Goal: Task Accomplishment & Management: Complete application form

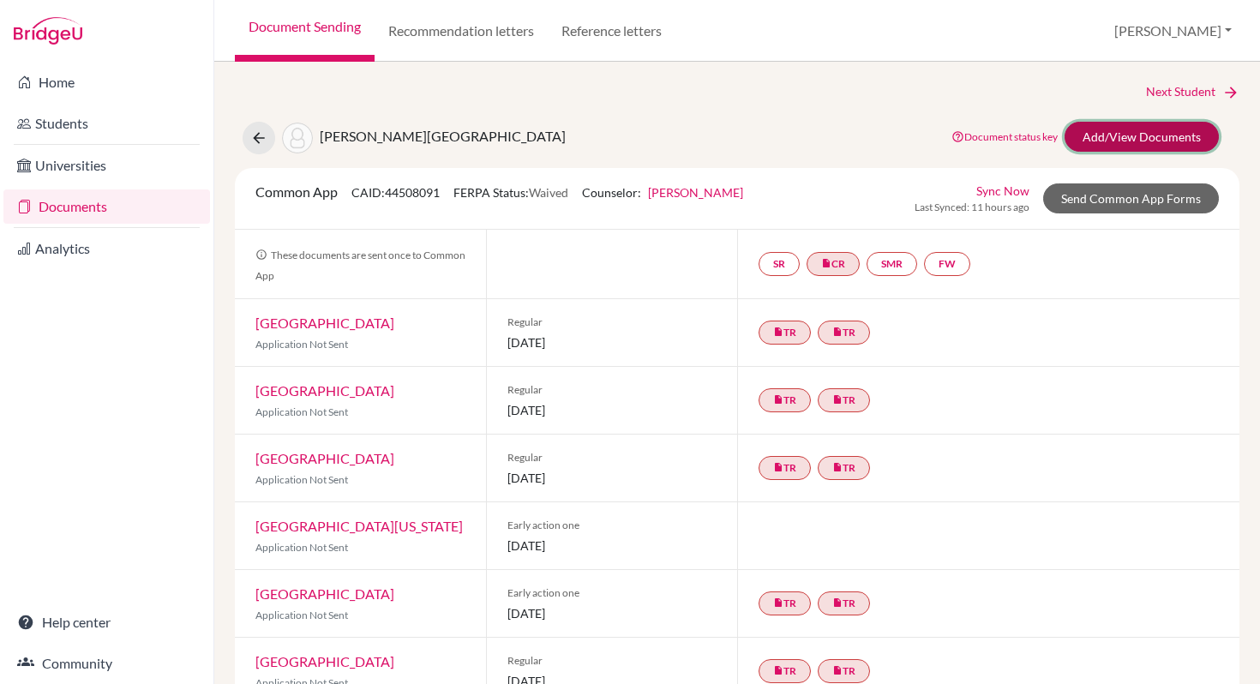
click at [1101, 135] on link "Add/View Documents" at bounding box center [1141, 137] width 154 height 30
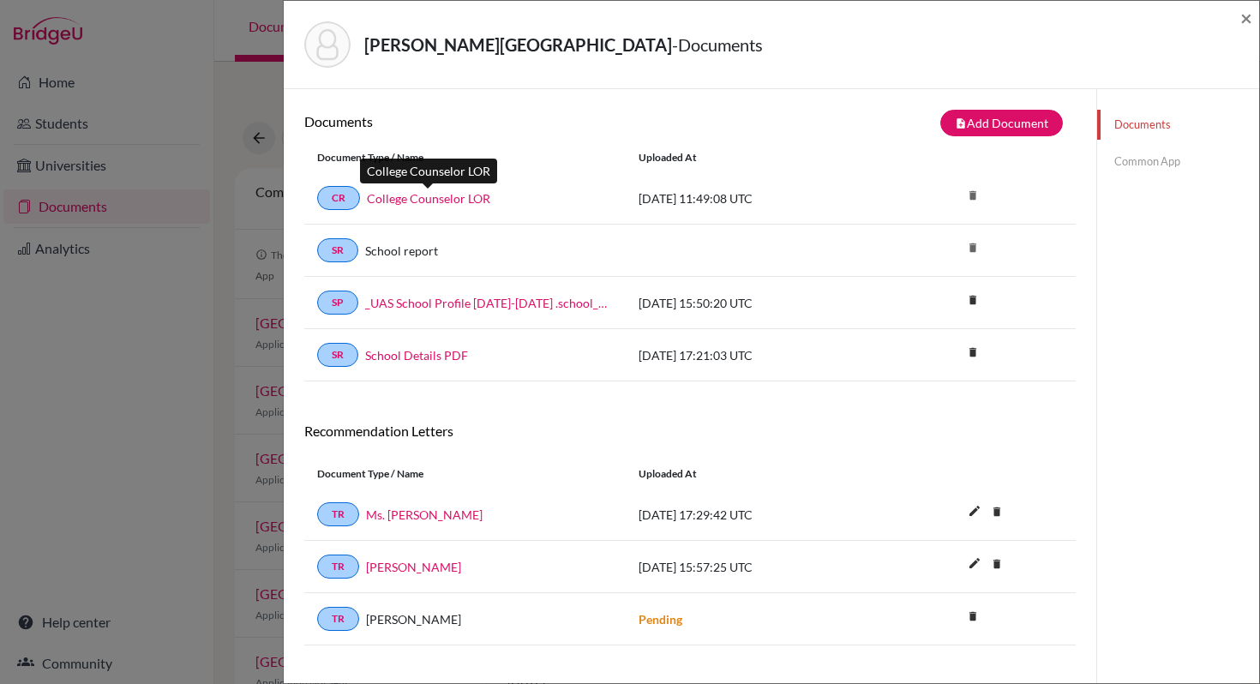
click at [416, 198] on link "College Counselor LOR" at bounding box center [428, 198] width 123 height 18
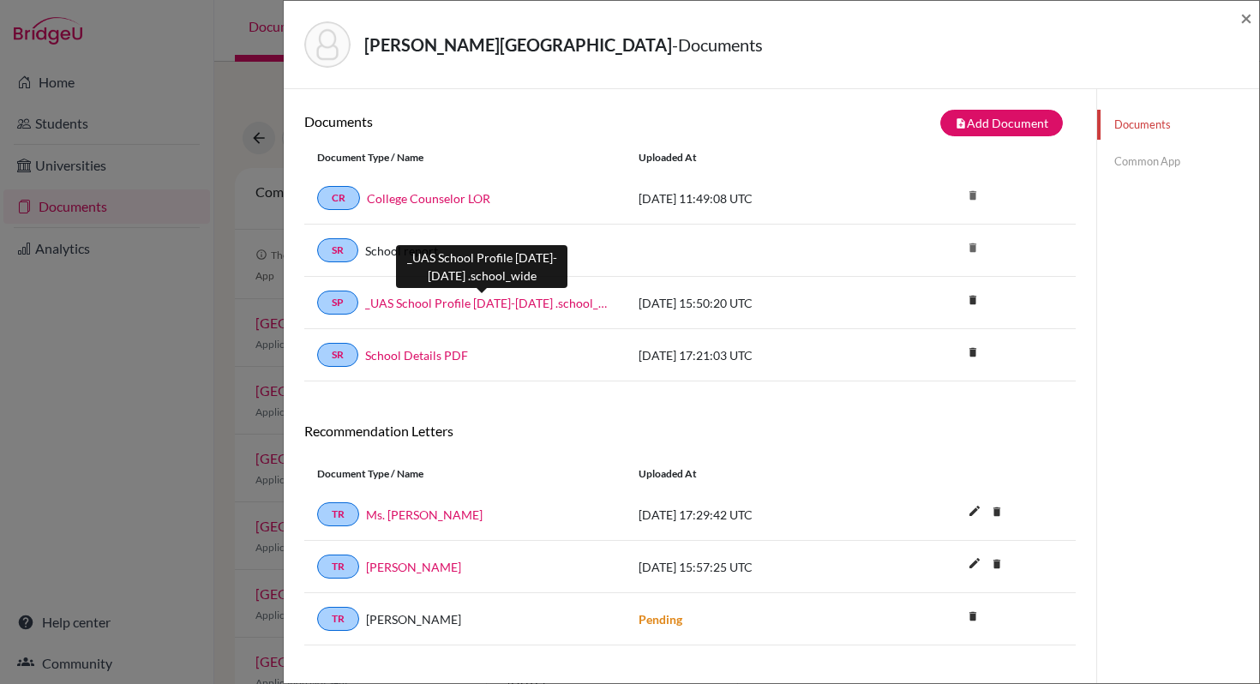
click at [444, 303] on link "_UAS School Profile 2025-2026 .school_wide" at bounding box center [489, 303] width 248 height 18
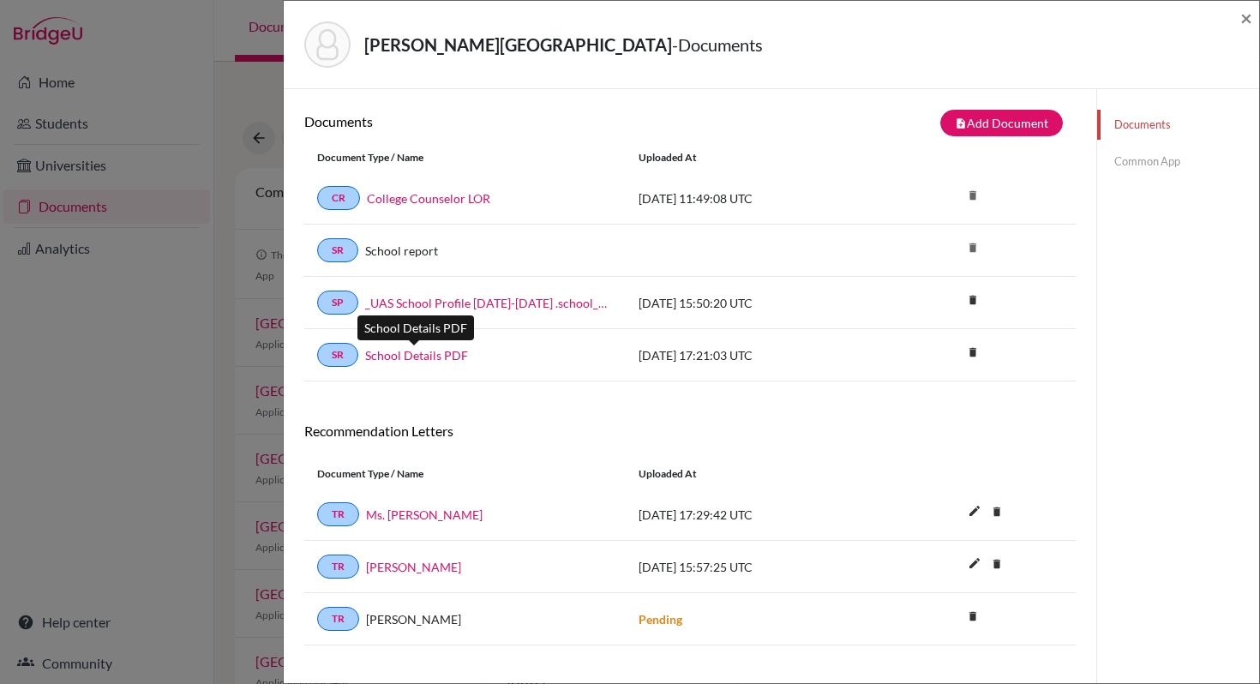
click at [433, 355] on link "School Details PDF" at bounding box center [416, 355] width 103 height 18
click at [1140, 162] on link "Common App" at bounding box center [1178, 162] width 162 height 30
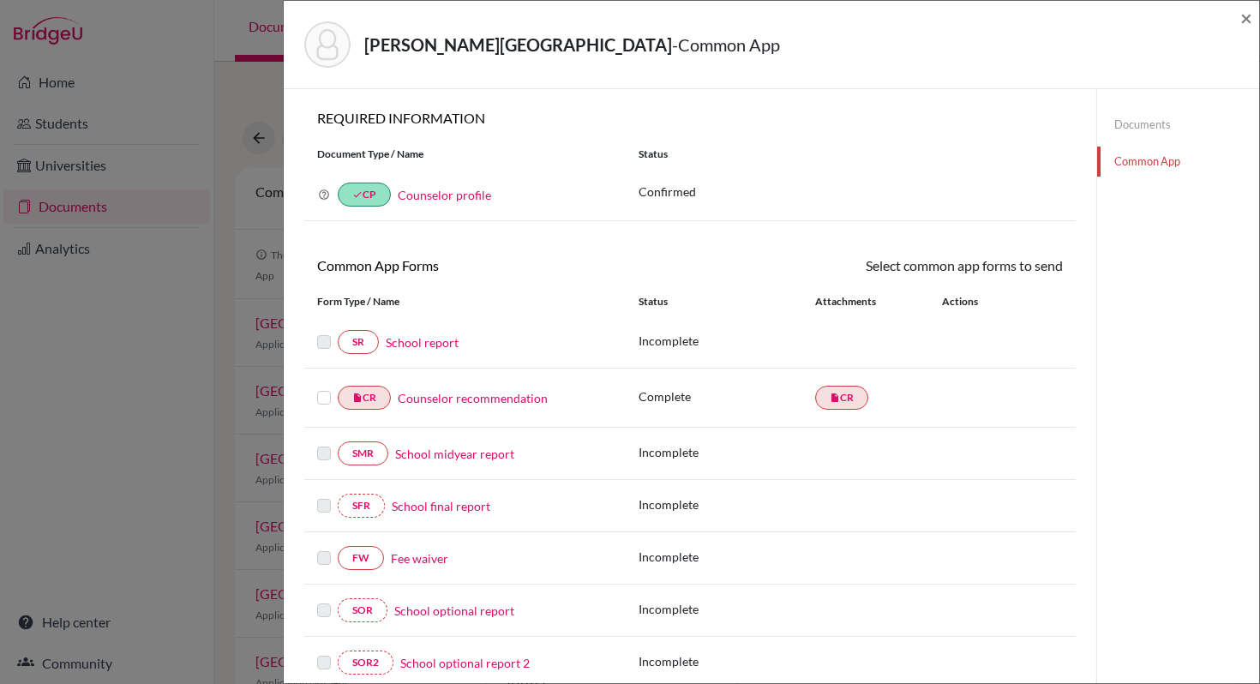
click at [1134, 125] on link "Documents" at bounding box center [1178, 125] width 162 height 30
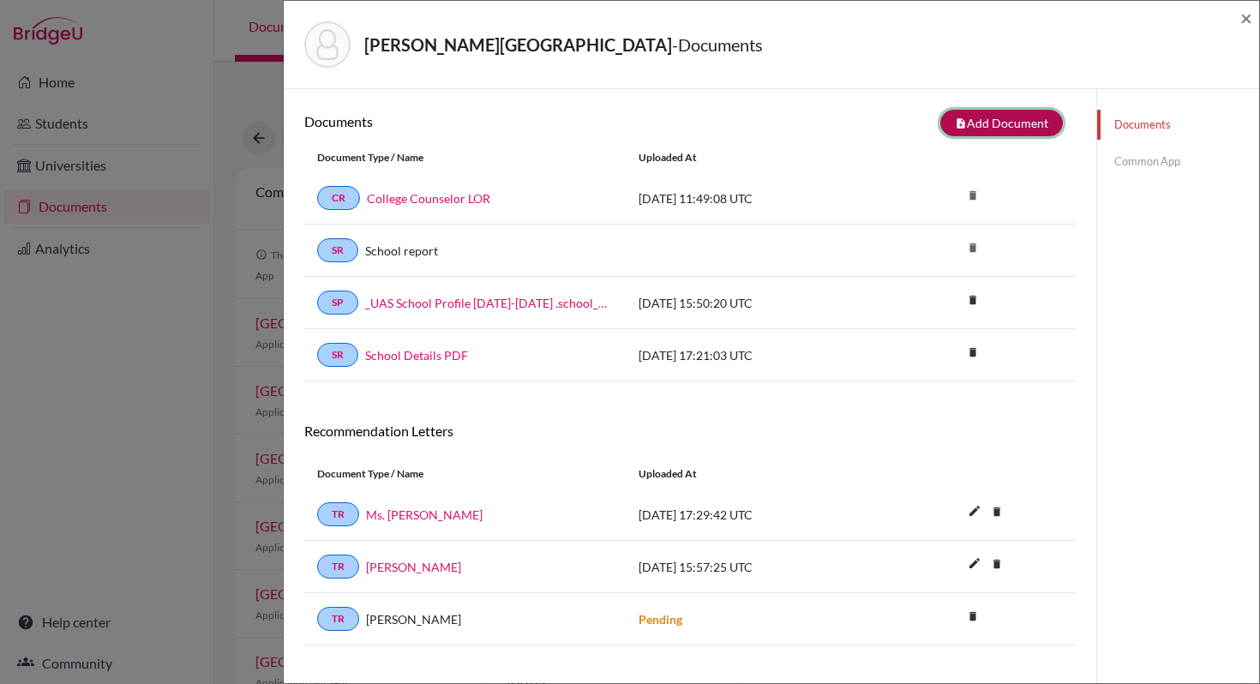
click at [987, 120] on button "note_add Add Document" at bounding box center [1001, 123] width 123 height 27
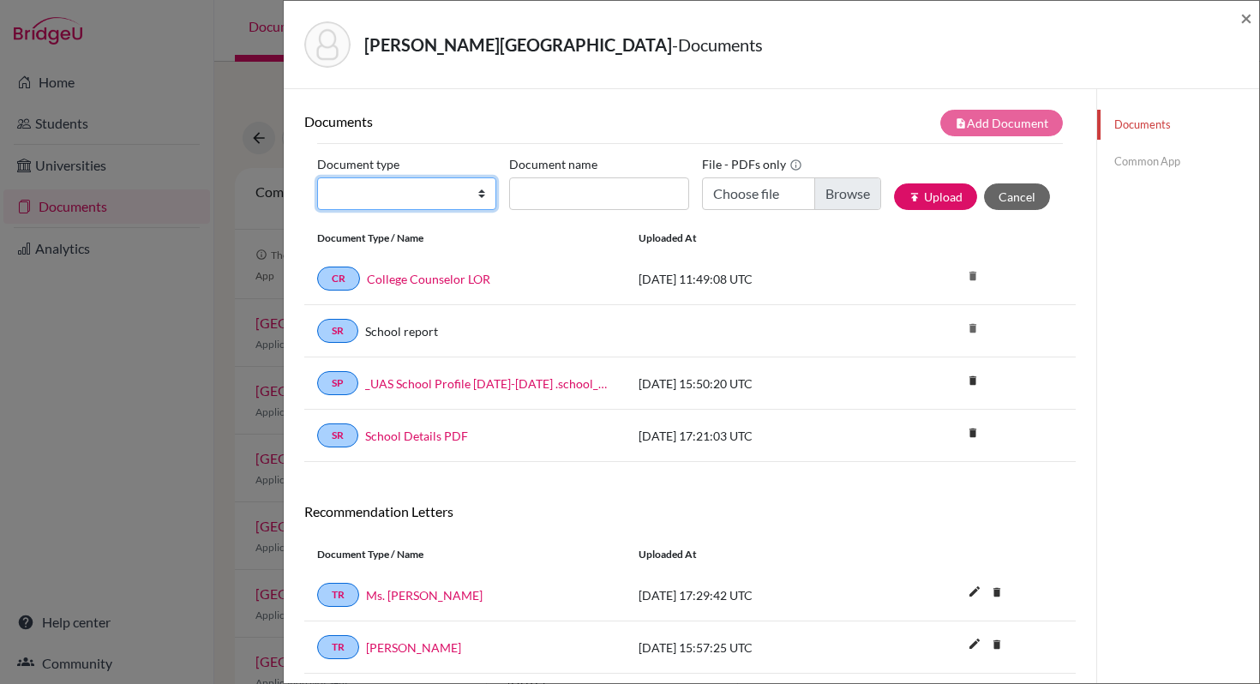
click at [477, 187] on select "Change explanation for Common App reports Counselor recommendation Internationa…" at bounding box center [406, 193] width 179 height 33
select select "2"
click at [317, 177] on select "Change explanation for Common App reports Counselor recommendation Internationa…" at bounding box center [406, 193] width 179 height 33
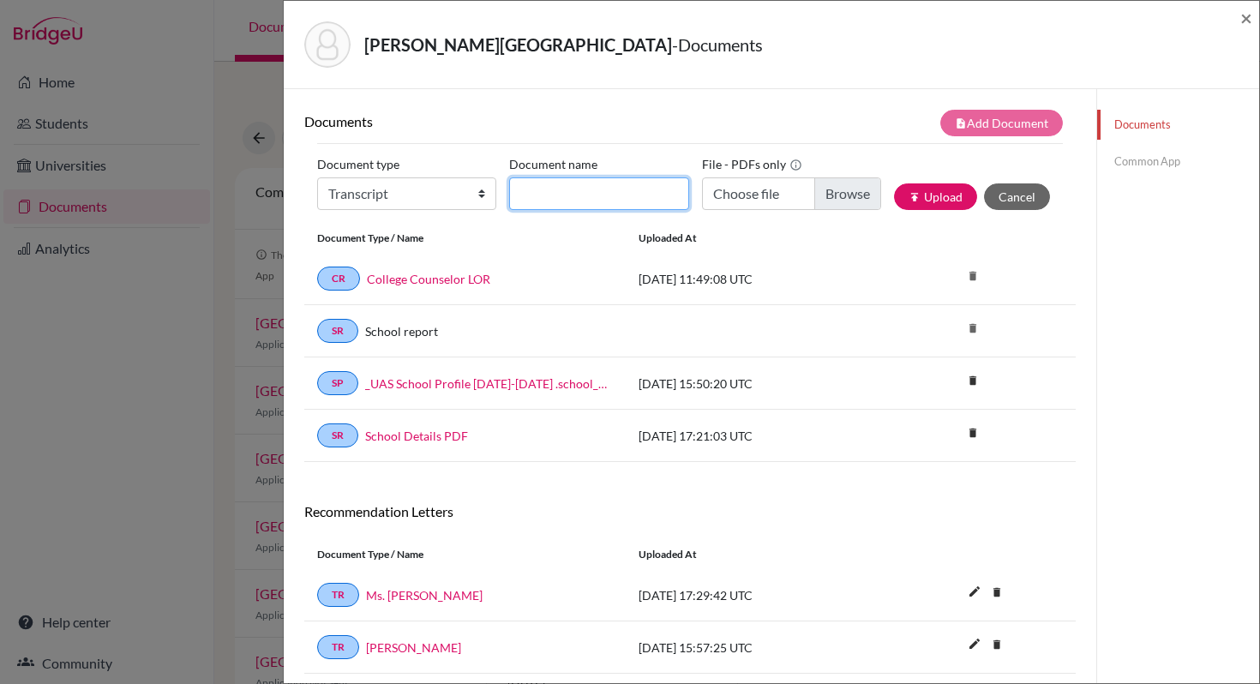
click at [539, 198] on input "Document name" at bounding box center [598, 193] width 179 height 33
type input "UAS transcript"
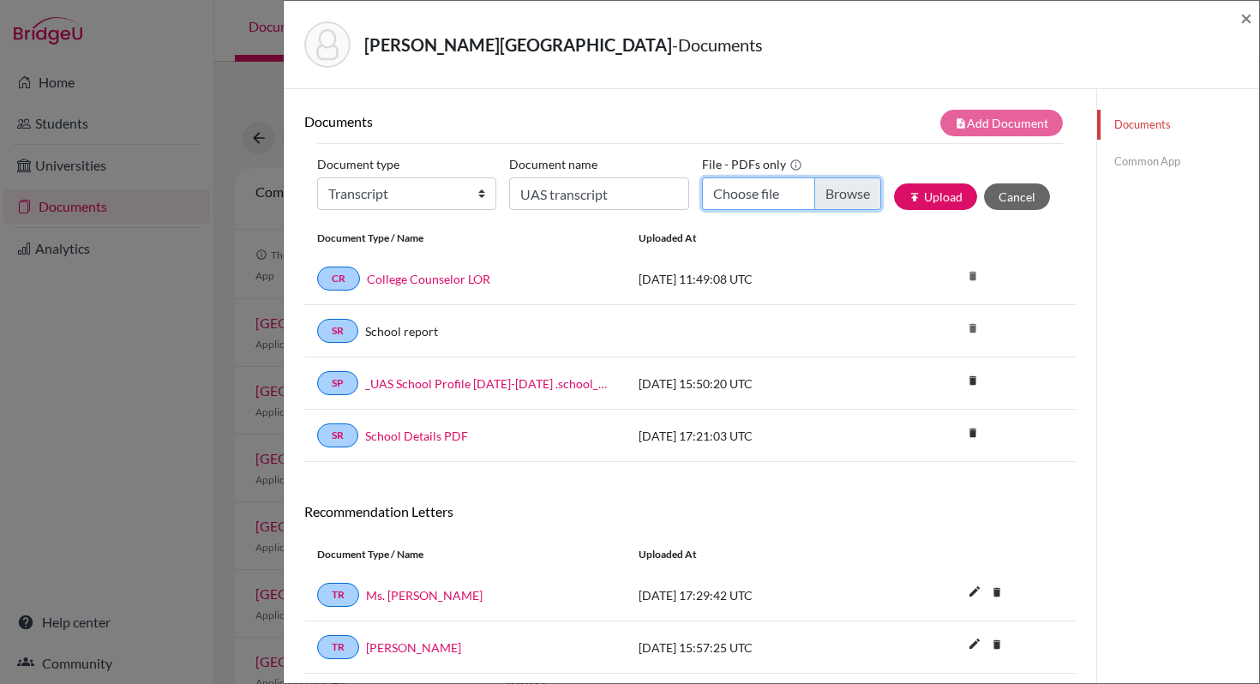
click at [846, 195] on input "Choose file" at bounding box center [791, 193] width 179 height 33
type input "C:\fakepath\UAS transcript_ Kylah Murphy.pdf"
click at [942, 201] on button "publish Upload" at bounding box center [935, 196] width 83 height 27
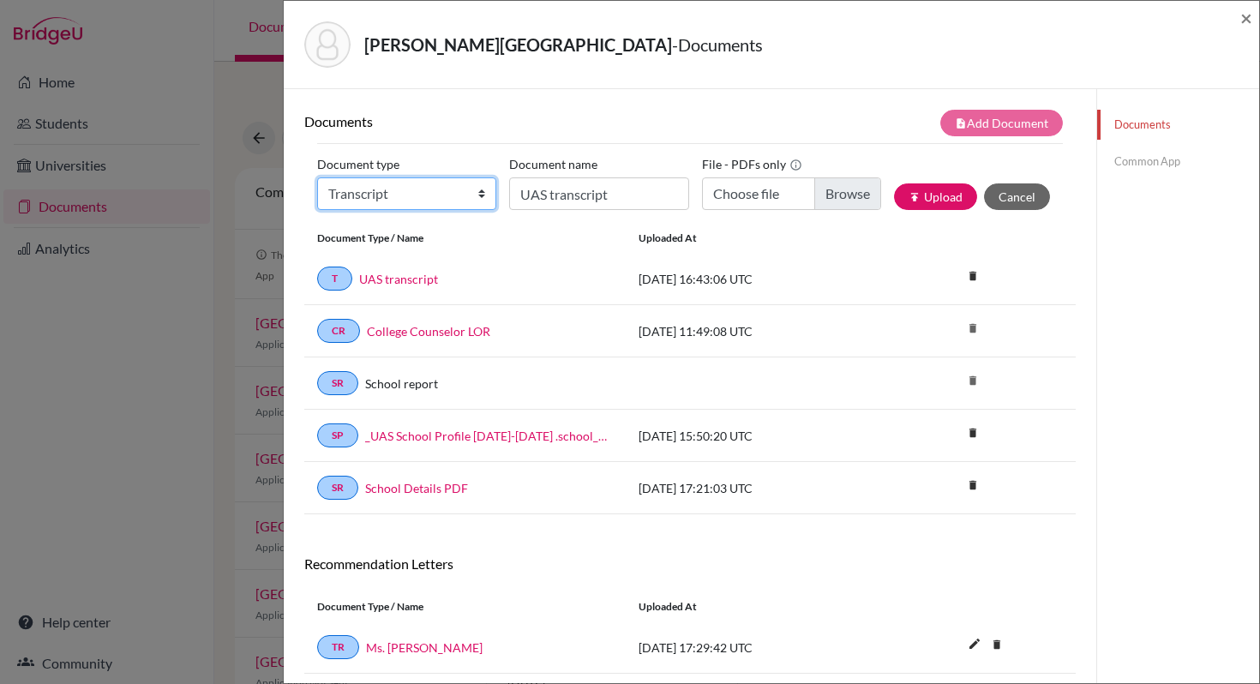
click at [403, 197] on select "Change explanation for Common App reports Counselor recommendation Internationa…" at bounding box center [406, 193] width 179 height 33
select select "2"
click at [317, 177] on select "Change explanation for Common App reports Counselor recommendation Internationa…" at bounding box center [406, 193] width 179 height 33
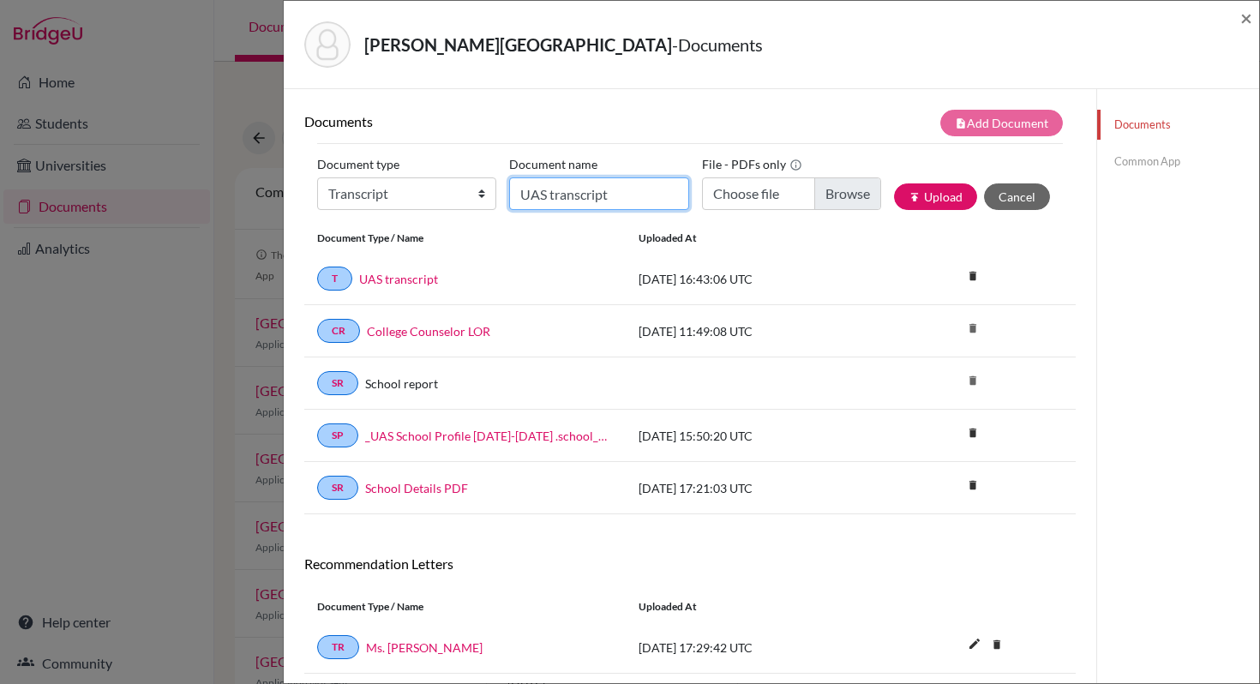
click at [540, 190] on input "UAS transcript" at bounding box center [598, 193] width 179 height 33
type input "IB predicted grades"
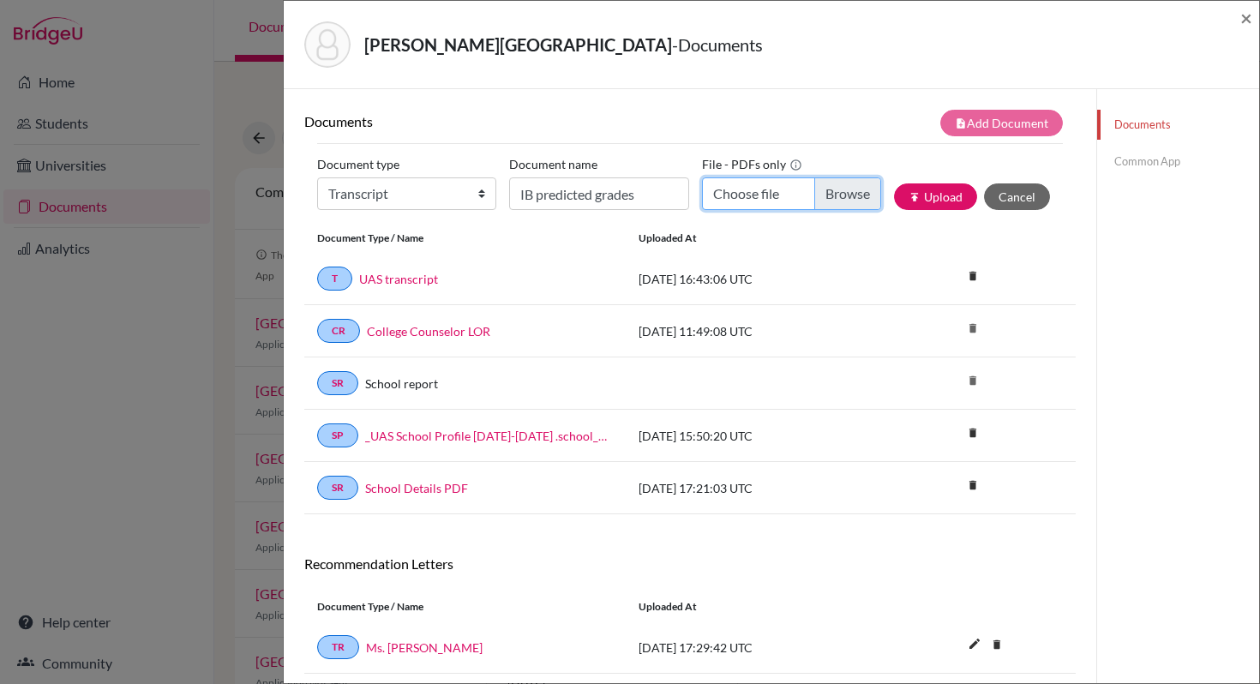
click at [839, 196] on input "Choose file" at bounding box center [791, 193] width 179 height 33
type input "C:\fakepath\IB predicted grades_Kylah Murphy.pdf"
click at [941, 197] on button "publish Upload" at bounding box center [935, 196] width 83 height 27
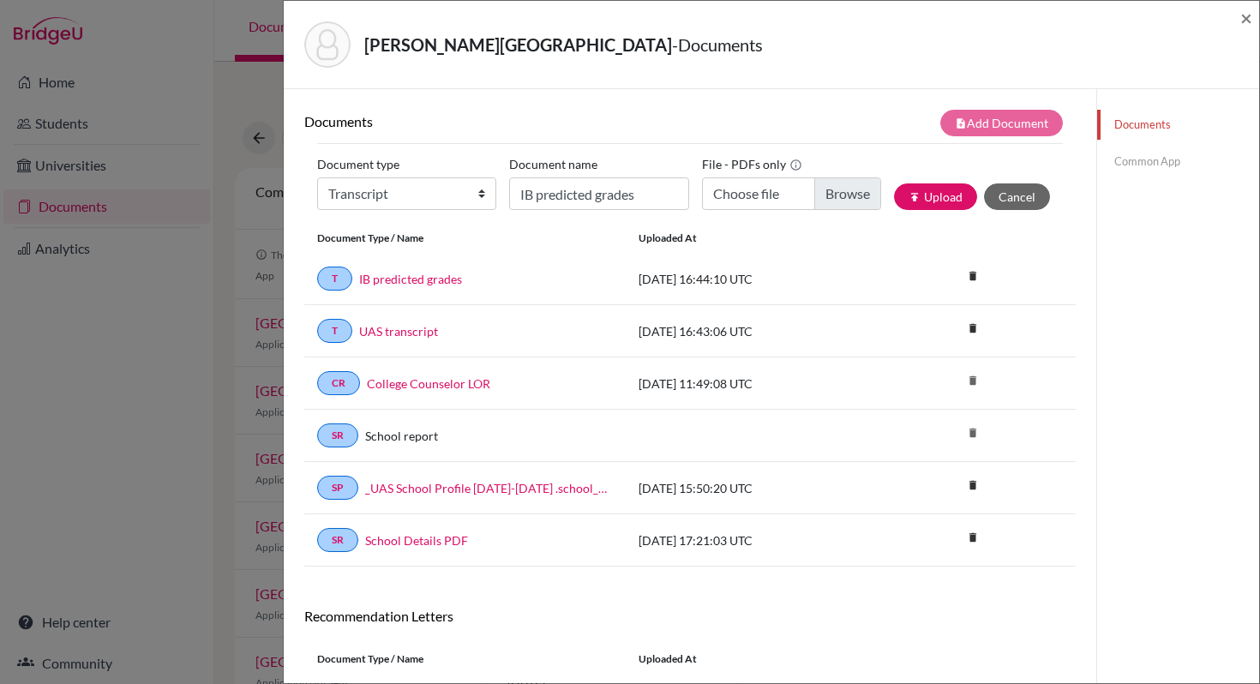
click at [1144, 160] on link "Common App" at bounding box center [1178, 162] width 162 height 30
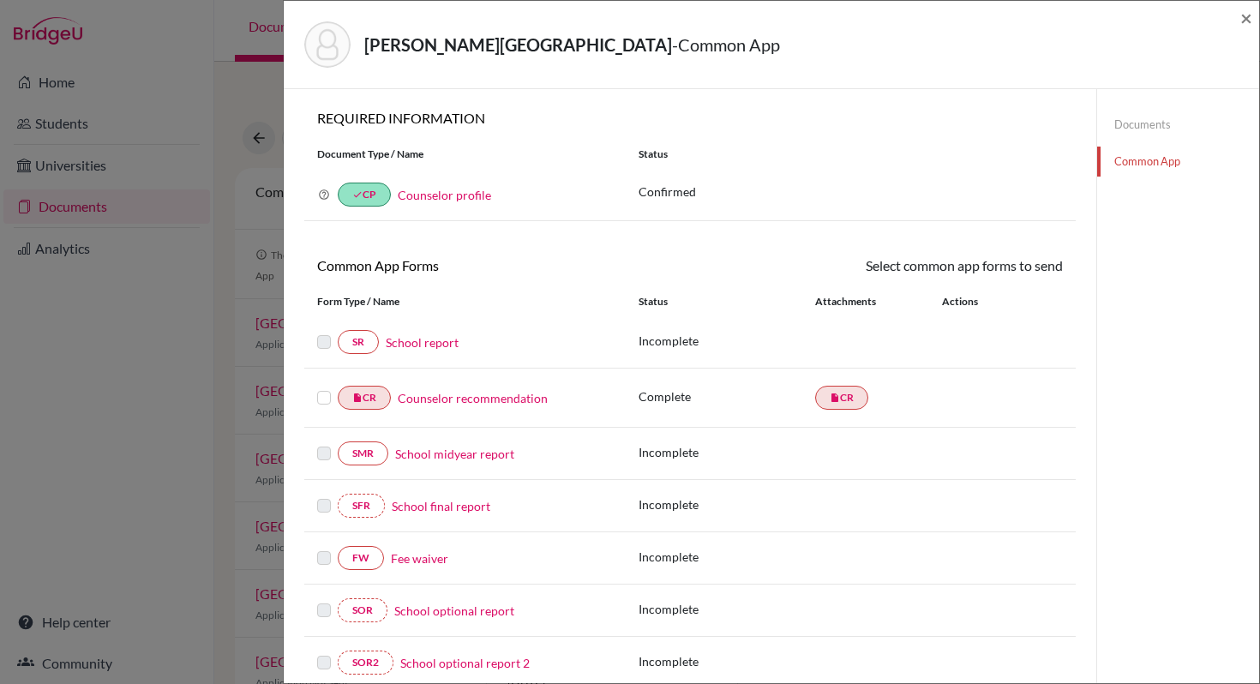
click at [424, 344] on link "School report" at bounding box center [422, 342] width 73 height 18
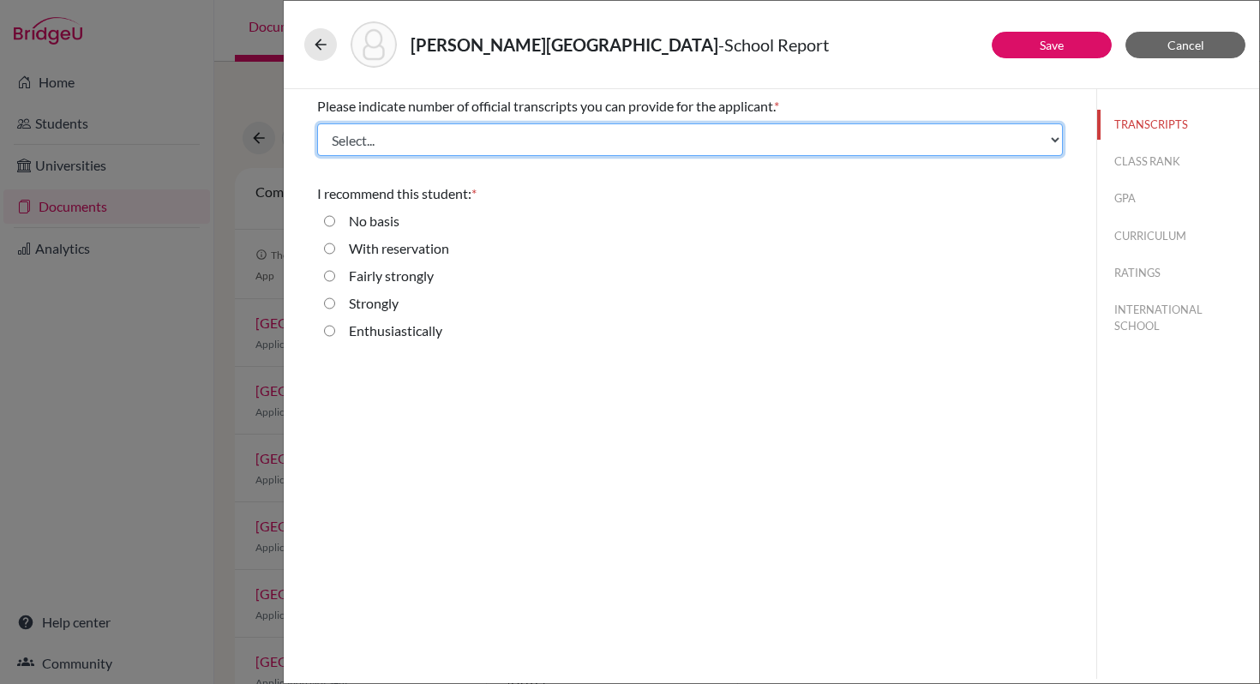
click at [511, 141] on select "Select... 1 2 3 4" at bounding box center [690, 139] width 746 height 33
select select "2"
click at [317, 123] on select "Select... 1 2 3 4" at bounding box center [690, 139] width 746 height 33
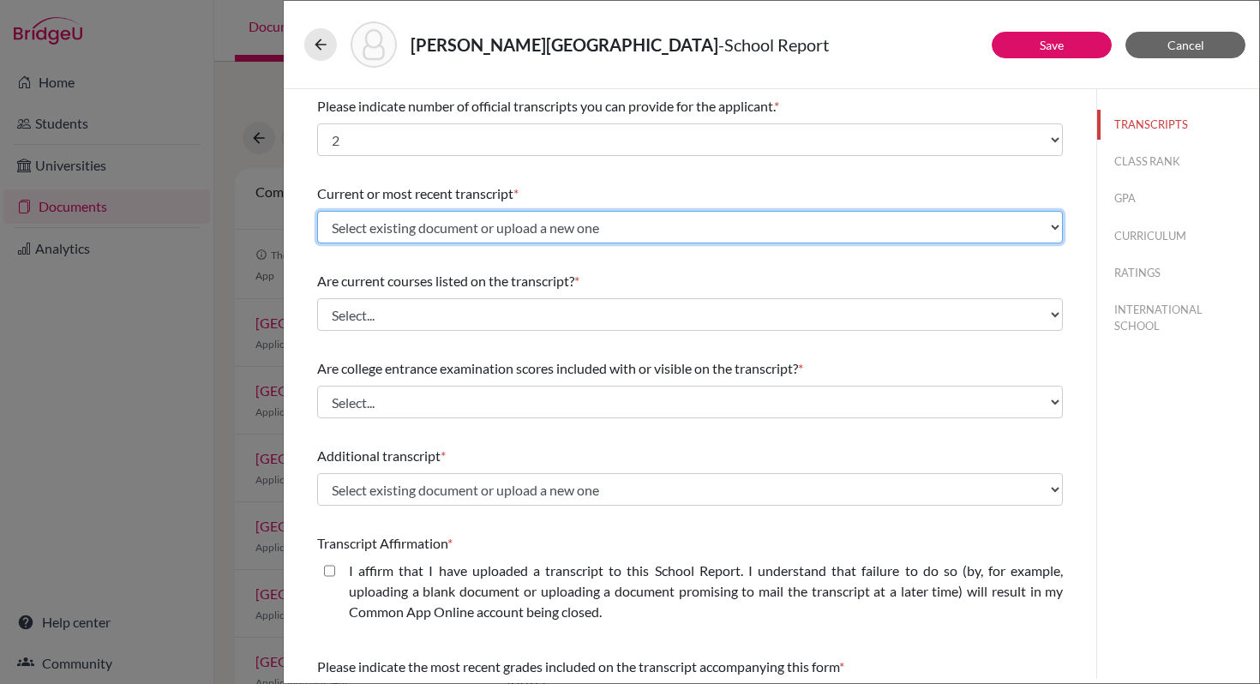
click at [362, 226] on select "Select existing document or upload a new one IB predicted grades UAS transcript…" at bounding box center [690, 227] width 746 height 33
select select "688546"
click at [317, 211] on select "Select existing document or upload a new one IB predicted grades UAS transcript…" at bounding box center [690, 227] width 746 height 33
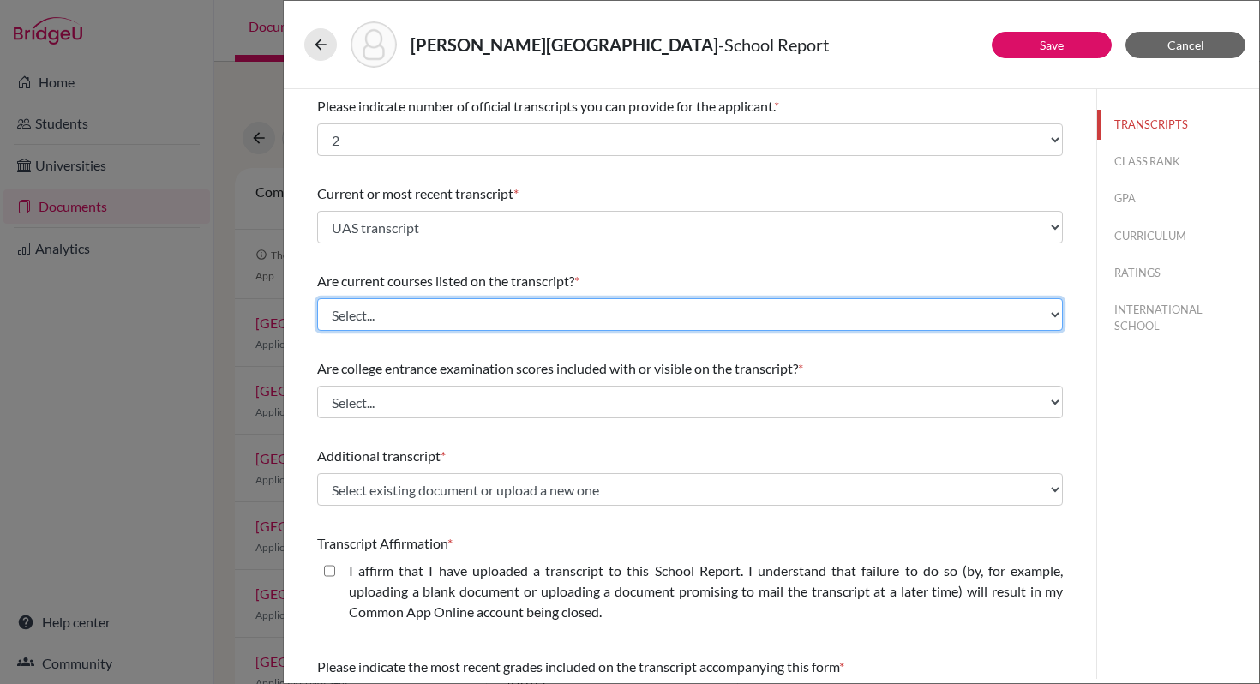
click at [356, 314] on select "Select... Yes No" at bounding box center [690, 314] width 746 height 33
select select "1"
click at [317, 298] on select "Select... Yes No" at bounding box center [690, 314] width 746 height 33
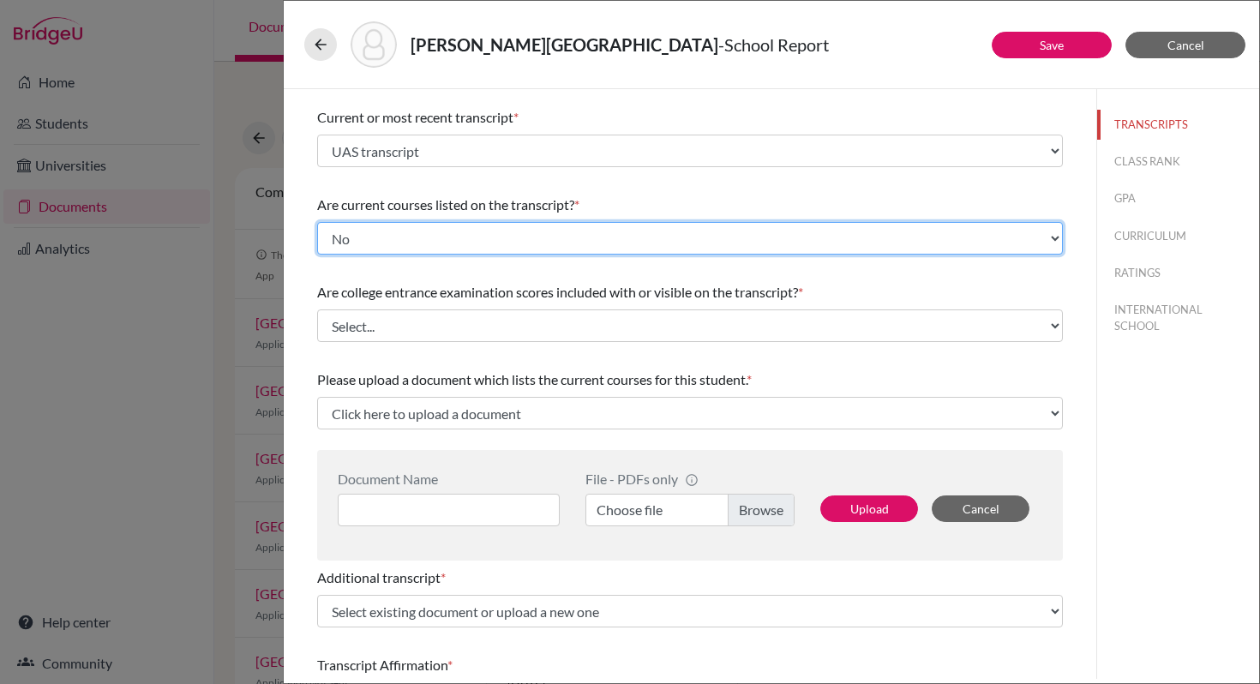
scroll to position [77, 0]
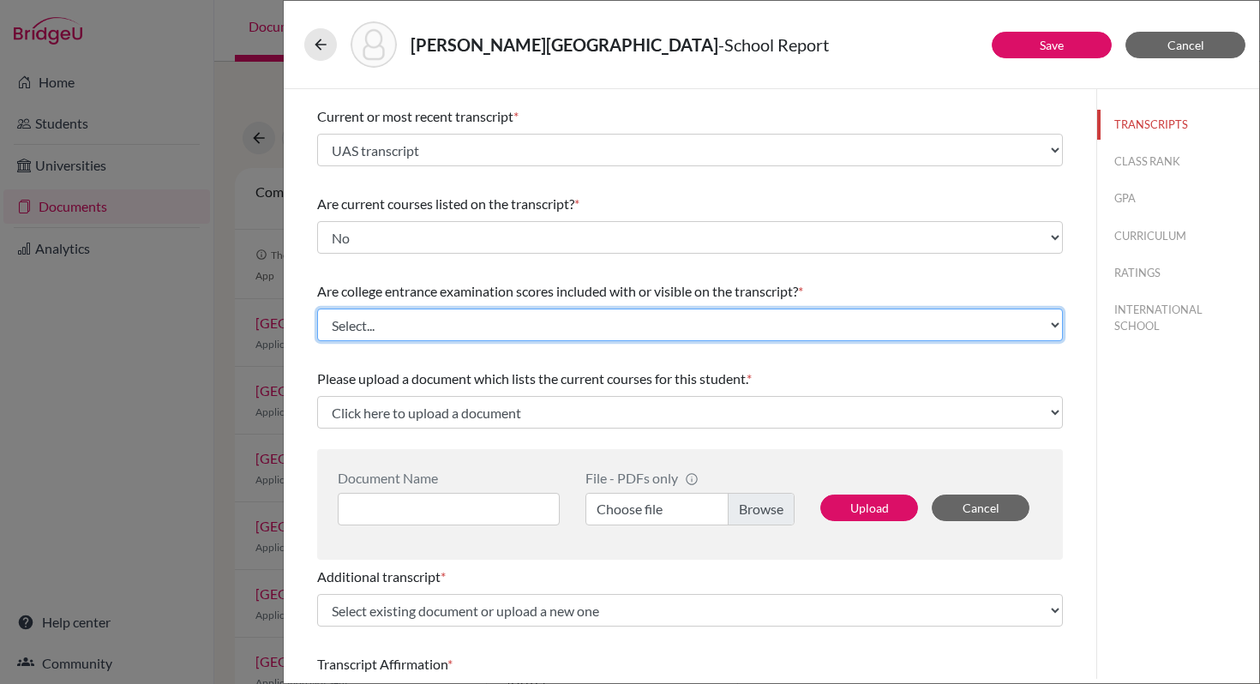
click at [418, 320] on select "Select... Yes No" at bounding box center [690, 324] width 746 height 33
select select "1"
click at [317, 308] on select "Select... Yes No" at bounding box center [690, 324] width 746 height 33
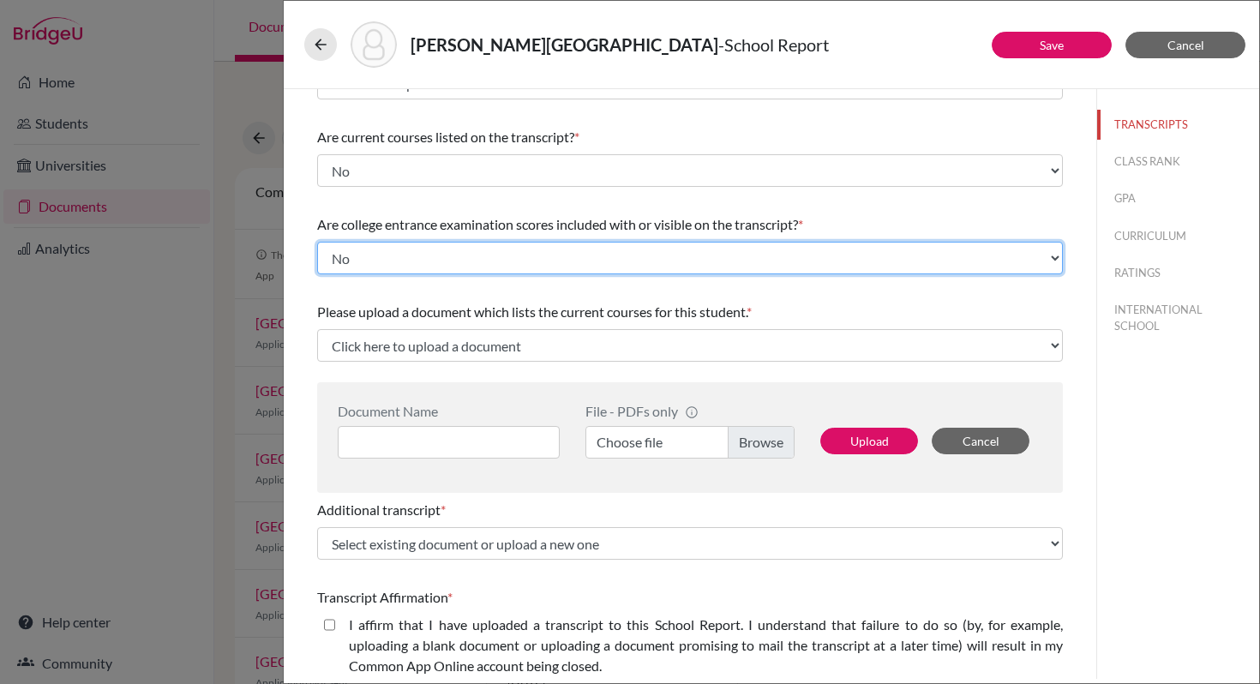
scroll to position [147, 0]
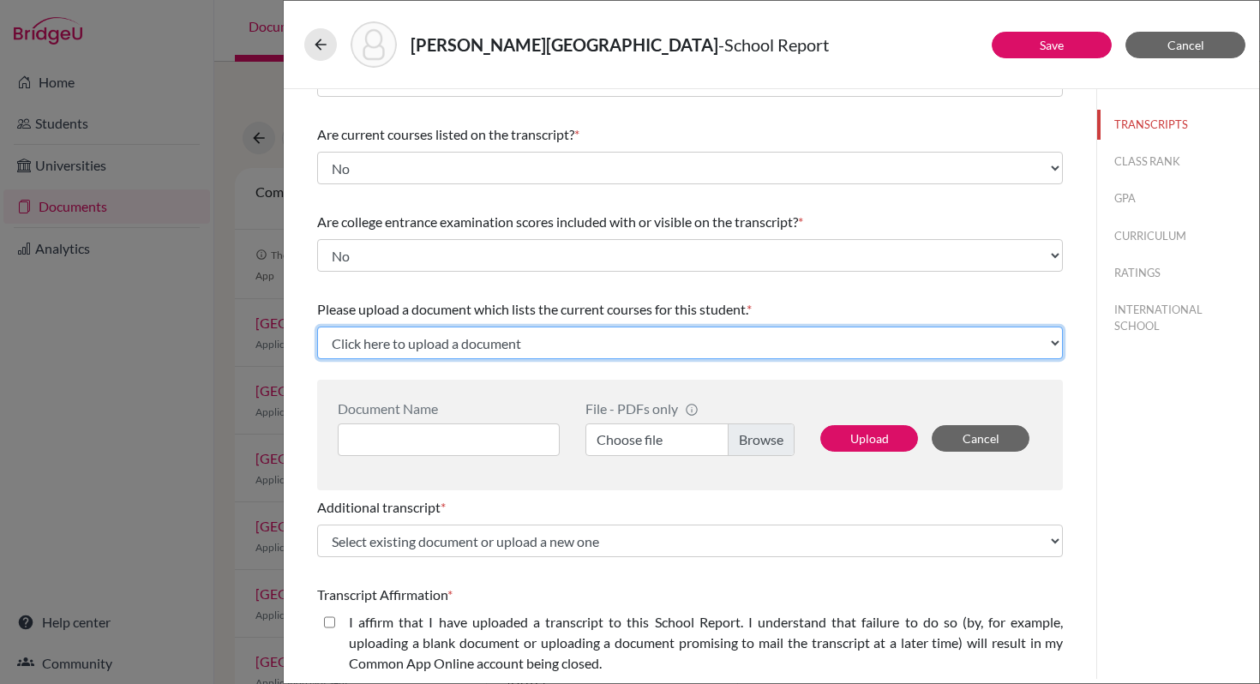
click at [429, 345] on select "Click here to upload a document Upload New File" at bounding box center [690, 342] width 746 height 33
select select "Upload New File"
click at [317, 326] on select "Click here to upload a document Upload New File" at bounding box center [690, 342] width 746 height 33
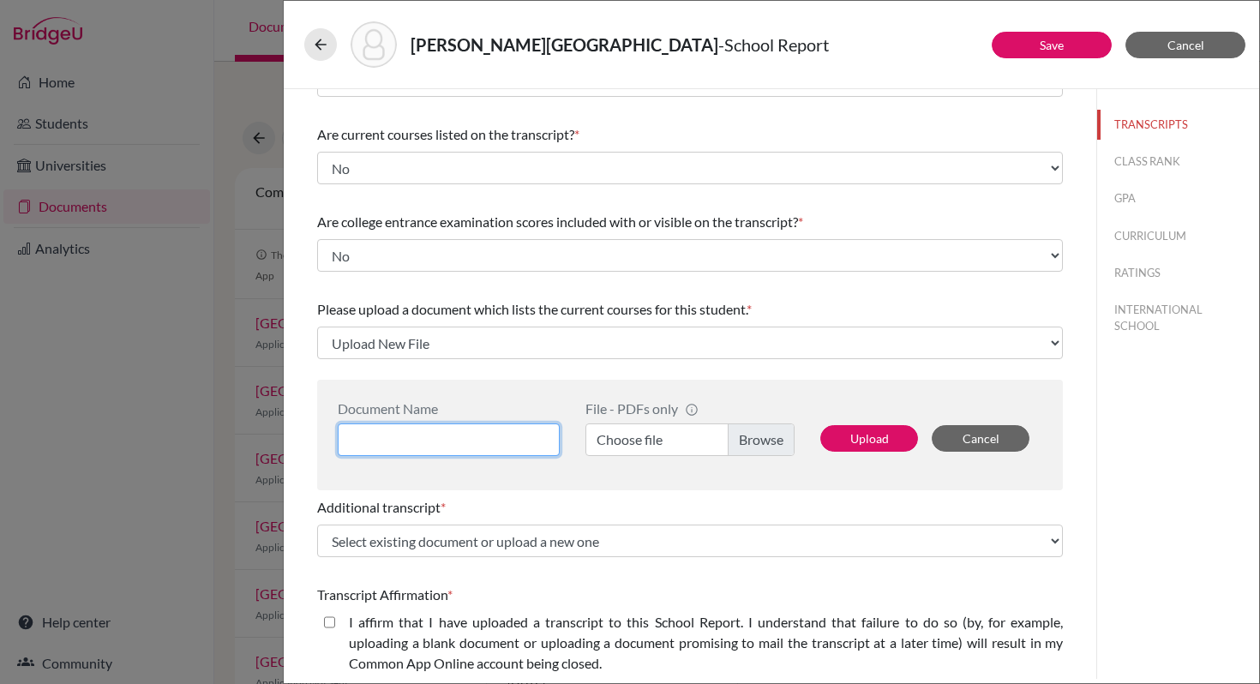
click at [384, 441] on input at bounding box center [449, 439] width 222 height 33
type input "Current grade 12 courses"
click at [759, 437] on label "Choose file" at bounding box center [689, 439] width 209 height 33
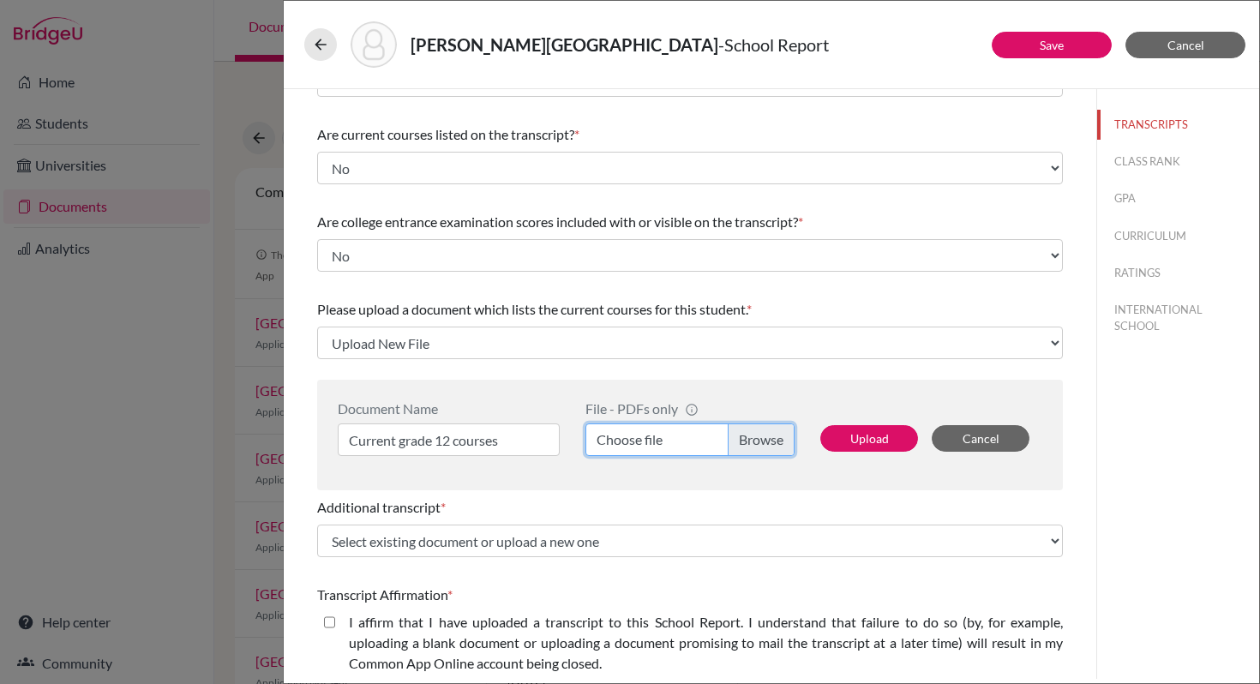
click at [759, 437] on input "Choose file" at bounding box center [689, 439] width 209 height 33
click at [860, 439] on button "Upload" at bounding box center [869, 438] width 98 height 27
select select "688550"
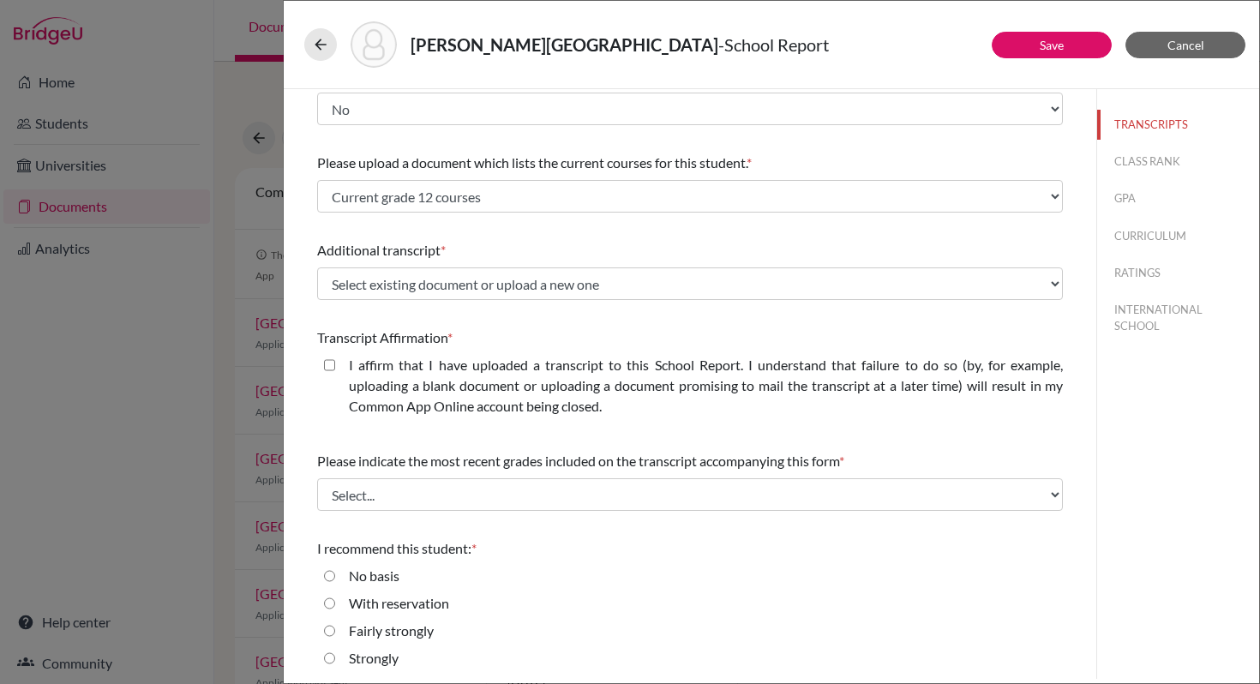
scroll to position [294, 0]
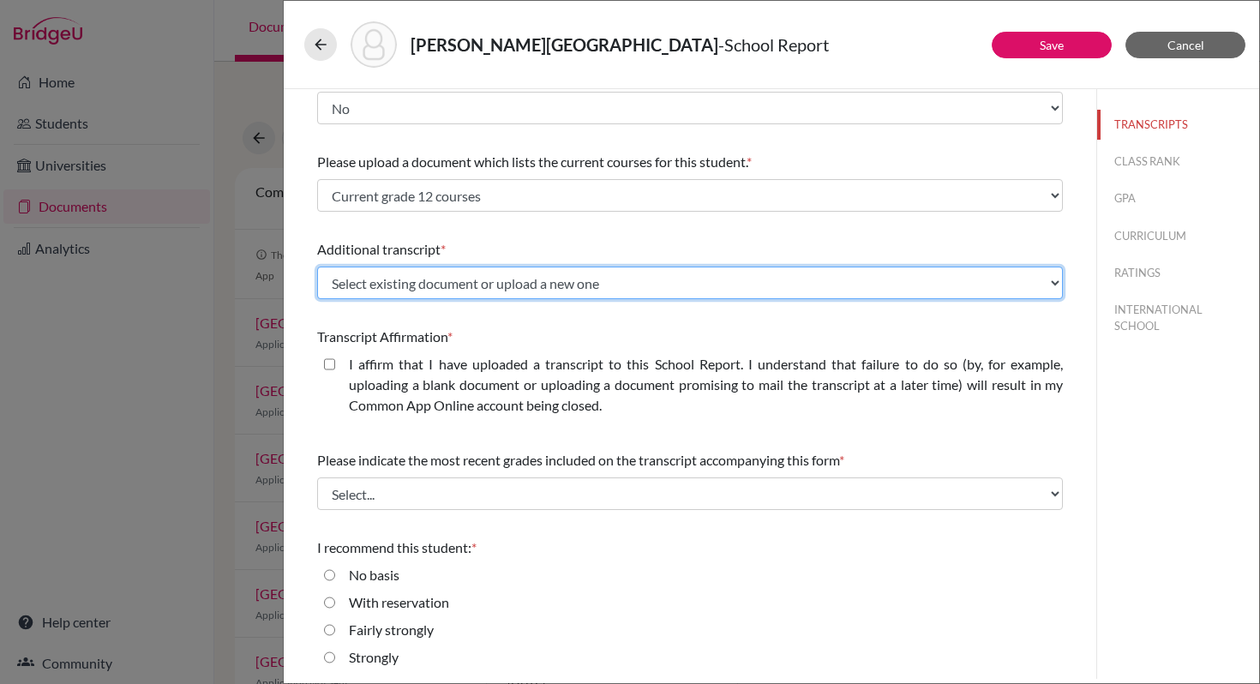
click at [727, 292] on select "Select existing document or upload a new one IB predicted grades UAS transcript…" at bounding box center [690, 282] width 746 height 33
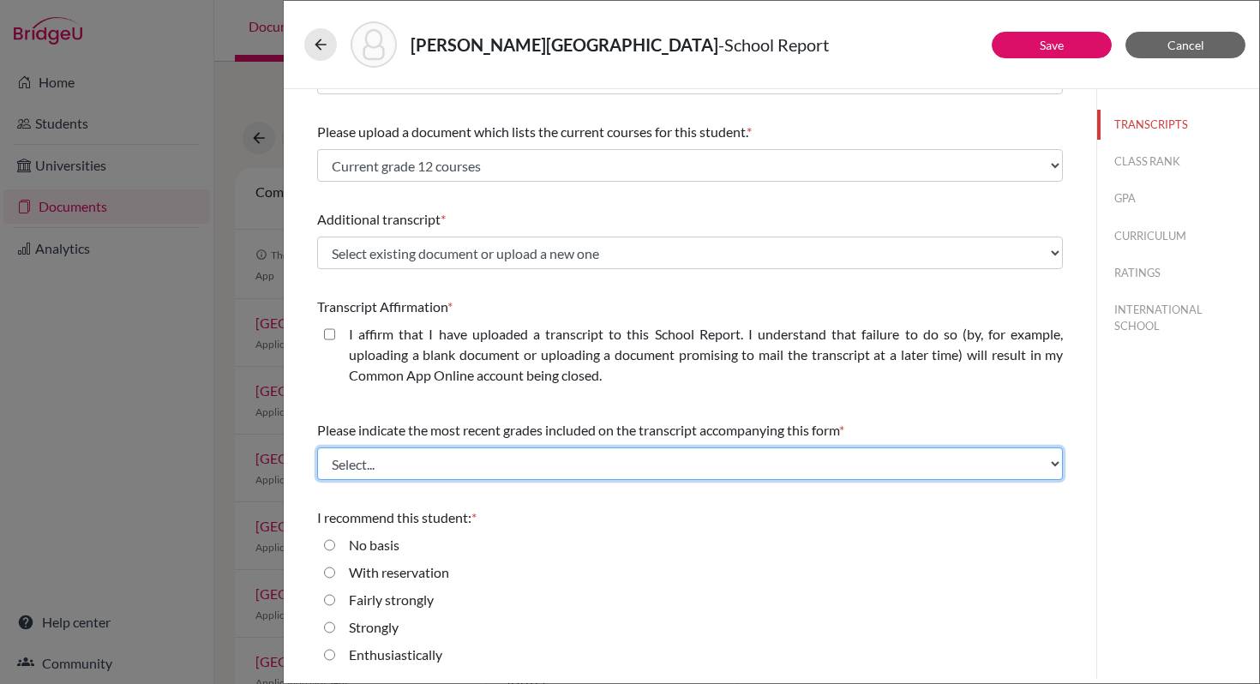
click at [425, 463] on select "Select... Final junior year grades 1st Quarter senior year grades 2nd Quarter/1…" at bounding box center [690, 463] width 746 height 33
select select "0"
click at [317, 447] on select "Select... Final junior year grades 1st Quarter senior year grades 2nd Quarter/1…" at bounding box center [690, 463] width 746 height 33
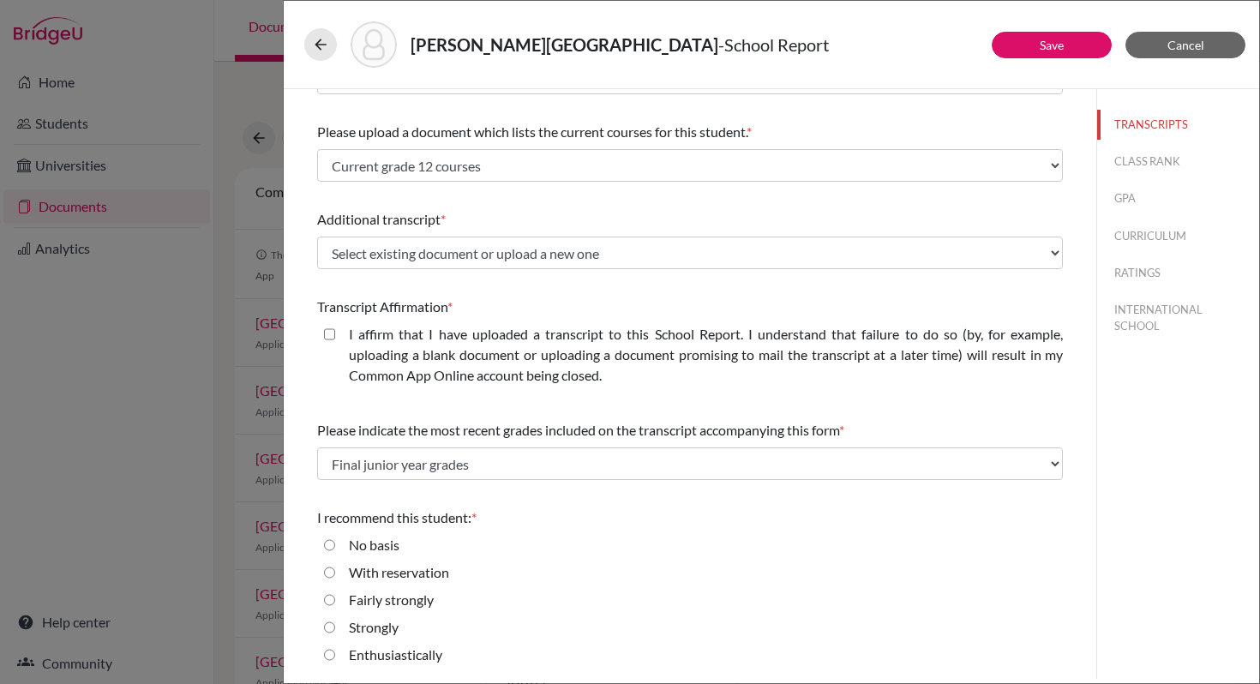
click at [330, 656] on input "Enthusiastically" at bounding box center [329, 654] width 11 height 21
radio input "true"
click at [329, 329] on closed\ "I affirm that I have uploaded a transcript to this School Report. I understand …" at bounding box center [329, 334] width 11 height 21
checkbox closed\ "true"
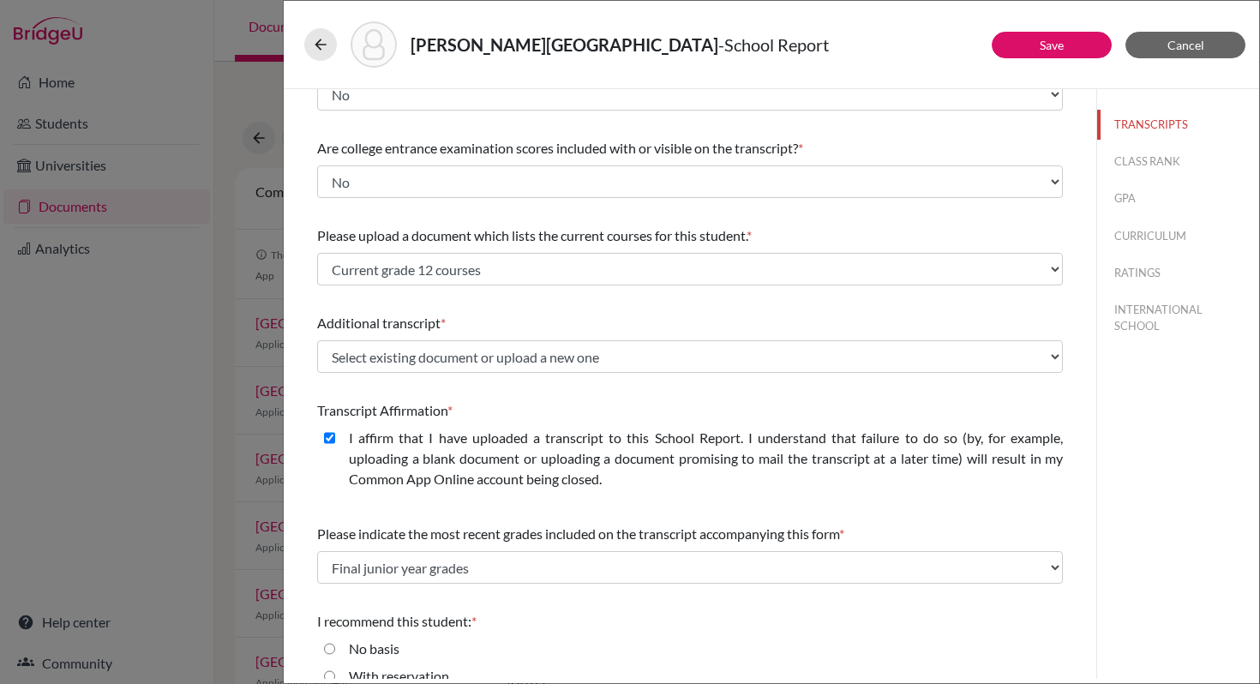
scroll to position [0, 0]
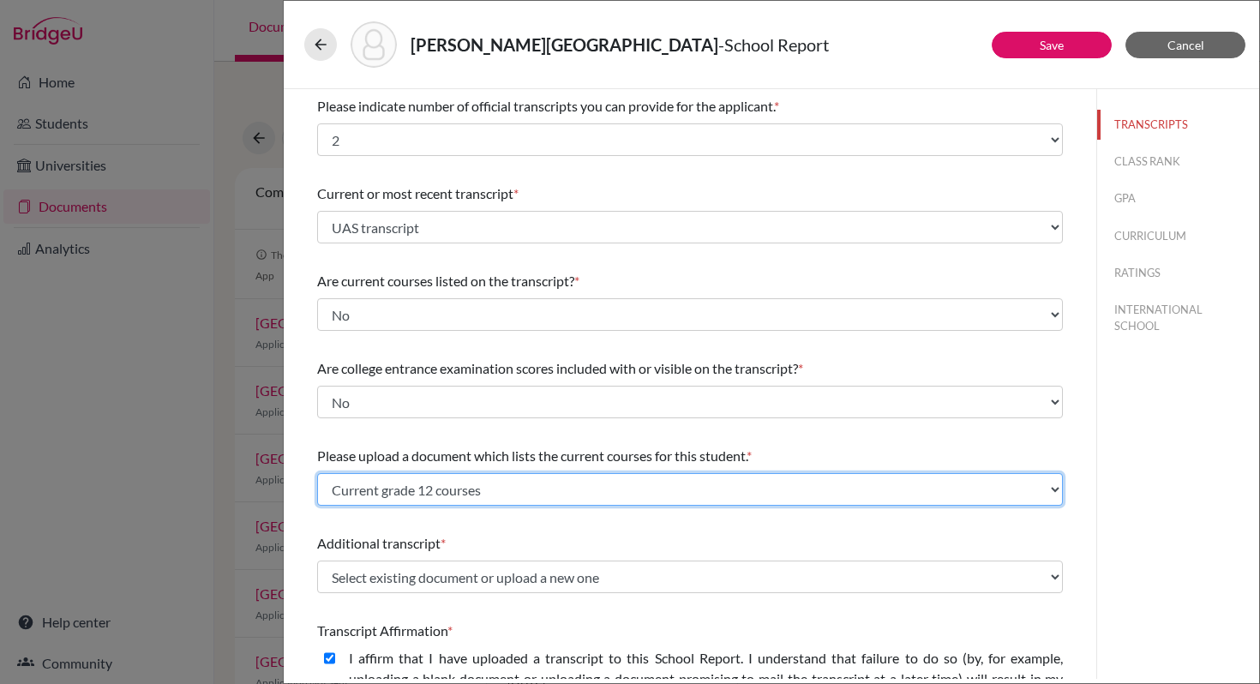
click at [450, 493] on select "Select existing document or upload a new one Current grade 12 courses Upload Ne…" at bounding box center [690, 489] width 746 height 33
click at [317, 473] on select "Select existing document or upload a new one Current grade 12 courses Upload Ne…" at bounding box center [690, 489] width 746 height 33
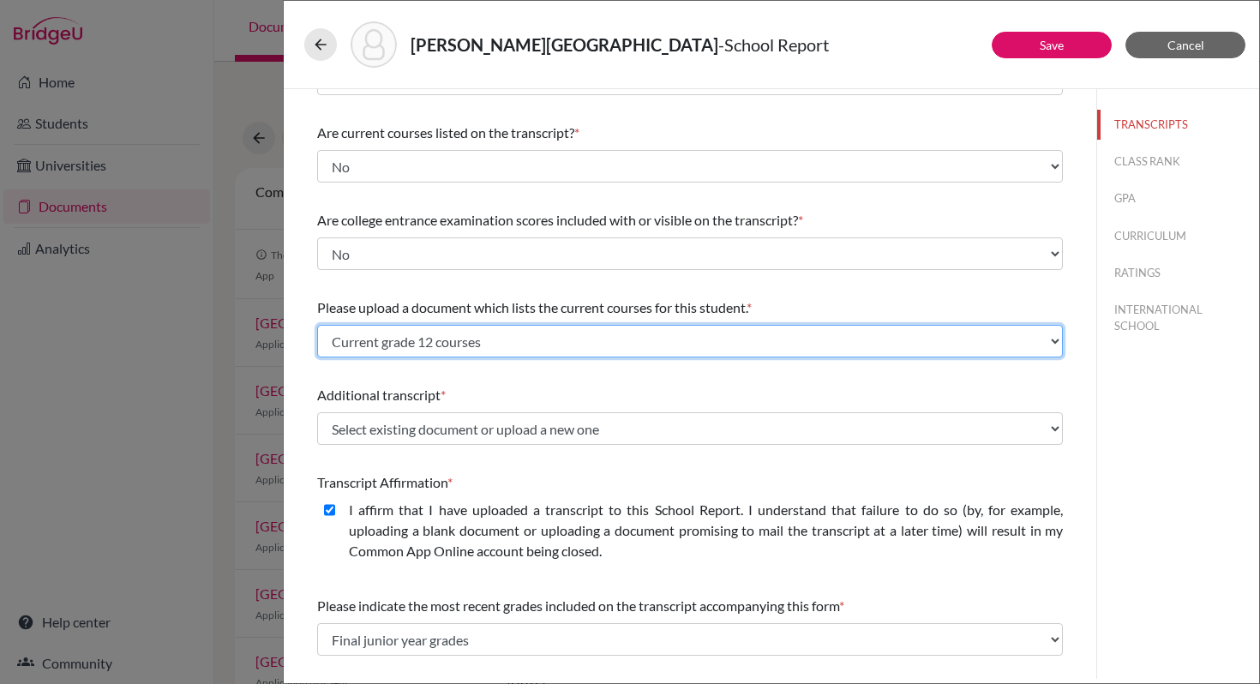
scroll to position [151, 0]
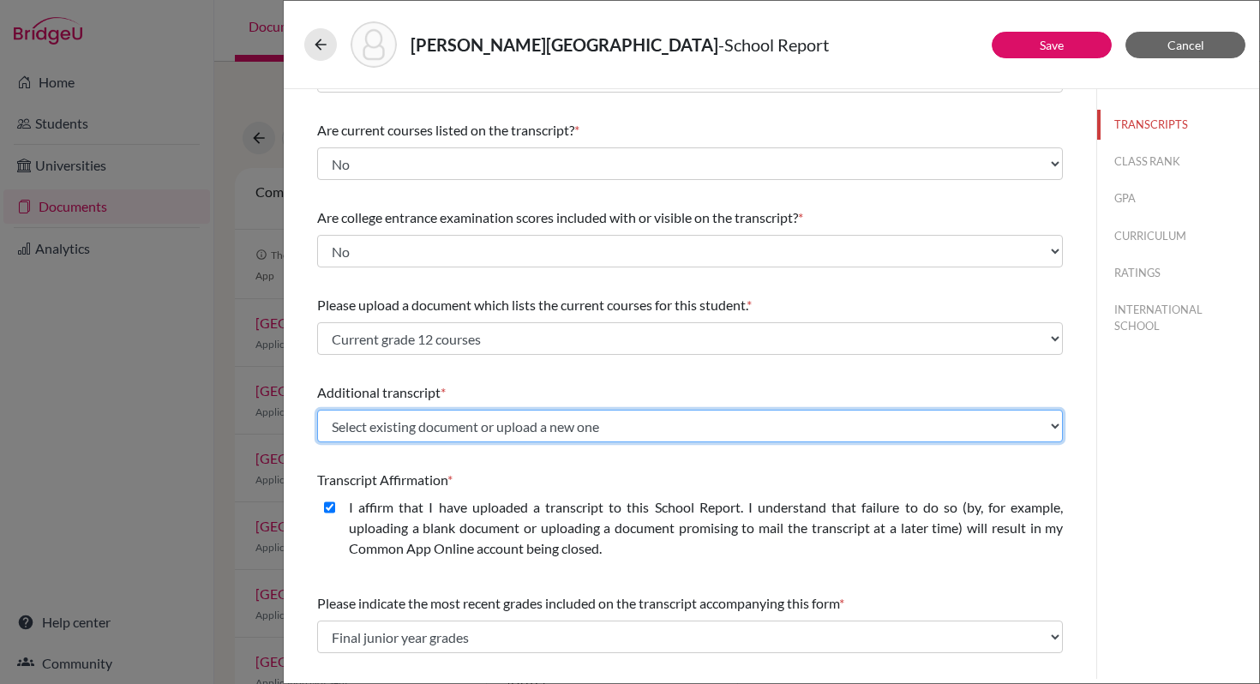
click at [514, 428] on select "Select existing document or upload a new one IB predicted grades UAS transcript…" at bounding box center [690, 426] width 746 height 33
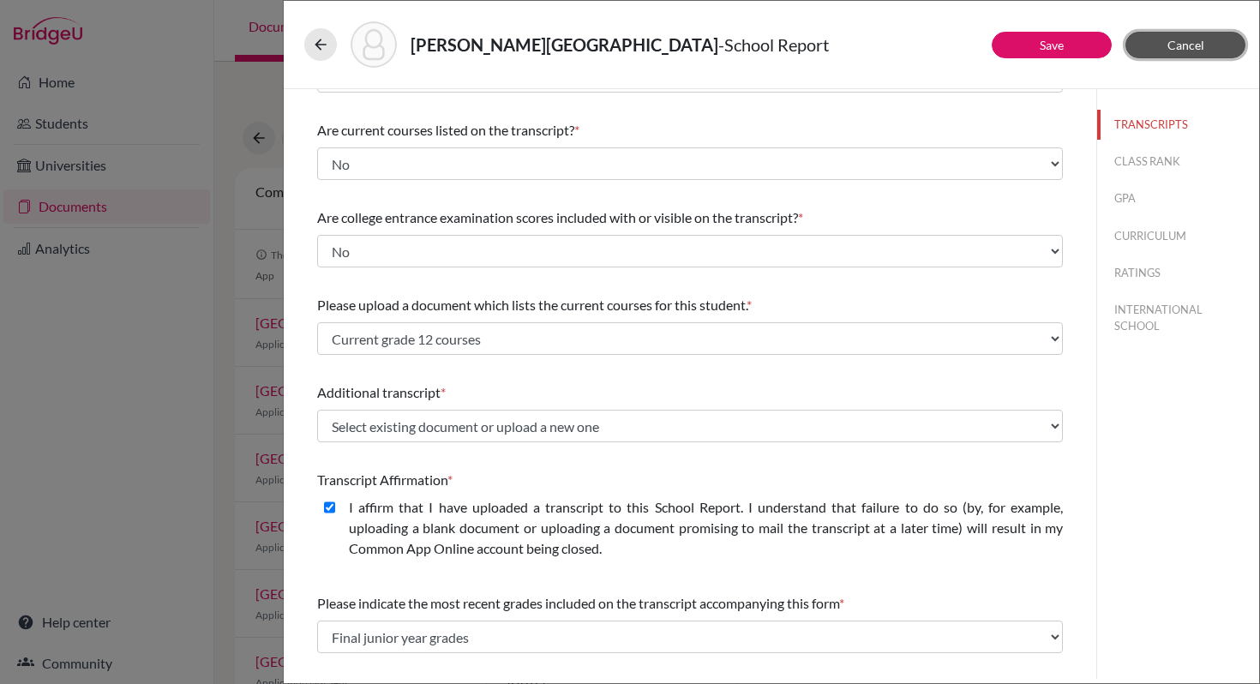
click at [1189, 47] on span "Cancel" at bounding box center [1185, 45] width 37 height 15
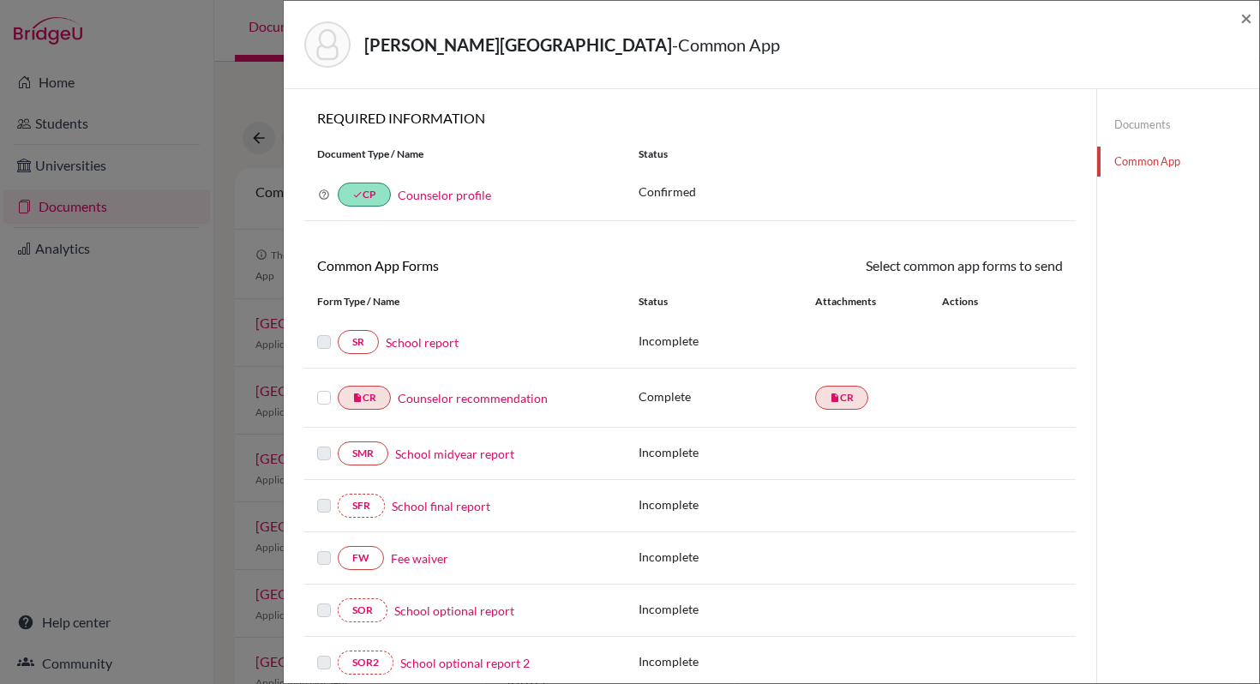
click at [1137, 127] on link "Documents" at bounding box center [1178, 125] width 162 height 30
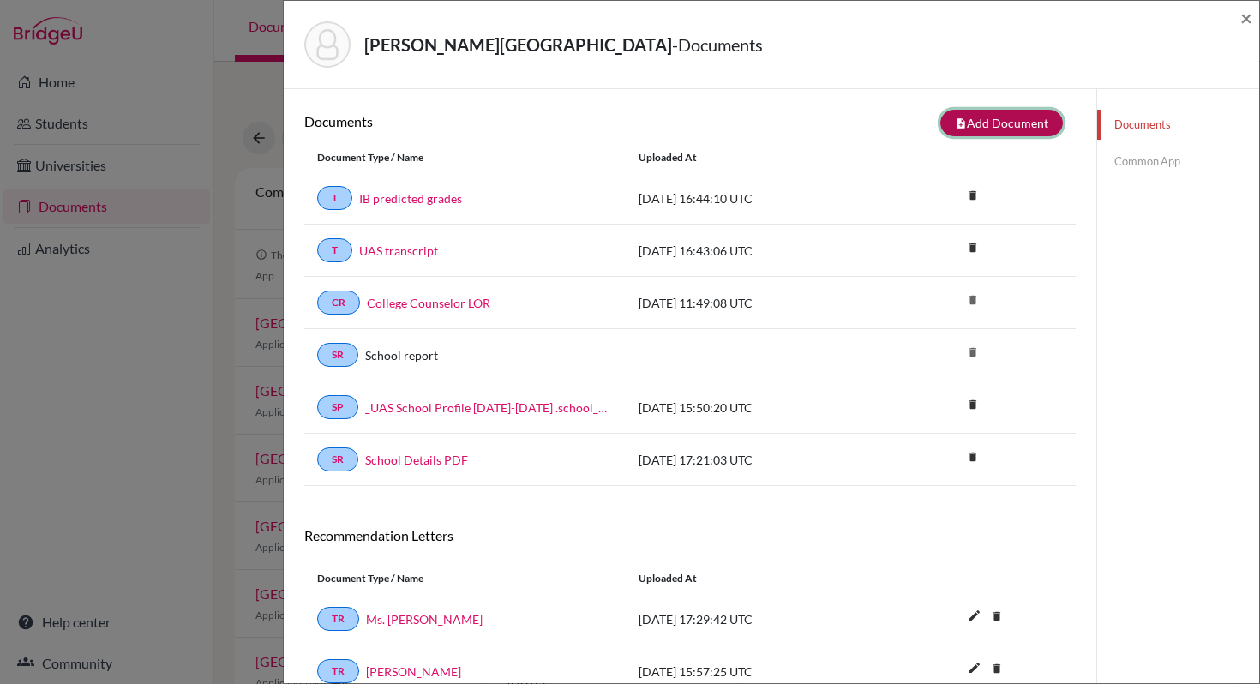
click at [998, 122] on button "note_add Add Document" at bounding box center [1001, 123] width 123 height 27
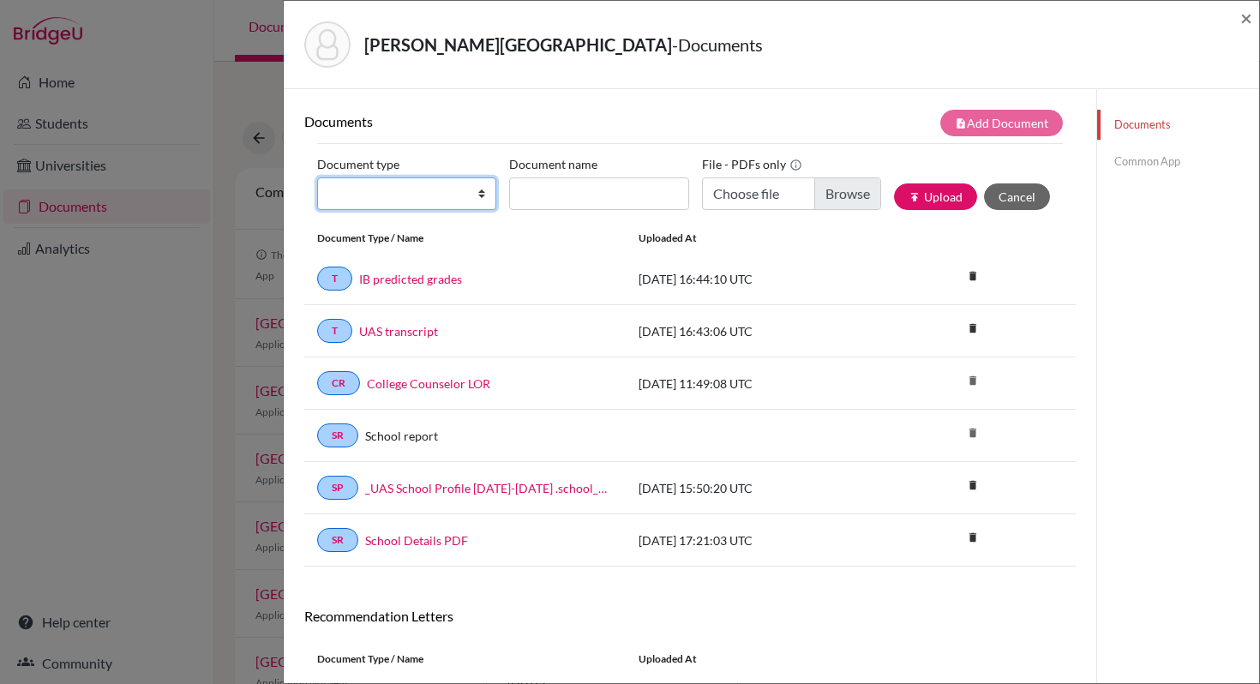
click at [400, 198] on select "Change explanation for Common App reports Counselor recommendation Internationa…" at bounding box center [406, 193] width 179 height 33
select select "45"
click at [317, 177] on select "Change explanation for Common App reports Counselor recommendation Internationa…" at bounding box center [406, 193] width 179 height 33
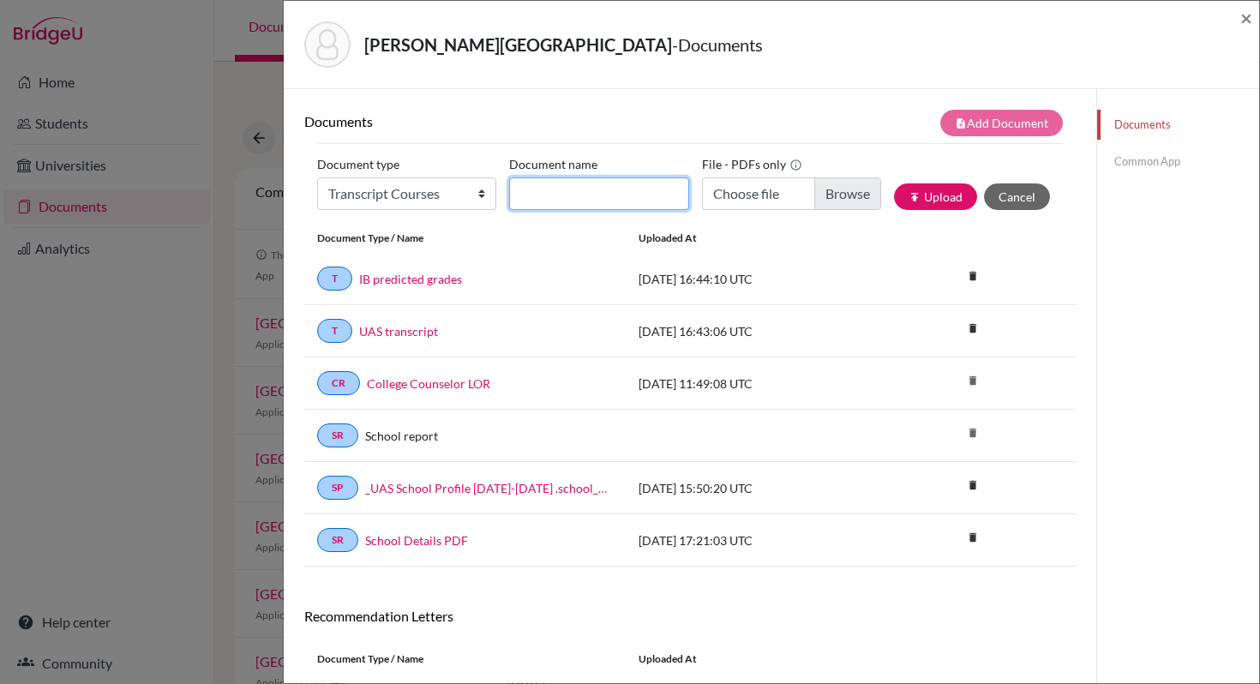
click at [551, 185] on input "Document name" at bounding box center [598, 193] width 179 height 33
type input "Current grade 12 courses"
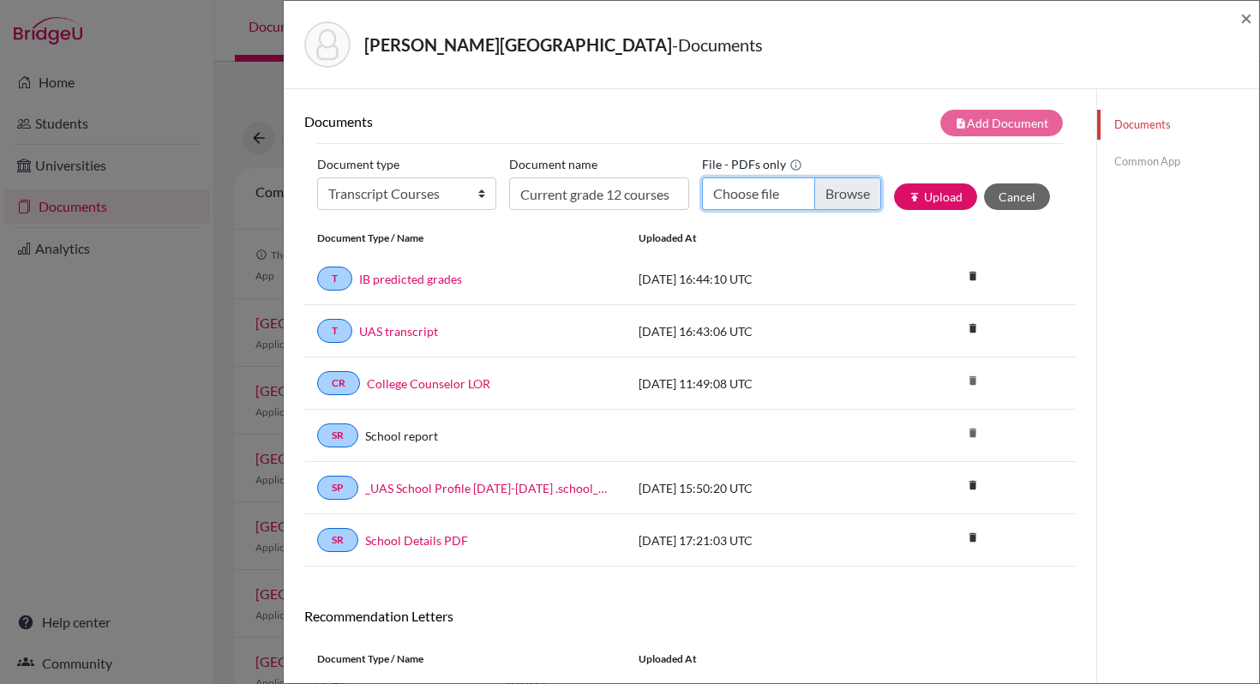
click at [843, 199] on input "Choose file" at bounding box center [791, 193] width 179 height 33
type input "C:\fakepath\Kylah Murphy's current G12 classes.pdf"
click at [943, 195] on button "publish Upload" at bounding box center [935, 196] width 83 height 27
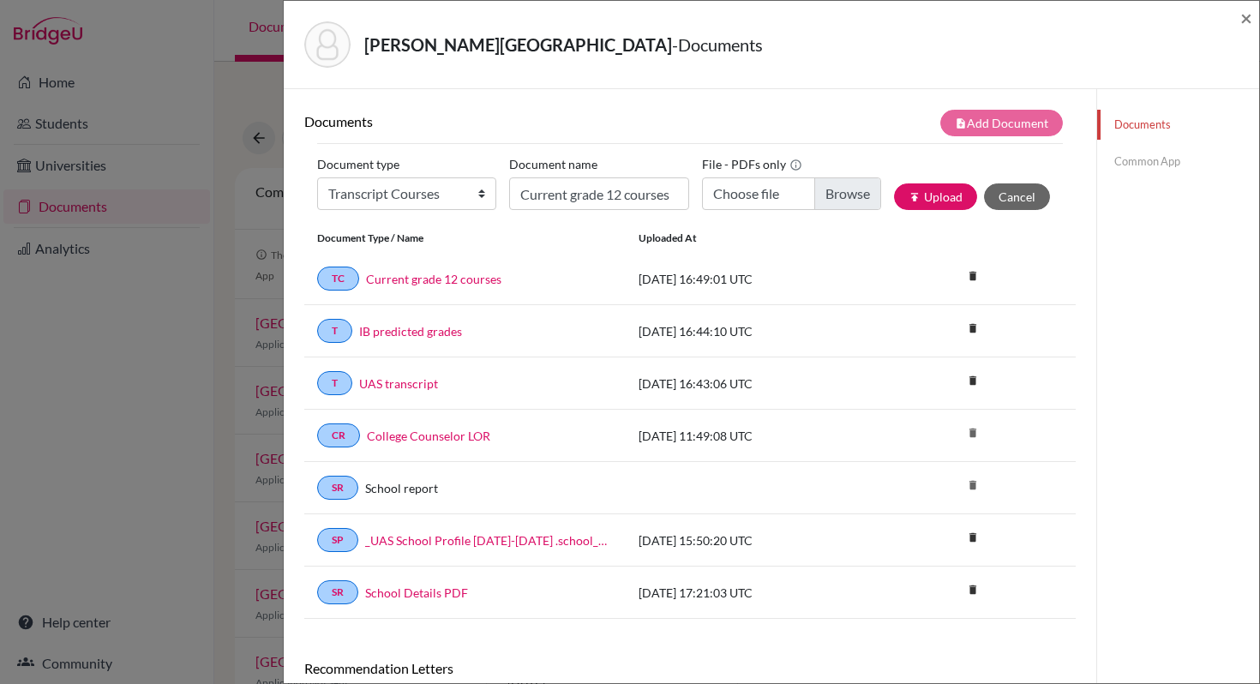
click at [1148, 159] on link "Common App" at bounding box center [1178, 162] width 162 height 30
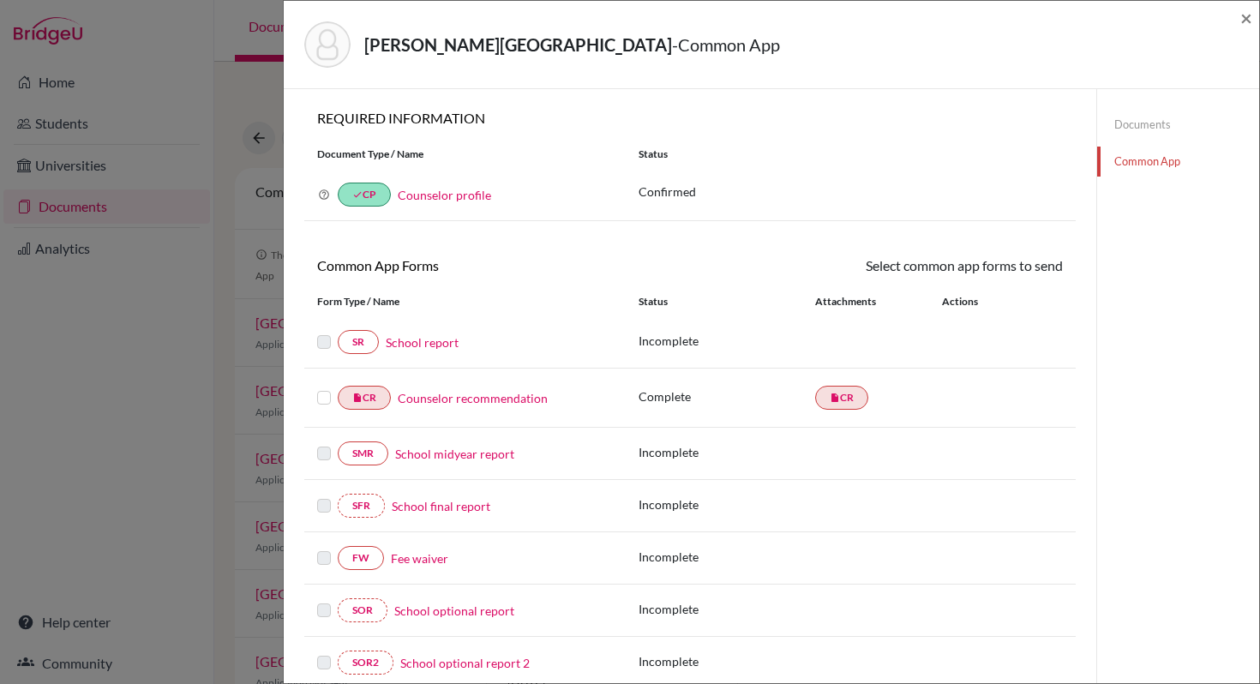
scroll to position [57, 0]
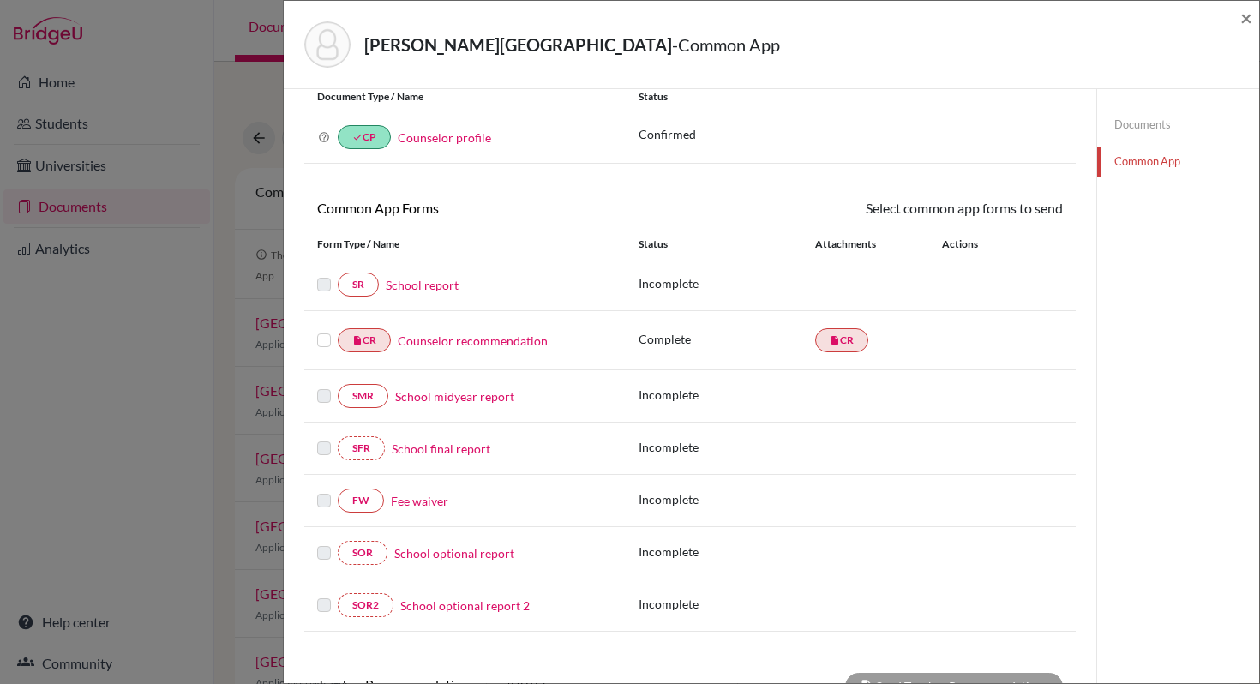
click at [432, 283] on link "School report" at bounding box center [422, 285] width 73 height 18
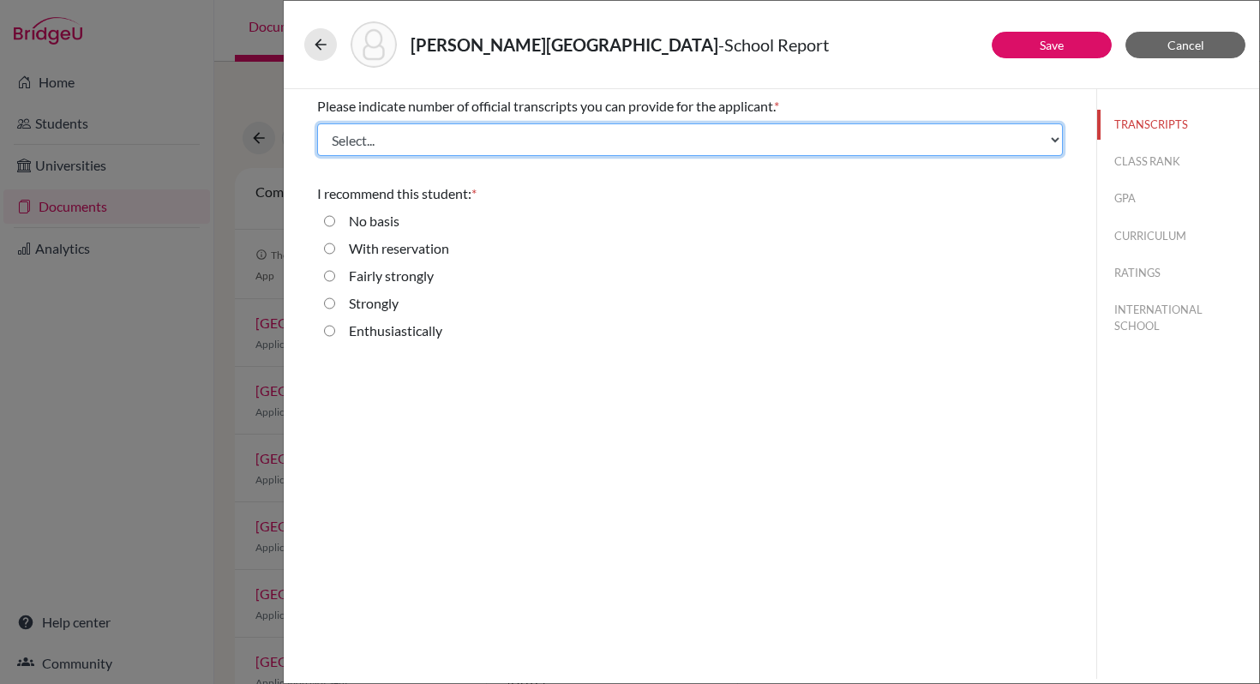
click at [434, 141] on select "Select... 1 2 3 4" at bounding box center [690, 139] width 746 height 33
select select "2"
click at [317, 123] on select "Select... 1 2 3 4" at bounding box center [690, 139] width 746 height 33
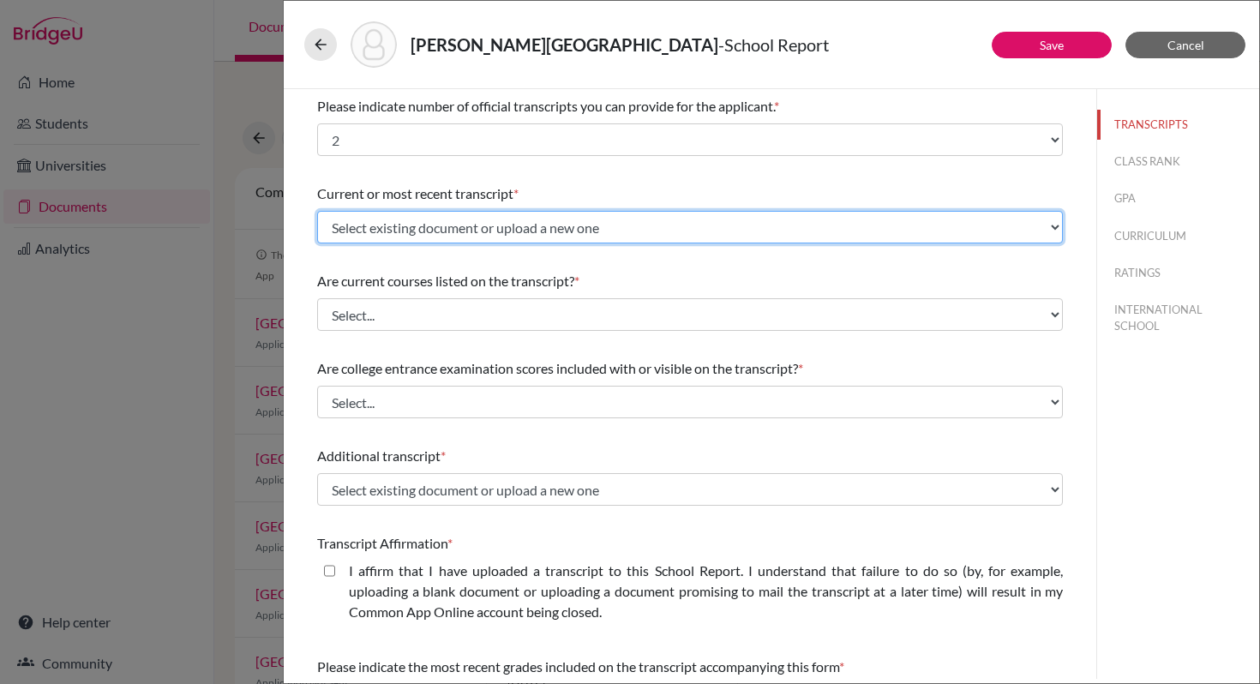
click at [400, 230] on select "Select existing document or upload a new one IB predicted grades UAS transcript…" at bounding box center [690, 227] width 746 height 33
select select "688546"
click at [317, 211] on select "Select existing document or upload a new one IB predicted grades UAS transcript…" at bounding box center [690, 227] width 746 height 33
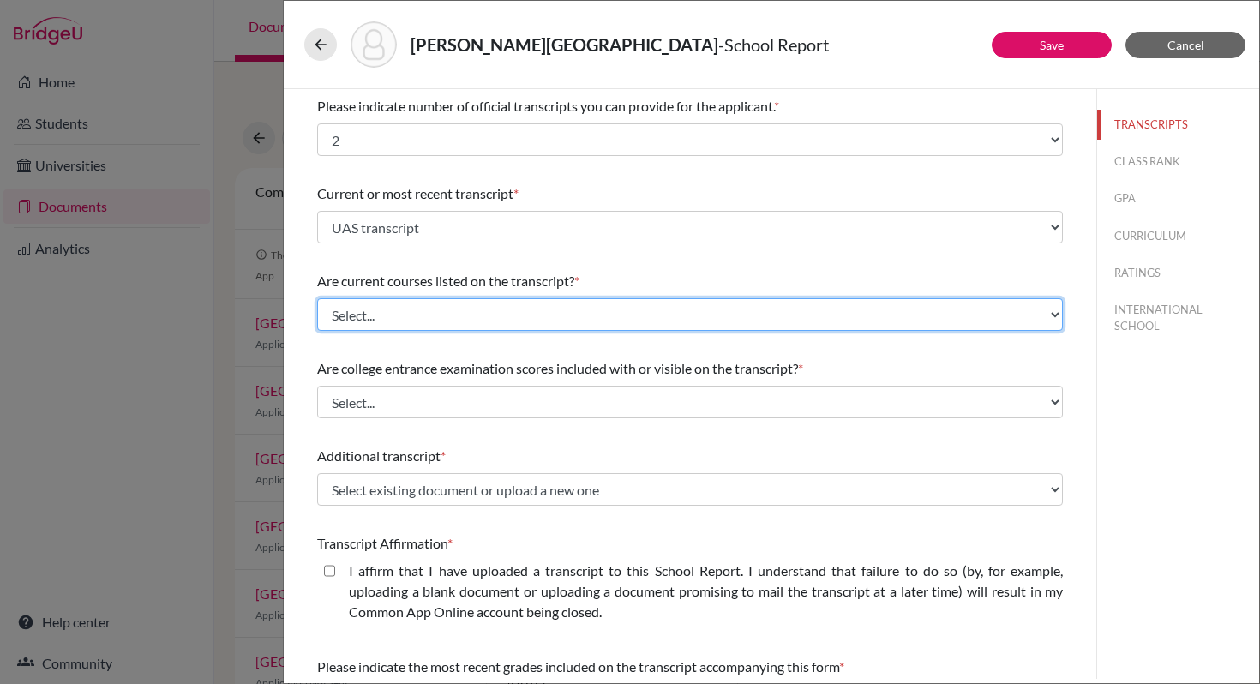
click at [393, 319] on select "Select... Yes No" at bounding box center [690, 314] width 746 height 33
select select "1"
click at [317, 298] on select "Select... Yes No" at bounding box center [690, 314] width 746 height 33
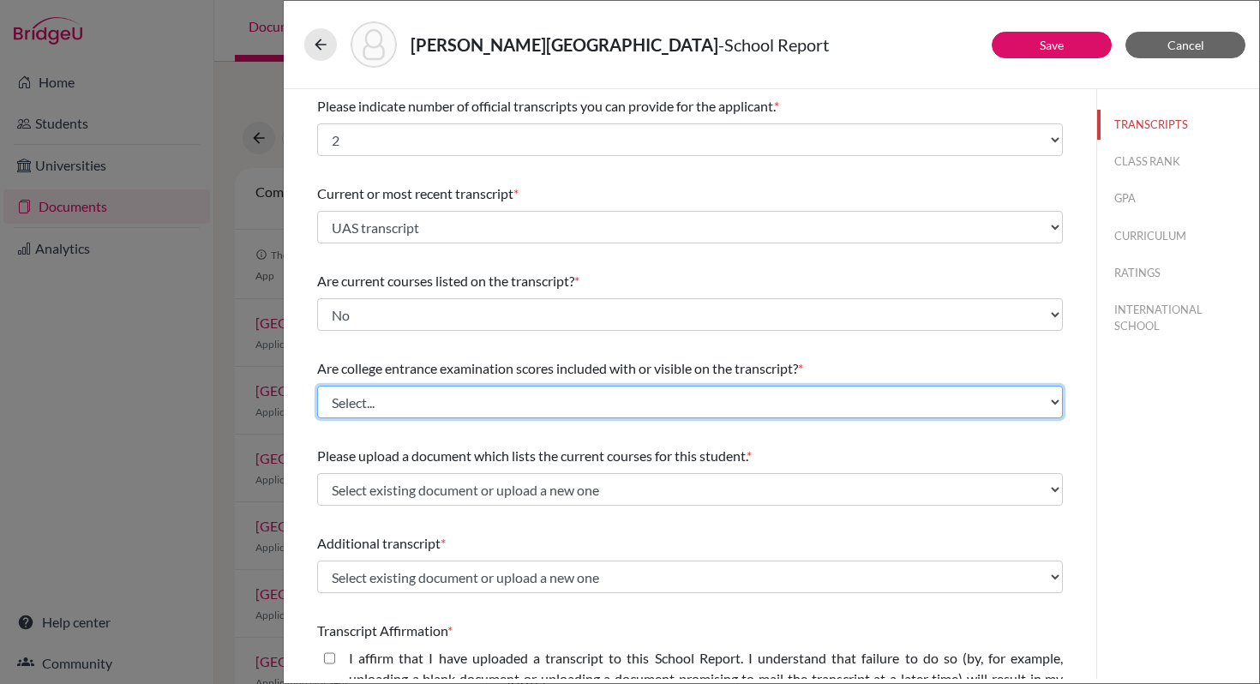
click at [392, 400] on select "Select... Yes No" at bounding box center [690, 402] width 746 height 33
select select "1"
click at [317, 386] on select "Select... Yes No" at bounding box center [690, 402] width 746 height 33
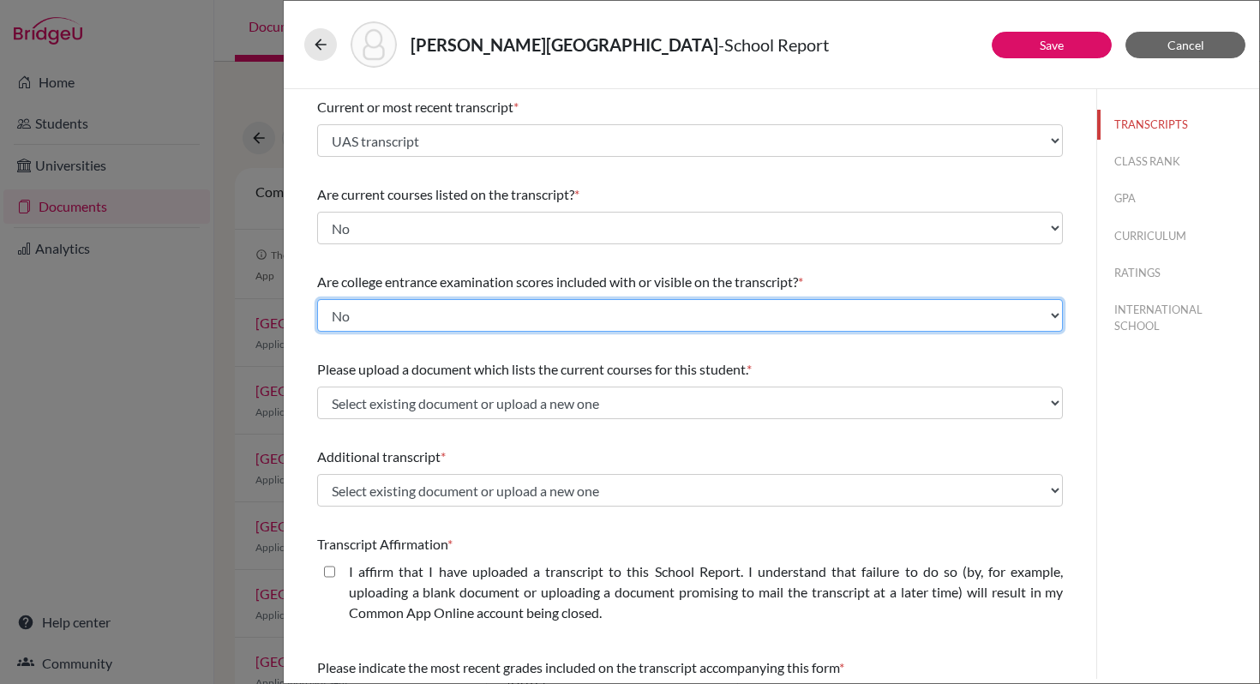
scroll to position [136, 0]
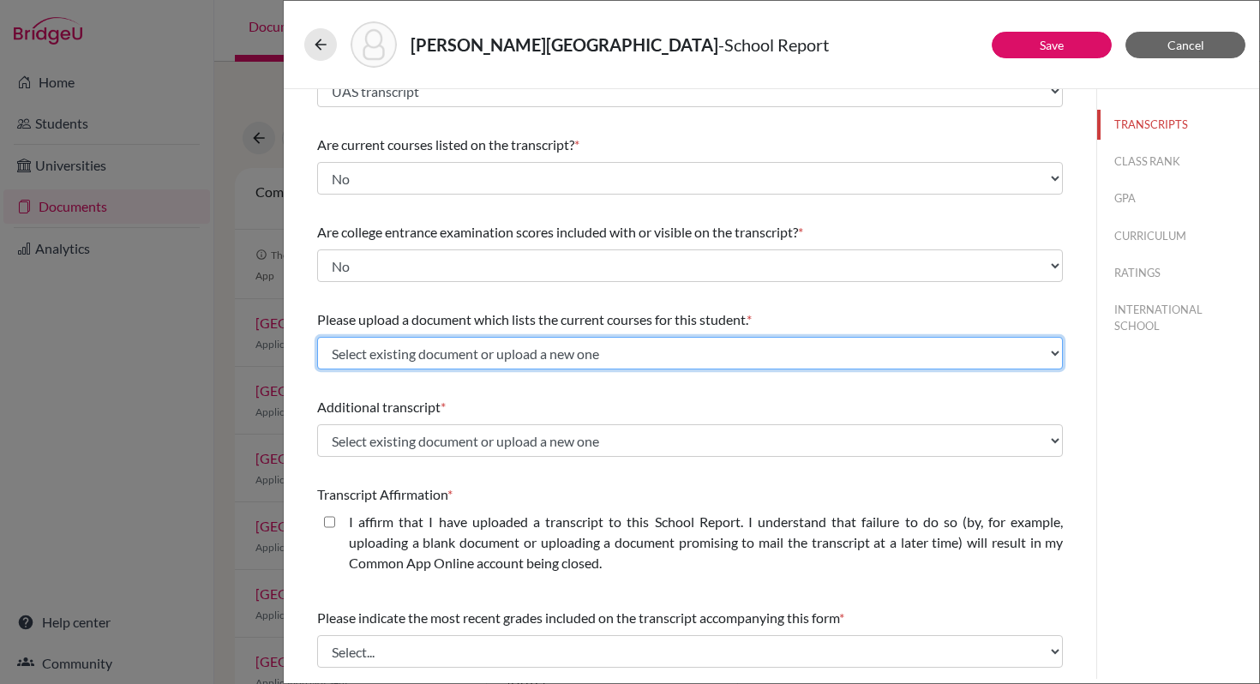
click at [399, 356] on select "Select existing document or upload a new one Current grade 12 courses Current g…" at bounding box center [690, 353] width 746 height 33
select select "688553"
click at [317, 337] on select "Select existing document or upload a new one Current grade 12 courses Current g…" at bounding box center [690, 353] width 746 height 33
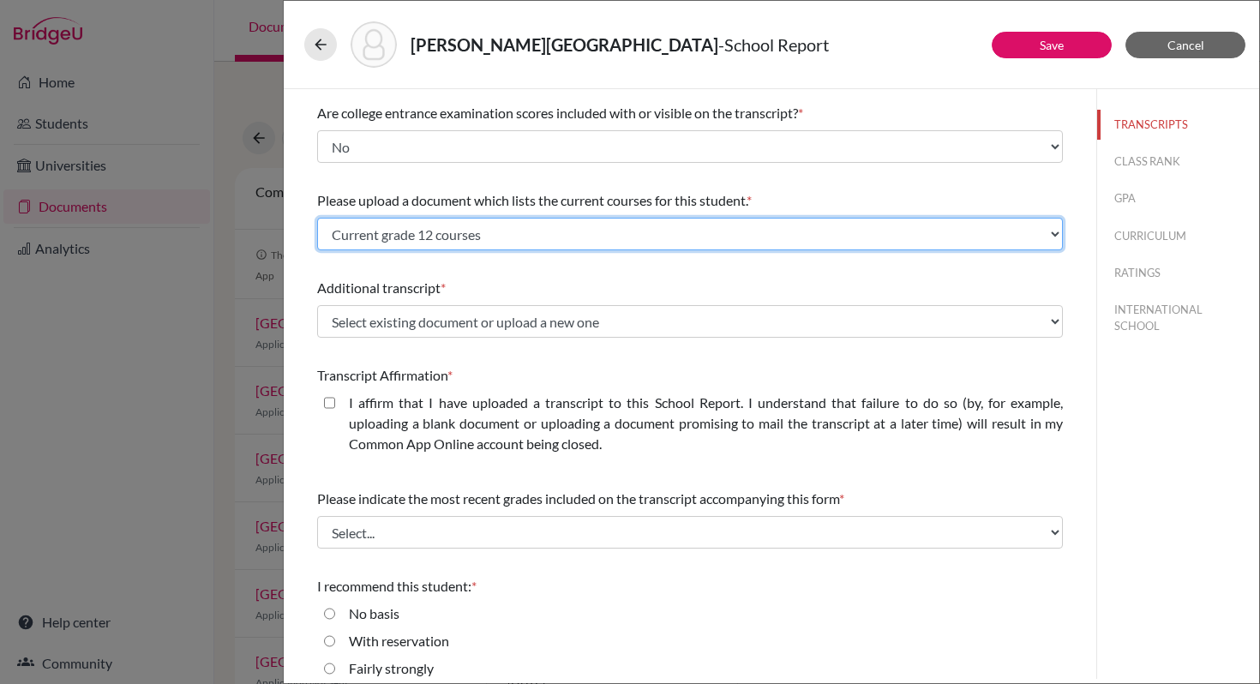
scroll to position [266, 0]
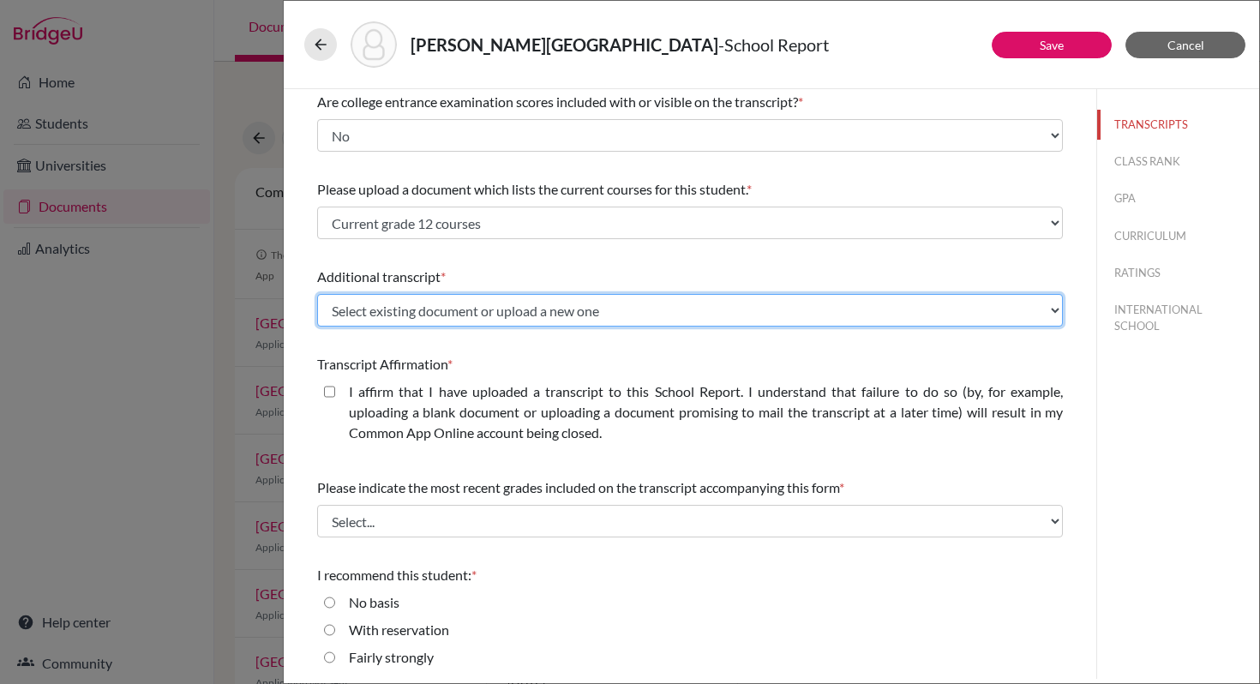
click at [449, 314] on select "Select existing document or upload a new one IB predicted grades UAS transcript…" at bounding box center [690, 310] width 746 height 33
select select "688547"
click at [317, 294] on select "Select existing document or upload a new one IB predicted grades UAS transcript…" at bounding box center [690, 310] width 746 height 33
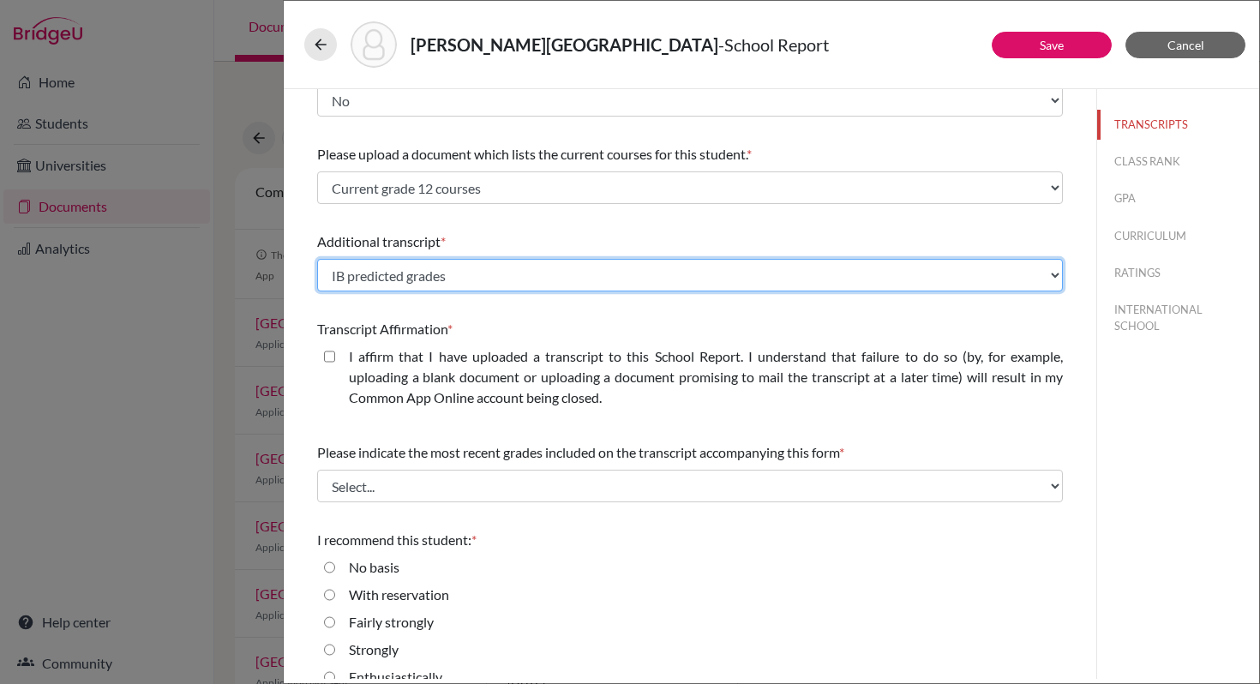
scroll to position [324, 0]
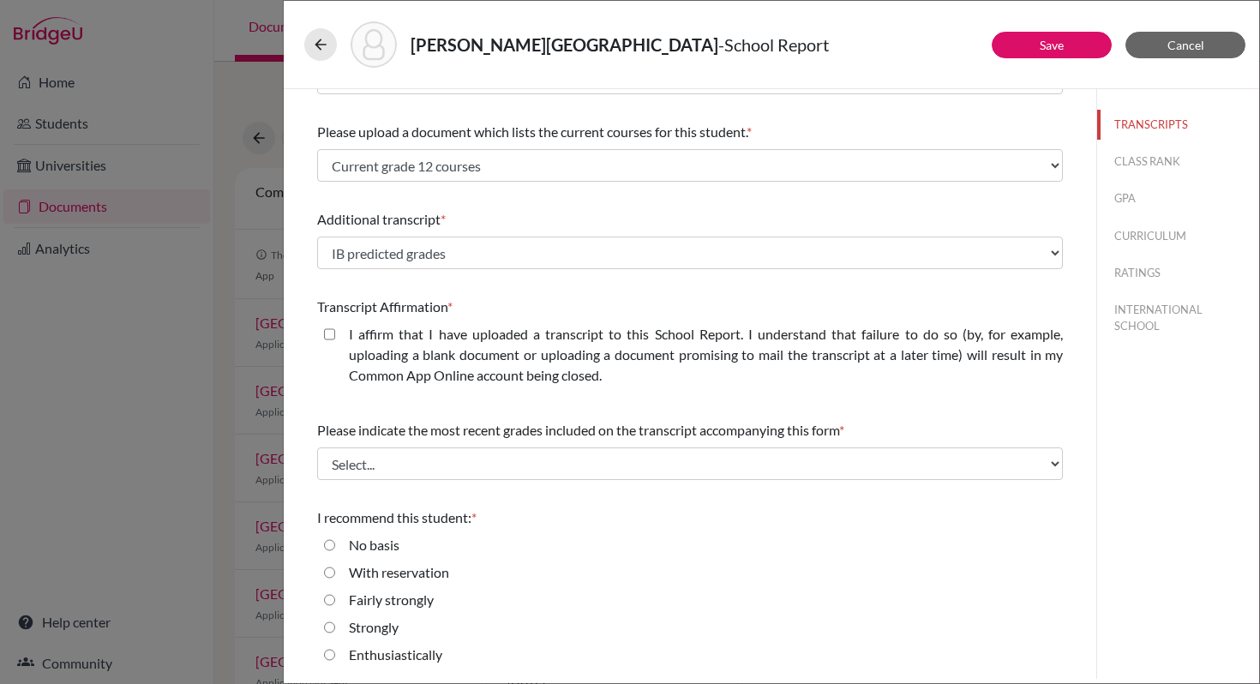
click at [328, 331] on closed\ "I affirm that I have uploaded a transcript to this School Report. I understand …" at bounding box center [329, 334] width 11 height 21
checkbox closed\ "true"
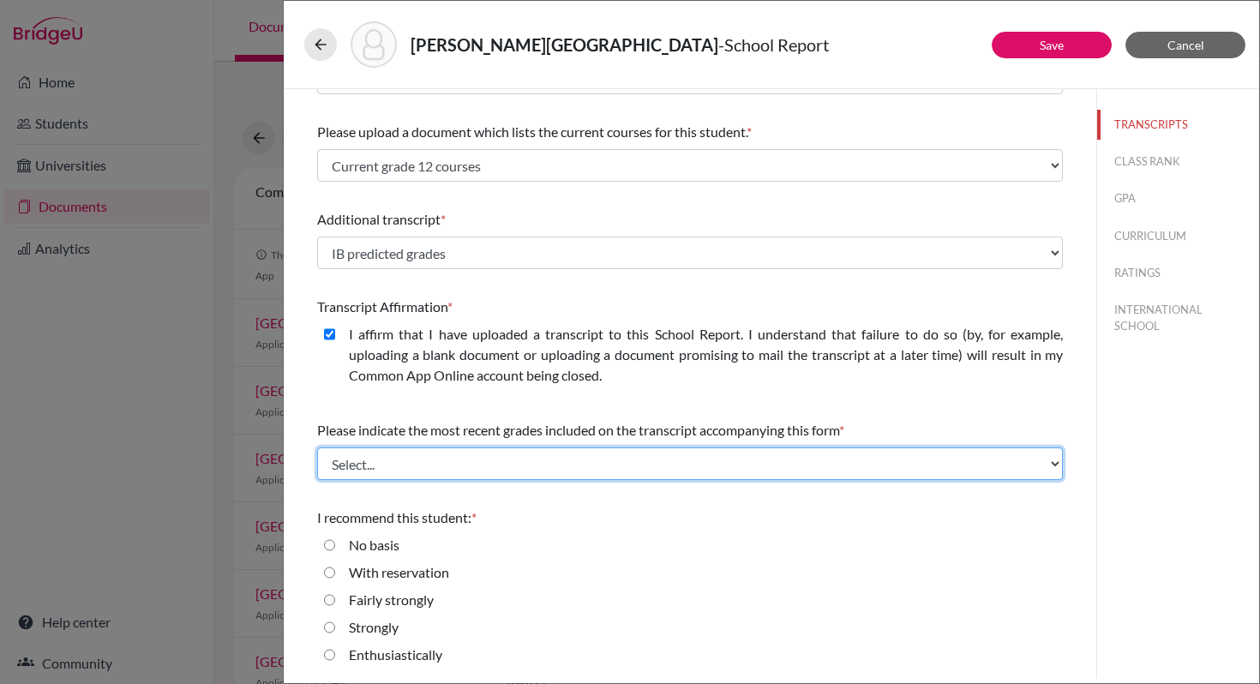
click at [368, 466] on select "Select... Final junior year grades 1st Quarter senior year grades 2nd Quarter/1…" at bounding box center [690, 463] width 746 height 33
select select "0"
click at [317, 447] on select "Select... Final junior year grades 1st Quarter senior year grades 2nd Quarter/1…" at bounding box center [690, 463] width 746 height 33
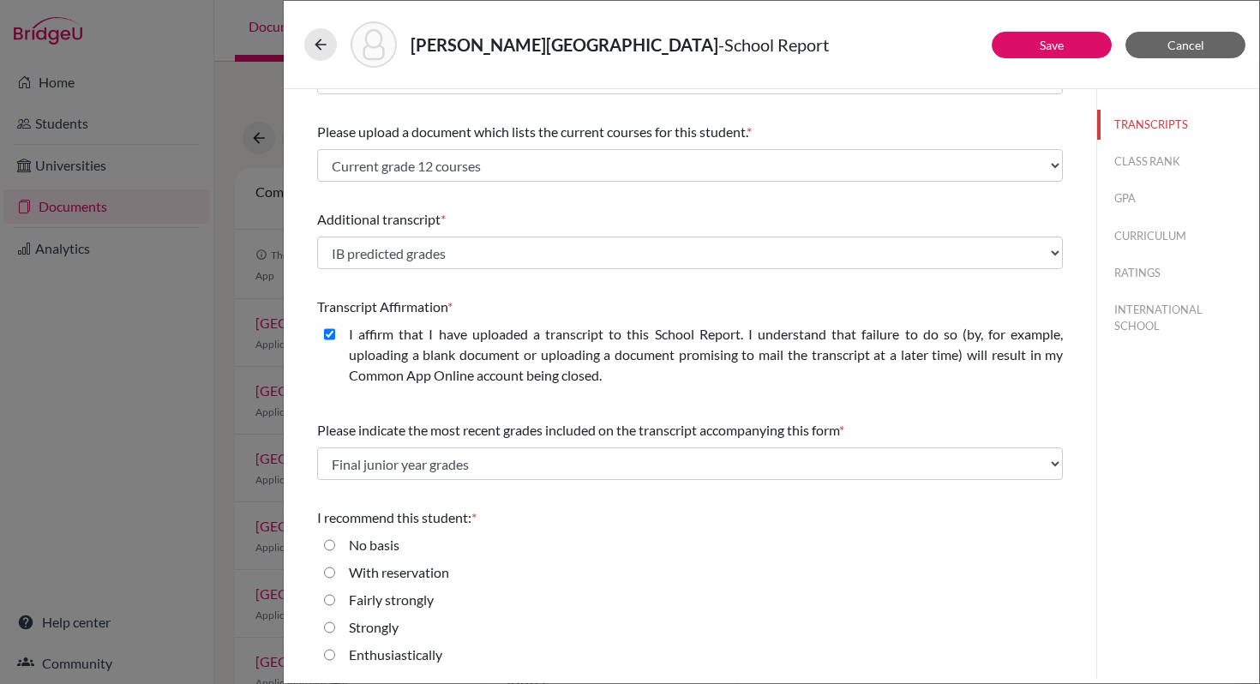
click at [330, 655] on input "Enthusiastically" at bounding box center [329, 654] width 11 height 21
radio input "true"
click at [1053, 42] on link "Save" at bounding box center [1051, 45] width 24 height 15
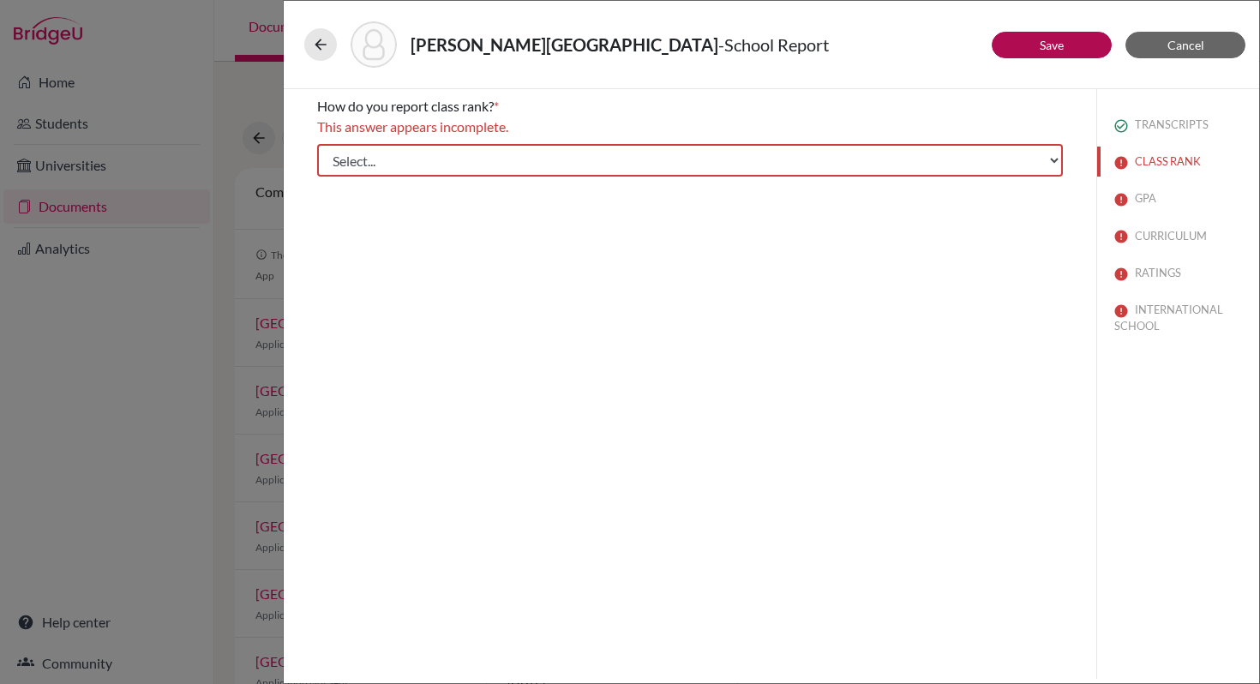
scroll to position [0, 0]
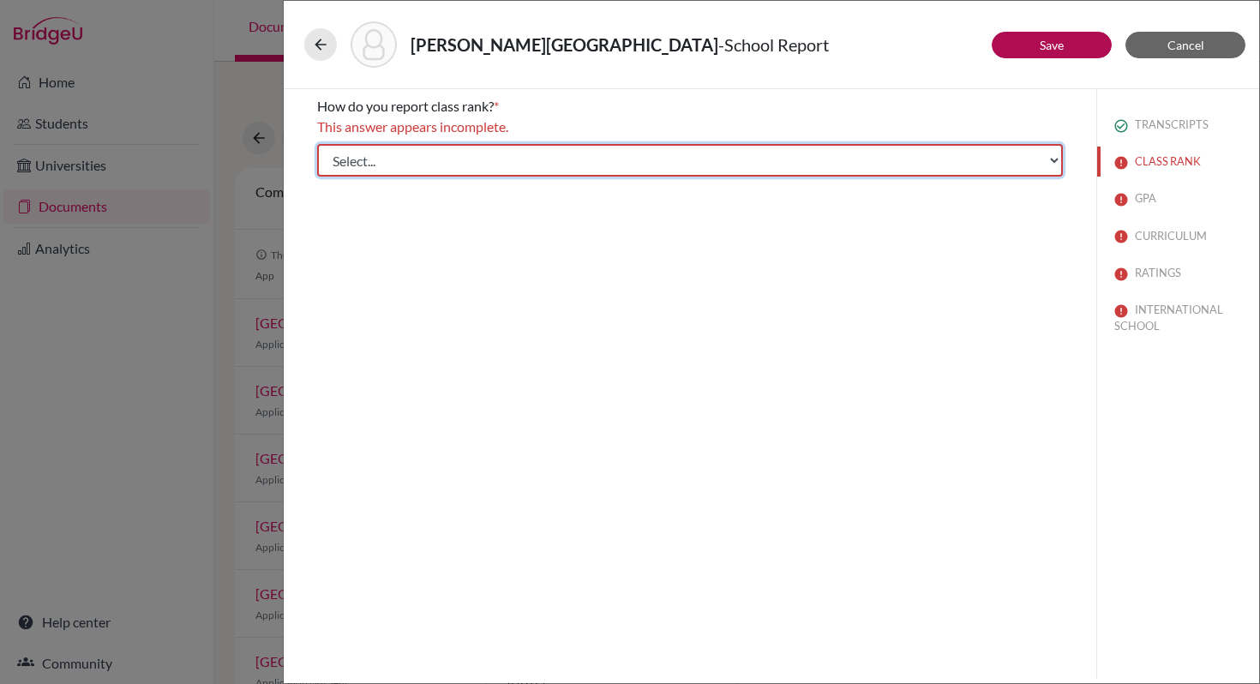
click at [613, 164] on select "Select... Exact Decile Quintile Quartile None" at bounding box center [690, 160] width 746 height 33
select select "5"
click at [317, 144] on select "Select... Exact Decile Quintile Quartile None" at bounding box center [690, 160] width 746 height 33
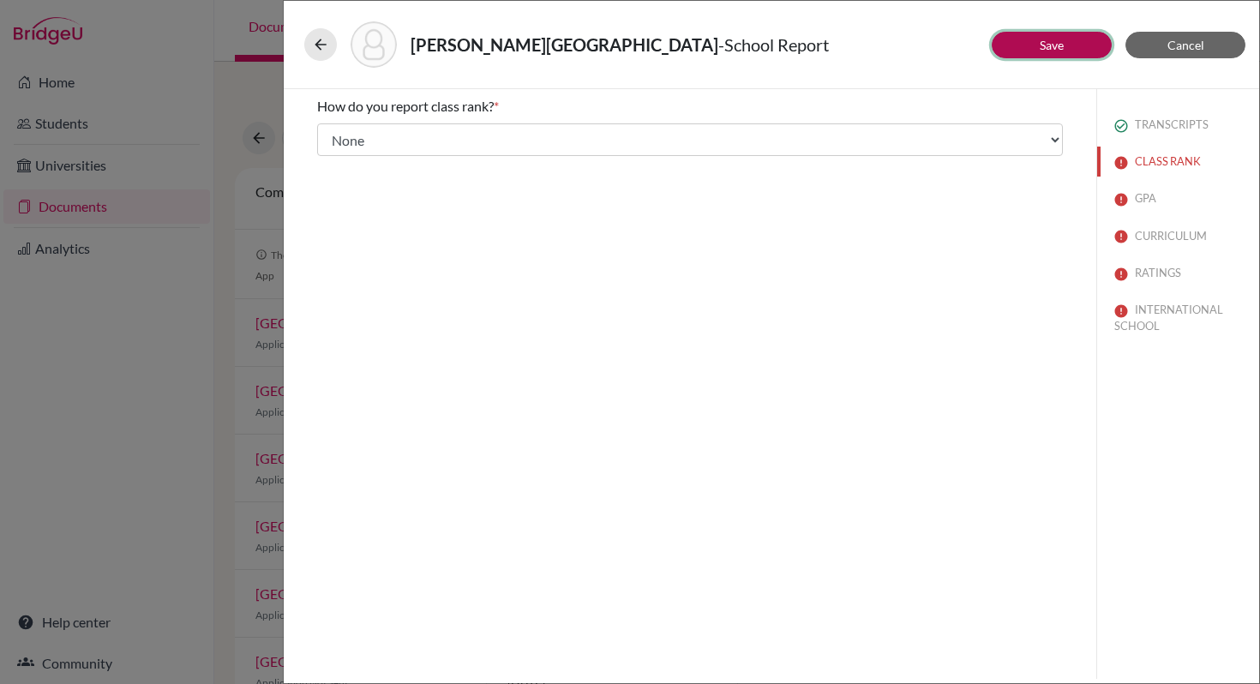
click at [1058, 43] on link "Save" at bounding box center [1051, 45] width 24 height 15
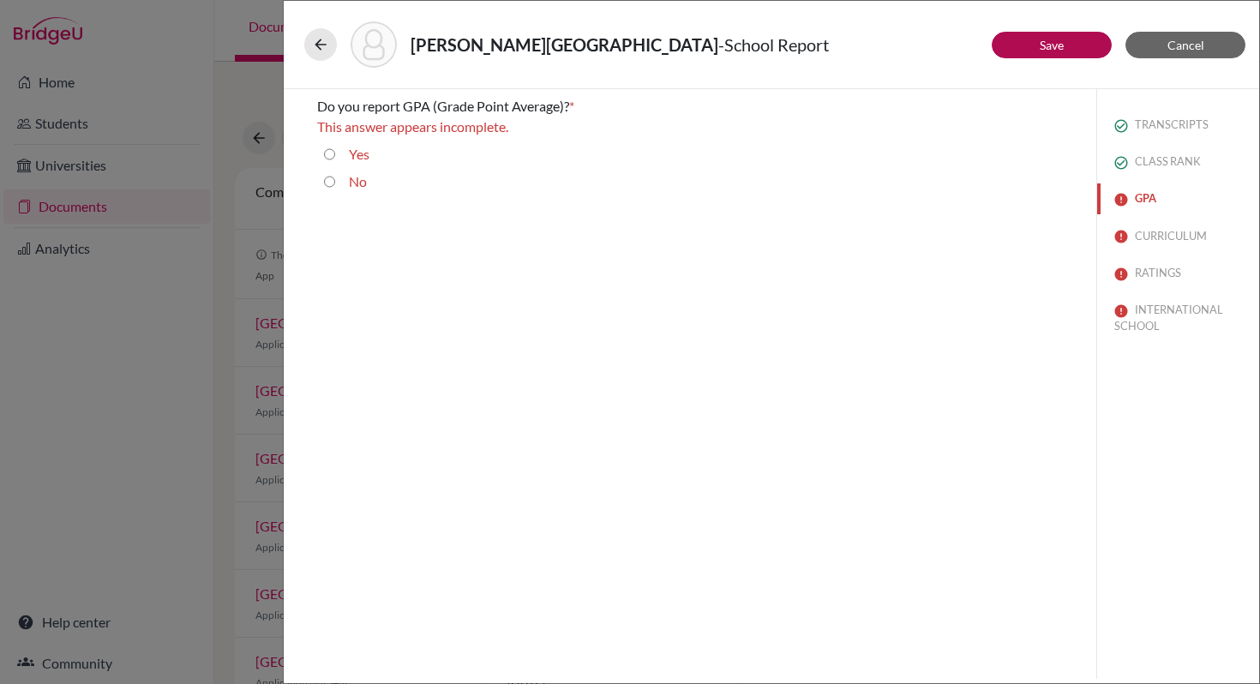
click at [1146, 197] on button "GPA" at bounding box center [1178, 198] width 162 height 30
click at [330, 153] on input "Yes" at bounding box center [329, 154] width 11 height 21
radio input "true"
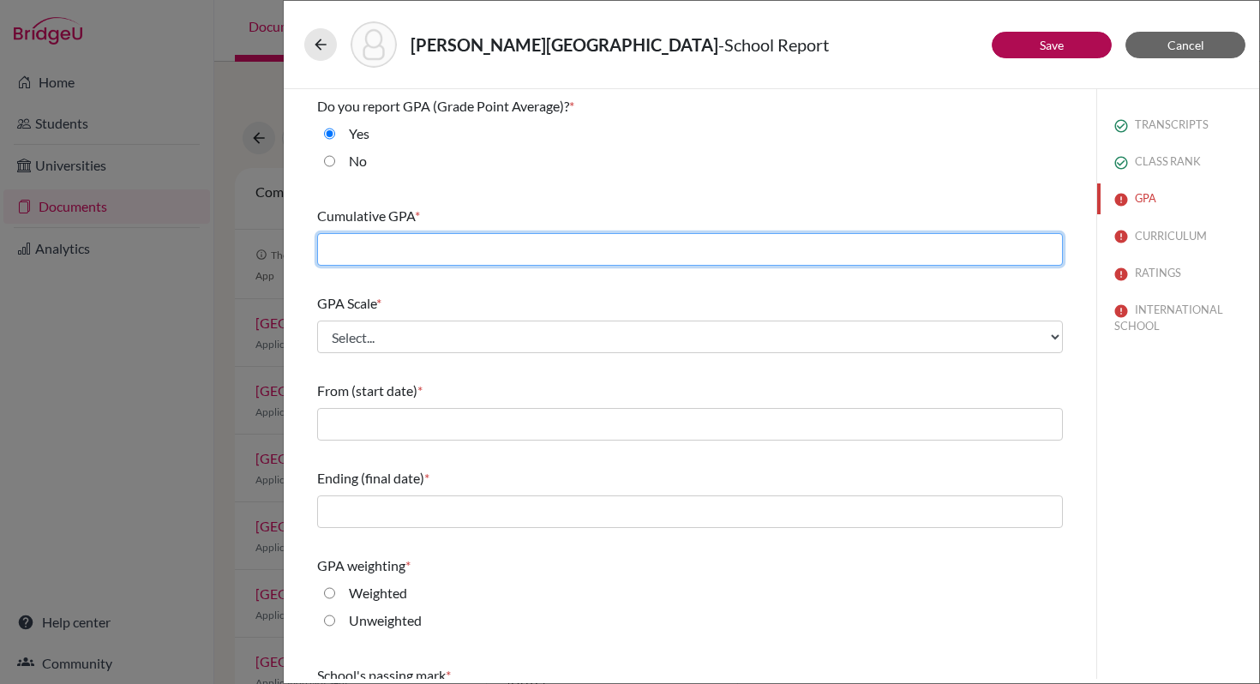
click at [347, 253] on input "text" at bounding box center [690, 249] width 746 height 33
type input "3.95"
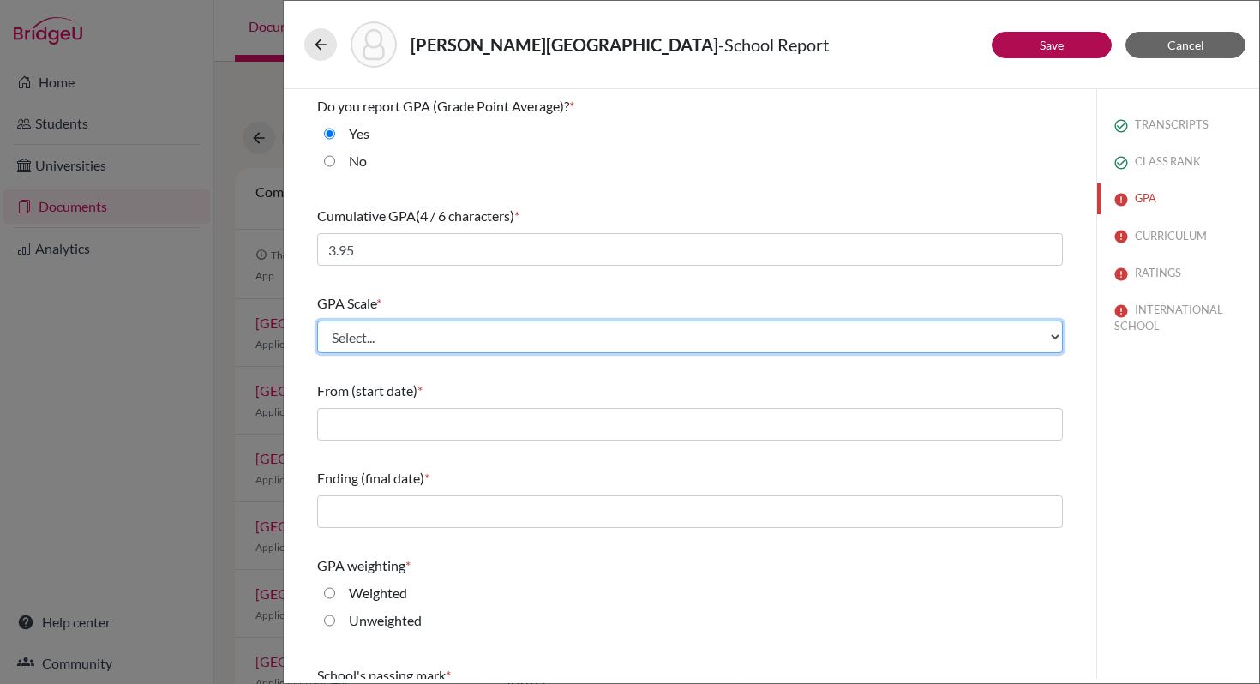
click at [358, 341] on select "Select... 4 5 6 7 8 9 10 11 12 13 14 15 16 17 18 19 20 100" at bounding box center [690, 336] width 746 height 33
select select "4"
click at [317, 320] on select "Select... 4 5 6 7 8 9 10 11 12 13 14 15 16 17 18 19 20 100" at bounding box center [690, 336] width 746 height 33
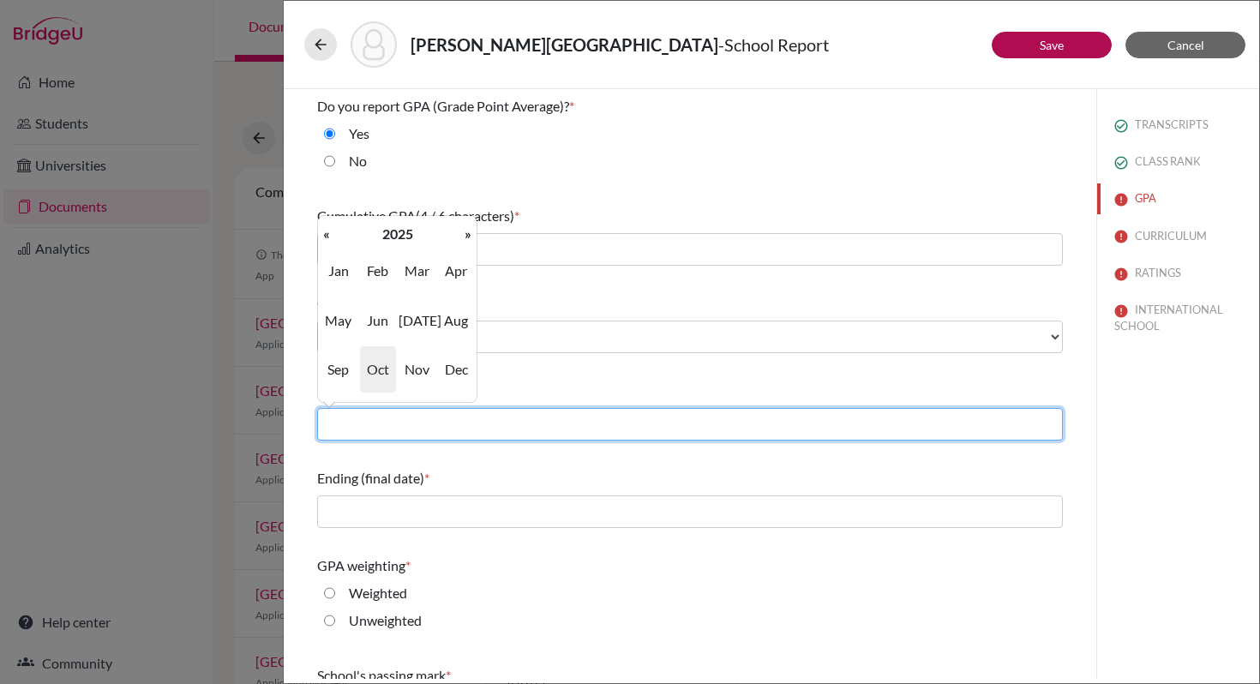
click at [356, 425] on input "text" at bounding box center [690, 424] width 746 height 33
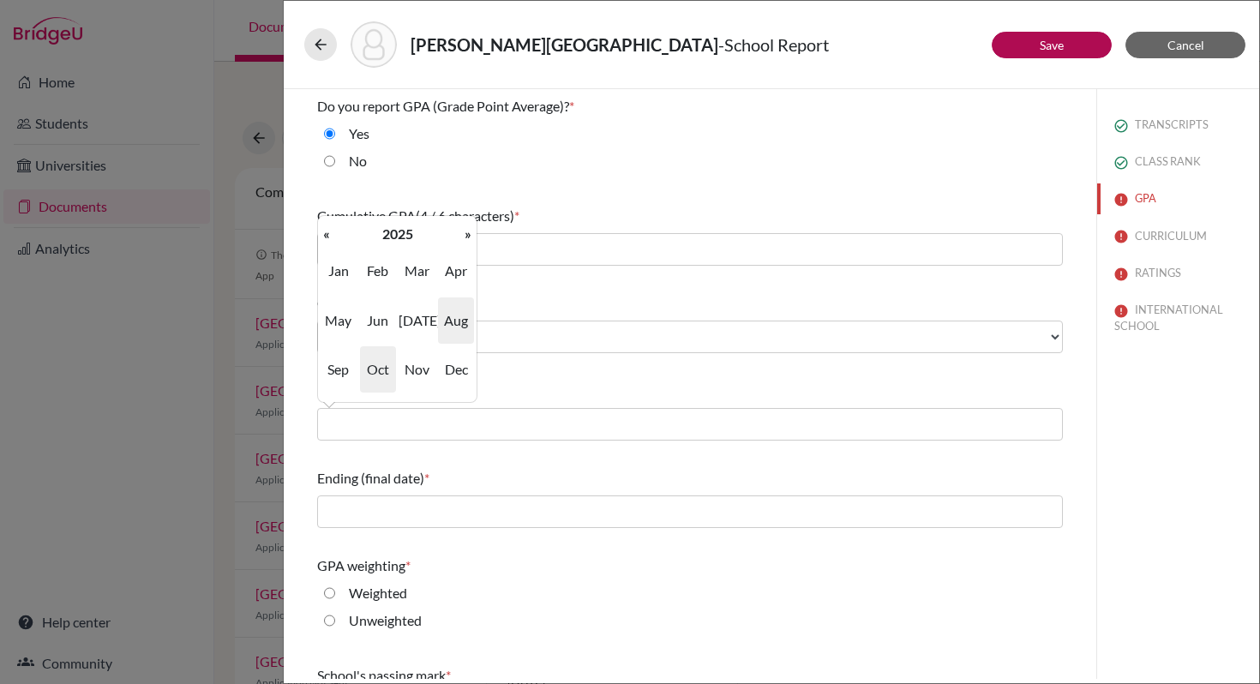
click at [456, 320] on span "Aug" at bounding box center [456, 320] width 36 height 46
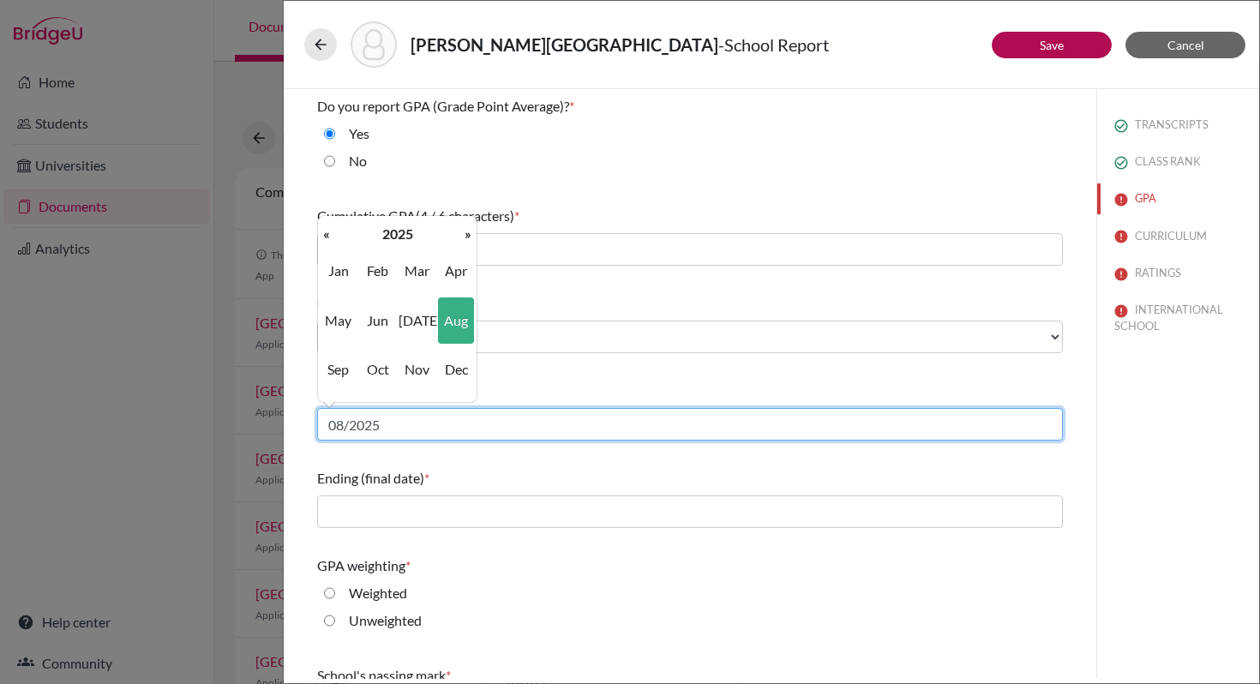
click at [389, 426] on input "08/2025" at bounding box center [690, 424] width 746 height 33
type input "08/2022"
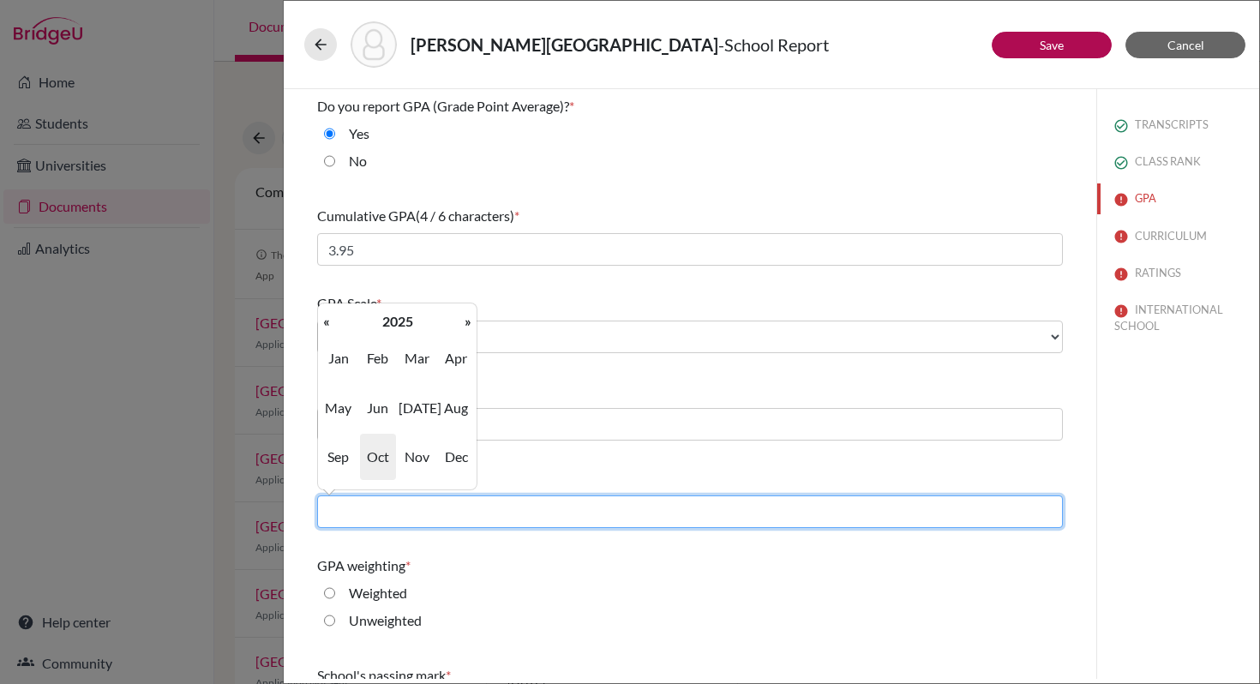
click at [451, 512] on input "text" at bounding box center [690, 511] width 746 height 33
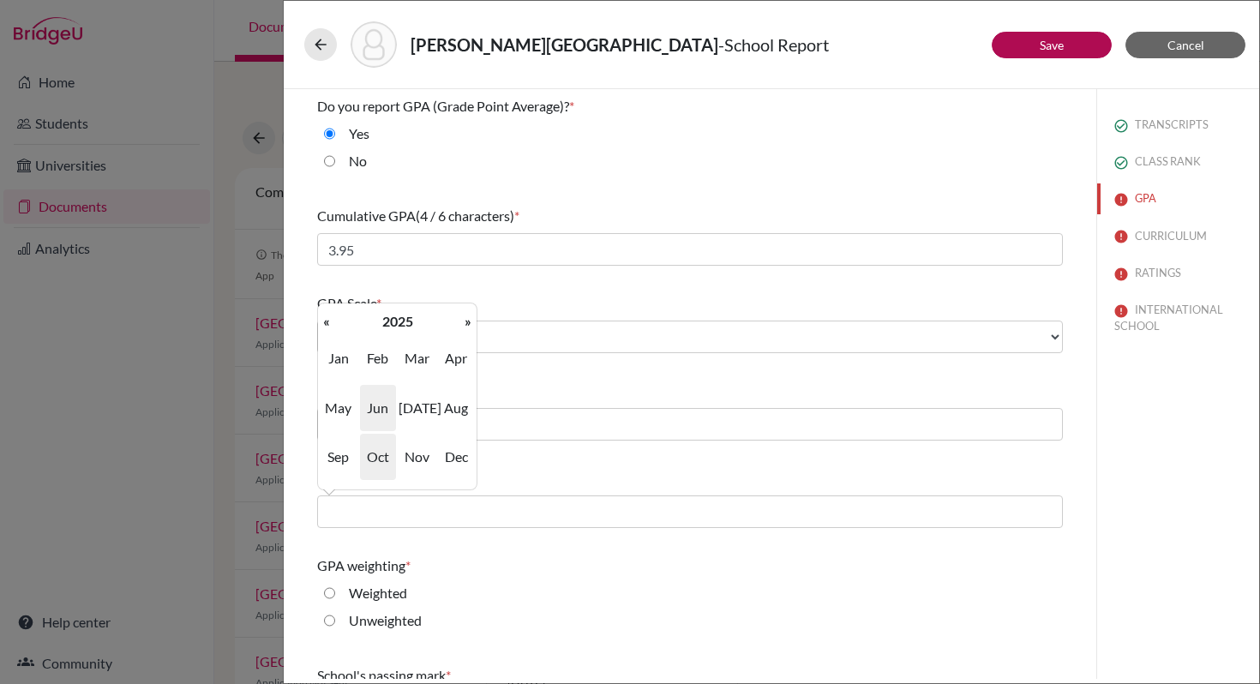
click at [378, 408] on span "Jun" at bounding box center [378, 408] width 36 height 46
type input "06/2025"
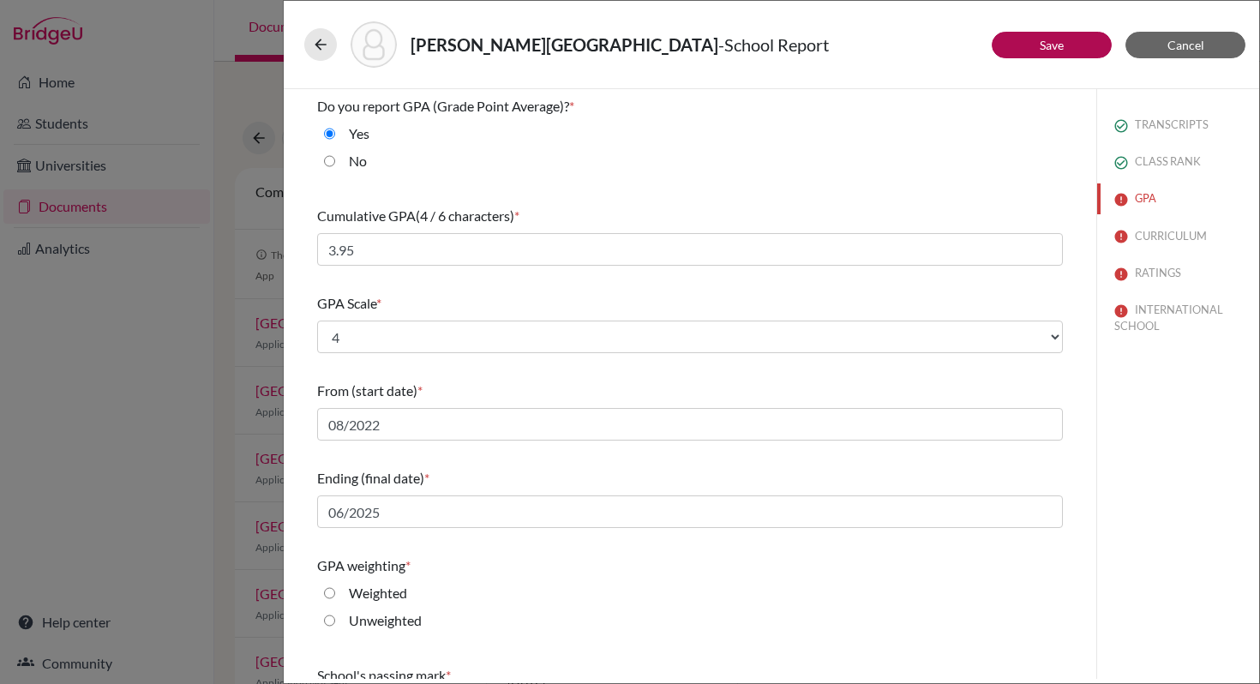
scroll to position [141, 0]
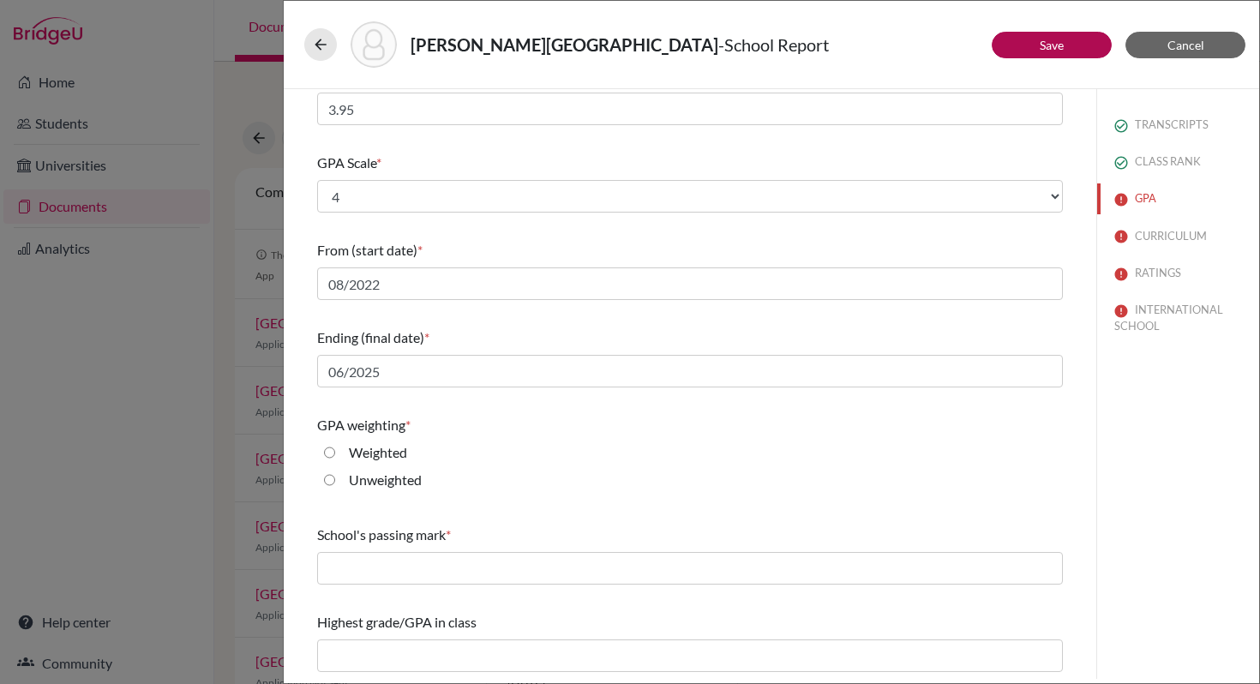
click at [330, 479] on input "Unweighted" at bounding box center [329, 480] width 11 height 21
radio input "true"
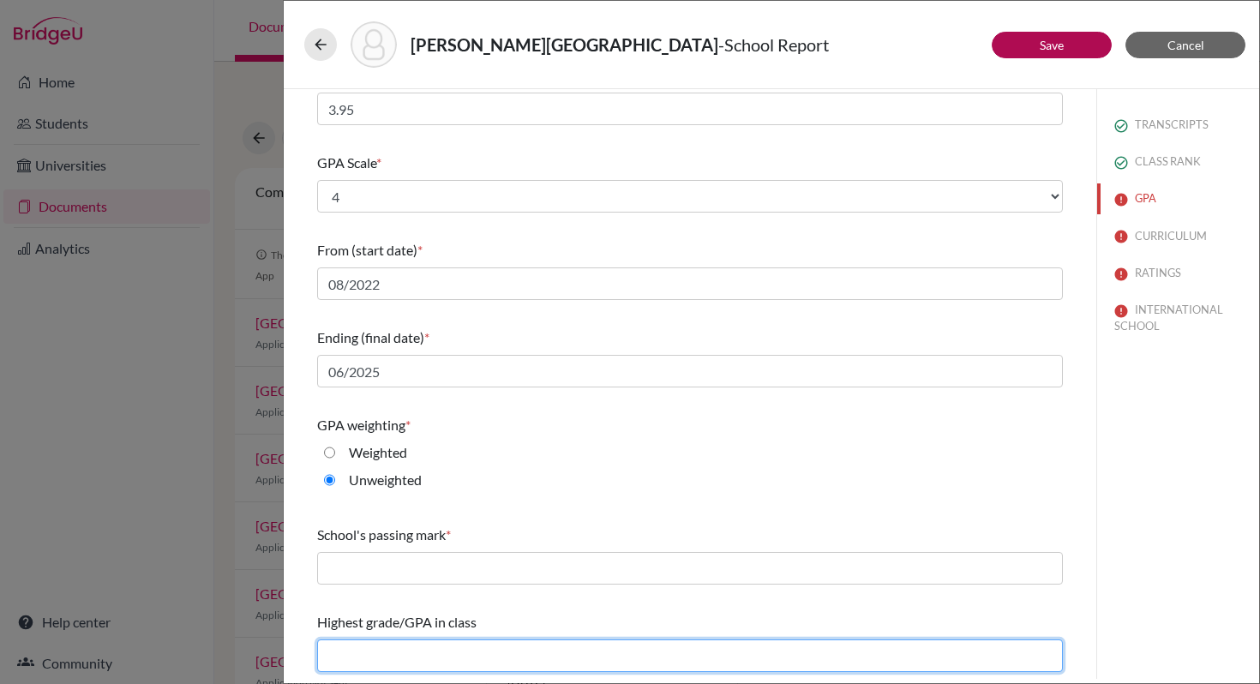
click at [410, 646] on input "text" at bounding box center [690, 655] width 746 height 33
type input "3.95"
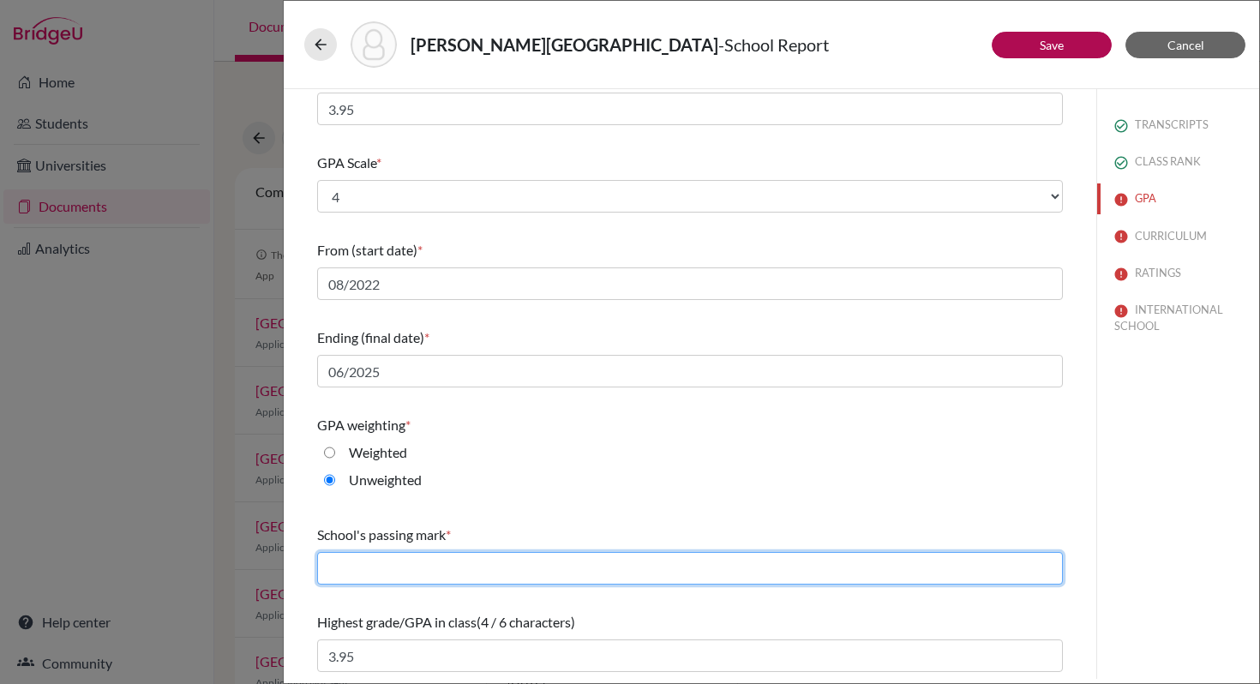
click at [355, 566] on input "text" at bounding box center [690, 568] width 746 height 33
type input "0.67"
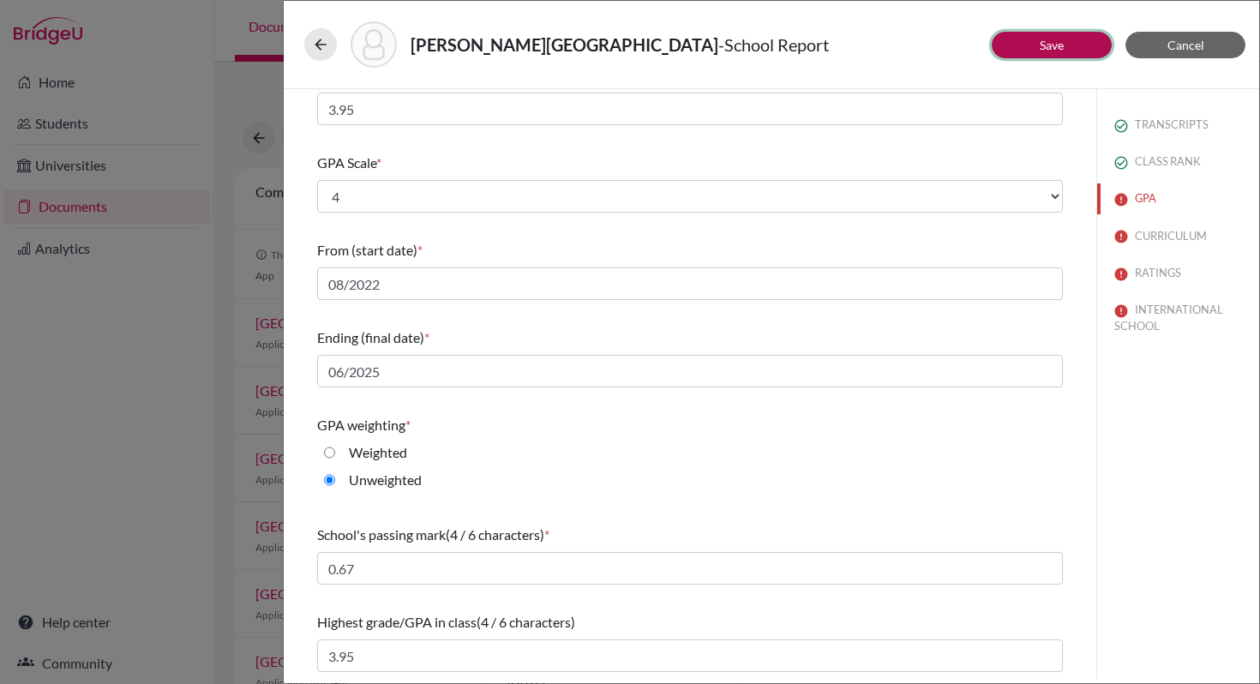
click at [1047, 42] on link "Save" at bounding box center [1051, 45] width 24 height 15
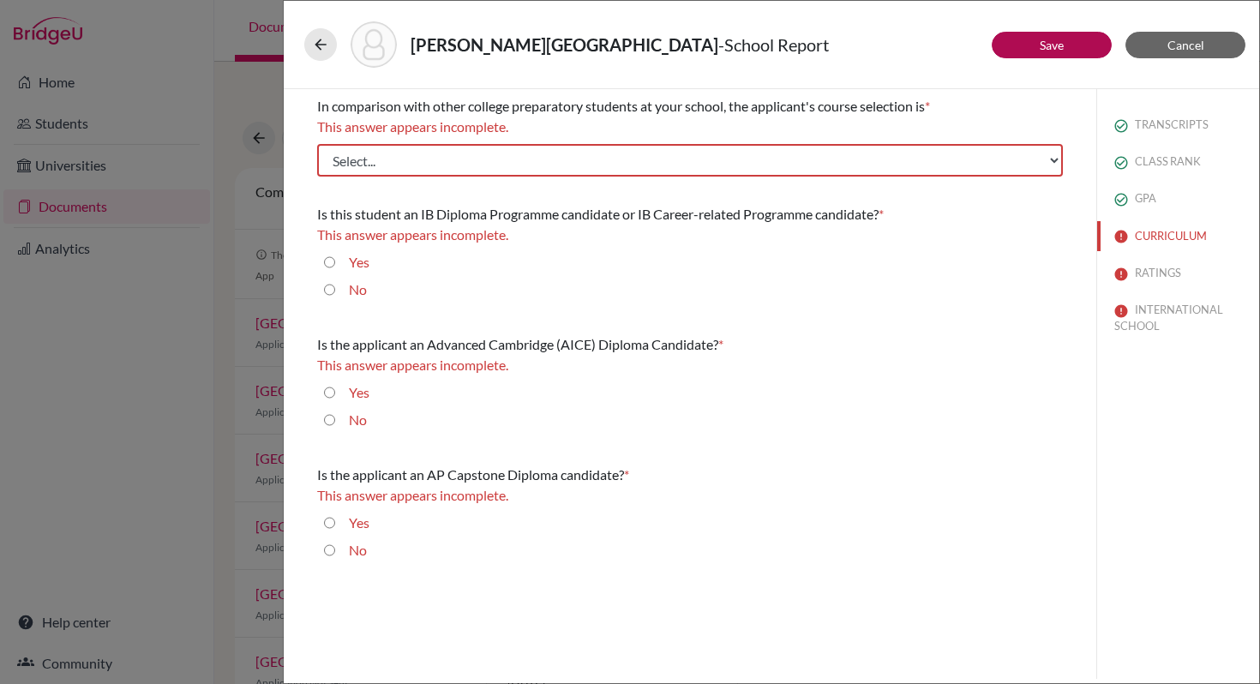
scroll to position [0, 0]
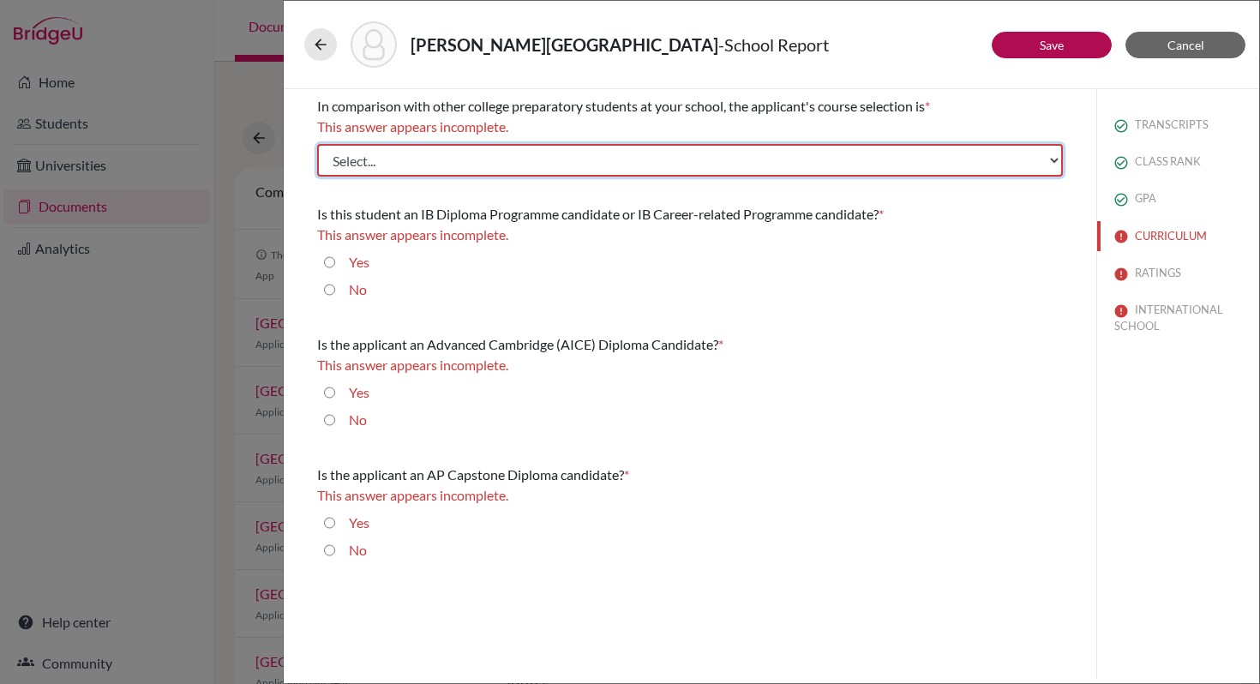
click at [412, 161] on select "Select... Less than demanding Average Demanding Very demanding Most demanding P…" at bounding box center [690, 160] width 746 height 33
select select "4"
click at [317, 144] on select "Select... Less than demanding Average Demanding Very demanding Most demanding P…" at bounding box center [690, 160] width 746 height 33
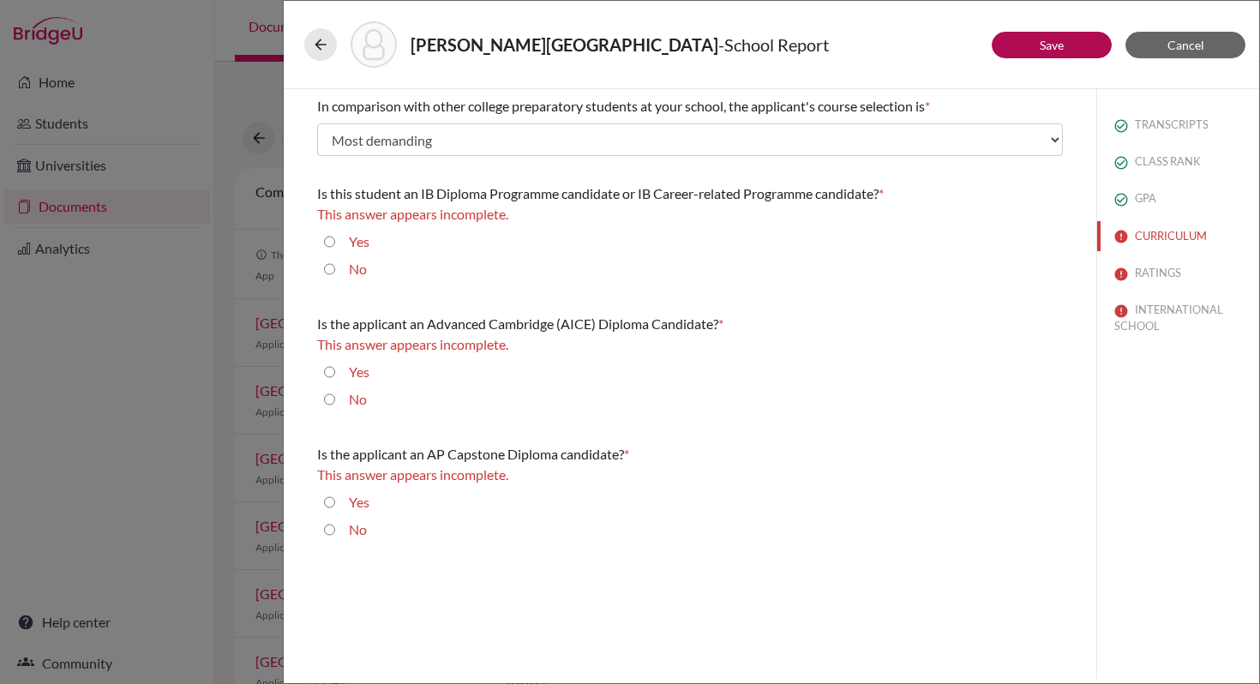
click at [327, 241] on input "Yes" at bounding box center [329, 241] width 11 height 21
radio input "true"
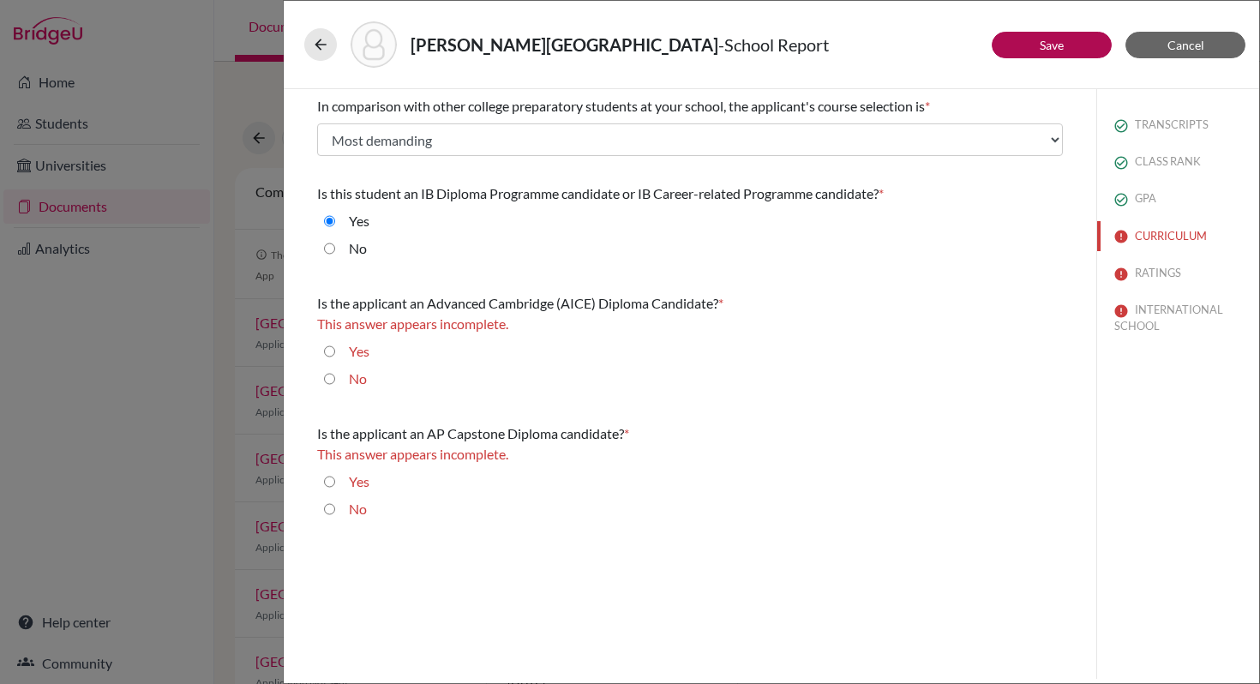
click at [329, 376] on input "No" at bounding box center [329, 378] width 11 height 21
radio input "true"
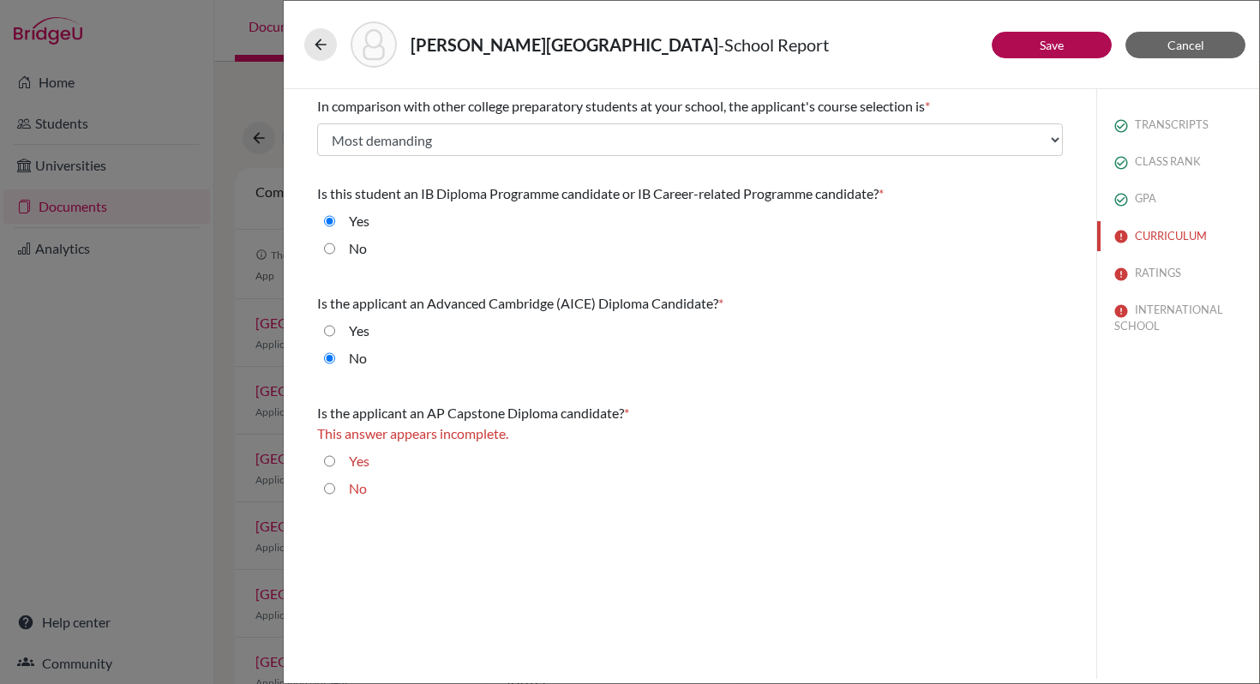
click at [330, 488] on input "No" at bounding box center [329, 488] width 11 height 21
radio input "true"
click at [1052, 42] on link "Save" at bounding box center [1051, 45] width 24 height 15
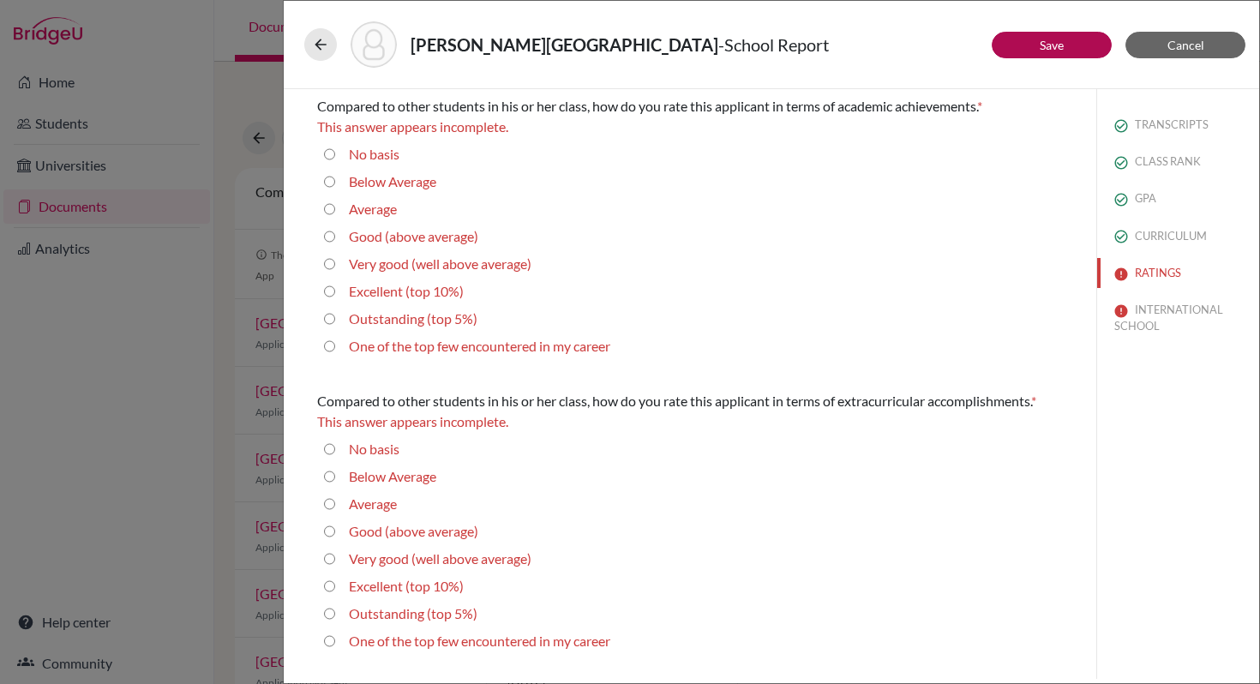
click at [329, 317] on 5\%\) "Outstanding (top 5%)" at bounding box center [329, 318] width 11 height 21
radio 5\%\) "true"
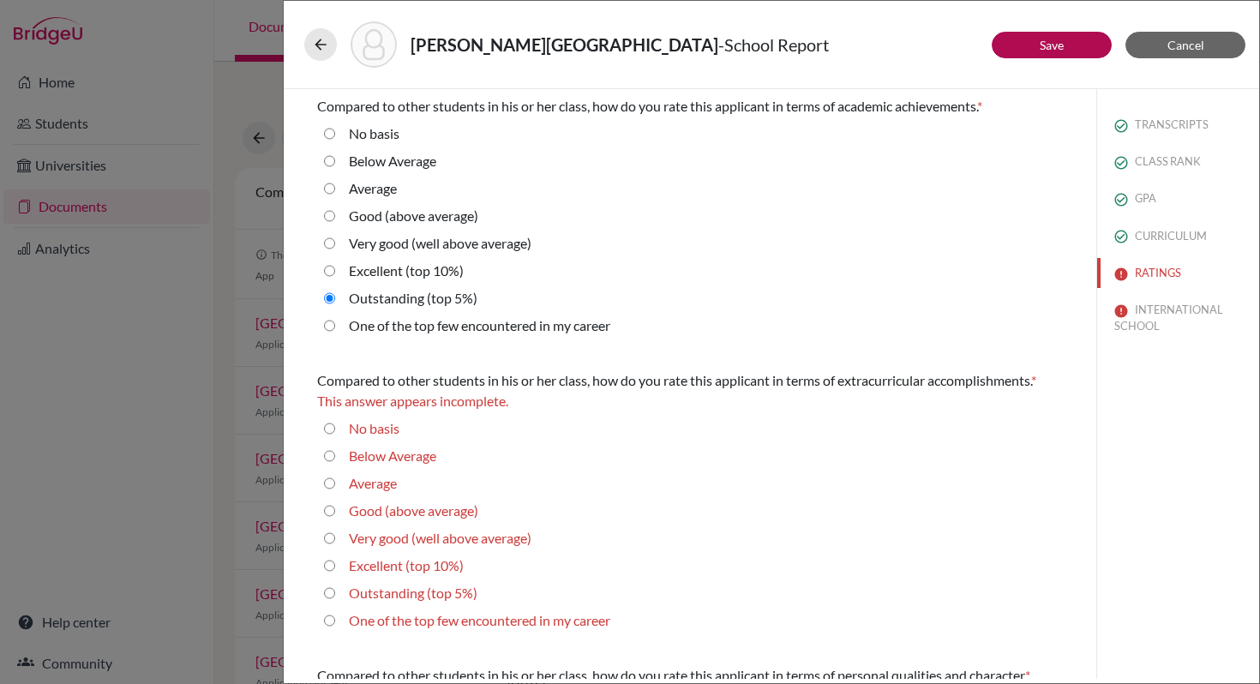
click at [332, 326] on career "One of the top few encountered in my career" at bounding box center [329, 325] width 11 height 21
radio career "true"
click at [330, 296] on 5\%\) "Outstanding (top 5%)" at bounding box center [329, 298] width 11 height 21
radio 5\%\) "true"
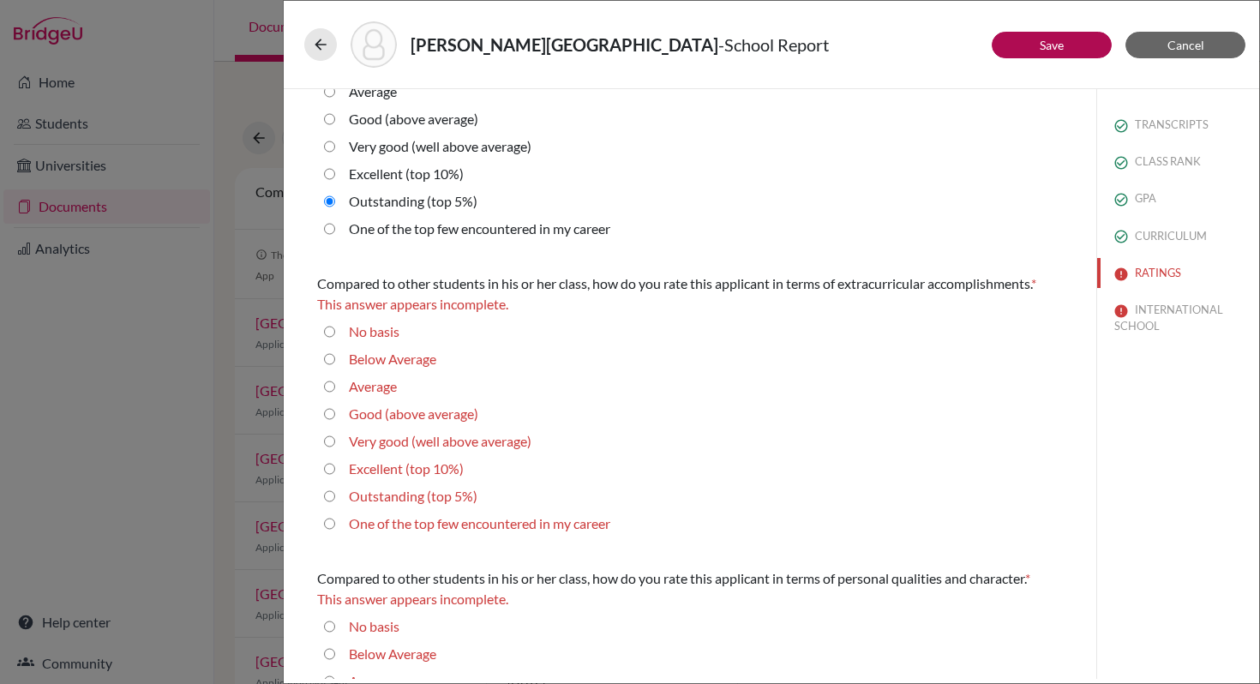
scroll to position [117, 0]
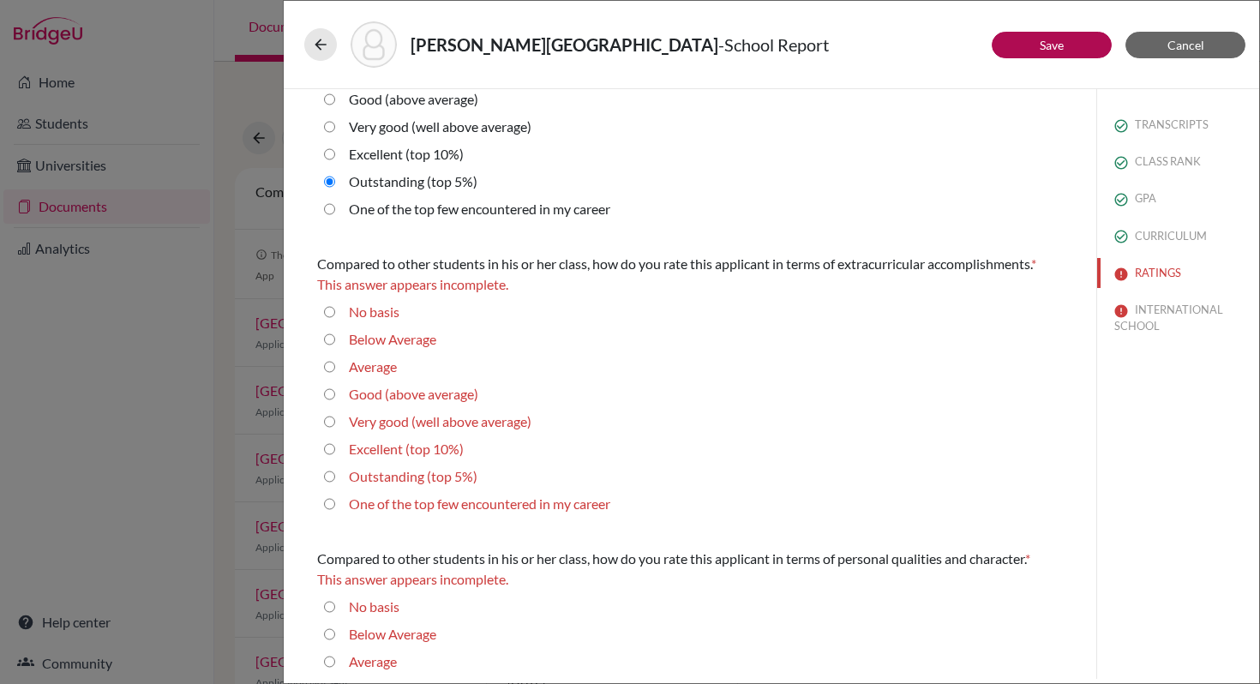
click at [329, 503] on career "One of the top few encountered in my career" at bounding box center [329, 504] width 11 height 21
radio career "true"
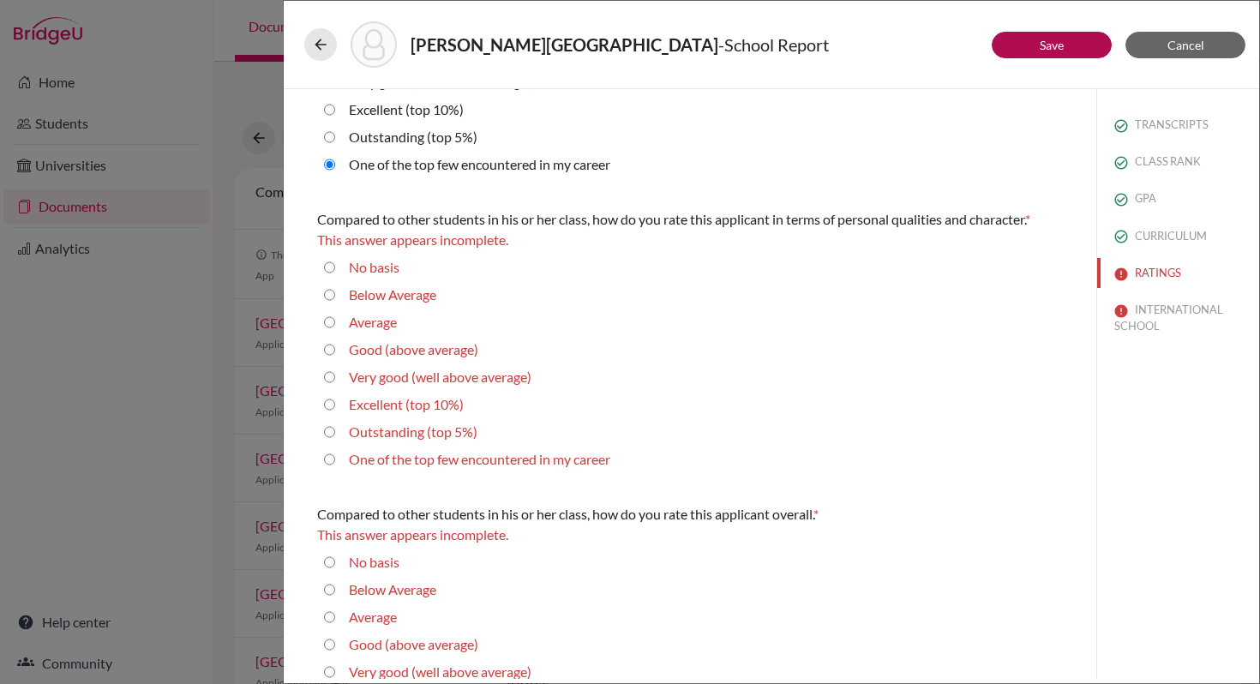
scroll to position [535, 0]
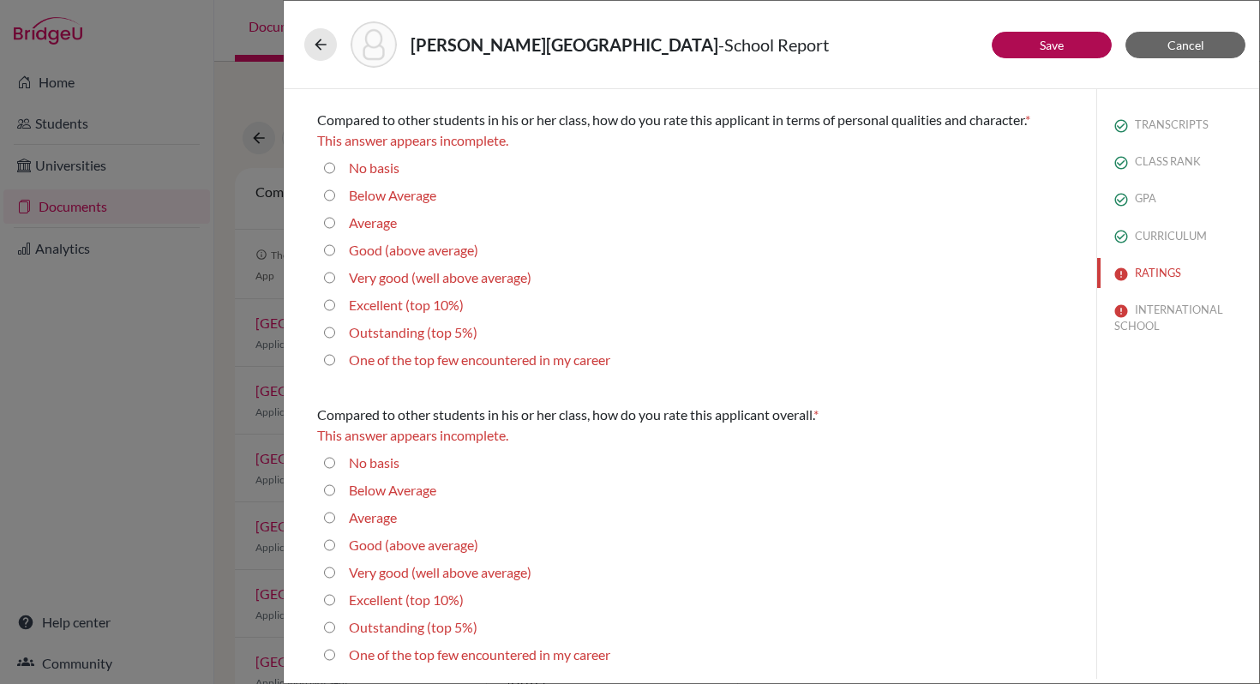
click at [329, 329] on 5\%\) "Outstanding (top 5%)" at bounding box center [329, 332] width 11 height 21
radio 5\%\) "true"
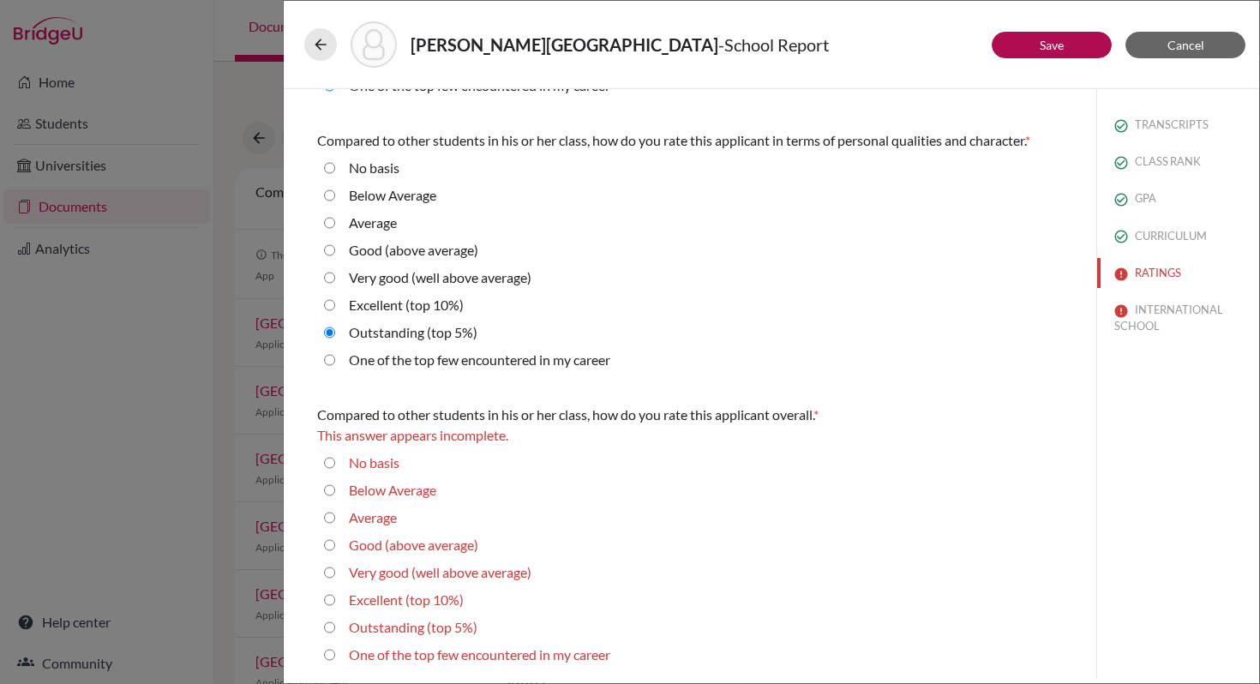
click at [330, 626] on 5\%\) "Outstanding (top 5%)" at bounding box center [329, 627] width 11 height 21
radio 5\%\) "true"
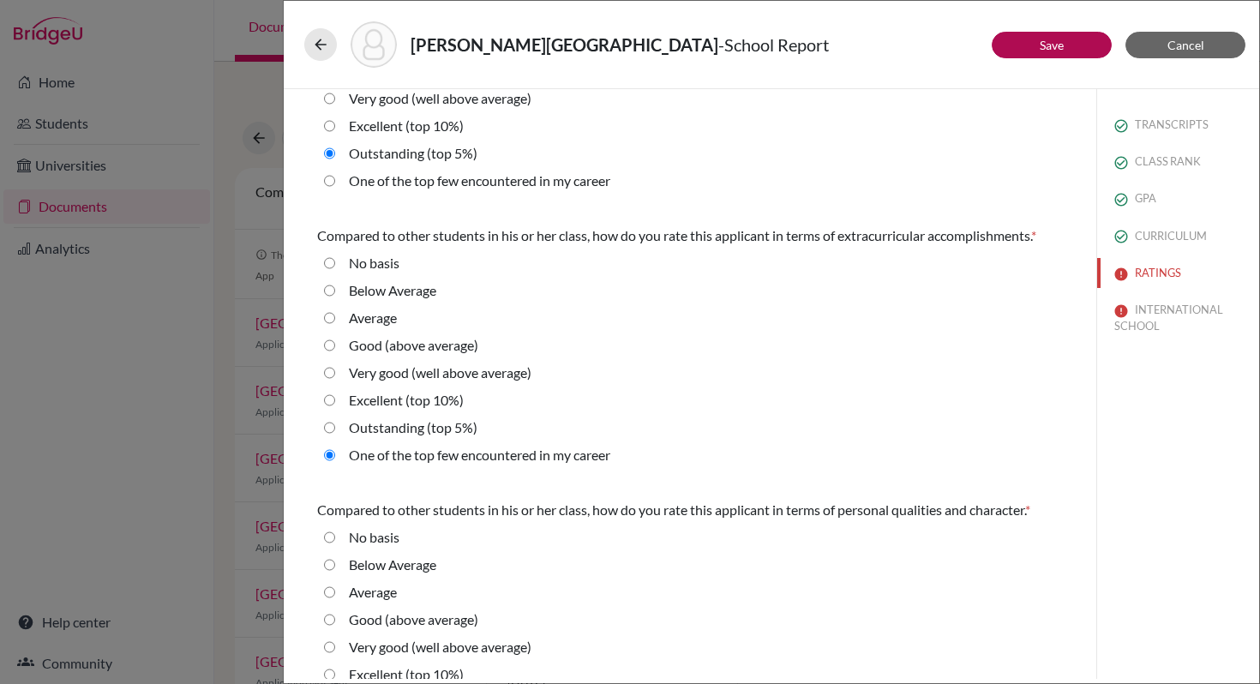
scroll to position [494, 0]
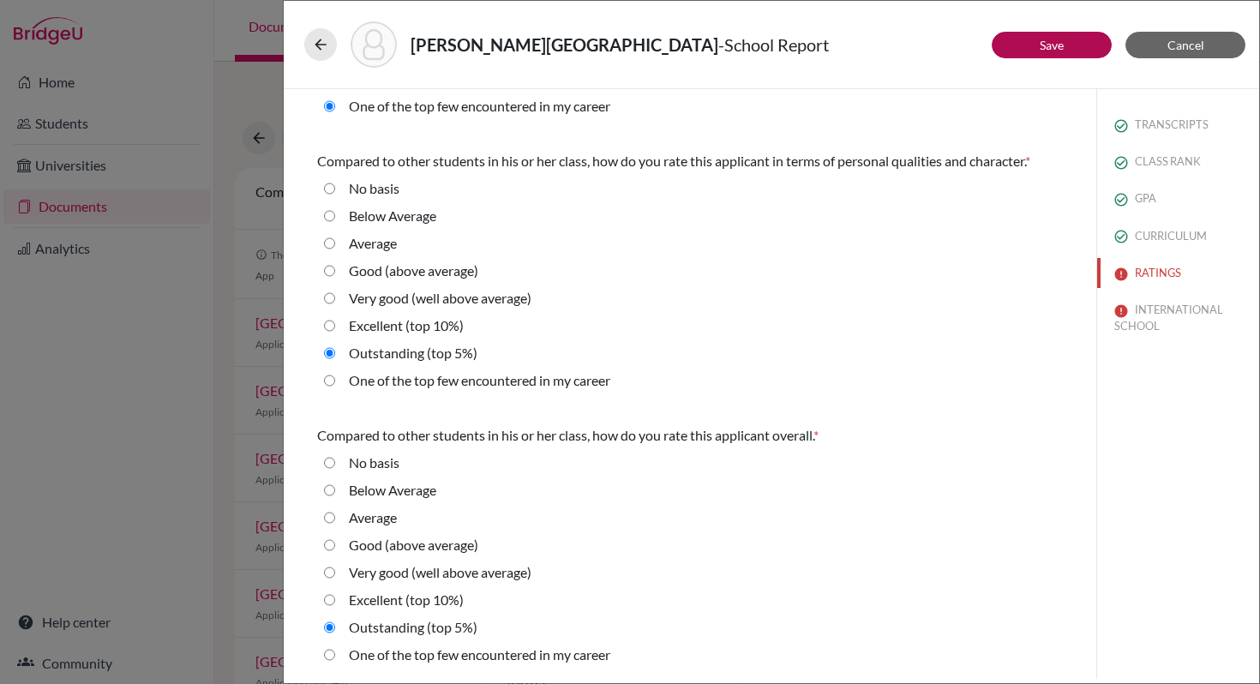
click at [330, 655] on career "One of the top few encountered in my career" at bounding box center [329, 654] width 11 height 21
radio career "true"
click at [326, 379] on career "One of the top few encountered in my career" at bounding box center [329, 380] width 11 height 21
radio career "true"
click at [330, 351] on 5\%\) "Outstanding (top 5%)" at bounding box center [329, 353] width 11 height 21
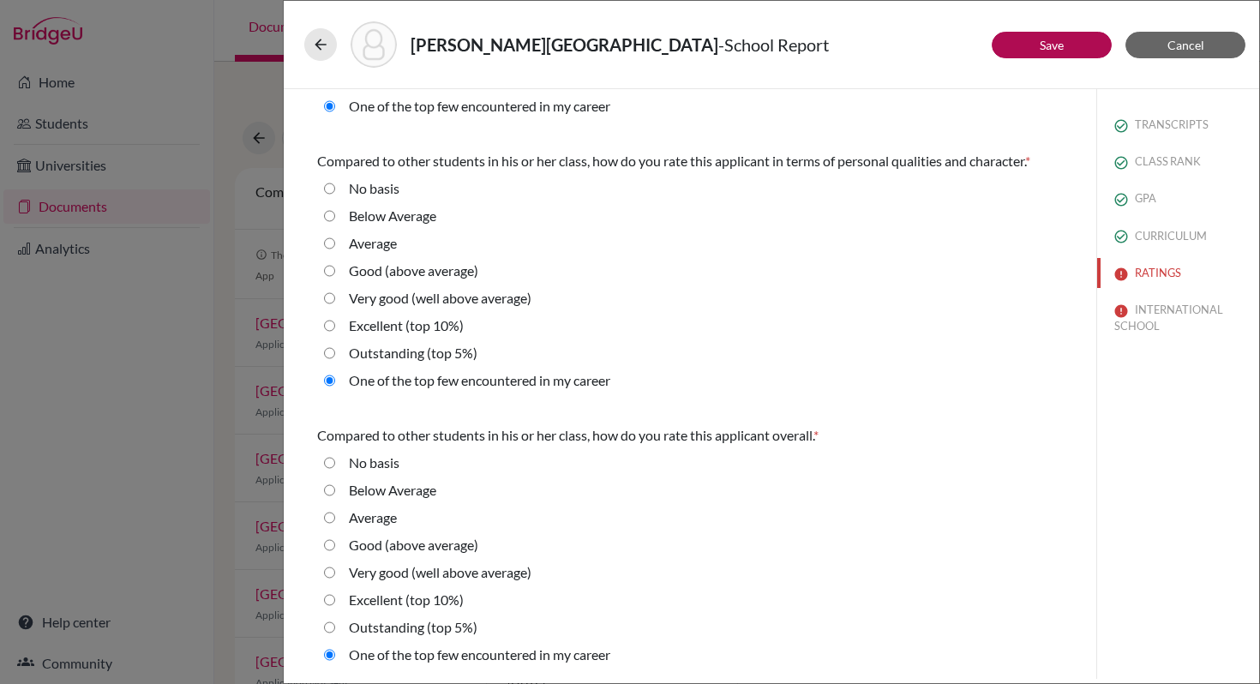
radio 5\%\) "true"
click at [326, 625] on 5\%\) "Outstanding (top 5%)" at bounding box center [329, 627] width 11 height 21
radio 5\%\) "true"
click at [1050, 44] on link "Save" at bounding box center [1051, 45] width 24 height 15
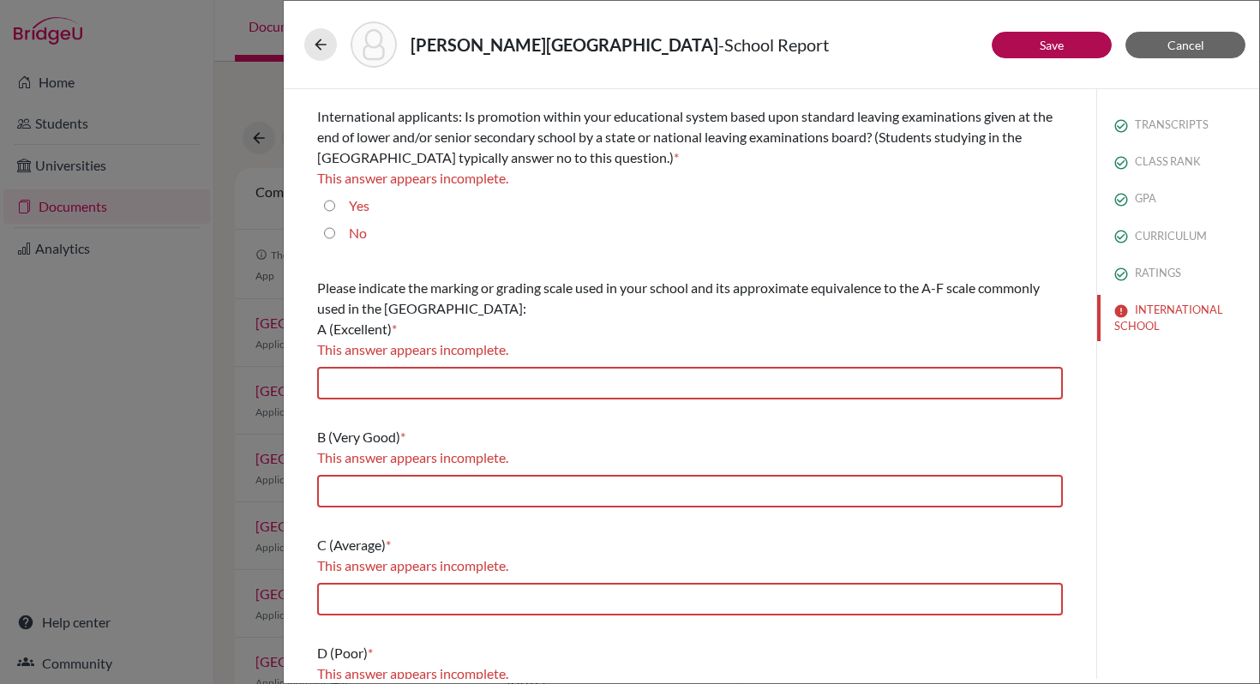
scroll to position [0, 0]
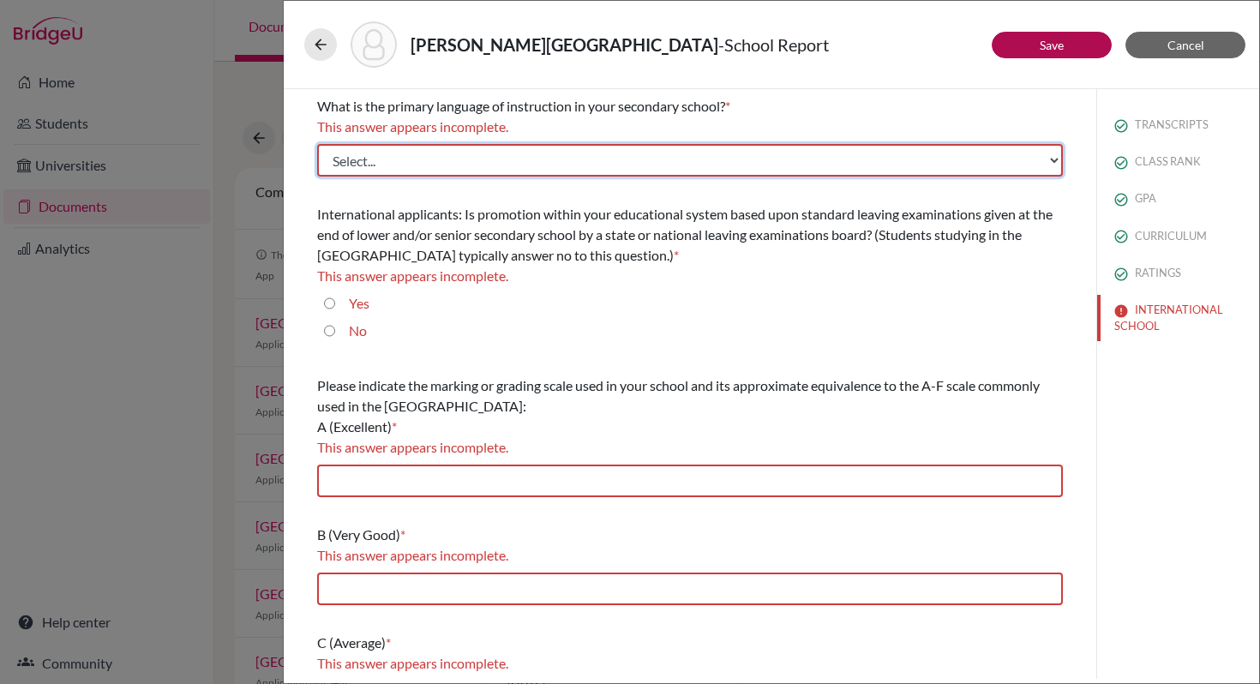
click at [411, 158] on select "Select... Albanian Arabic Armenian Assamese Azerbaijani Belarusian Bengali Bulg…" at bounding box center [690, 160] width 746 height 33
select select "14"
click at [317, 144] on select "Select... Albanian Arabic Armenian Assamese Azerbaijani Belarusian Bengali Bulg…" at bounding box center [690, 160] width 746 height 33
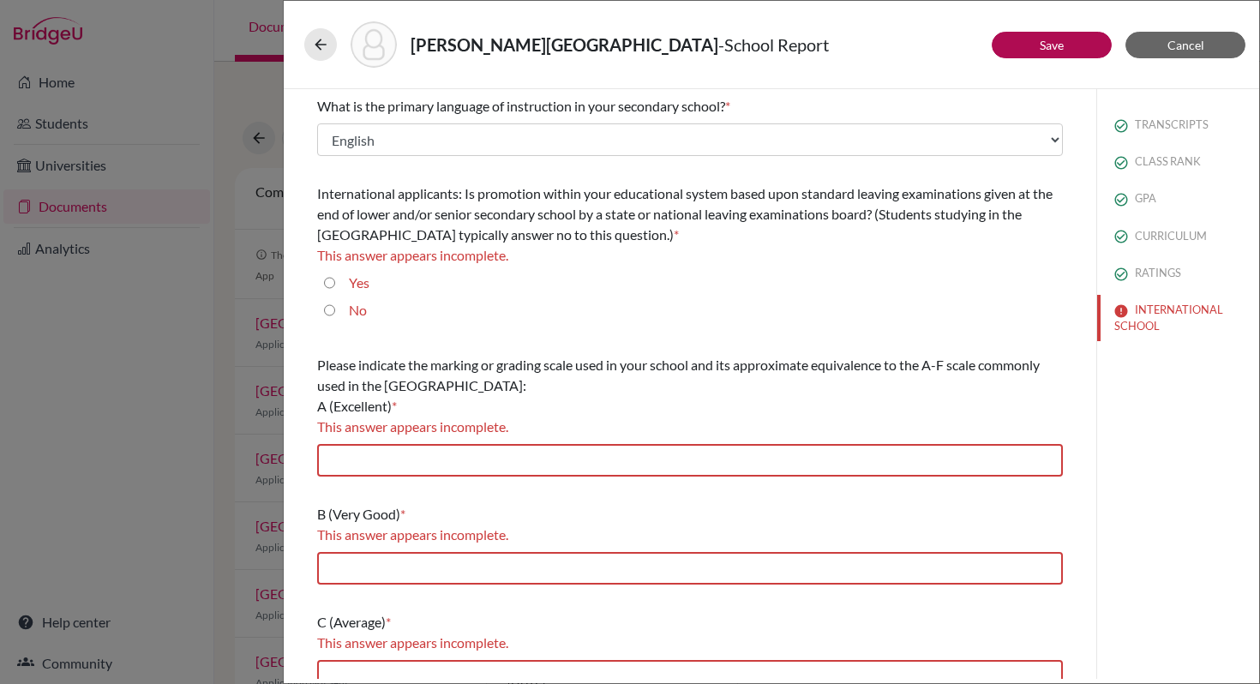
click at [328, 308] on input "No" at bounding box center [329, 310] width 11 height 21
radio input "true"
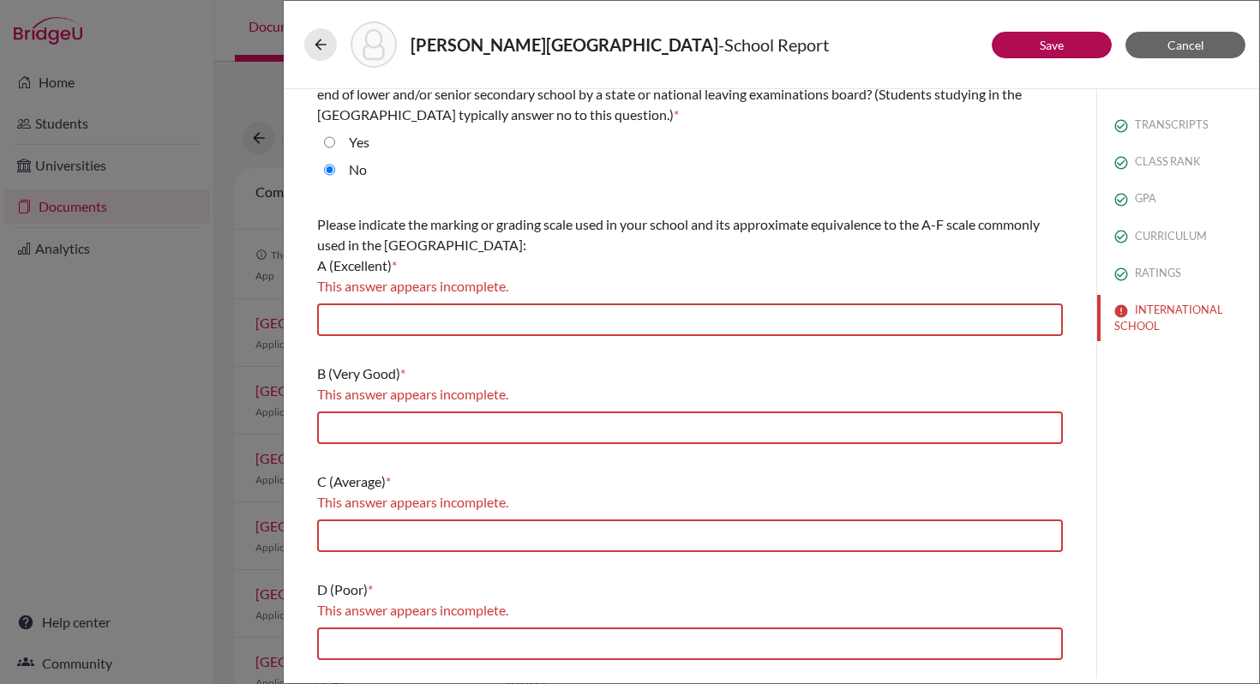
scroll to position [123, 0]
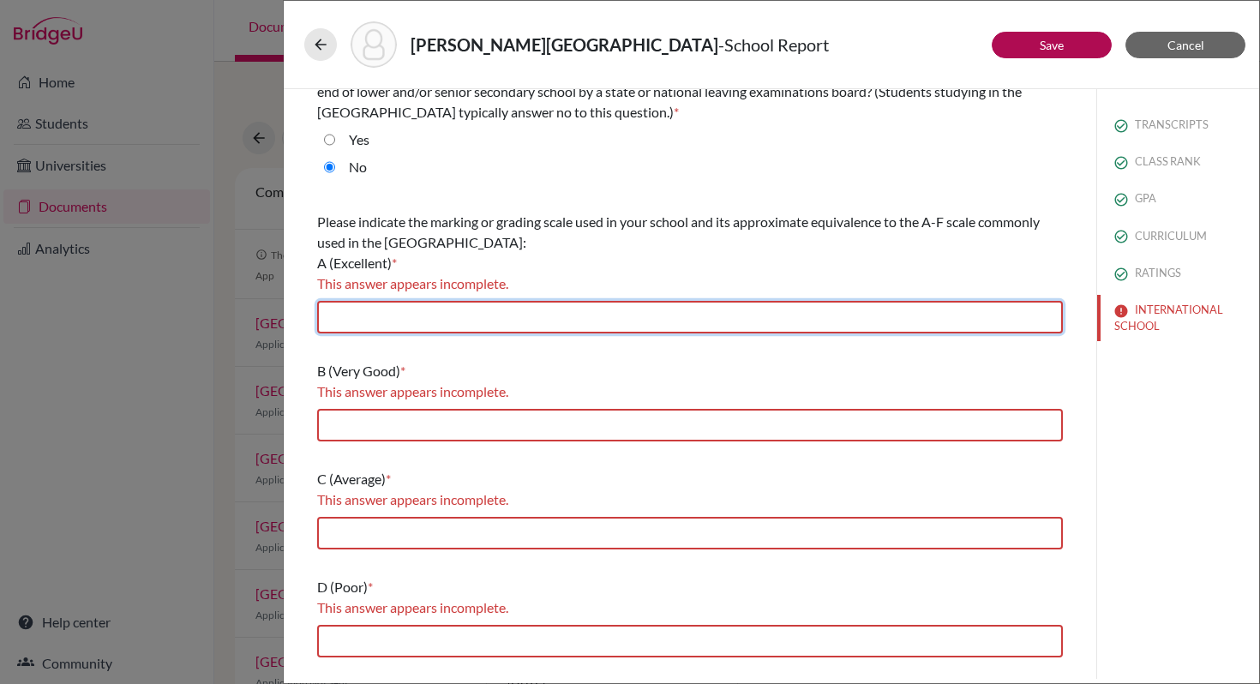
click at [363, 317] on input "text" at bounding box center [690, 317] width 746 height 33
type input "4.0"
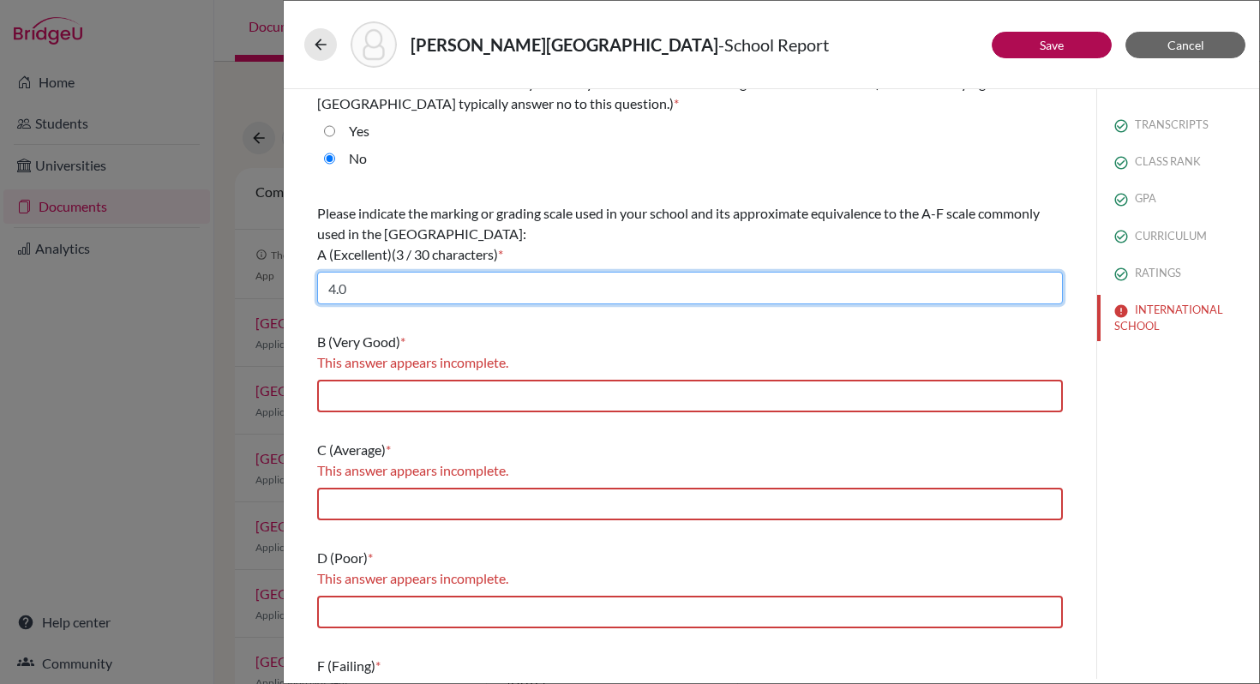
scroll to position [129, 0]
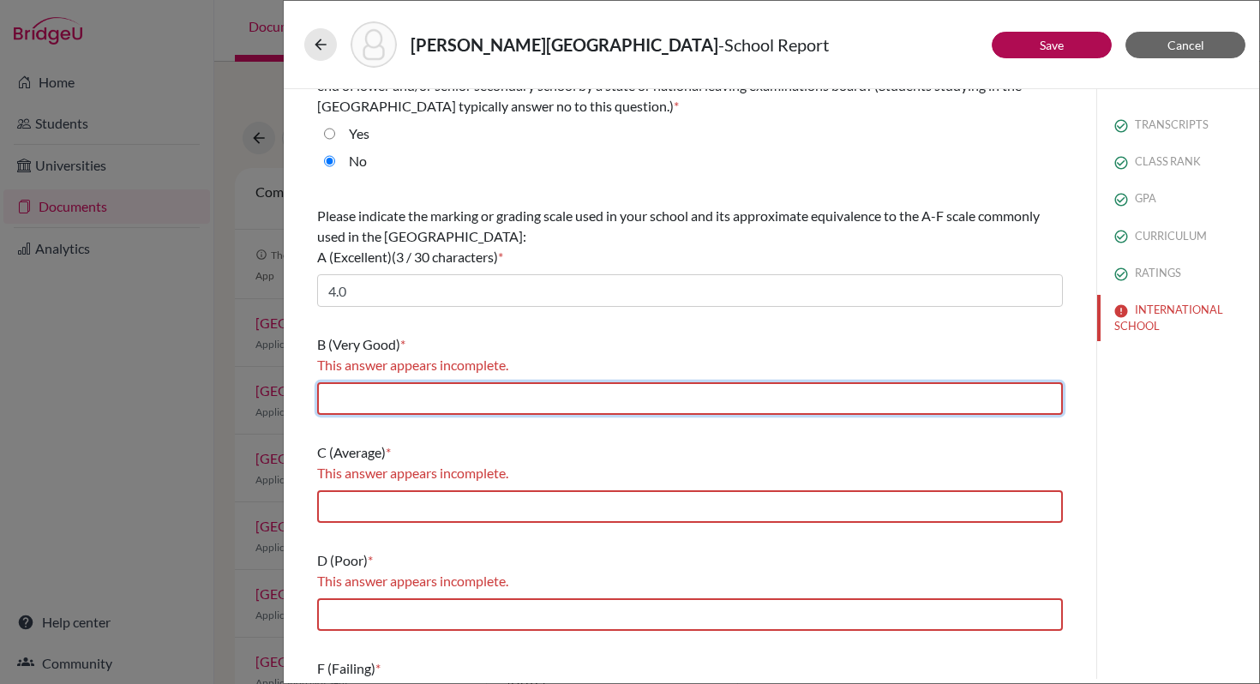
click at [366, 394] on input "text" at bounding box center [690, 398] width 746 height 33
type input "3.0"
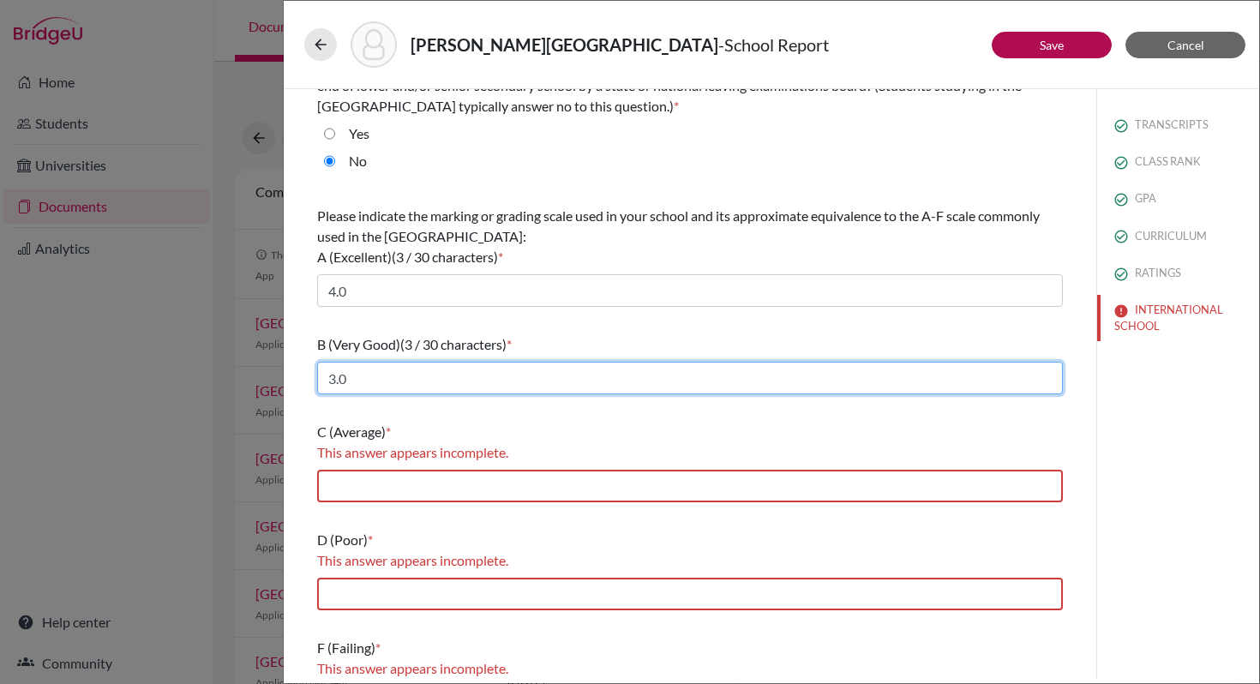
scroll to position [175, 0]
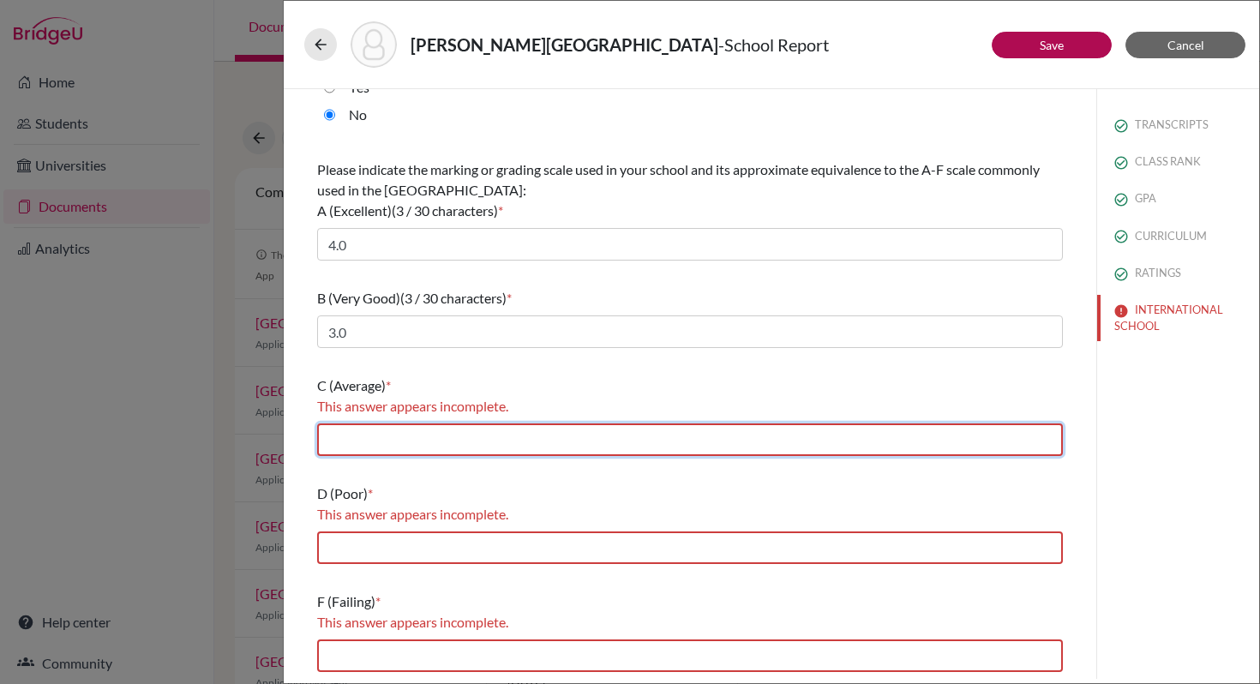
click at [368, 438] on input "text" at bounding box center [690, 439] width 746 height 33
type input "2.0"
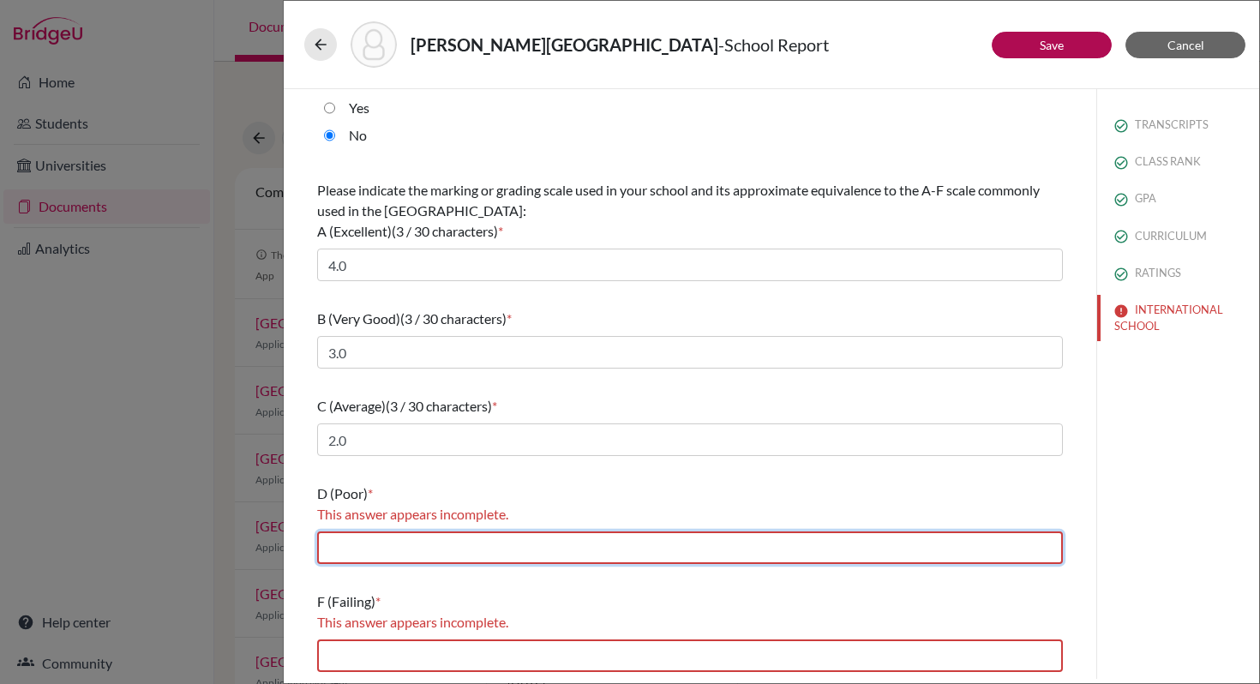
click at [371, 546] on input "text" at bounding box center [690, 547] width 746 height 33
type input "1.0"
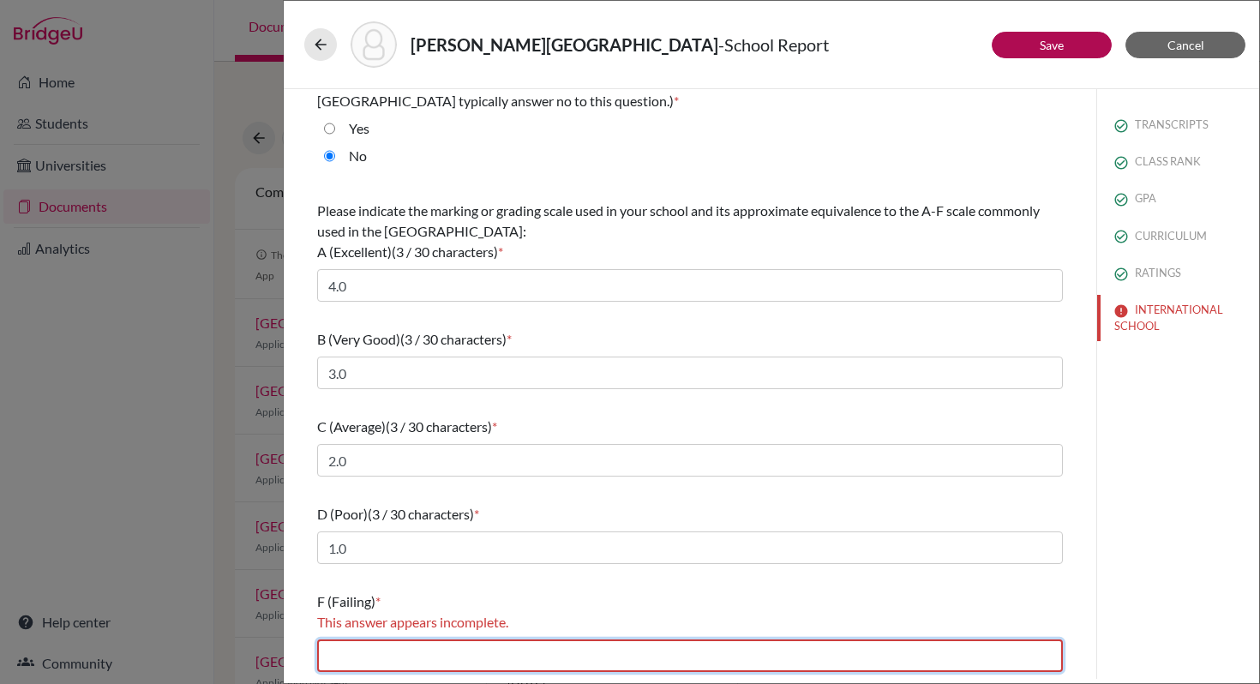
click at [373, 654] on input "text" at bounding box center [690, 655] width 746 height 33
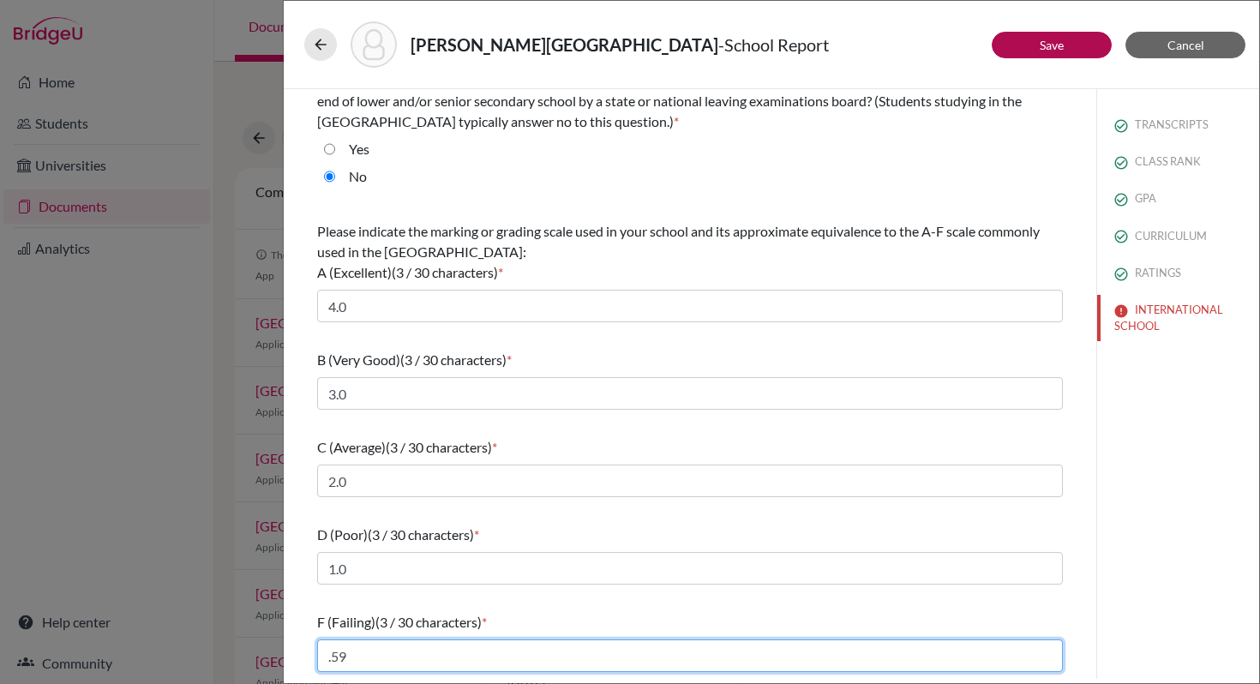
scroll to position [113, 0]
type input ".66"
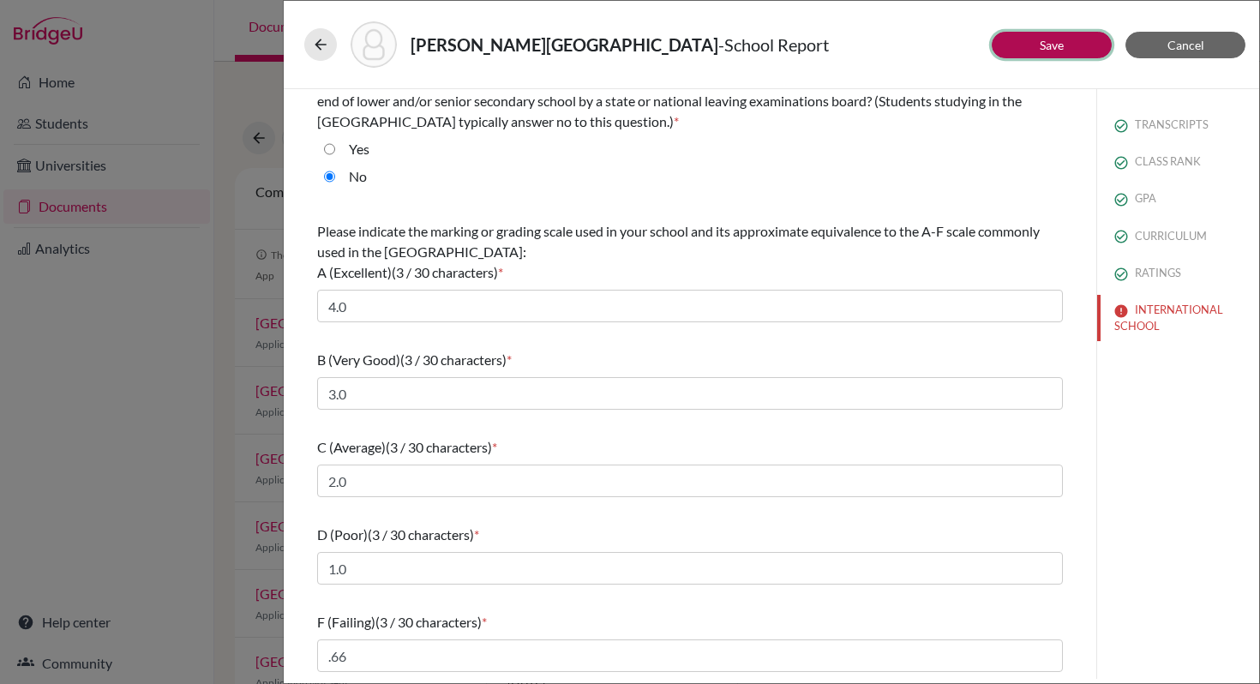
click at [1052, 45] on link "Save" at bounding box center [1051, 45] width 24 height 15
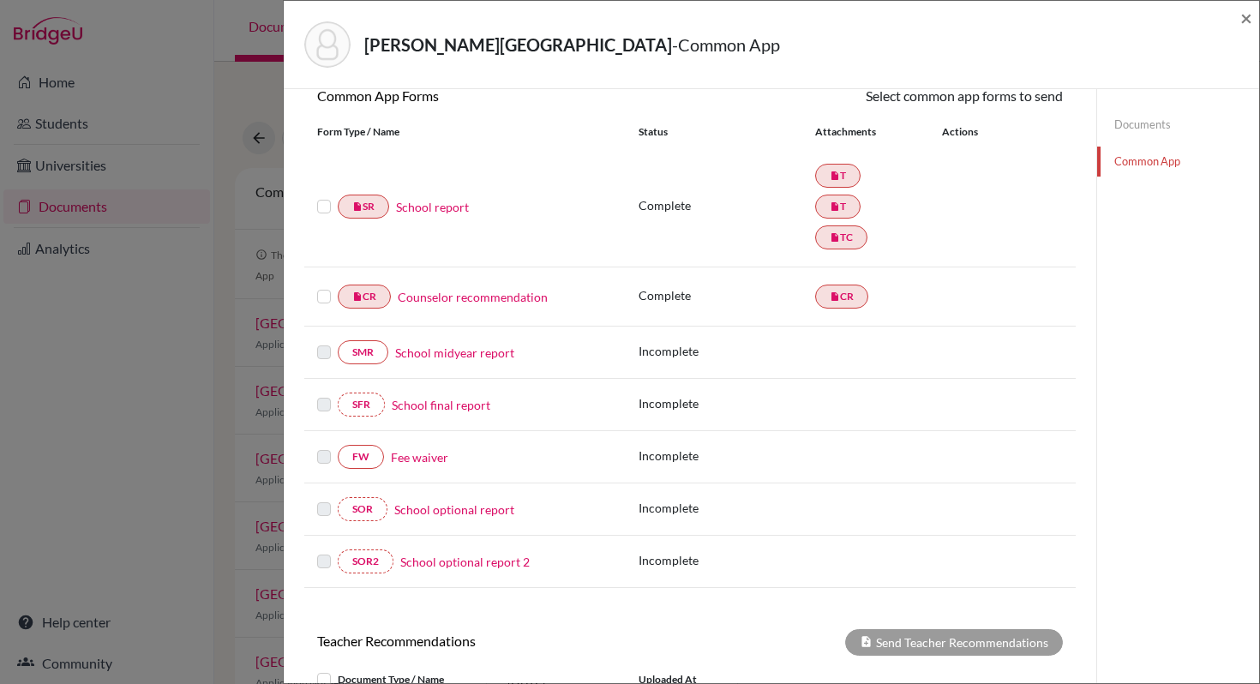
scroll to position [181, 0]
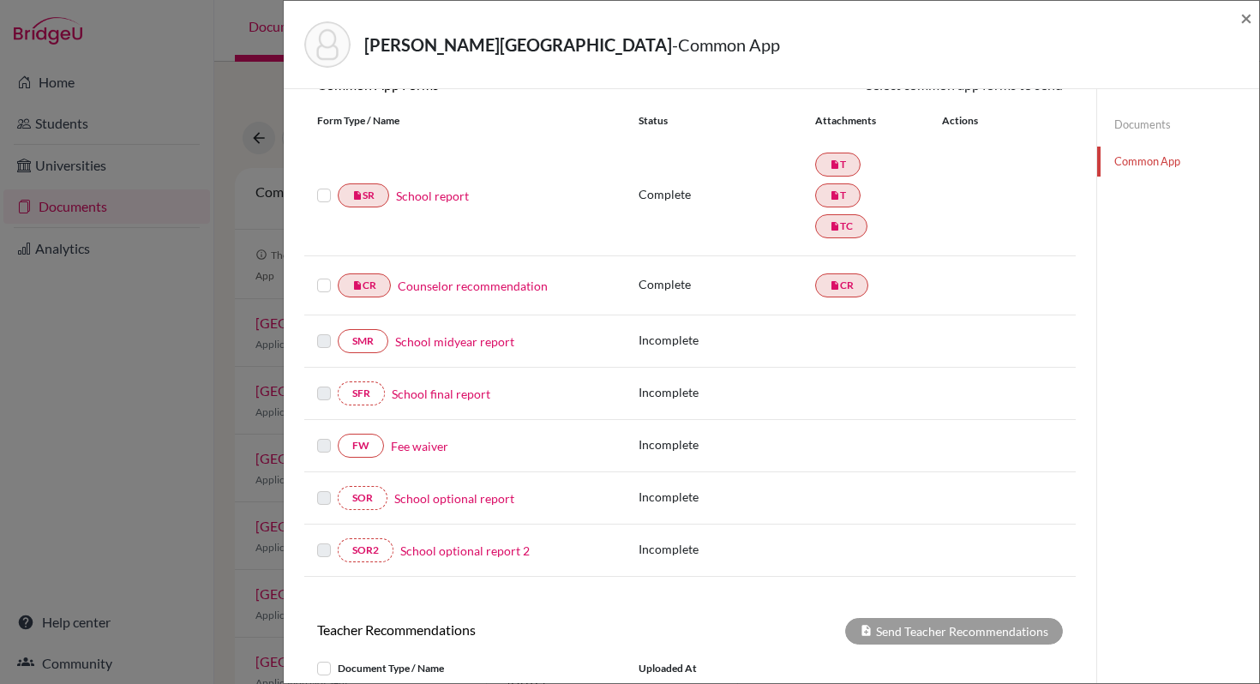
click at [417, 446] on link "Fee waiver" at bounding box center [419, 446] width 57 height 18
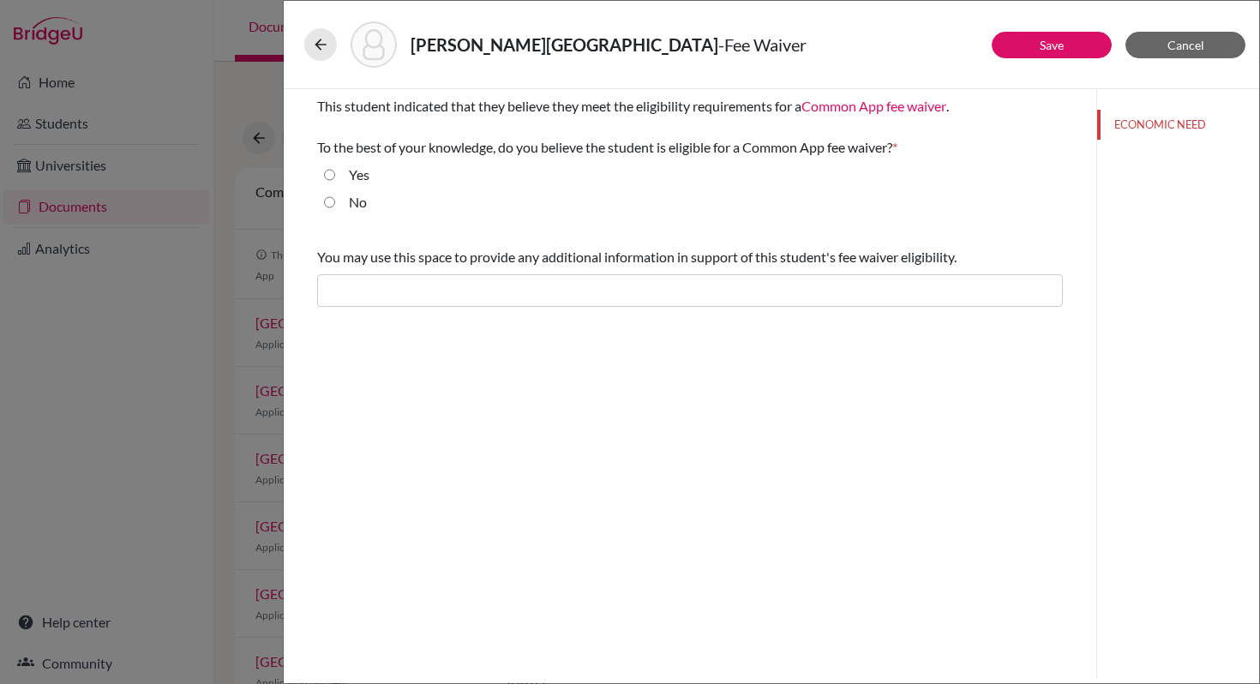
click at [329, 172] on input "Yes" at bounding box center [329, 175] width 11 height 21
radio input "true"
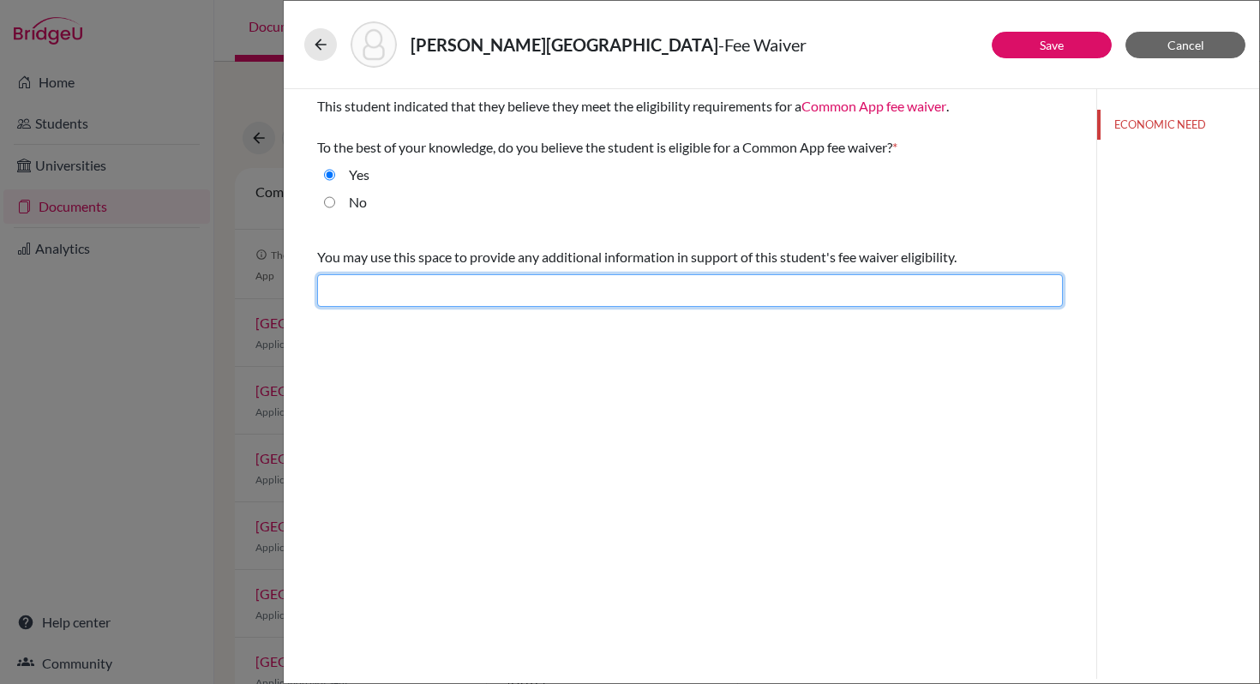
click at [337, 287] on input "text" at bounding box center [690, 290] width 746 height 33
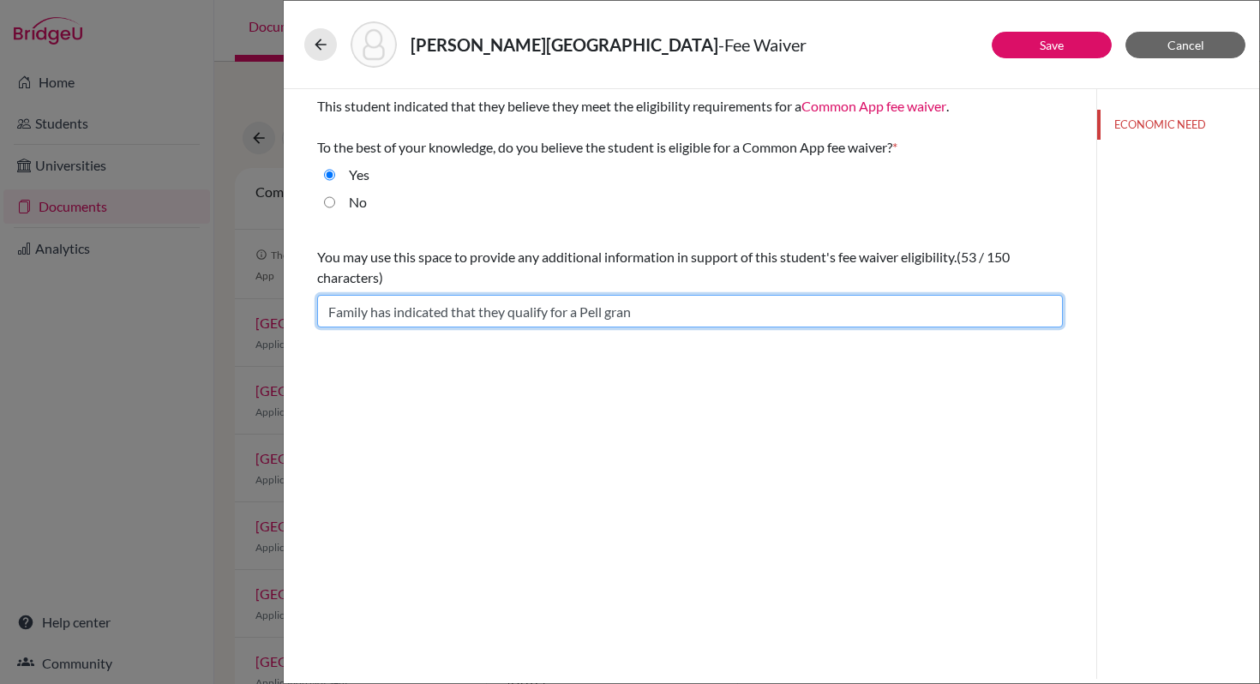
type input "Family has indicated that they qualify for a Pell grant"
drag, startPoint x: 659, startPoint y: 316, endPoint x: 330, endPoint y: 302, distance: 329.4
click at [330, 302] on input "Family has indicated that they qualify for a Pell grant" at bounding box center [690, 311] width 746 height 33
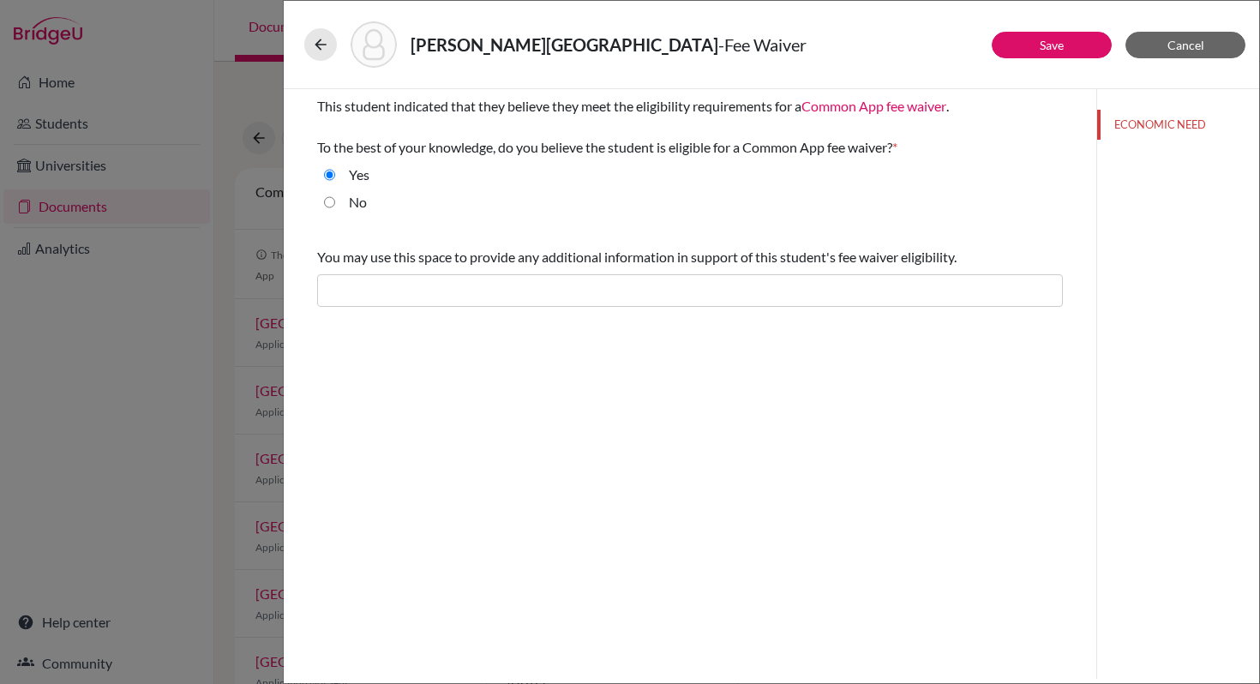
click at [919, 105] on link "Common App fee waiver , Opens in new tab" at bounding box center [873, 106] width 145 height 16
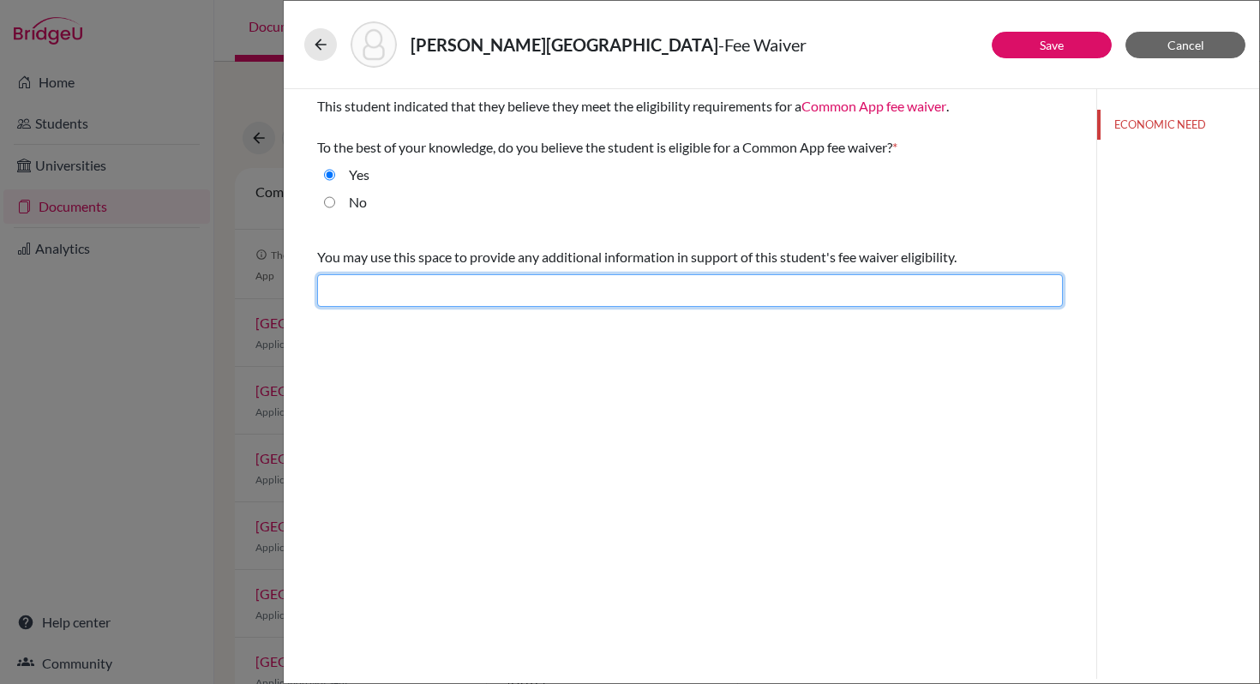
click at [375, 292] on input "text" at bounding box center [690, 290] width 746 height 33
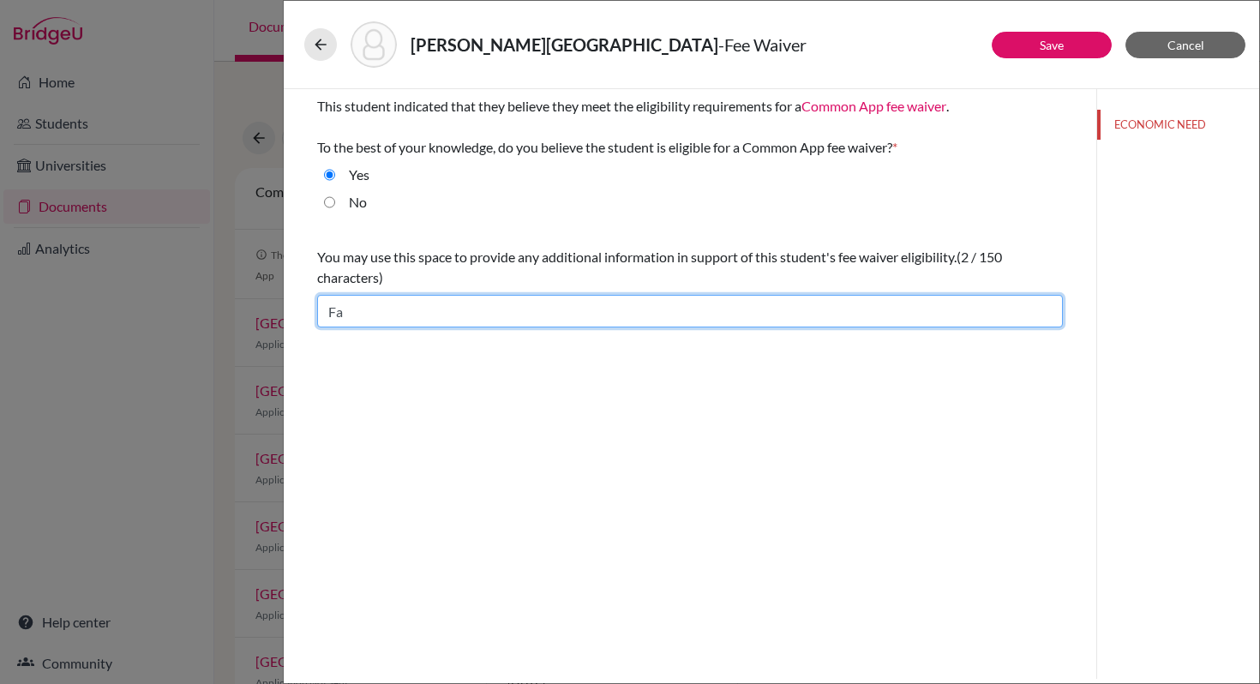
type input "F"
click at [523, 313] on input "Family has indicated they are elegible to receive a Pell grant." at bounding box center [690, 311] width 746 height 33
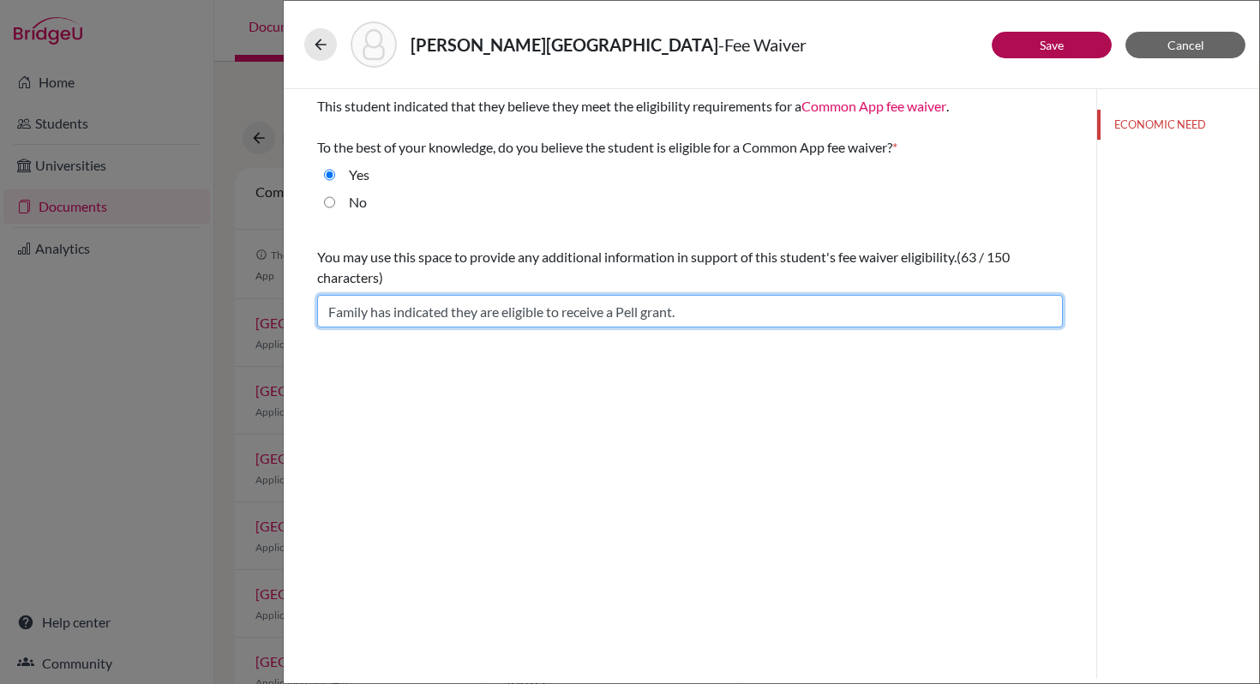
type input "Family has indicated they are eligible to receive a Pell grant."
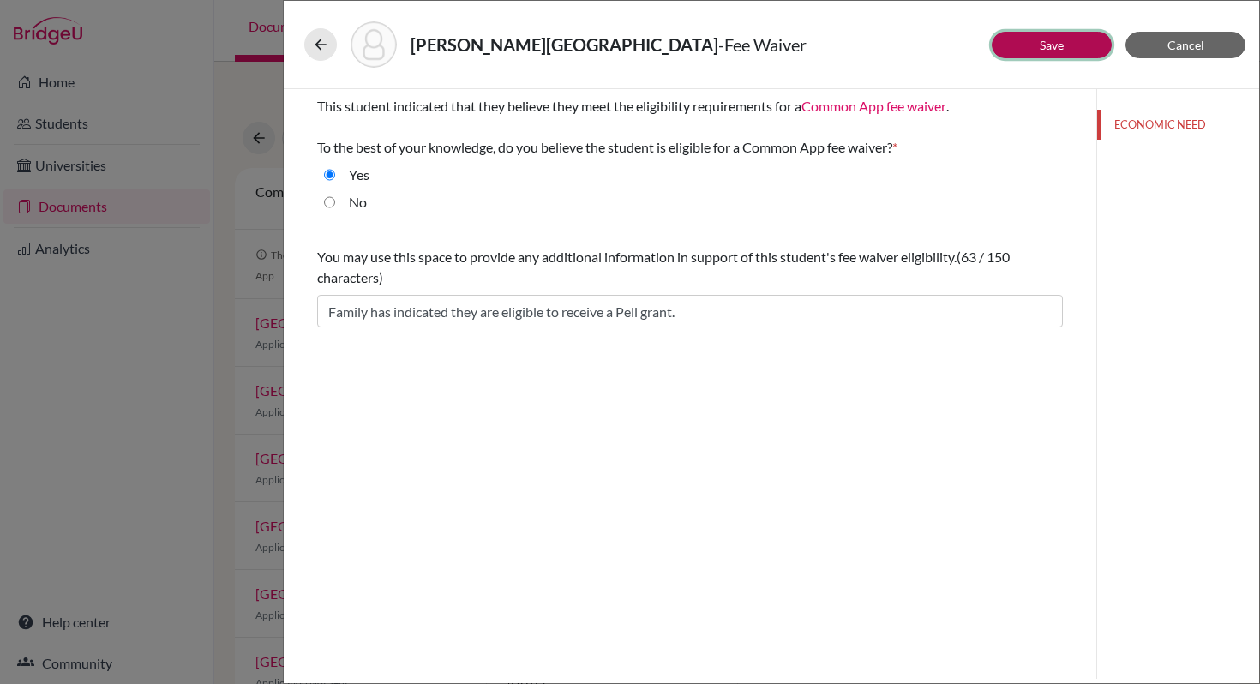
click at [1047, 45] on link "Save" at bounding box center [1051, 45] width 24 height 15
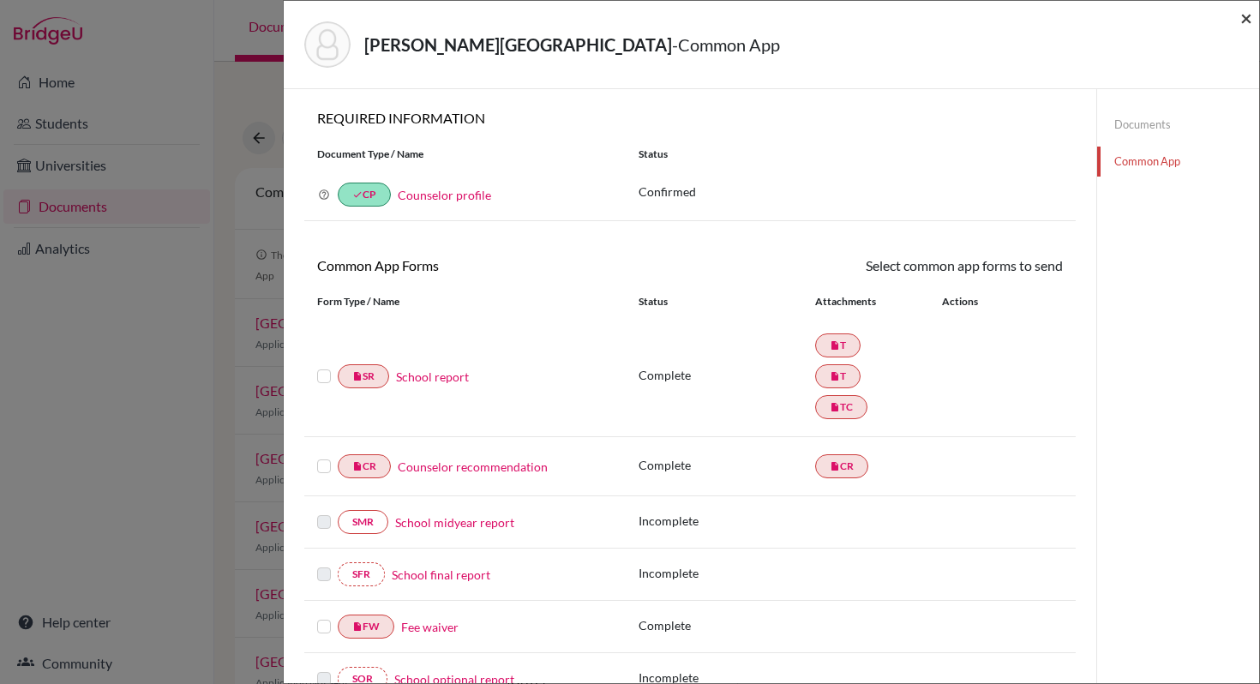
click at [1247, 14] on span "×" at bounding box center [1246, 17] width 12 height 25
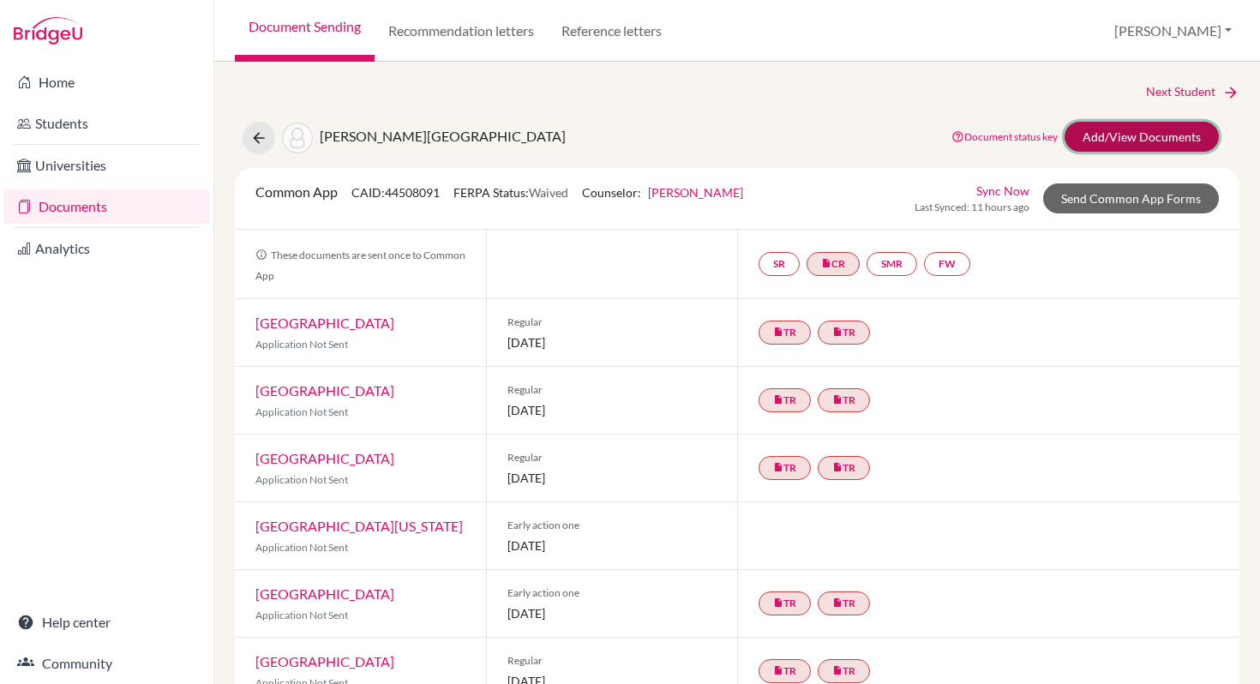
click at [1132, 137] on link "Add/View Documents" at bounding box center [1141, 137] width 154 height 30
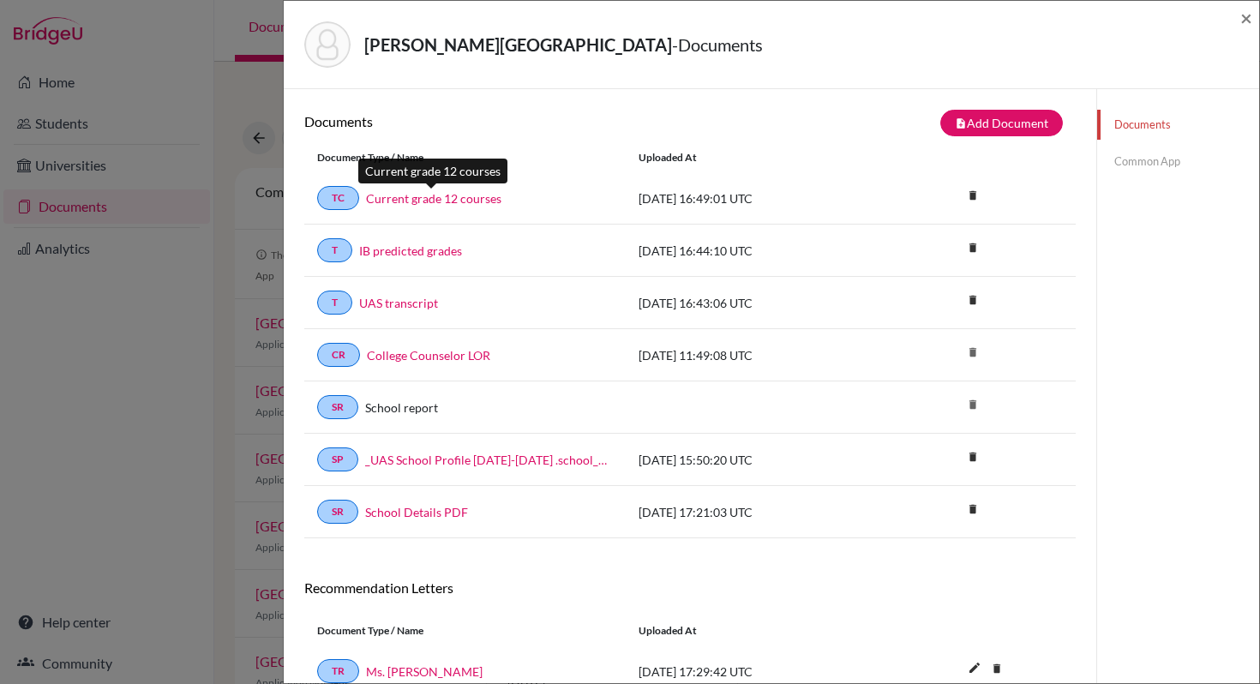
click at [464, 197] on link "Current grade 12 courses" at bounding box center [433, 198] width 135 height 18
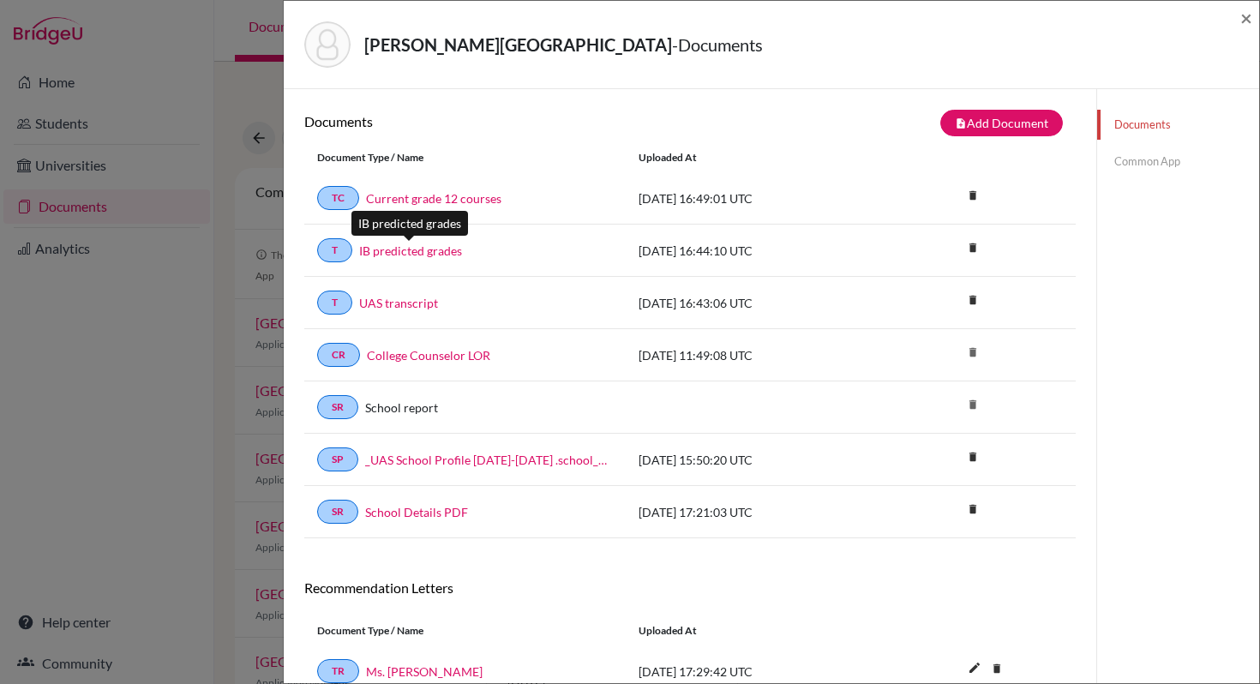
click at [417, 249] on link "IB predicted grades" at bounding box center [410, 251] width 103 height 18
click at [384, 302] on link "UAS transcript" at bounding box center [398, 303] width 79 height 18
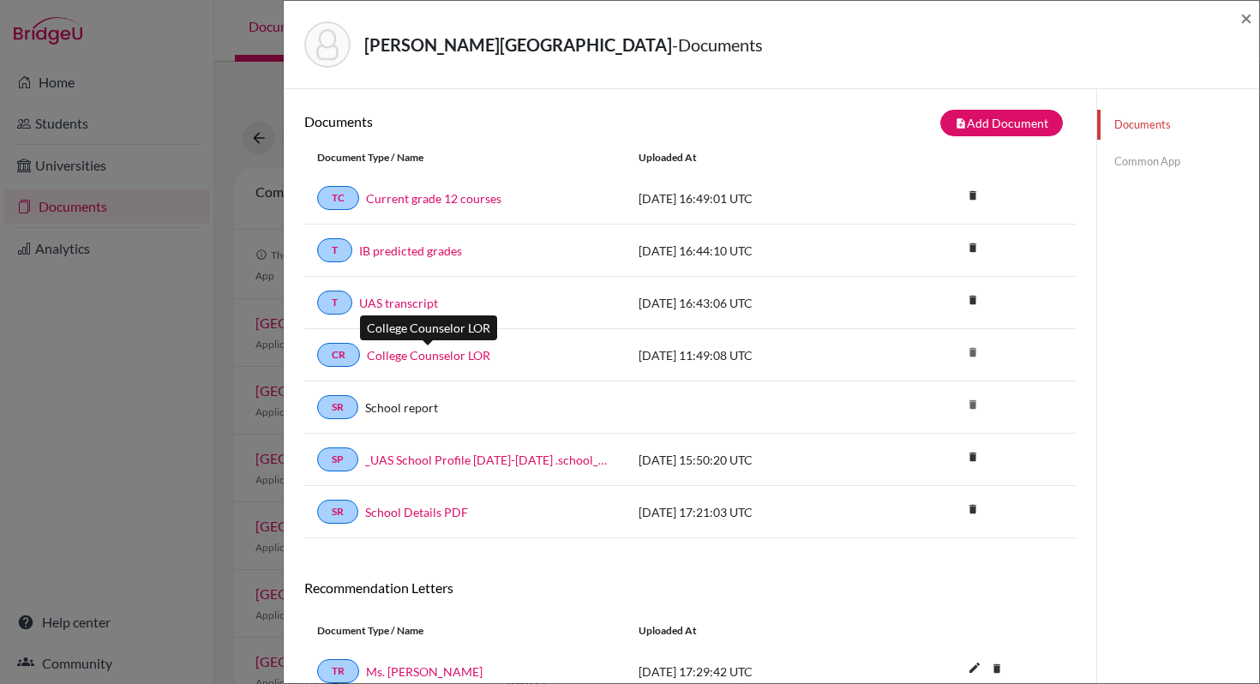
click at [400, 352] on link "College Counselor LOR" at bounding box center [428, 355] width 123 height 18
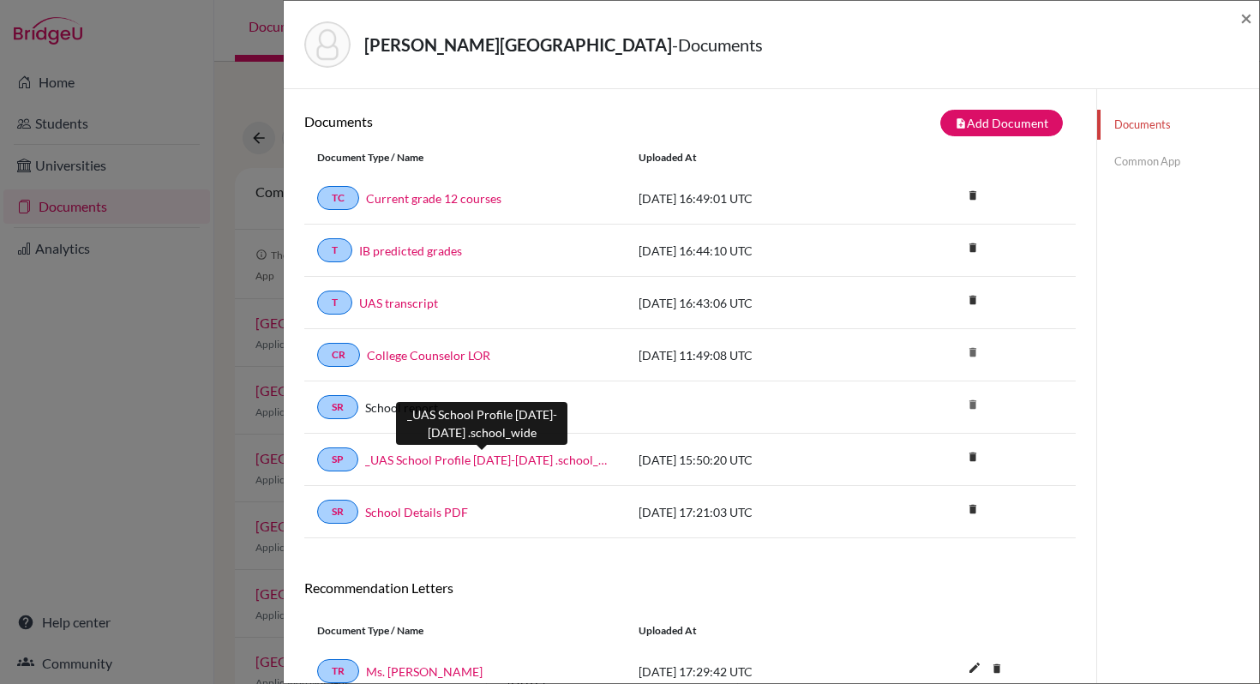
click at [410, 462] on link "_UAS School Profile 2025-2026 .school_wide" at bounding box center [489, 460] width 248 height 18
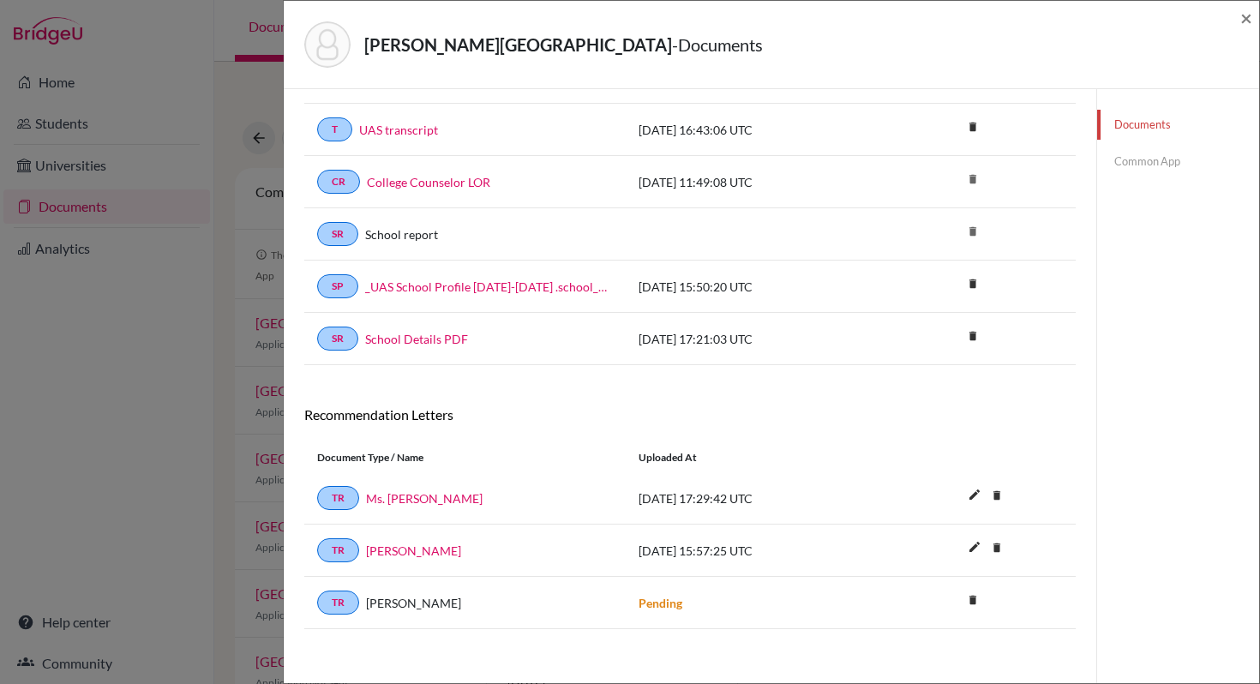
scroll to position [181, 0]
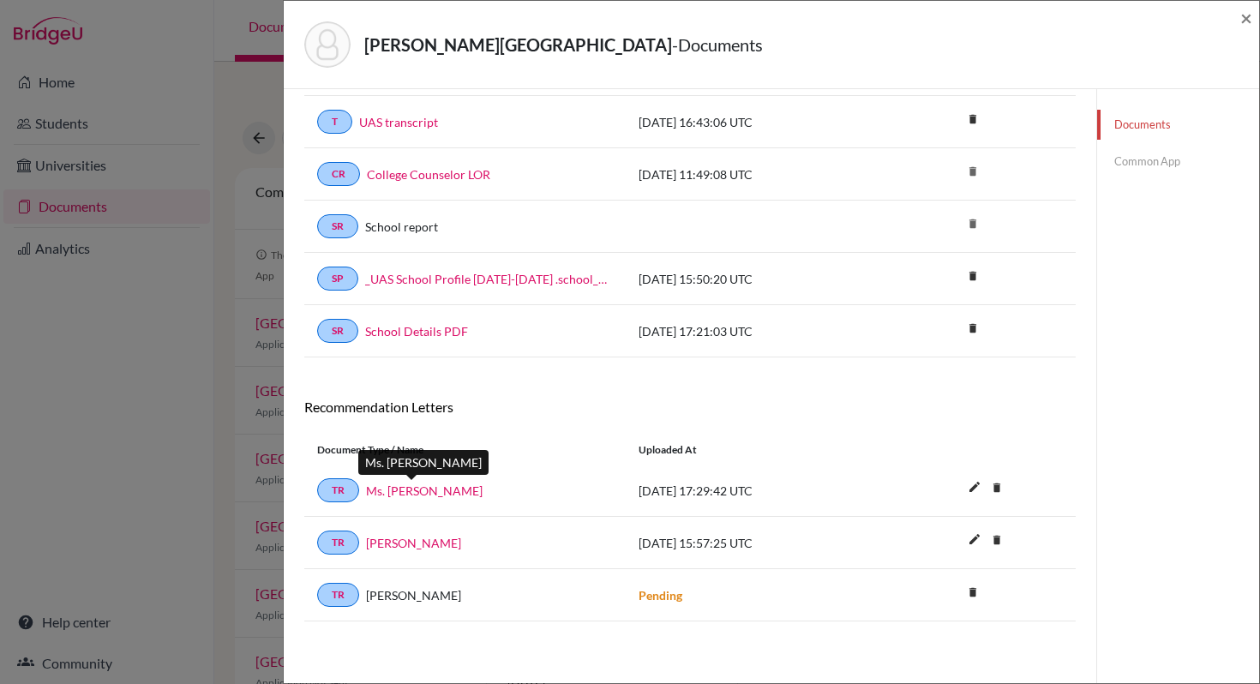
click at [388, 489] on link "Ms. Adriana Añon" at bounding box center [424, 491] width 117 height 18
click at [394, 540] on link "Dr. Erin Mills" at bounding box center [413, 543] width 95 height 18
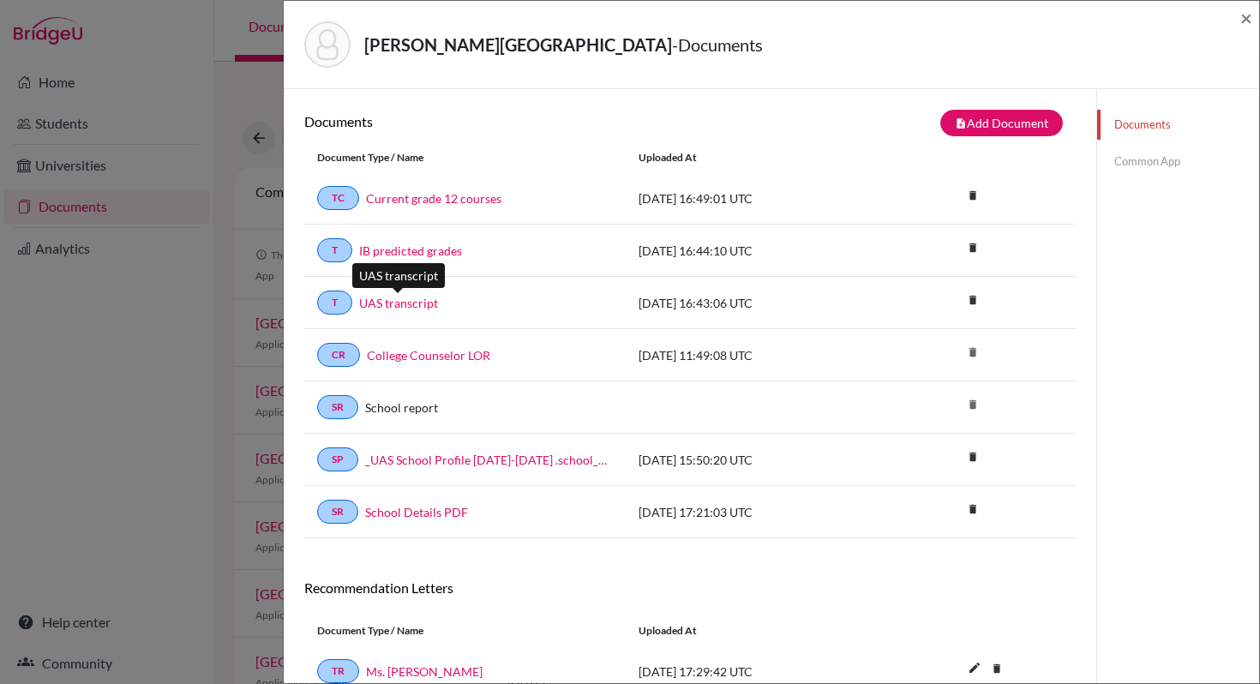
click at [398, 300] on link "UAS transcript" at bounding box center [398, 303] width 79 height 18
click at [387, 249] on link "IB predicted grades" at bounding box center [410, 251] width 103 height 18
click at [1140, 161] on link "Common App" at bounding box center [1178, 162] width 162 height 30
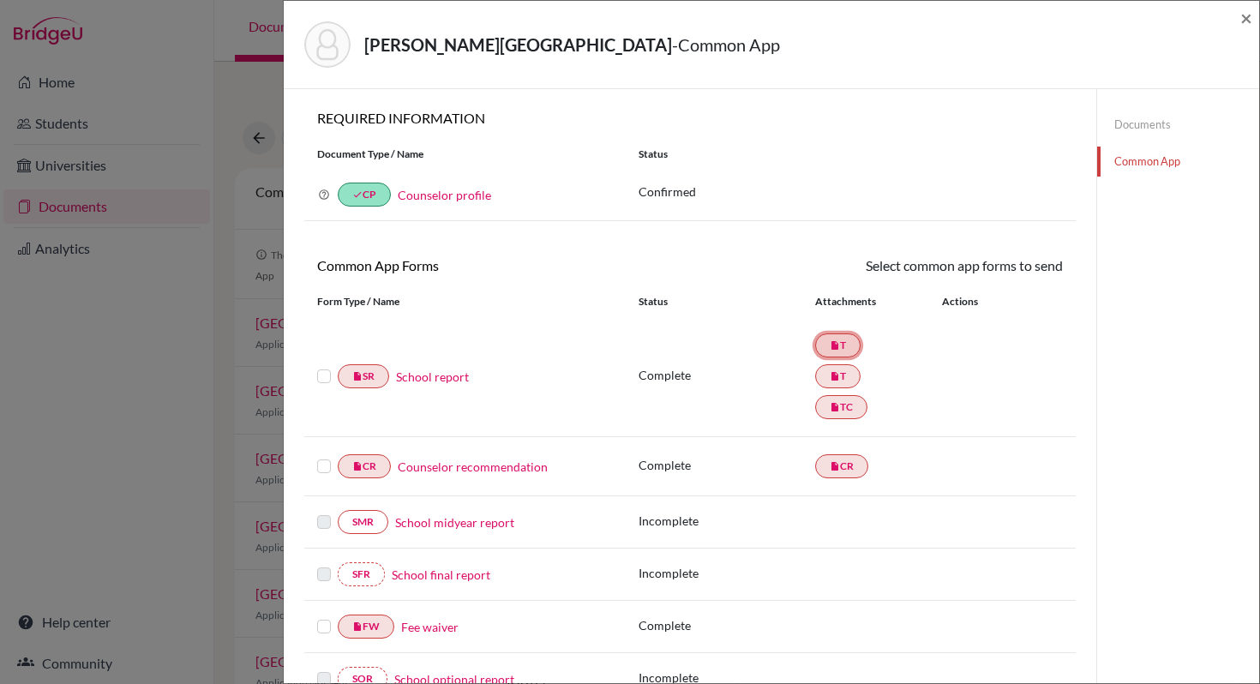
click at [843, 345] on link "insert_drive_file T" at bounding box center [837, 345] width 45 height 24
click at [843, 374] on link "insert_drive_file T" at bounding box center [837, 376] width 45 height 24
click at [824, 226] on div "REQUIRED INFORMATION Document Type / Name Status Why am I being asked to do thi…" at bounding box center [689, 172] width 771 height 125
click at [1130, 126] on link "Documents" at bounding box center [1178, 125] width 162 height 30
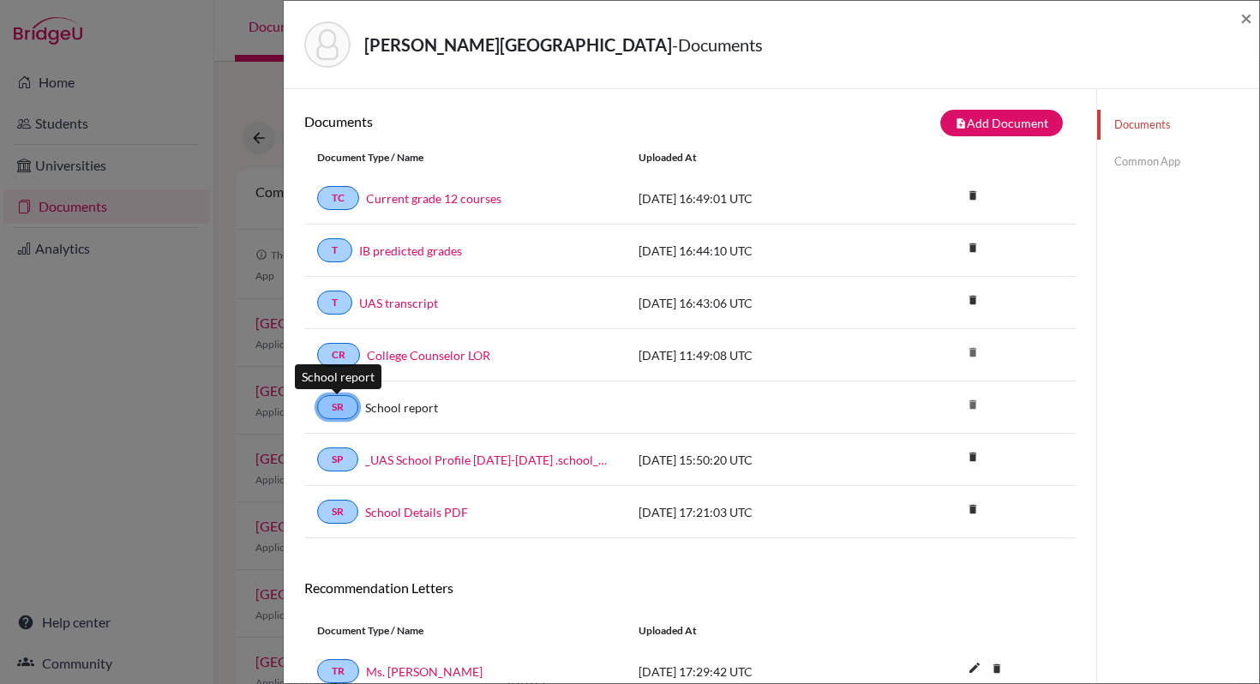
click at [344, 405] on link "SR" at bounding box center [337, 407] width 41 height 24
click at [1134, 163] on link "Common App" at bounding box center [1178, 162] width 162 height 30
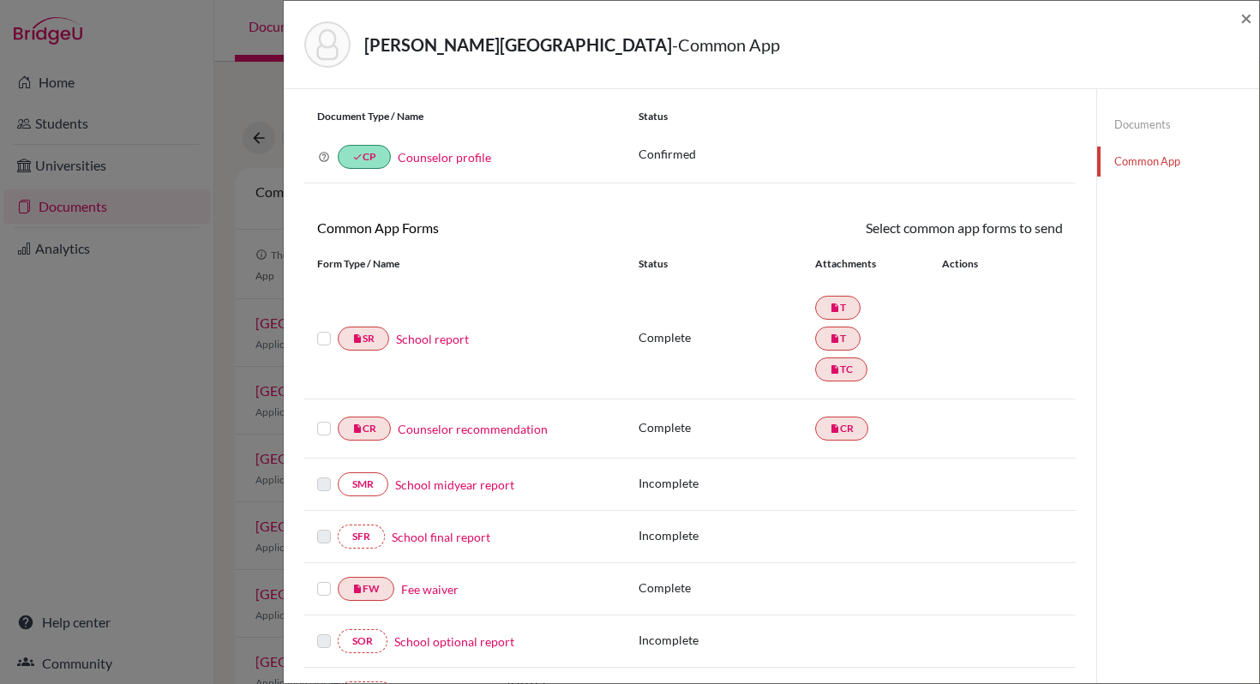
scroll to position [49, 0]
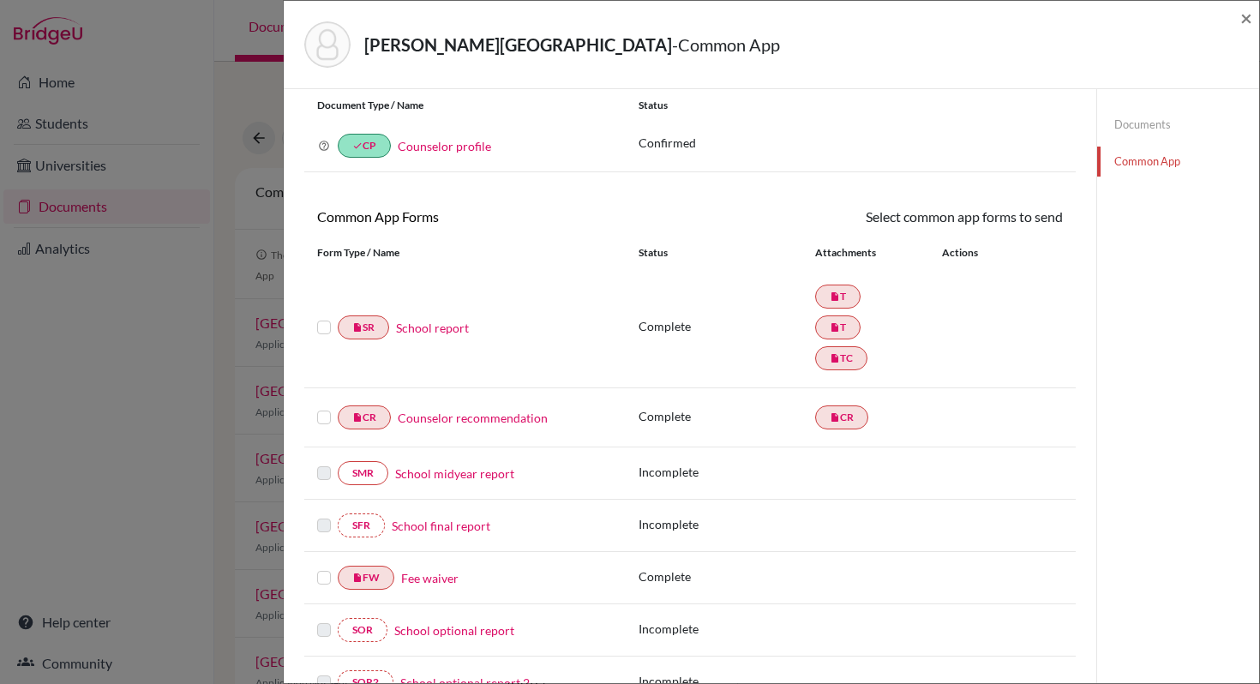
click at [323, 317] on label at bounding box center [324, 317] width 14 height 0
click at [0, 0] on input "checkbox" at bounding box center [0, 0] width 0 height 0
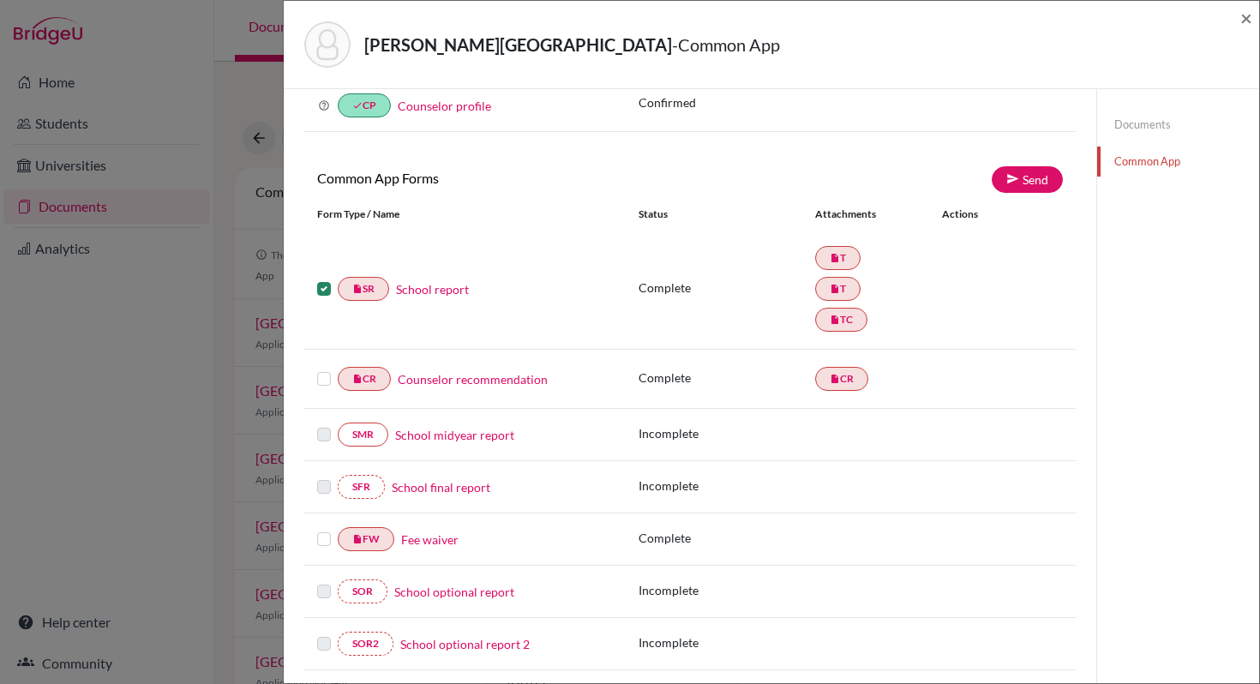
click at [325, 368] on label at bounding box center [324, 368] width 14 height 0
click at [0, 0] on input "checkbox" at bounding box center [0, 0] width 0 height 0
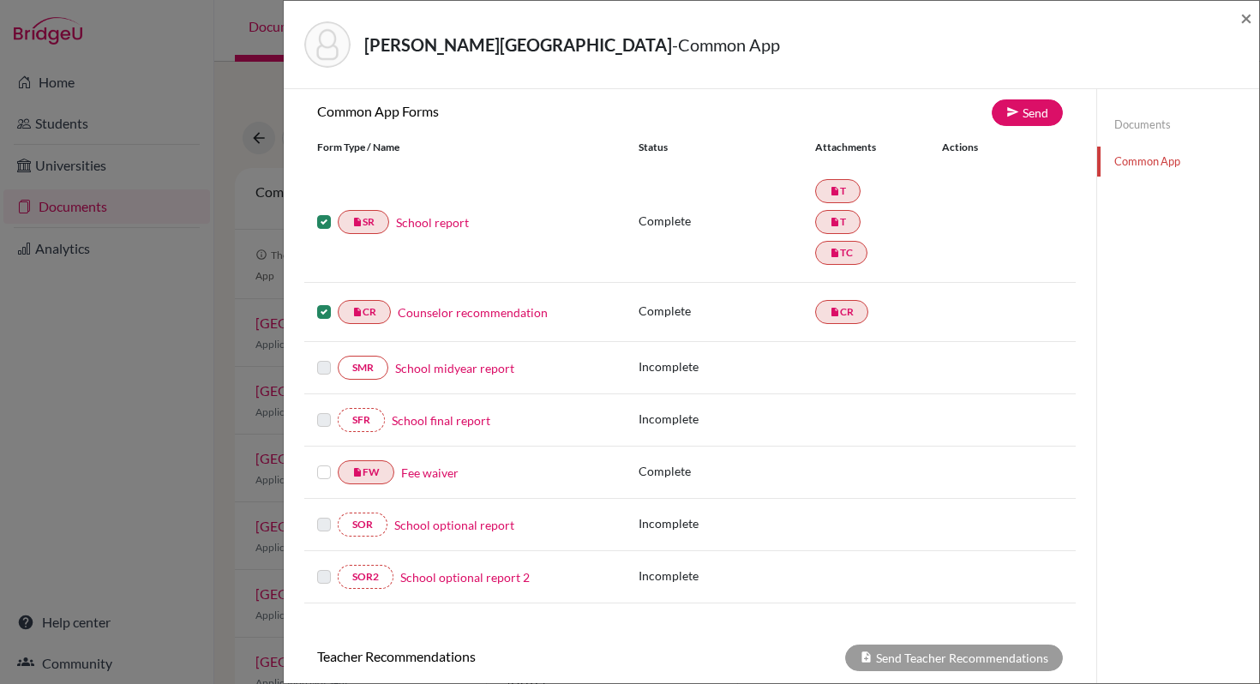
click at [325, 462] on label at bounding box center [324, 462] width 14 height 0
click at [0, 0] on input "checkbox" at bounding box center [0, 0] width 0 height 0
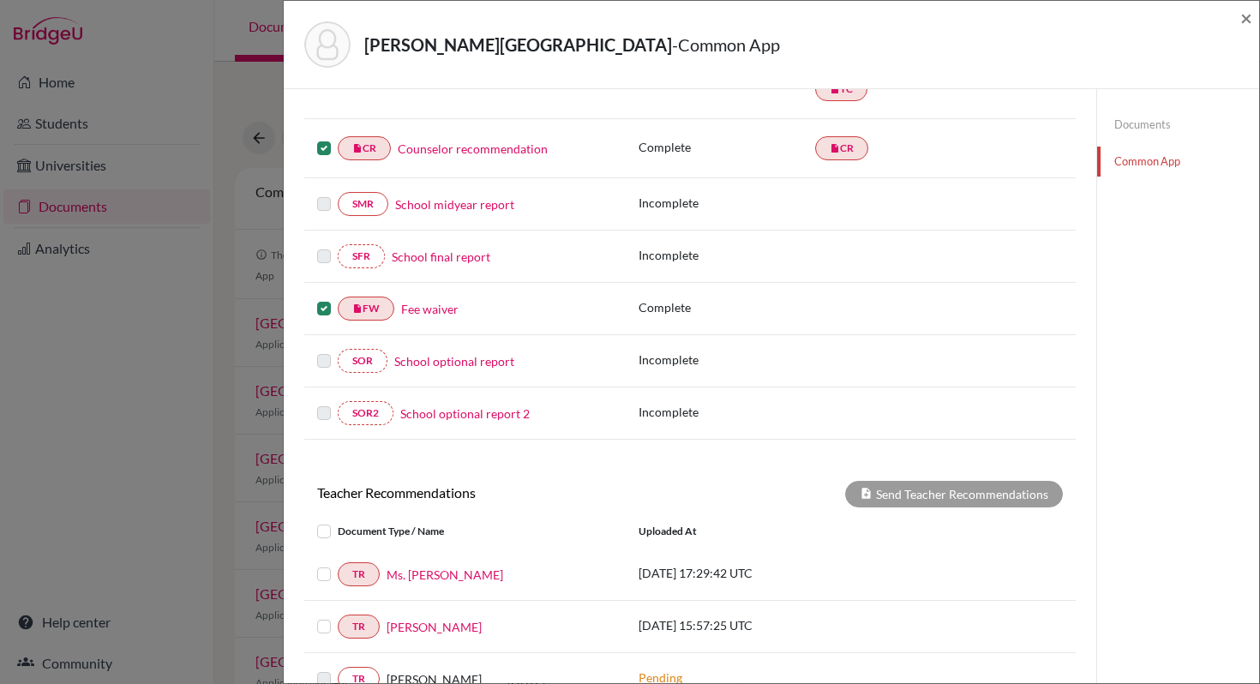
scroll to position [0, 0]
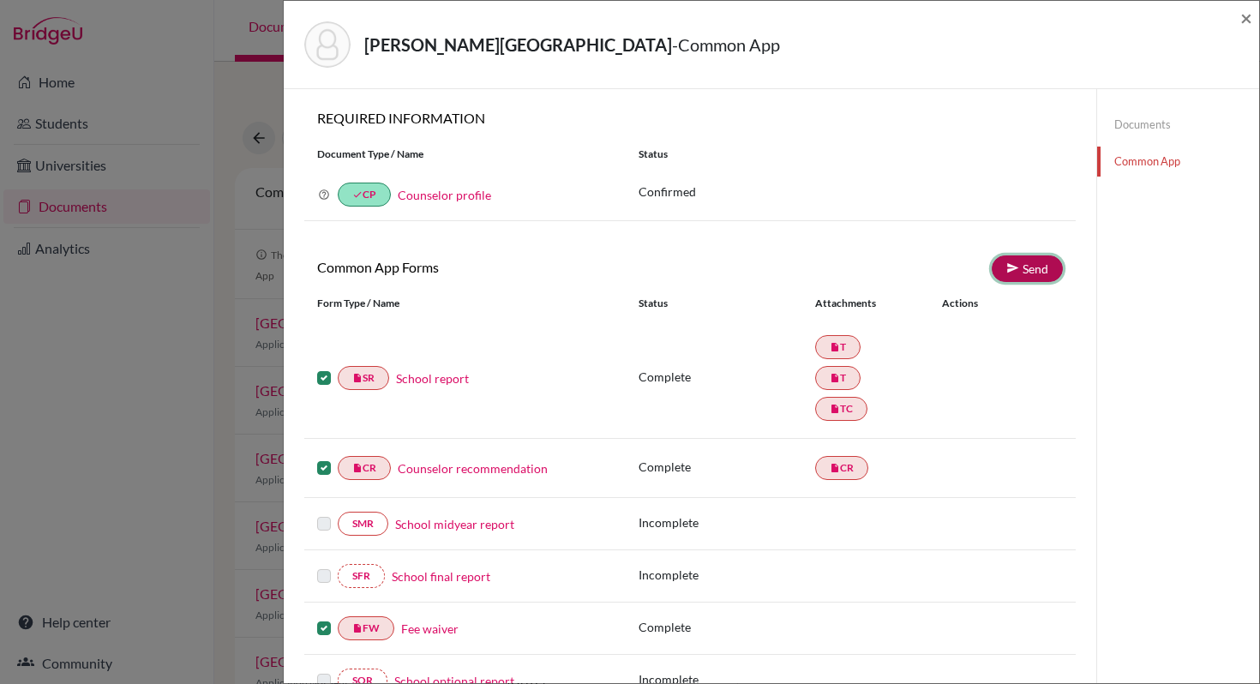
click at [1028, 275] on link "Send" at bounding box center [1026, 268] width 71 height 27
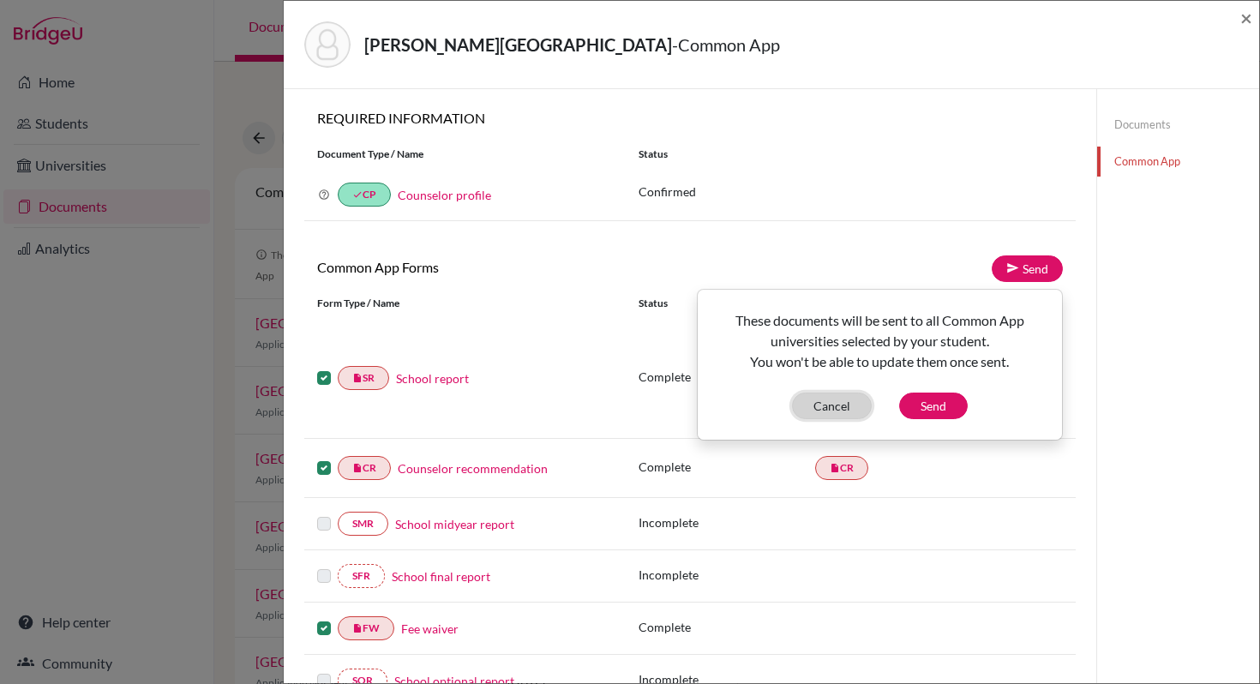
click at [847, 404] on button "Cancel" at bounding box center [832, 405] width 80 height 27
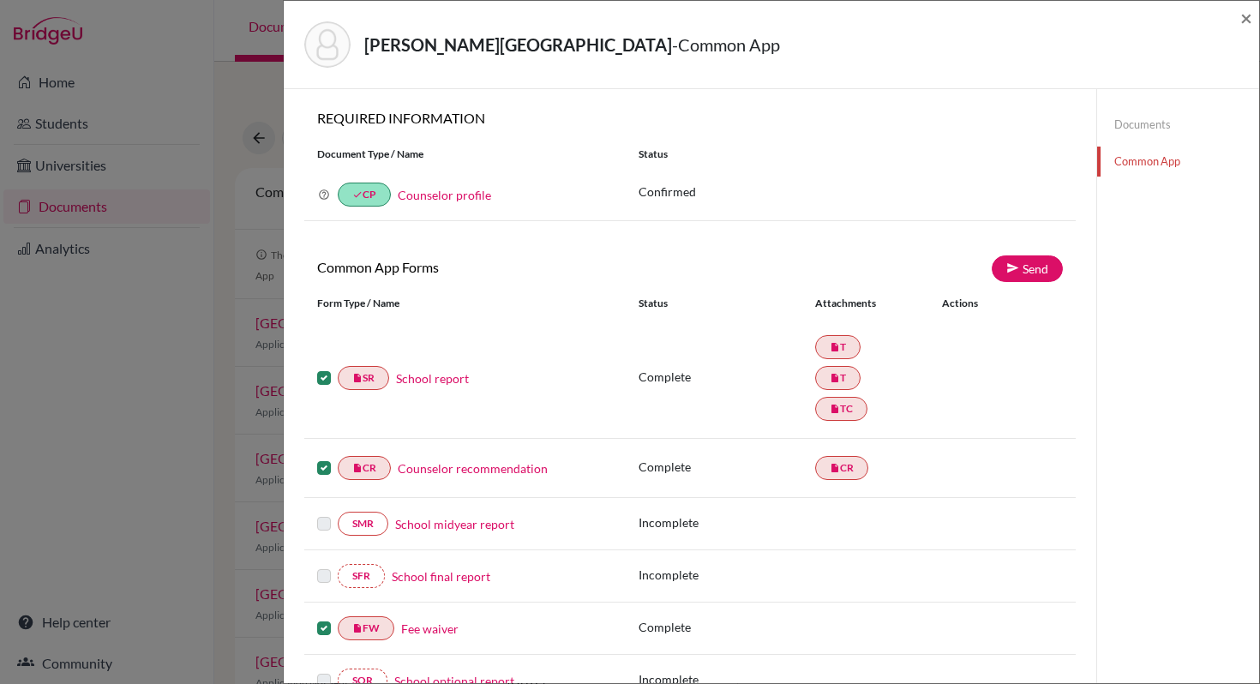
click at [321, 368] on label at bounding box center [324, 368] width 14 height 0
click at [0, 0] on input "checkbox" at bounding box center [0, 0] width 0 height 0
click at [325, 458] on label at bounding box center [324, 458] width 14 height 0
click at [0, 0] on input "checkbox" at bounding box center [0, 0] width 0 height 0
click at [321, 618] on label at bounding box center [324, 618] width 14 height 0
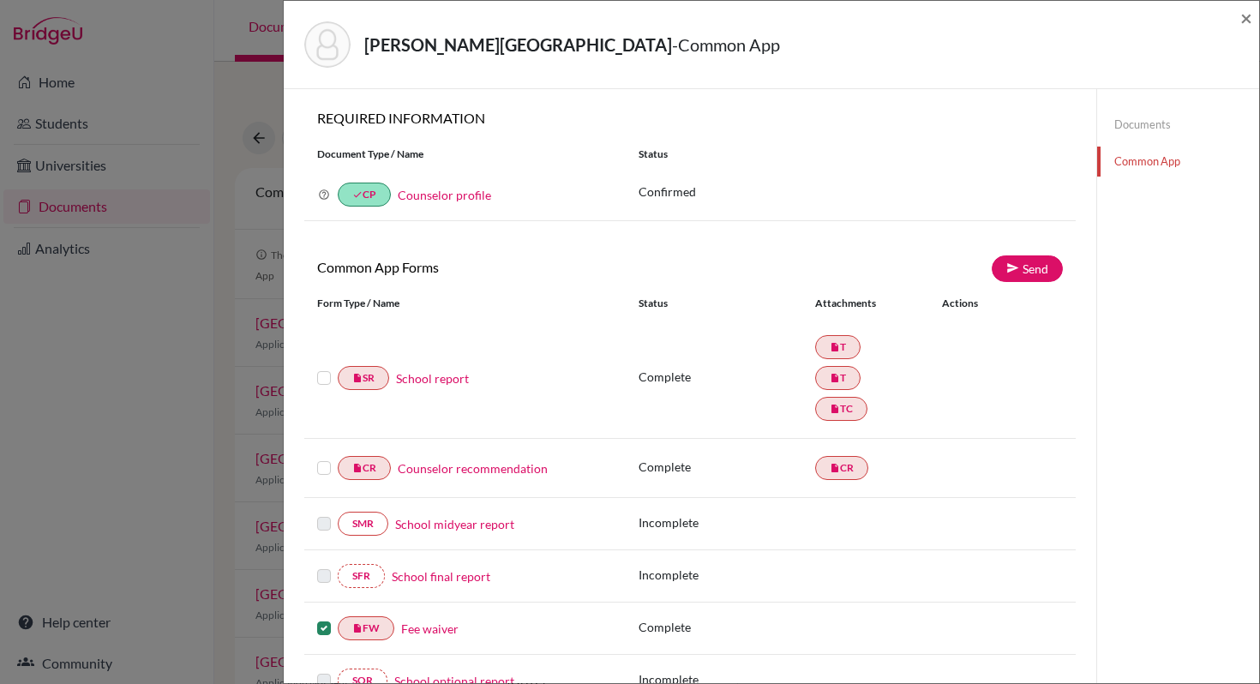
click at [0, 0] on input "checkbox" at bounding box center [0, 0] width 0 height 0
click at [1138, 119] on link "Documents" at bounding box center [1178, 125] width 162 height 30
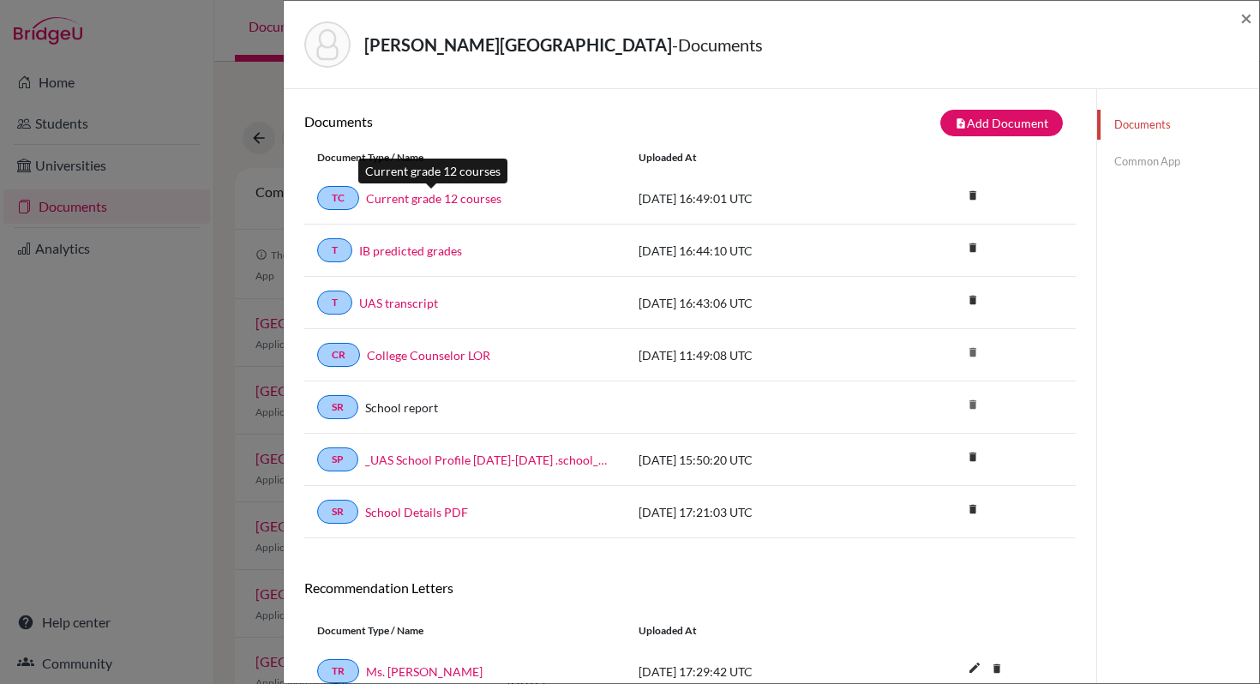
click at [398, 198] on link "Current grade 12 courses" at bounding box center [433, 198] width 135 height 18
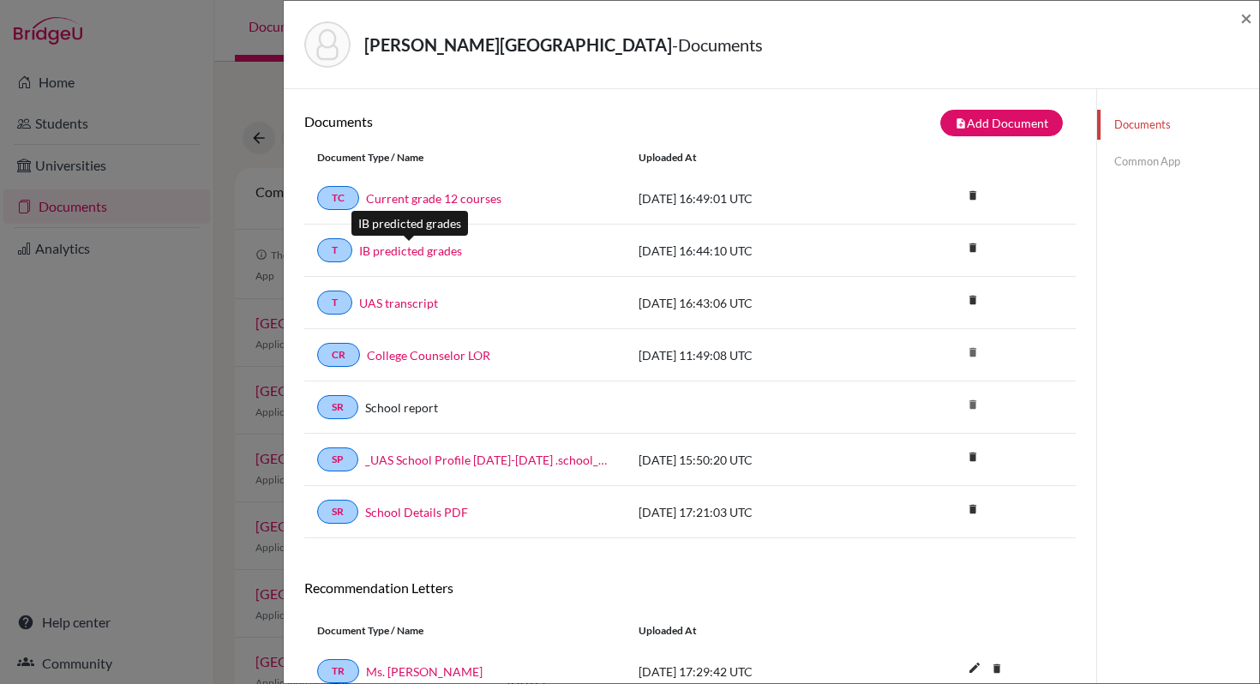
click at [412, 251] on link "IB predicted grades" at bounding box center [410, 251] width 103 height 18
click at [386, 306] on link "UAS transcript" at bounding box center [398, 303] width 79 height 18
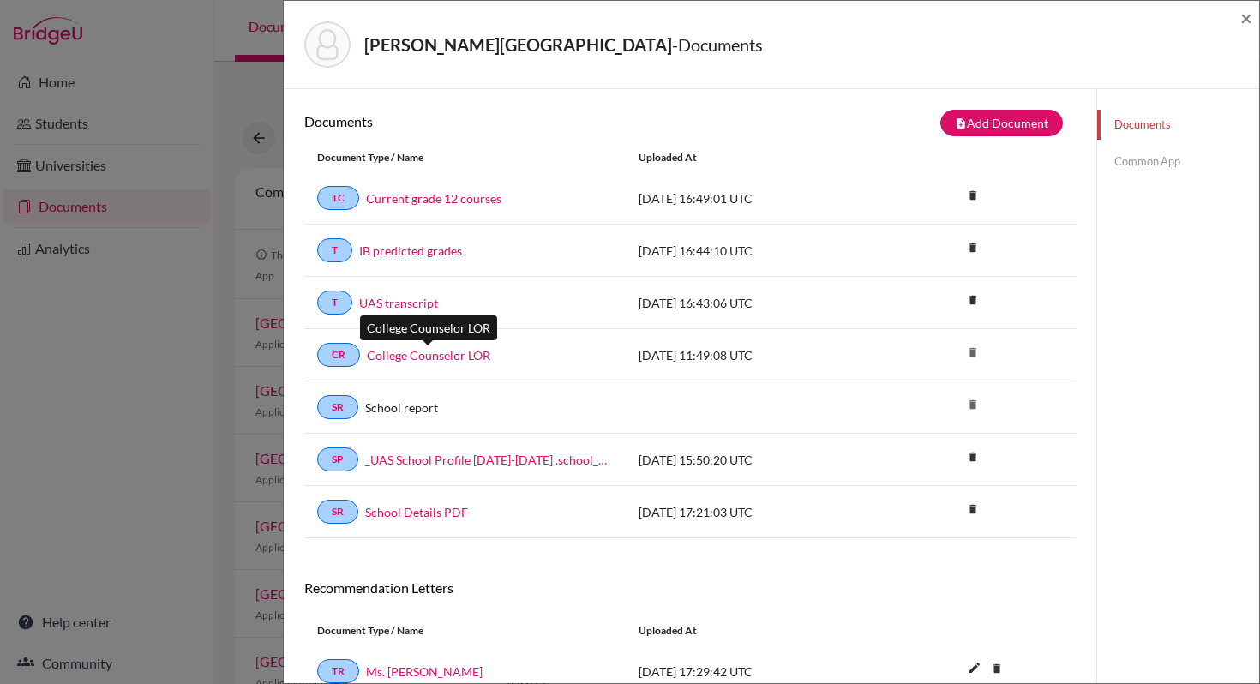
click at [392, 356] on link "College Counselor LOR" at bounding box center [428, 355] width 123 height 18
click at [1149, 159] on link "Common App" at bounding box center [1178, 162] width 162 height 30
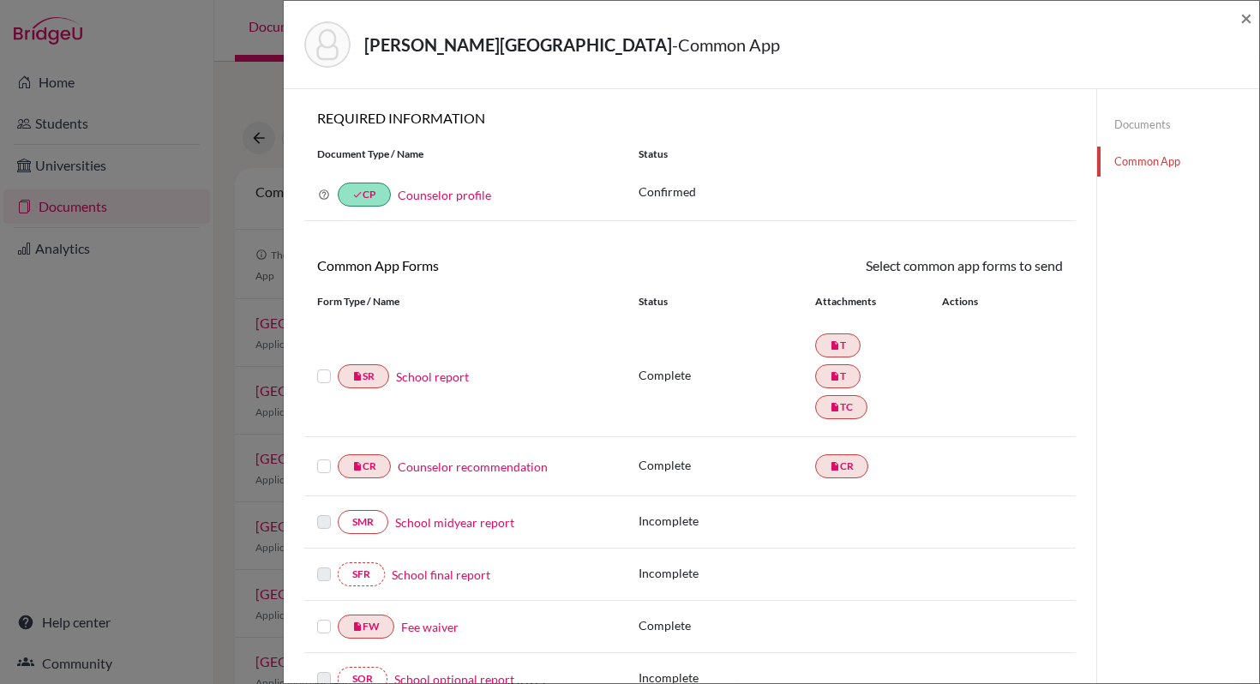
click at [450, 377] on link "School report" at bounding box center [432, 377] width 73 height 18
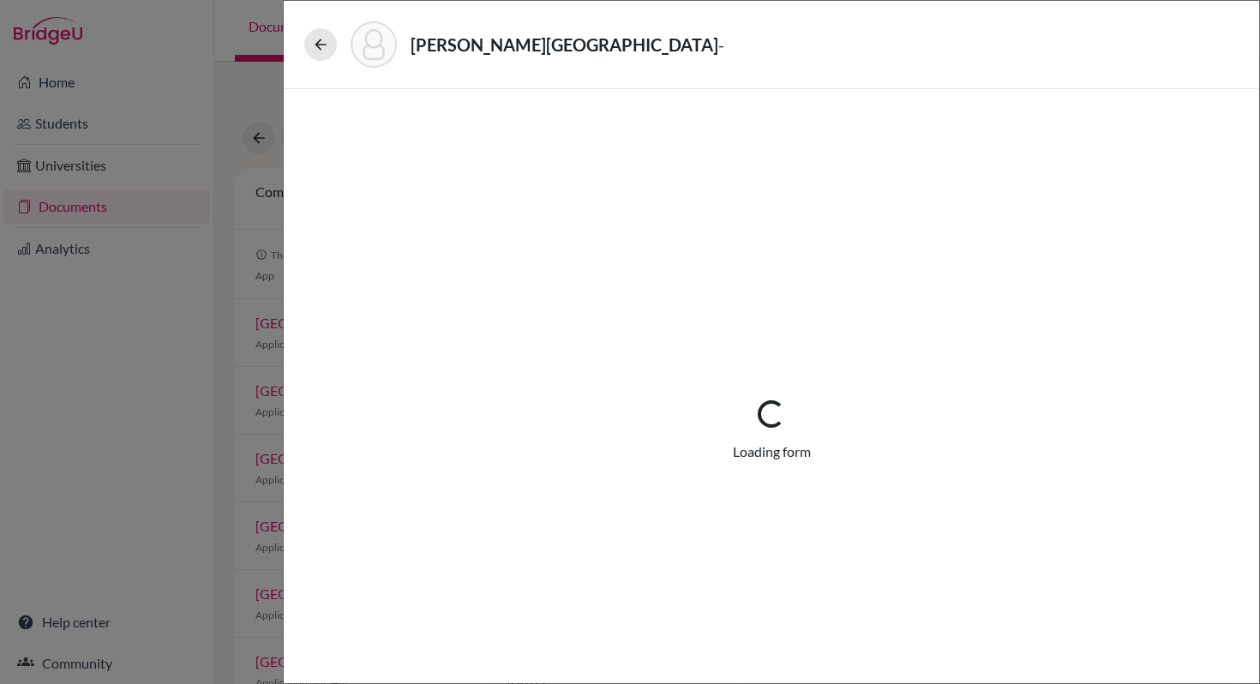
select select "2"
select select "688546"
select select "1"
select select "688553"
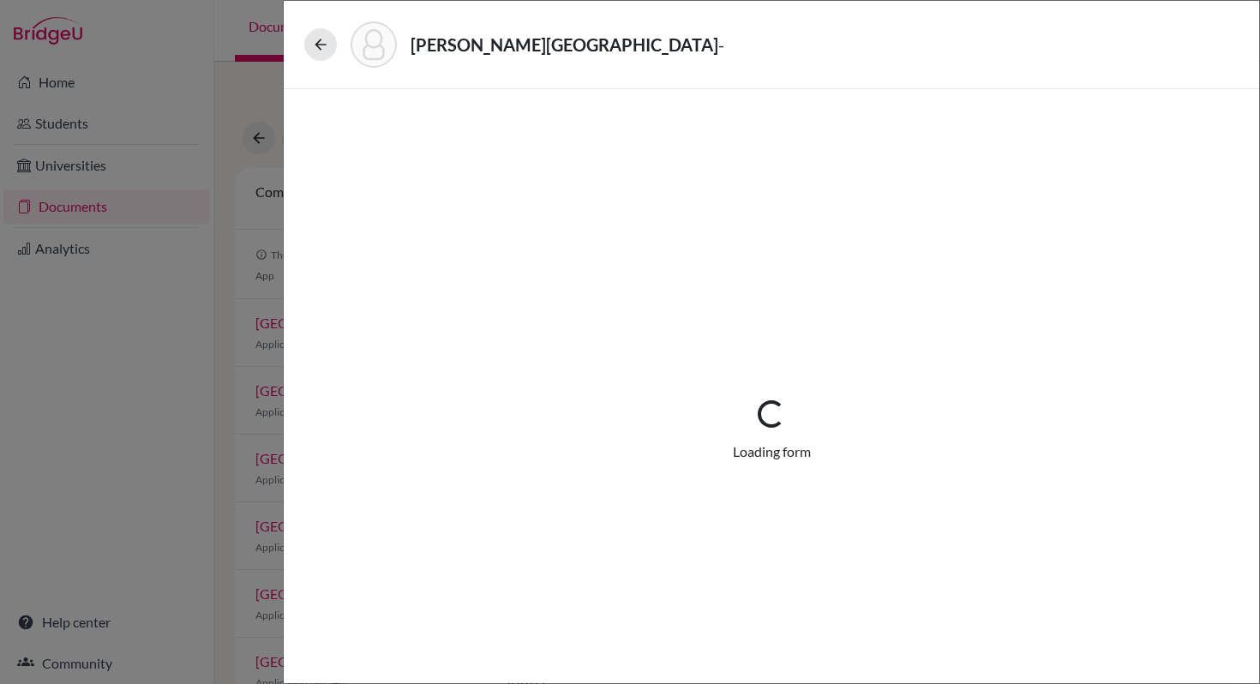
select select "688547"
select select "0"
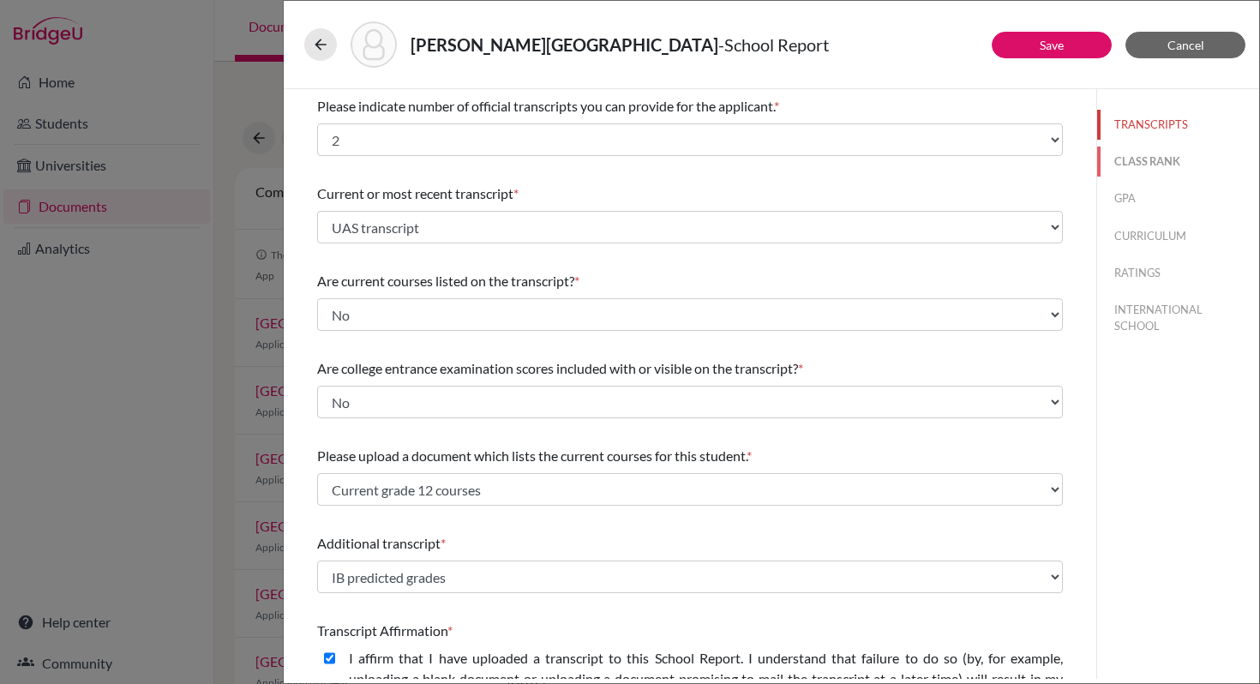
click at [1143, 159] on button "CLASS RANK" at bounding box center [1178, 162] width 162 height 30
select select "5"
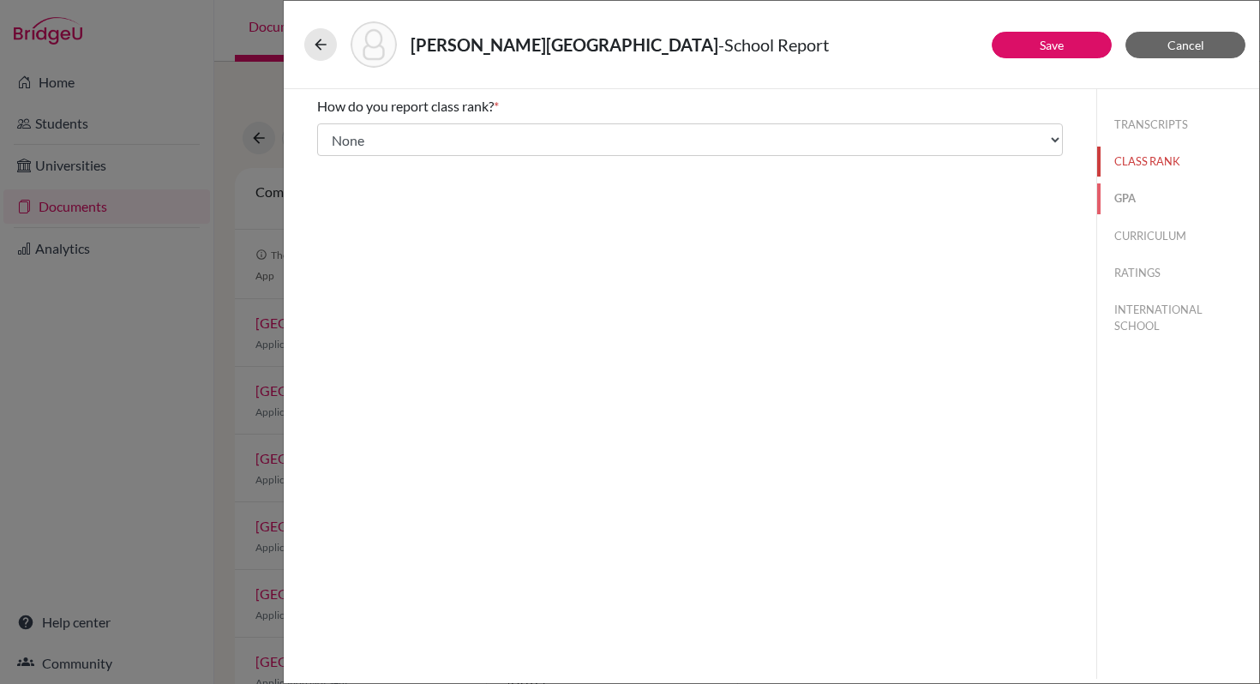
click at [1127, 199] on button "GPA" at bounding box center [1178, 198] width 162 height 30
type input "3.95"
select select "4"
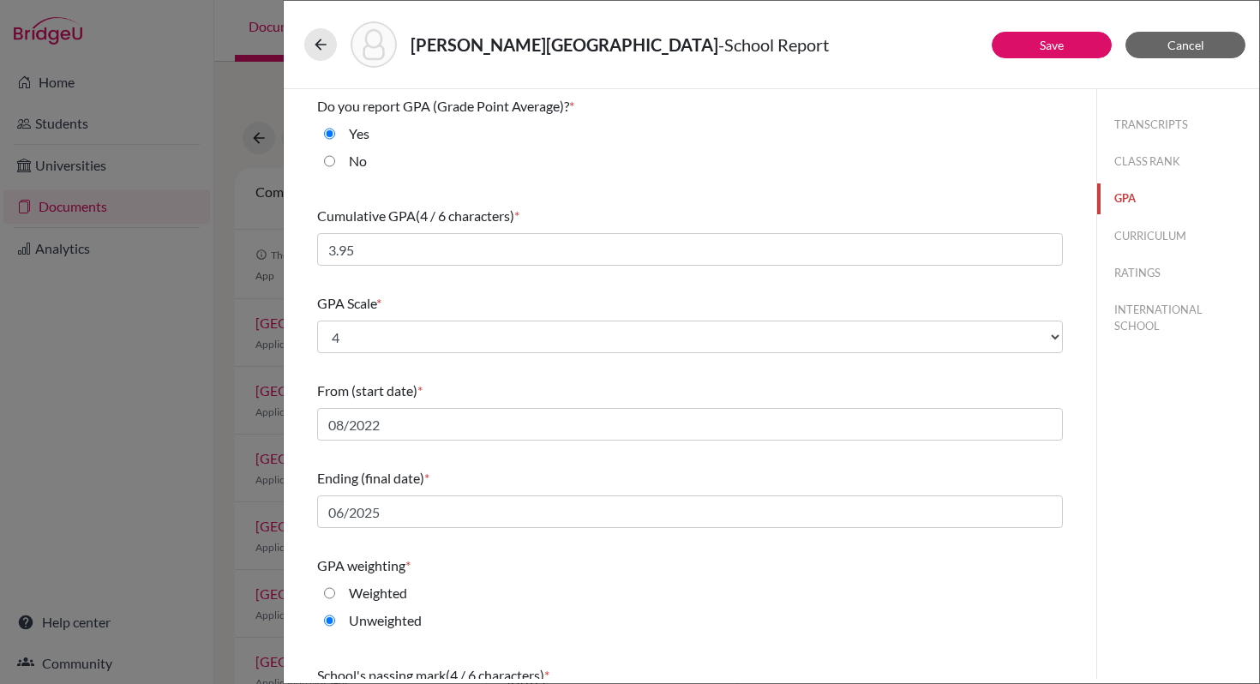
scroll to position [141, 0]
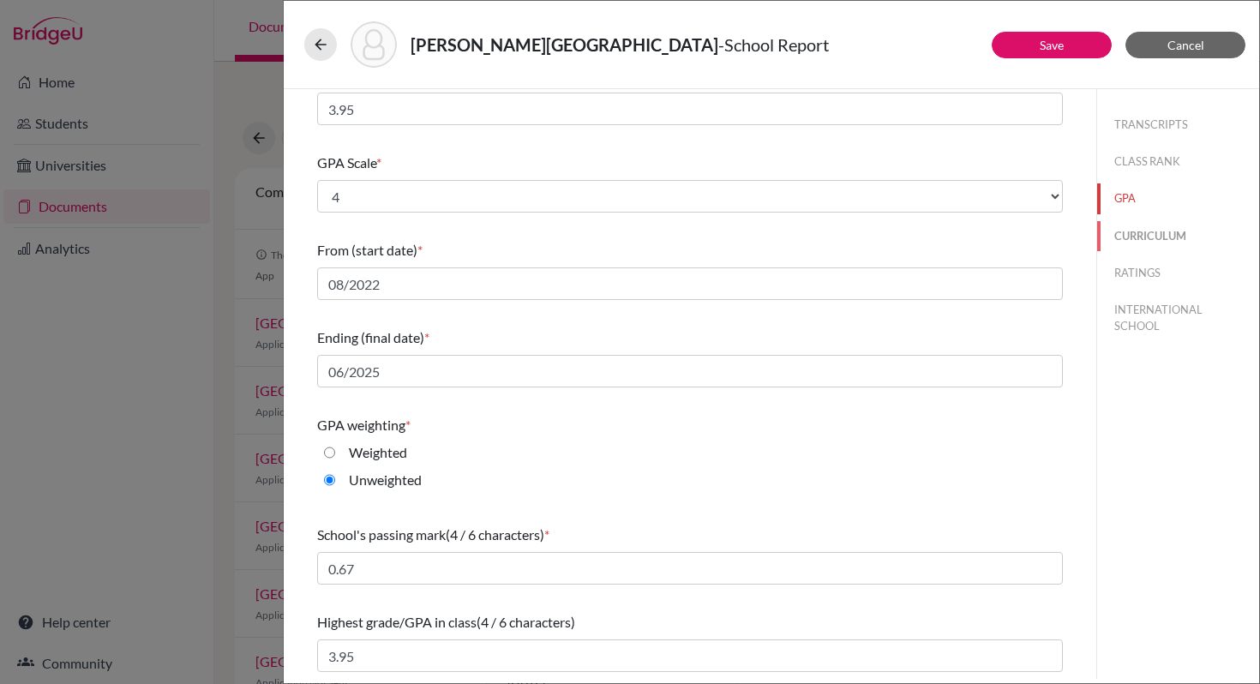
click at [1134, 234] on button "CURRICULUM" at bounding box center [1178, 236] width 162 height 30
select select "4"
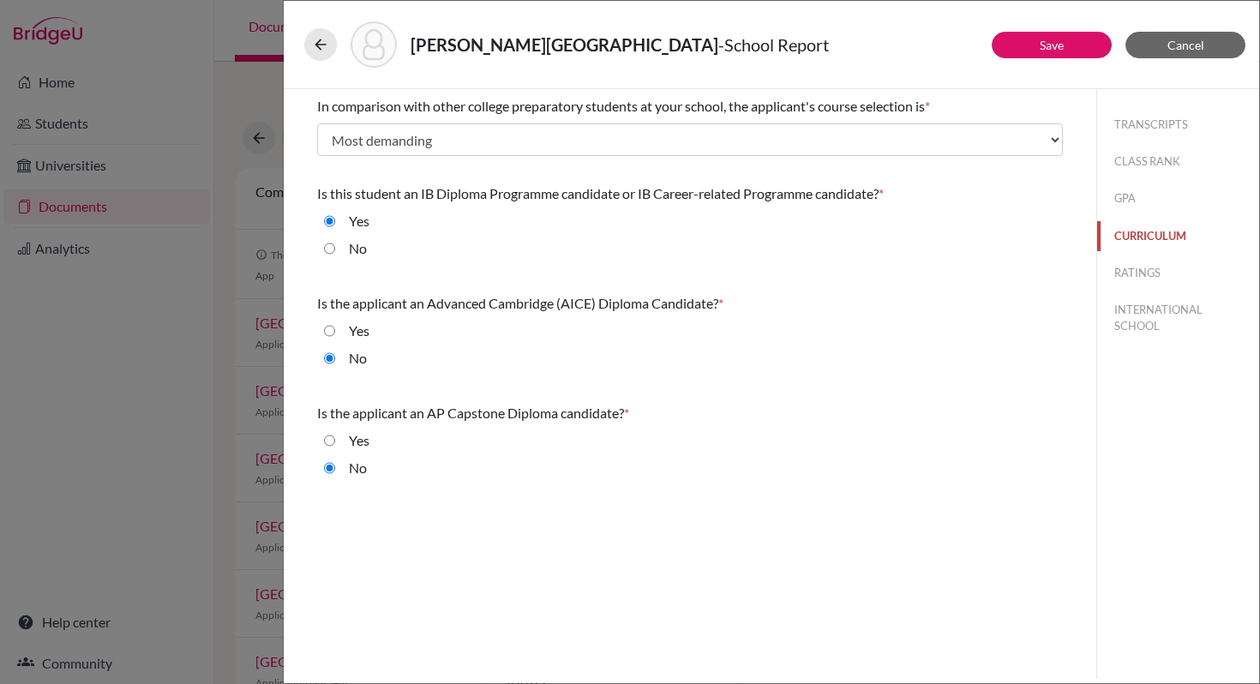
scroll to position [0, 0]
click at [1135, 265] on button "RATINGS" at bounding box center [1178, 273] width 162 height 30
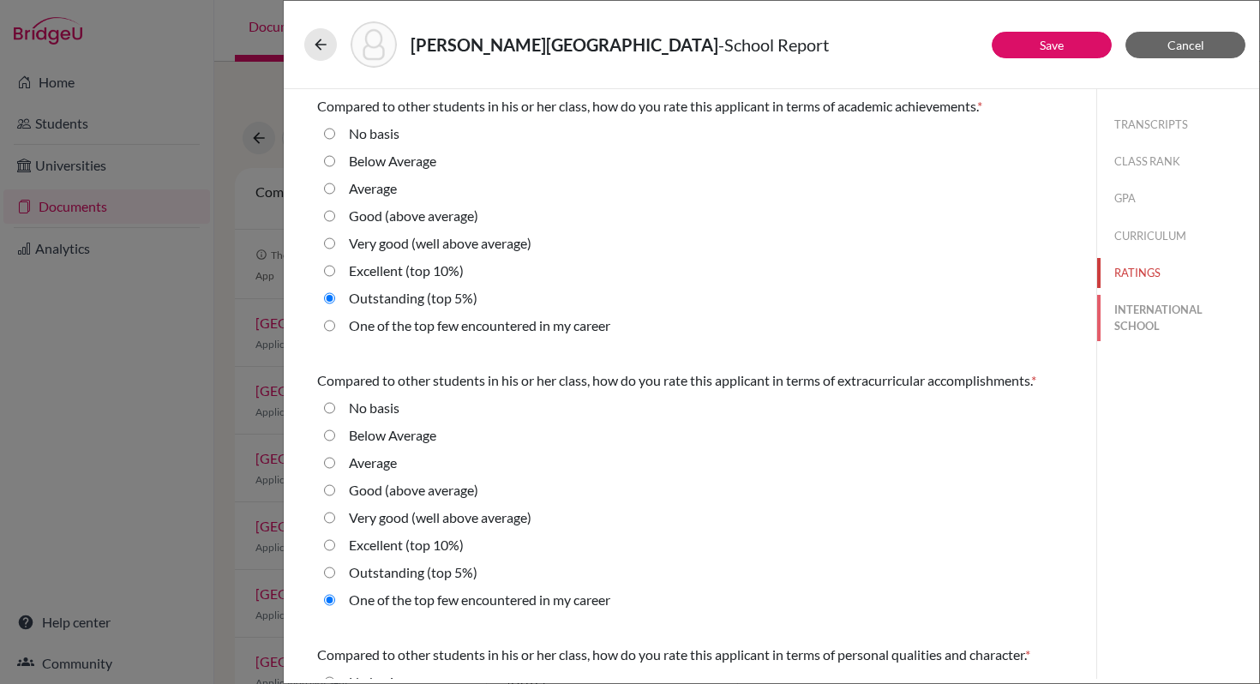
click at [1129, 310] on button "INTERNATIONAL SCHOOL" at bounding box center [1178, 318] width 162 height 46
radio Average "true"
select select "14"
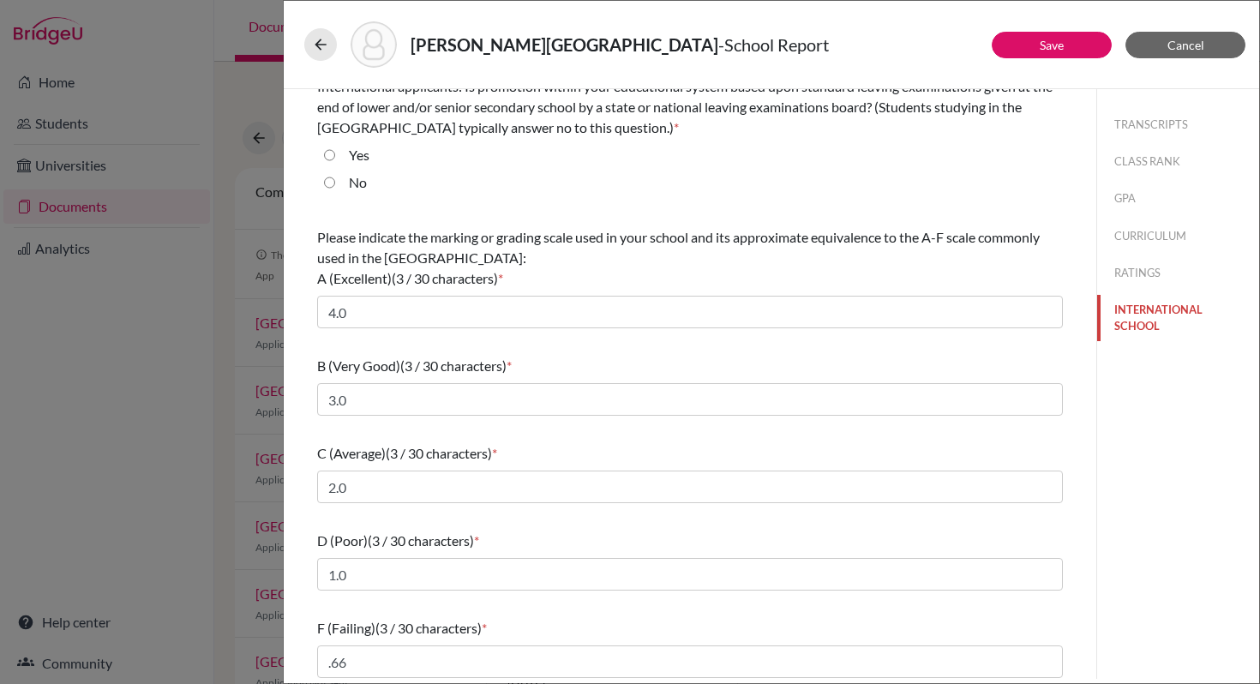
scroll to position [113, 0]
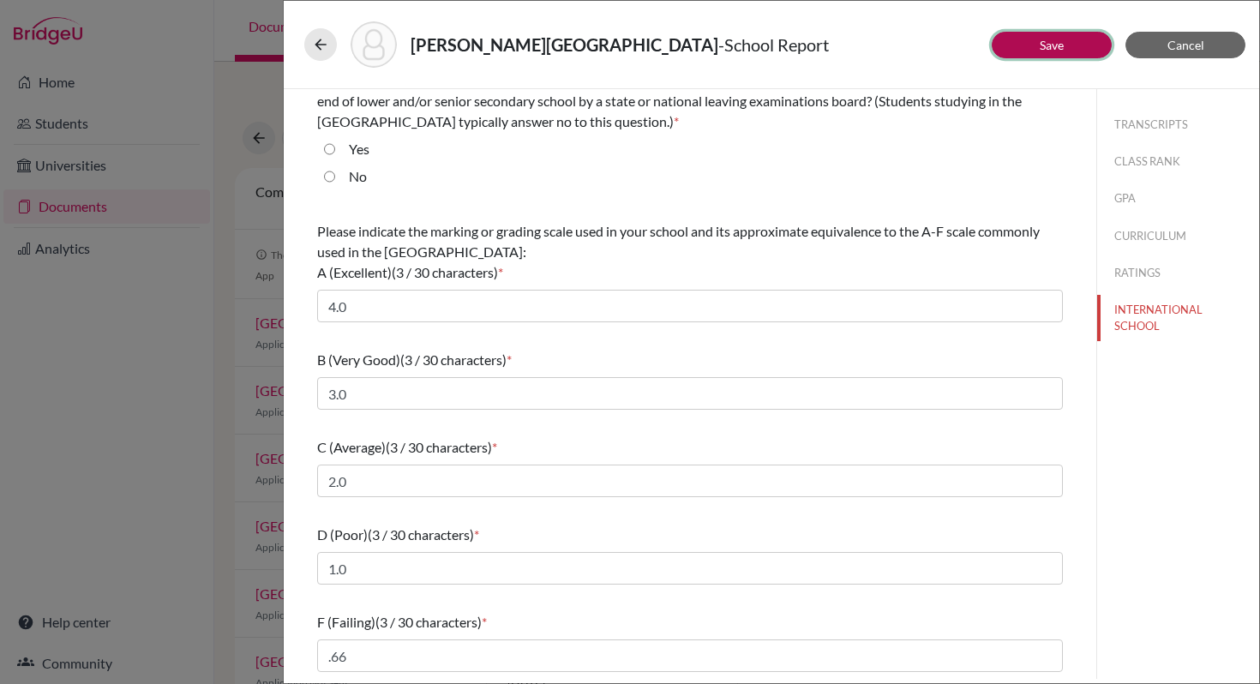
click at [1046, 43] on link "Save" at bounding box center [1051, 45] width 24 height 15
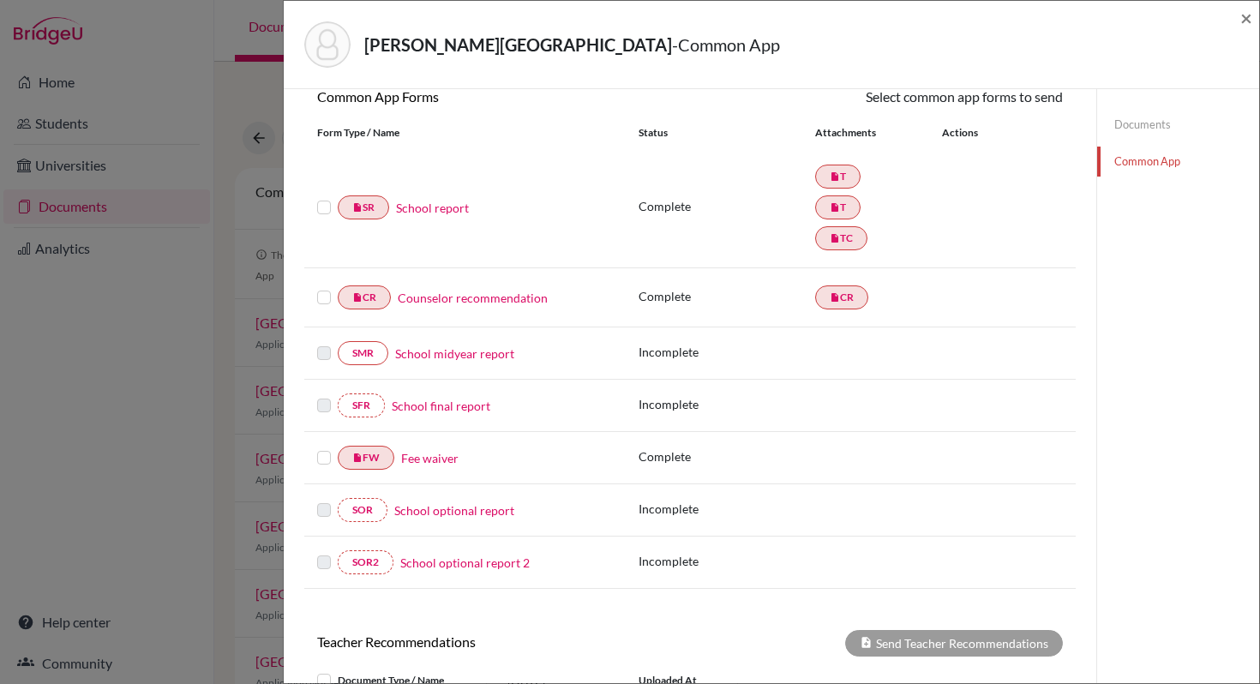
scroll to position [84, 0]
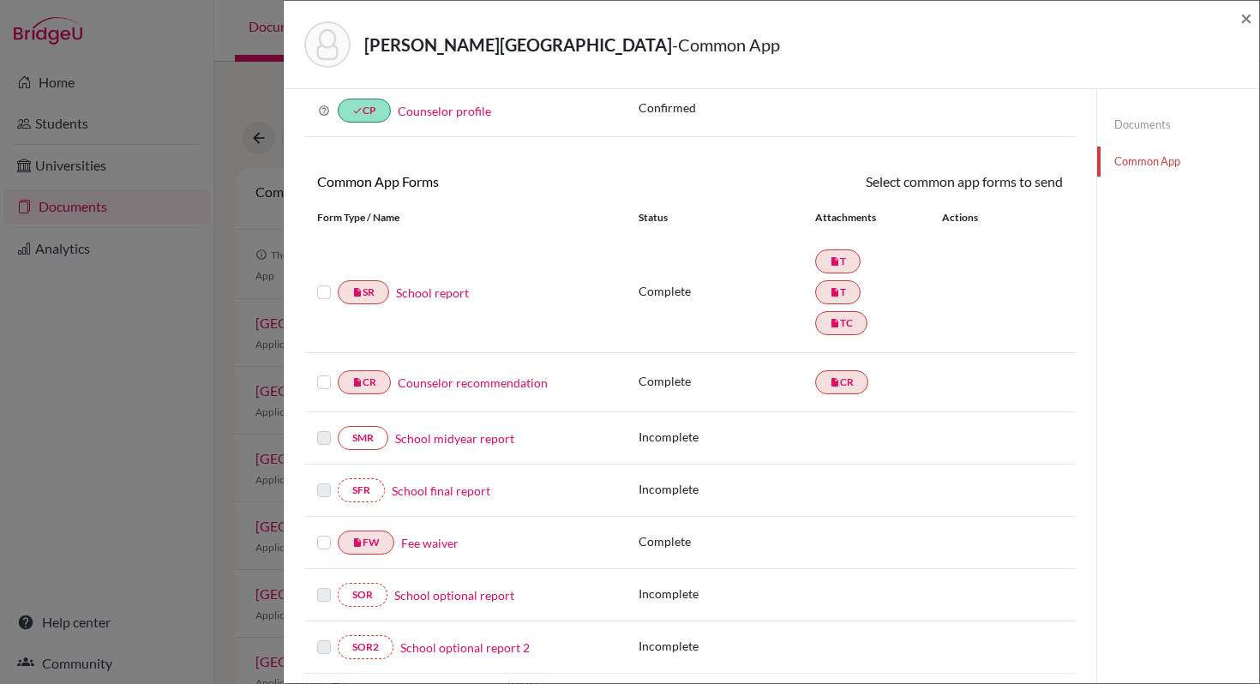
click at [445, 293] on link "School report" at bounding box center [432, 293] width 73 height 18
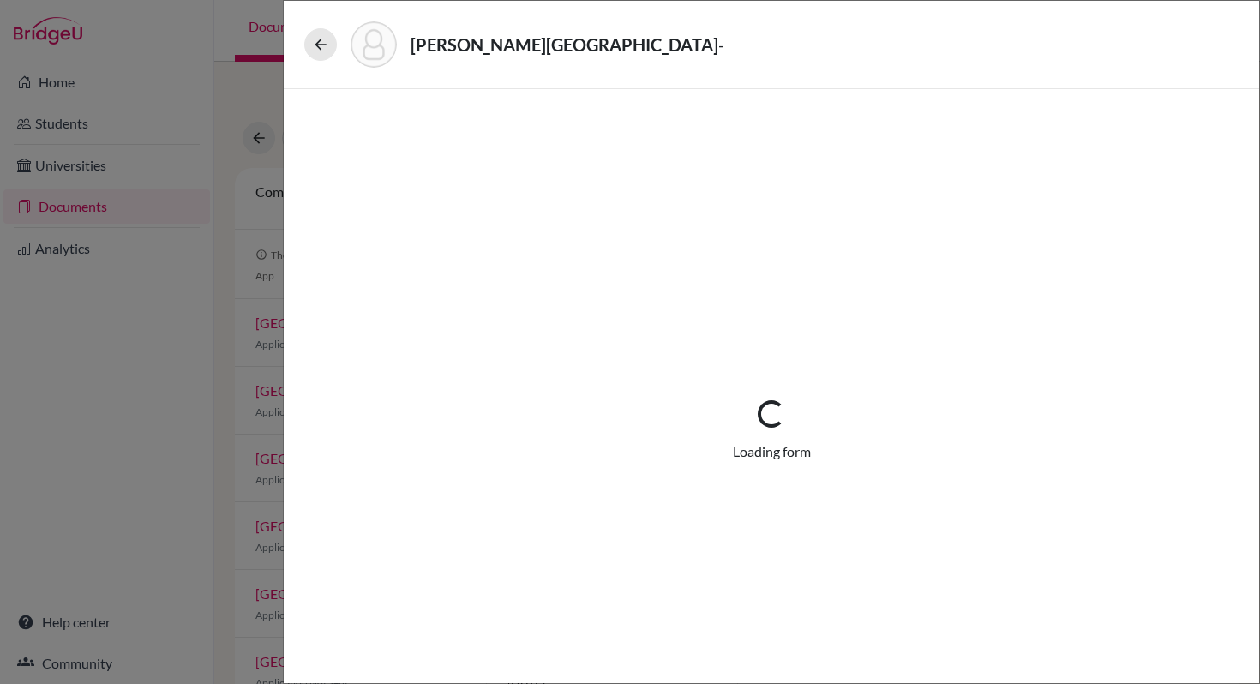
select select "2"
select select "688546"
select select "1"
select select "688553"
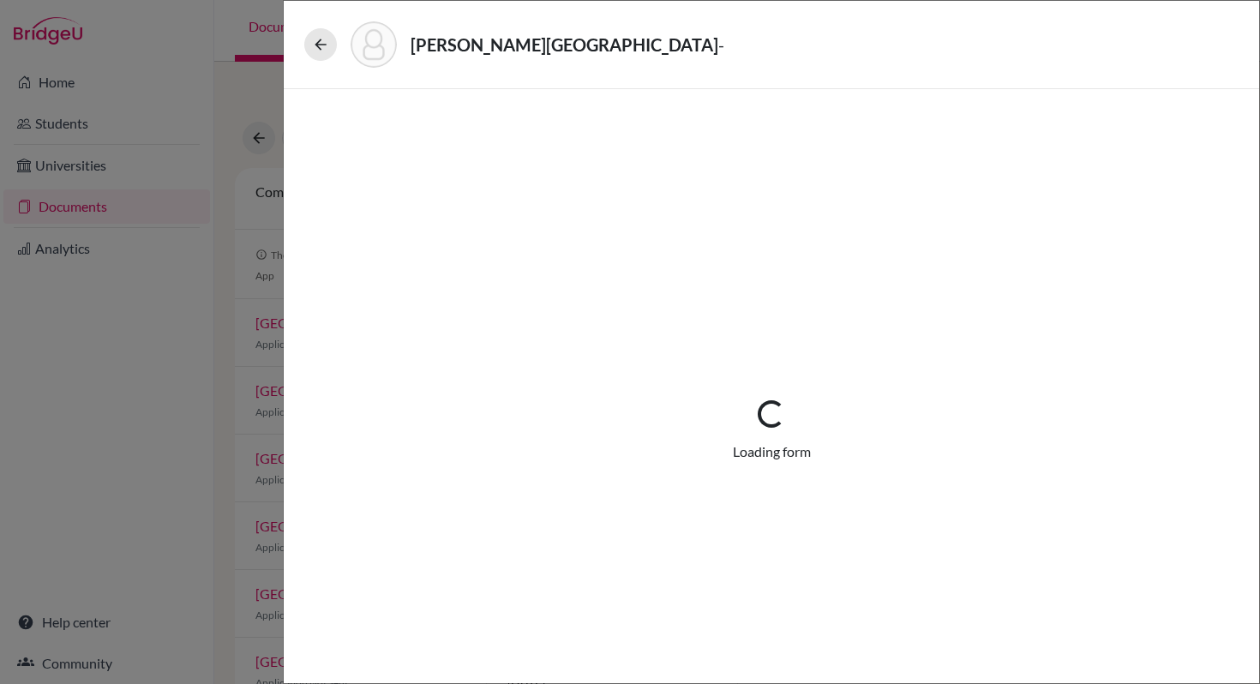
select select "688547"
select select "0"
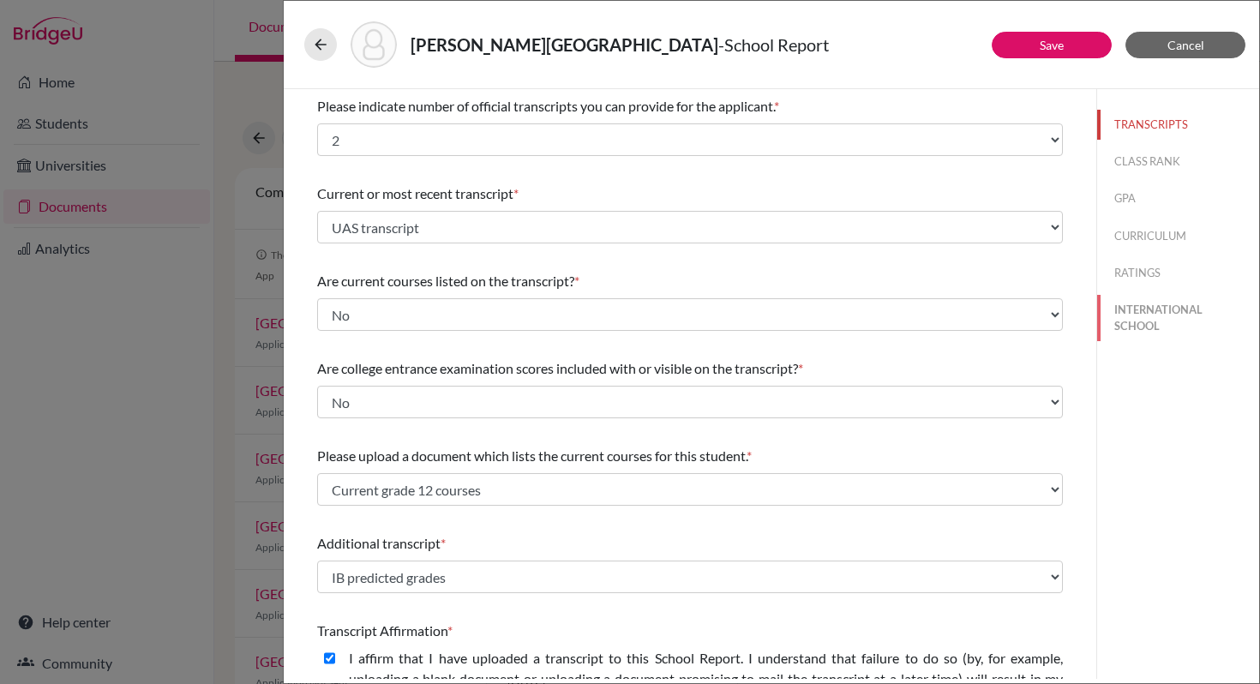
click at [1141, 308] on button "INTERNATIONAL SCHOOL" at bounding box center [1178, 318] width 162 height 46
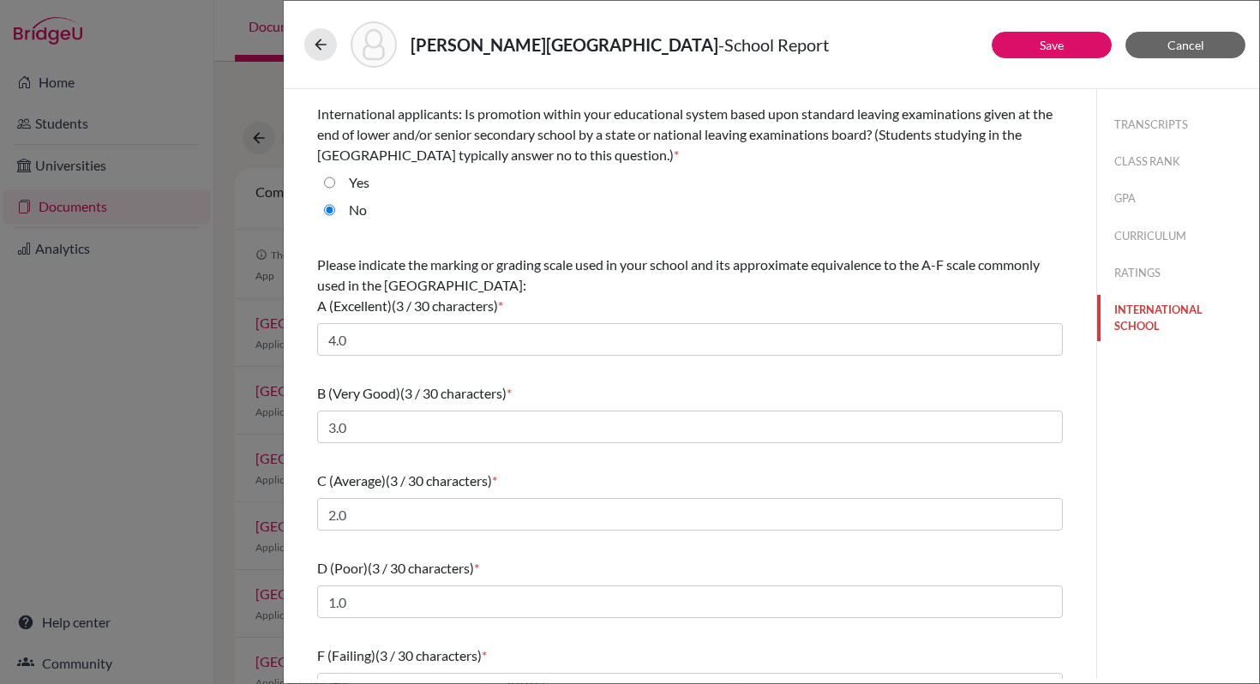
scroll to position [113, 0]
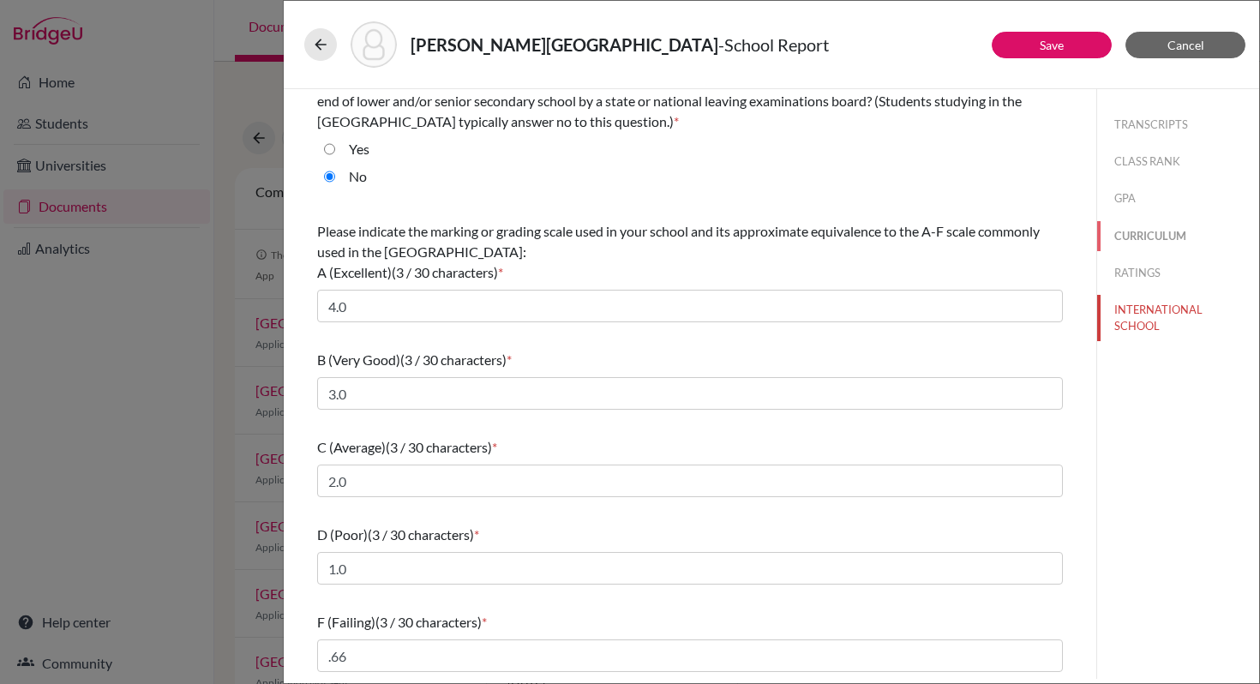
click at [1128, 236] on button "CURRICULUM" at bounding box center [1178, 236] width 162 height 30
select select "4"
radio input "false"
radio input "true"
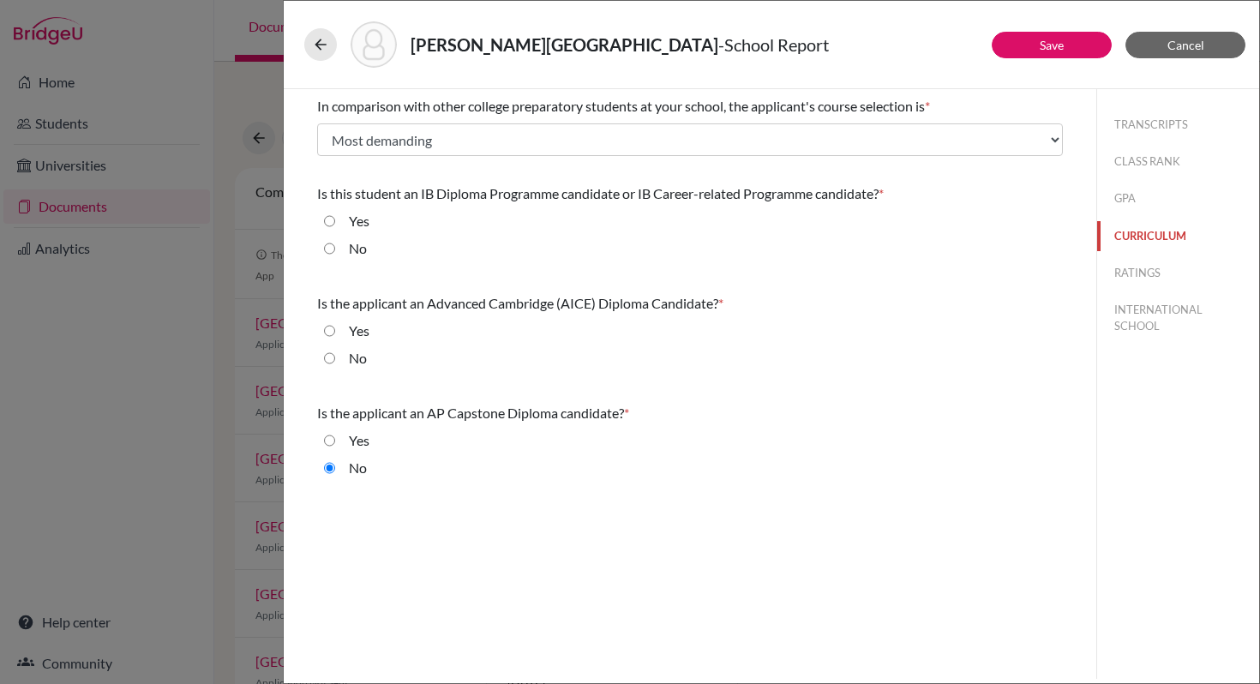
scroll to position [0, 0]
click at [1141, 272] on button "RATINGS" at bounding box center [1178, 273] width 162 height 30
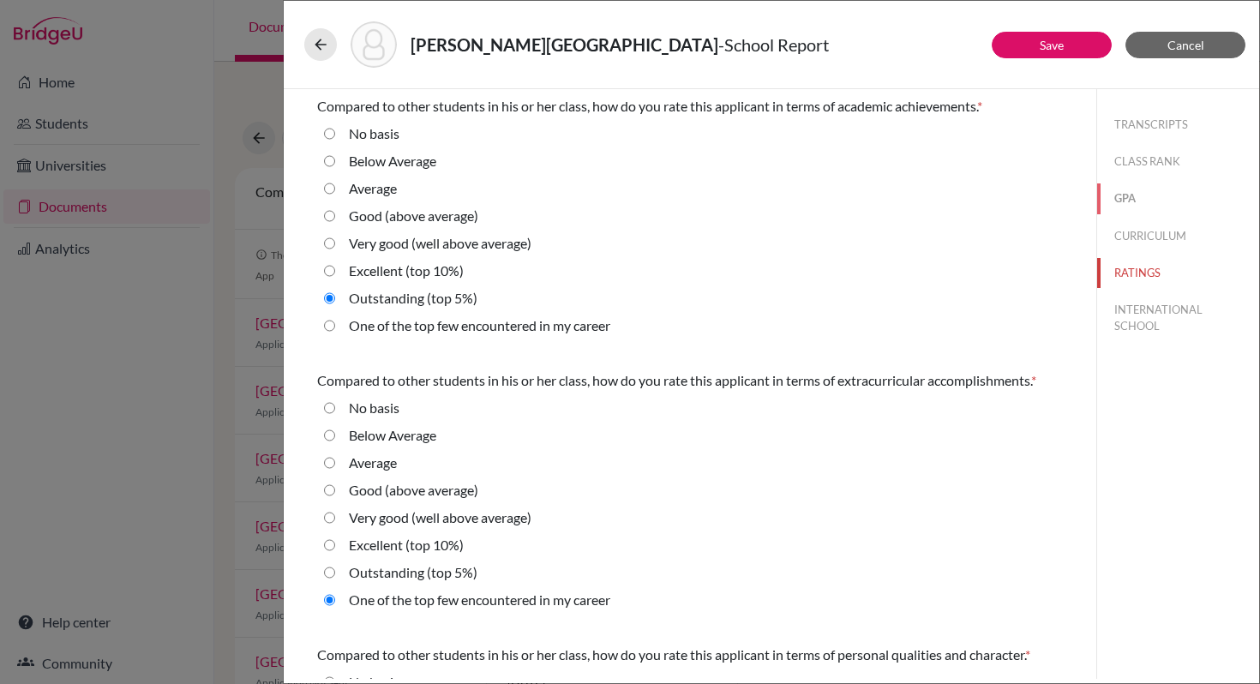
click at [1124, 196] on button "GPA" at bounding box center [1178, 198] width 162 height 30
radio basis "true"
select select "4"
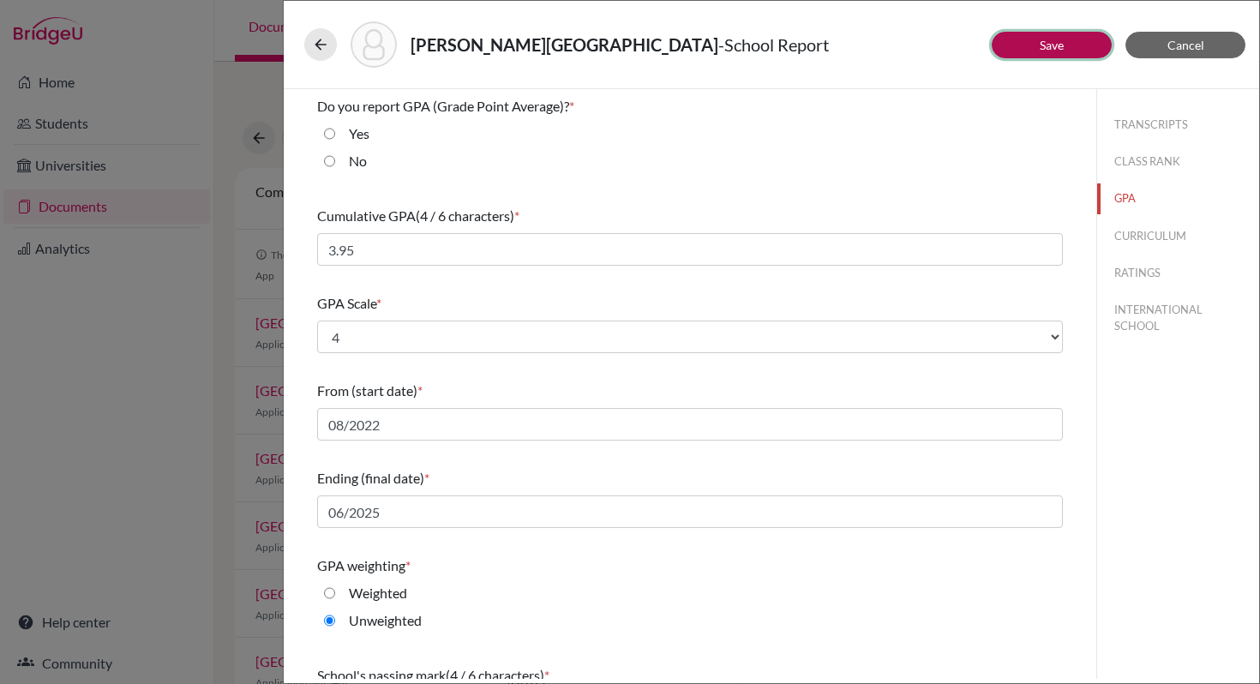
click at [1054, 43] on link "Save" at bounding box center [1051, 45] width 24 height 15
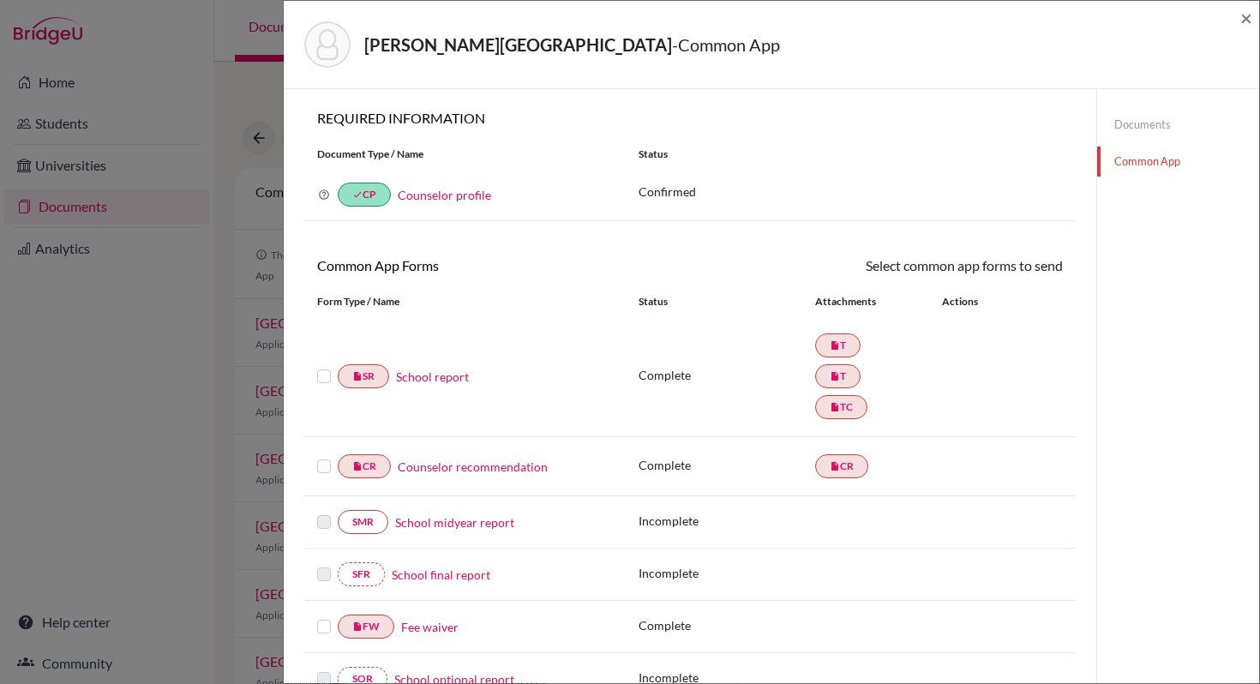
click at [324, 366] on label at bounding box center [324, 366] width 14 height 0
click at [0, 0] on input "checkbox" at bounding box center [0, 0] width 0 height 0
click at [323, 458] on label at bounding box center [324, 458] width 14 height 0
click at [0, 0] on input "checkbox" at bounding box center [0, 0] width 0 height 0
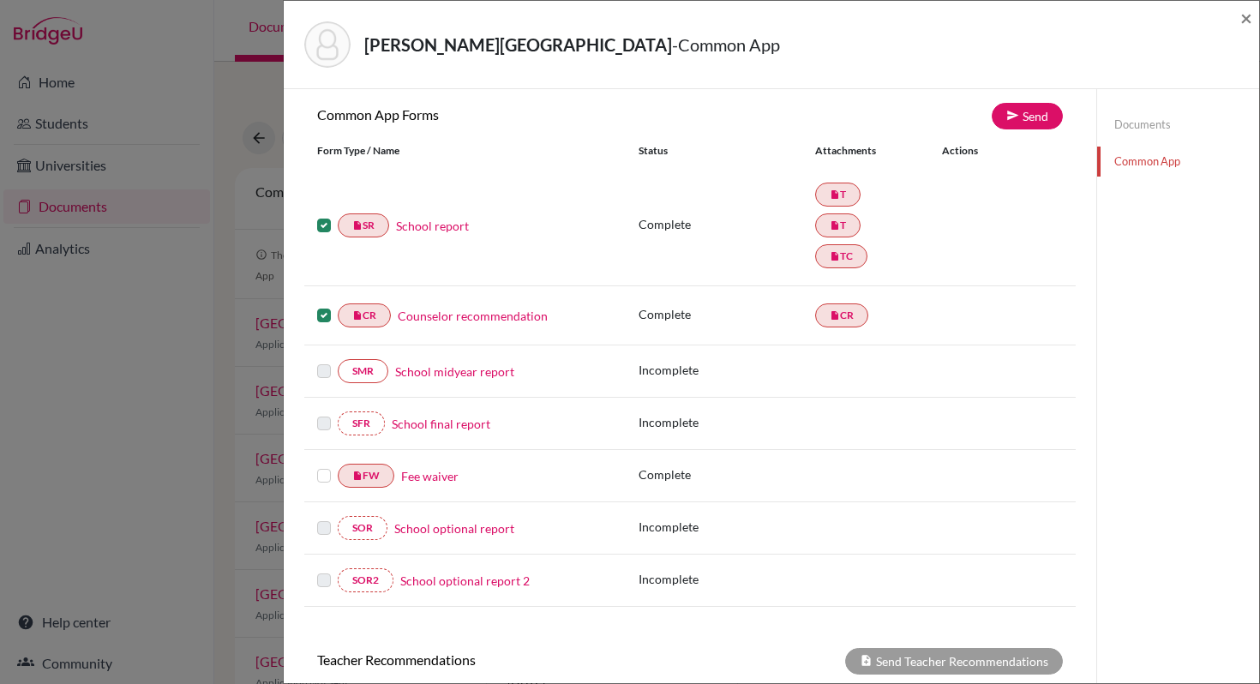
scroll to position [263, 0]
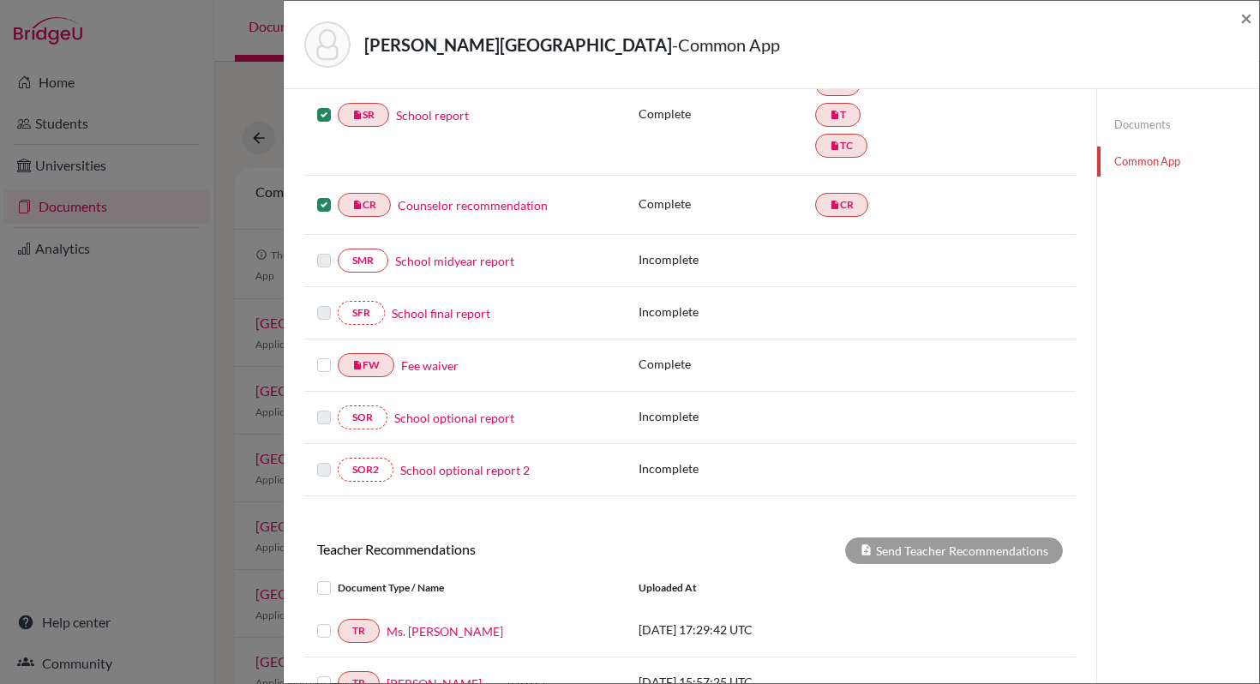
click at [326, 355] on label at bounding box center [324, 355] width 14 height 0
click at [0, 0] on input "checkbox" at bounding box center [0, 0] width 0 height 0
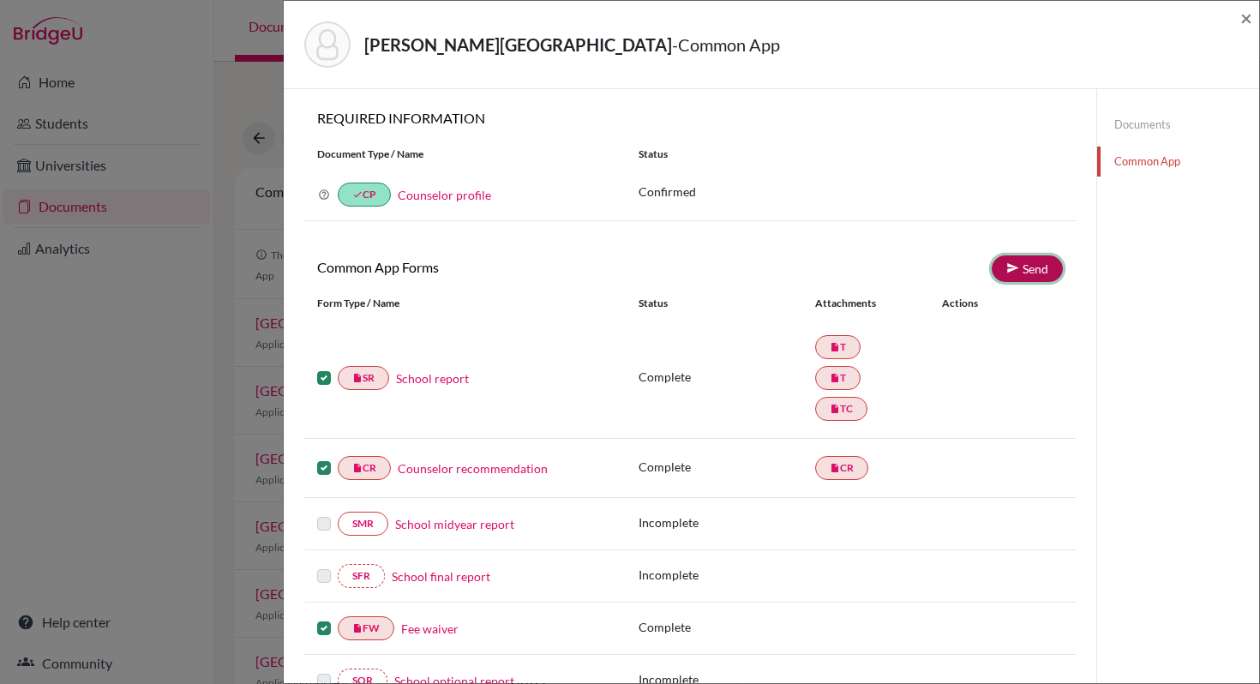
click at [1035, 266] on link "Send" at bounding box center [1026, 268] width 71 height 27
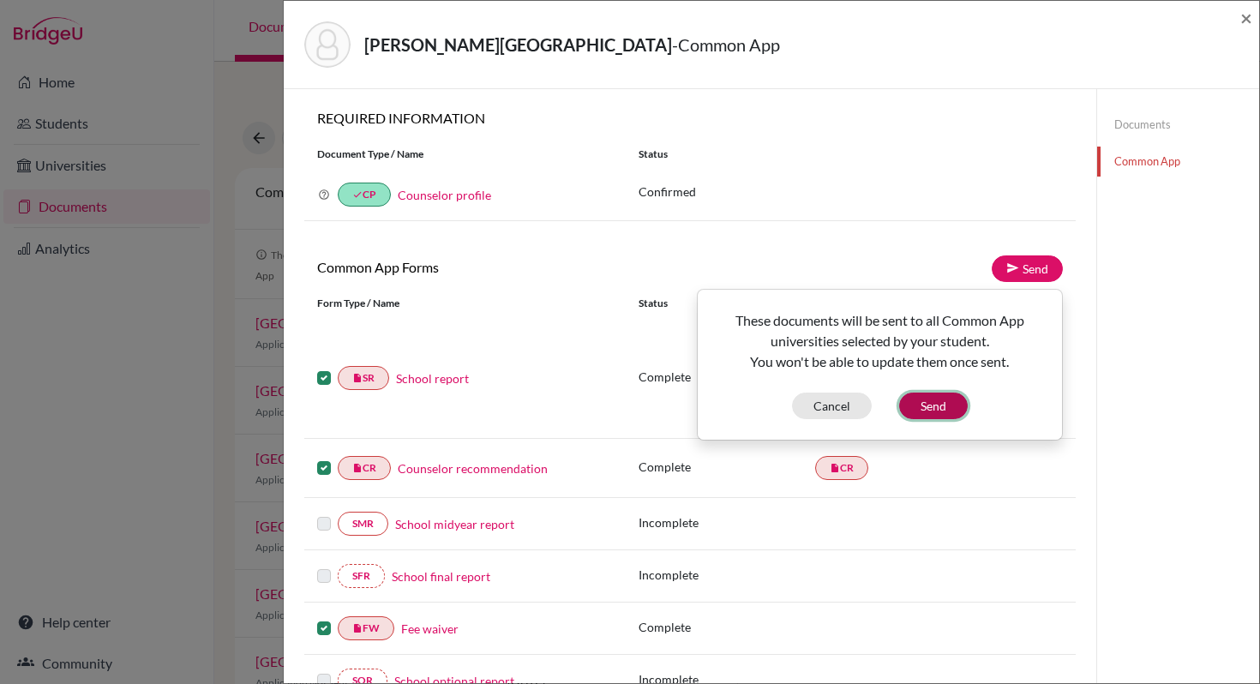
click at [934, 405] on button "Send" at bounding box center [933, 405] width 69 height 27
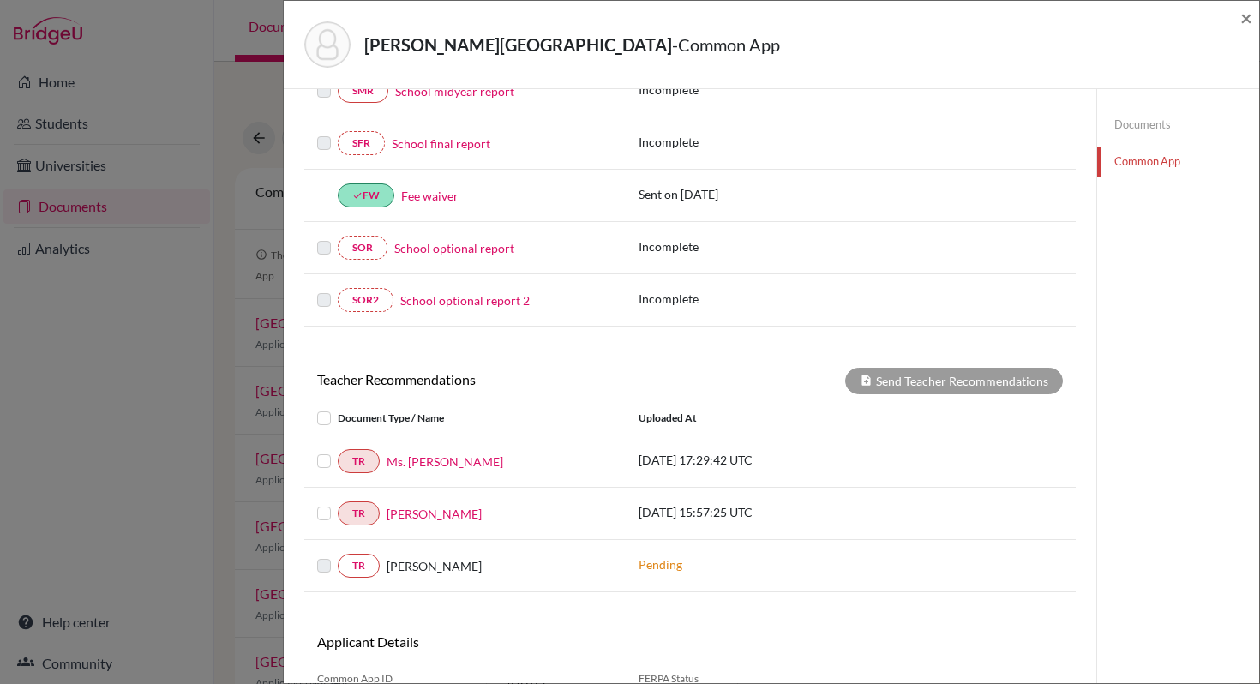
scroll to position [504, 0]
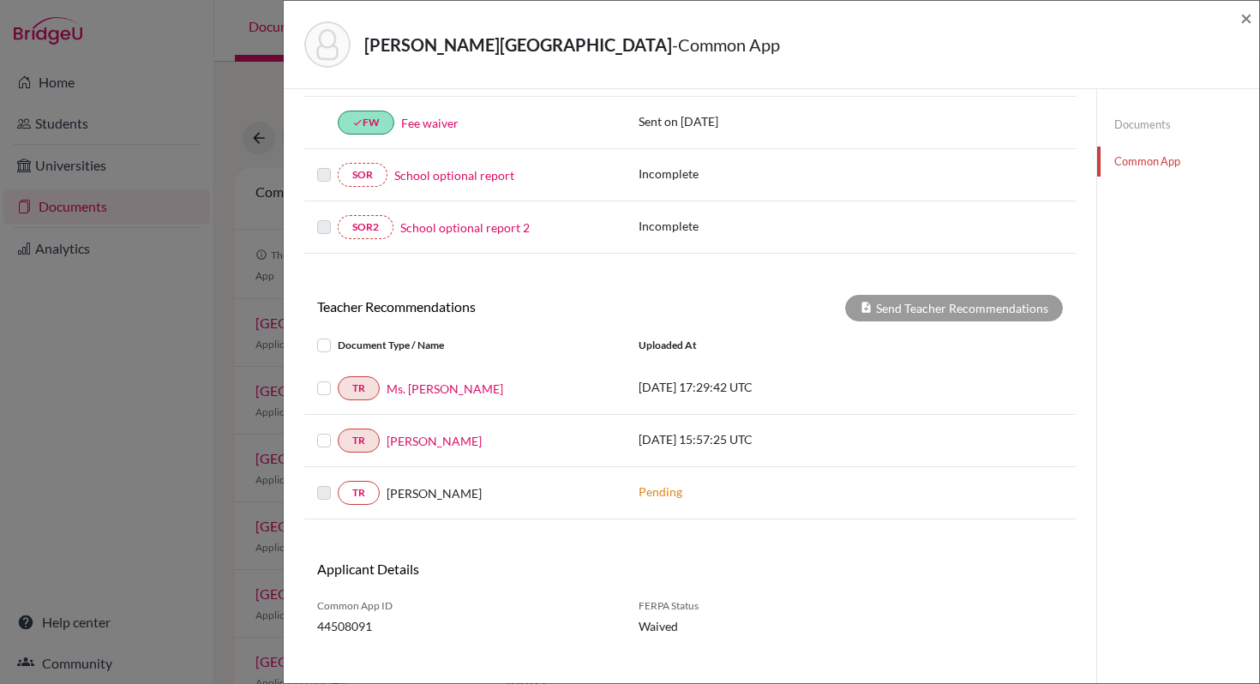
click at [338, 378] on label at bounding box center [338, 378] width 0 height 0
click at [0, 0] on input "checkbox" at bounding box center [0, 0] width 0 height 0
click at [338, 430] on label at bounding box center [338, 430] width 0 height 0
click at [0, 0] on input "checkbox" at bounding box center [0, 0] width 0 height 0
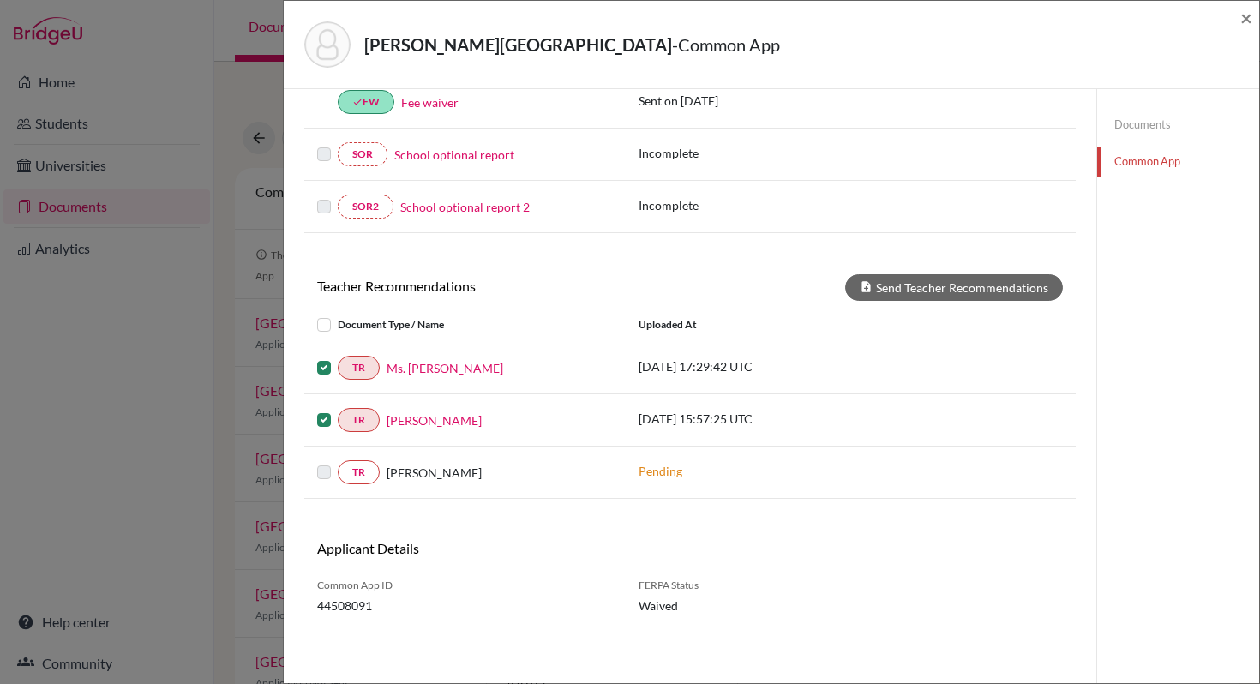
click at [338, 357] on label at bounding box center [338, 357] width 0 height 0
click at [0, 0] on input "checkbox" at bounding box center [0, 0] width 0 height 0
click at [929, 290] on button "Send Teacher Recommendations" at bounding box center [954, 287] width 218 height 27
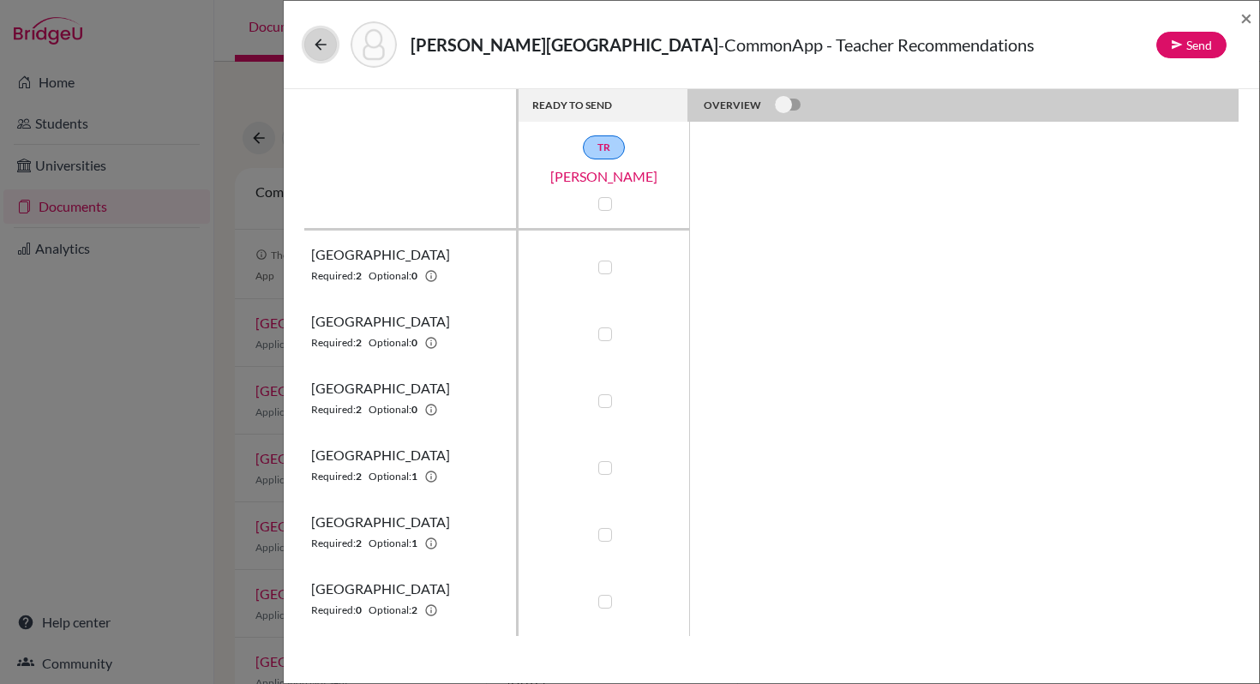
click at [318, 42] on icon at bounding box center [320, 44] width 17 height 17
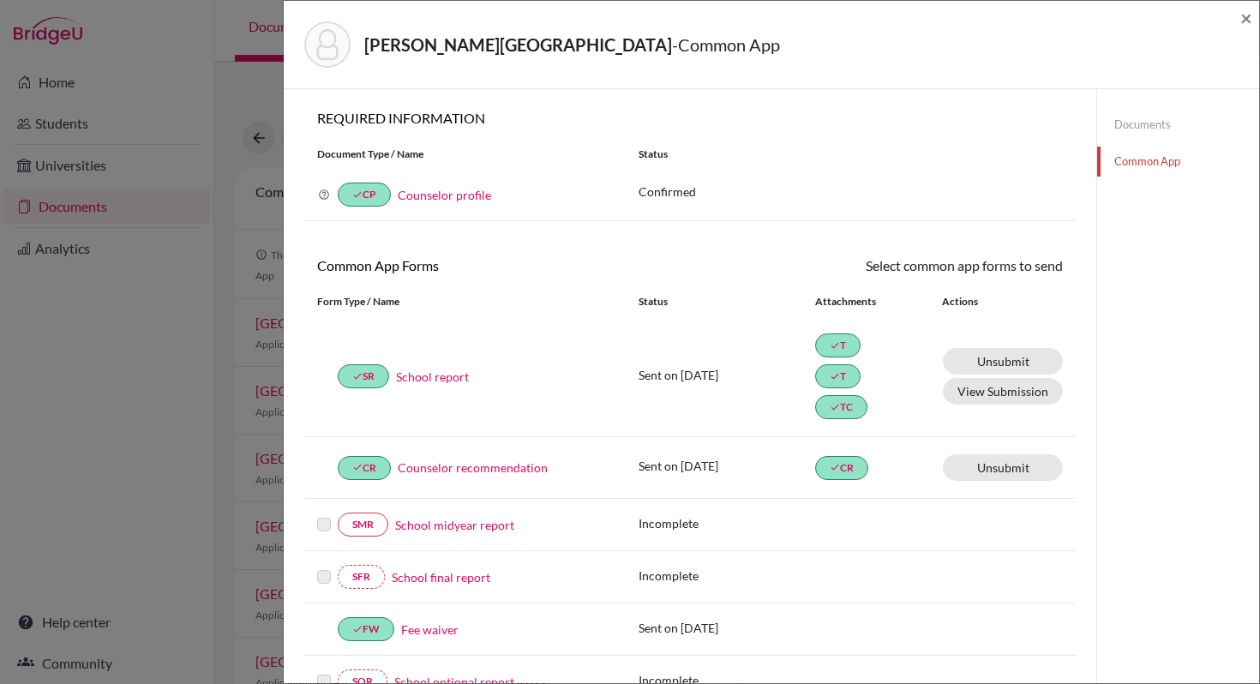
scroll to position [527, 0]
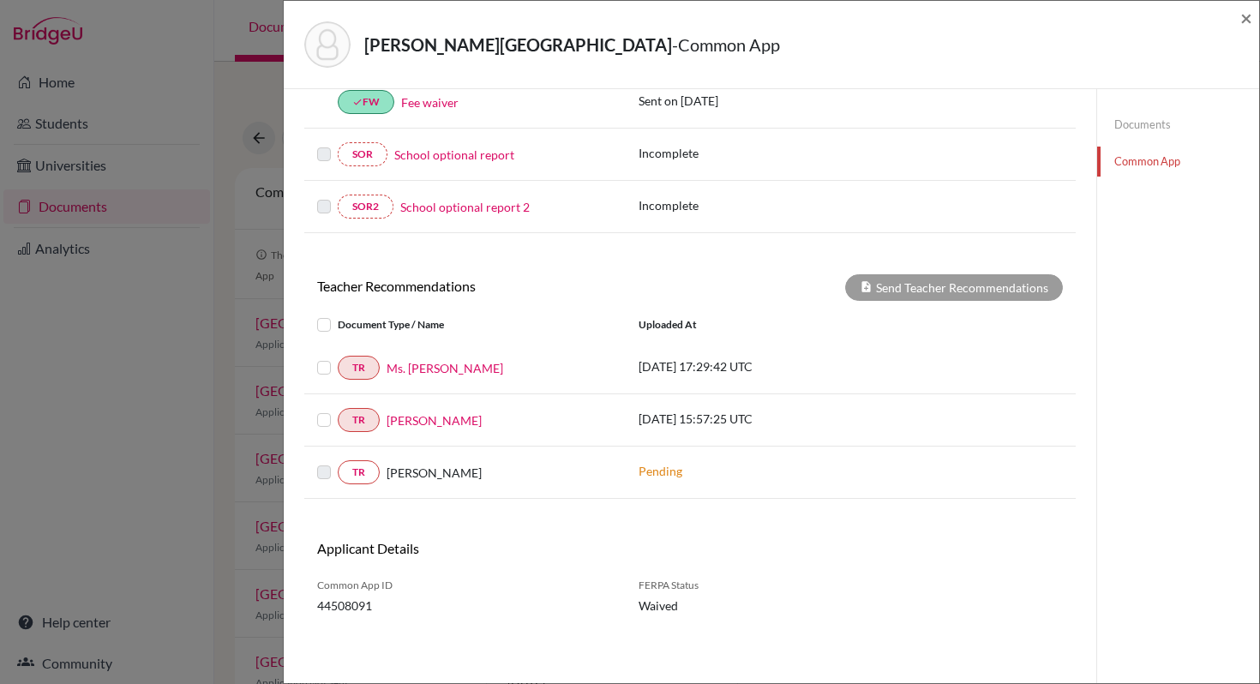
click at [338, 357] on label at bounding box center [338, 357] width 0 height 0
click at [0, 0] on input "checkbox" at bounding box center [0, 0] width 0 height 0
click at [338, 410] on label at bounding box center [338, 410] width 0 height 0
click at [0, 0] on input "checkbox" at bounding box center [0, 0] width 0 height 0
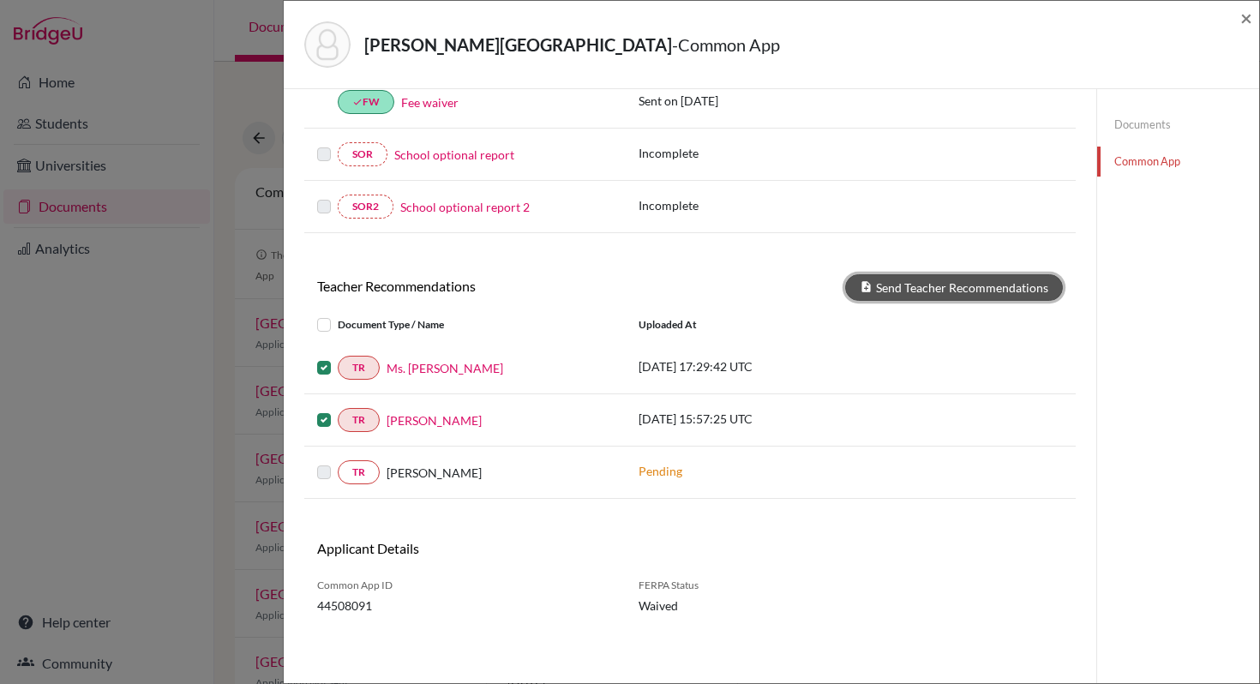
click at [918, 286] on button "Send Teacher Recommendations" at bounding box center [954, 287] width 218 height 27
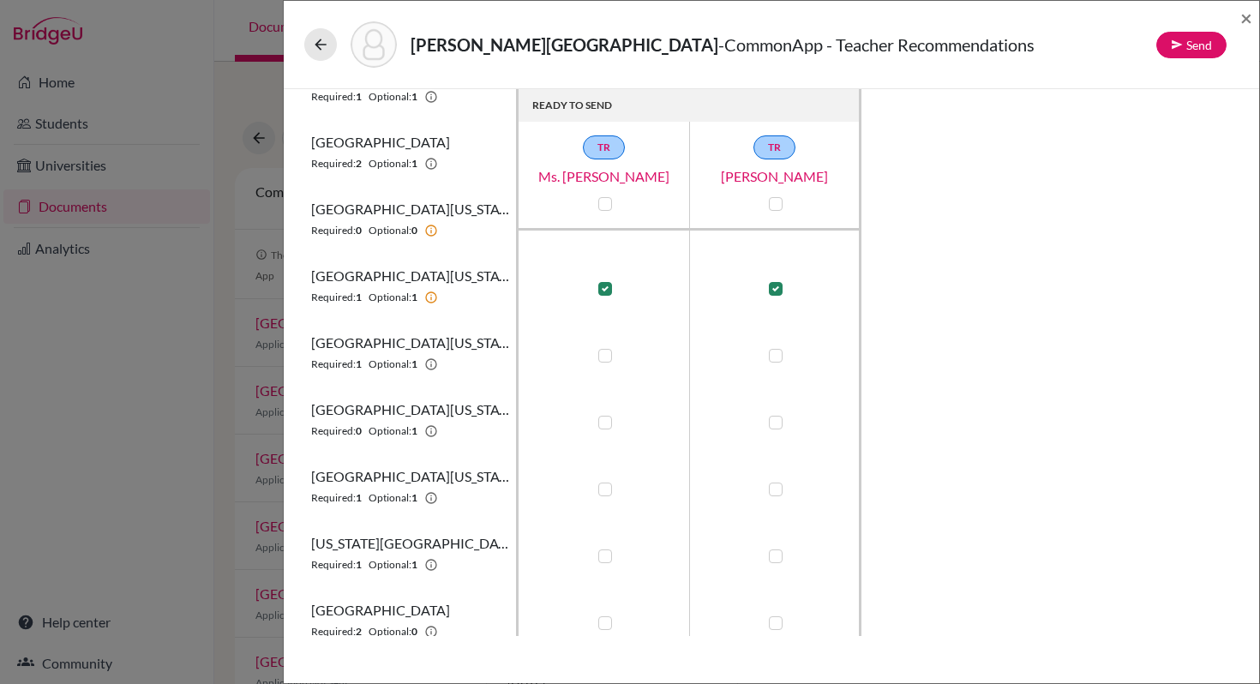
scroll to position [839, 0]
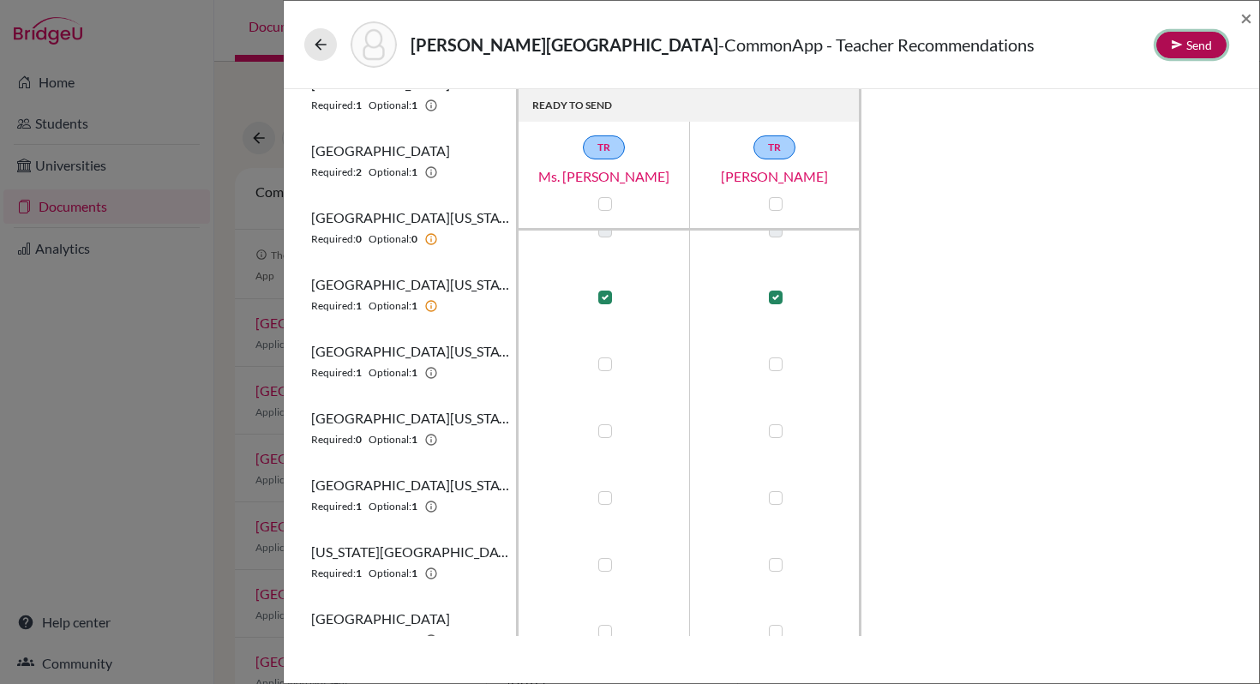
click at [1197, 46] on button "Send" at bounding box center [1191, 45] width 70 height 27
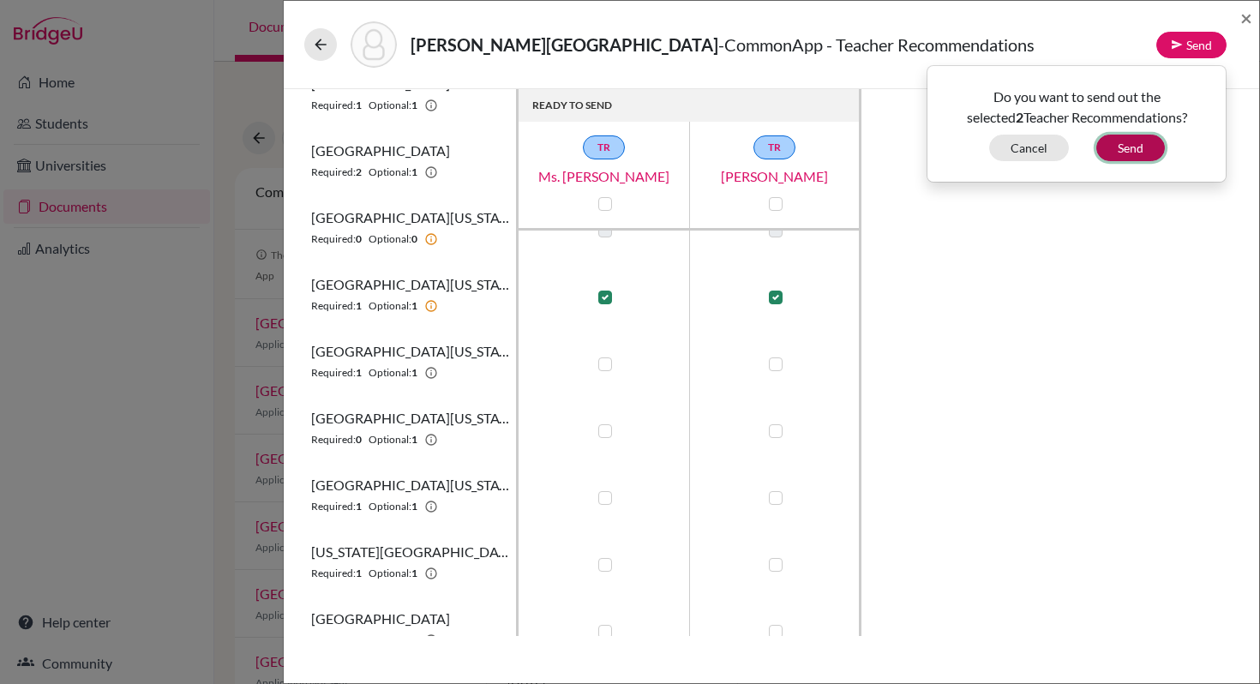
click at [1133, 146] on button "Send" at bounding box center [1130, 148] width 69 height 27
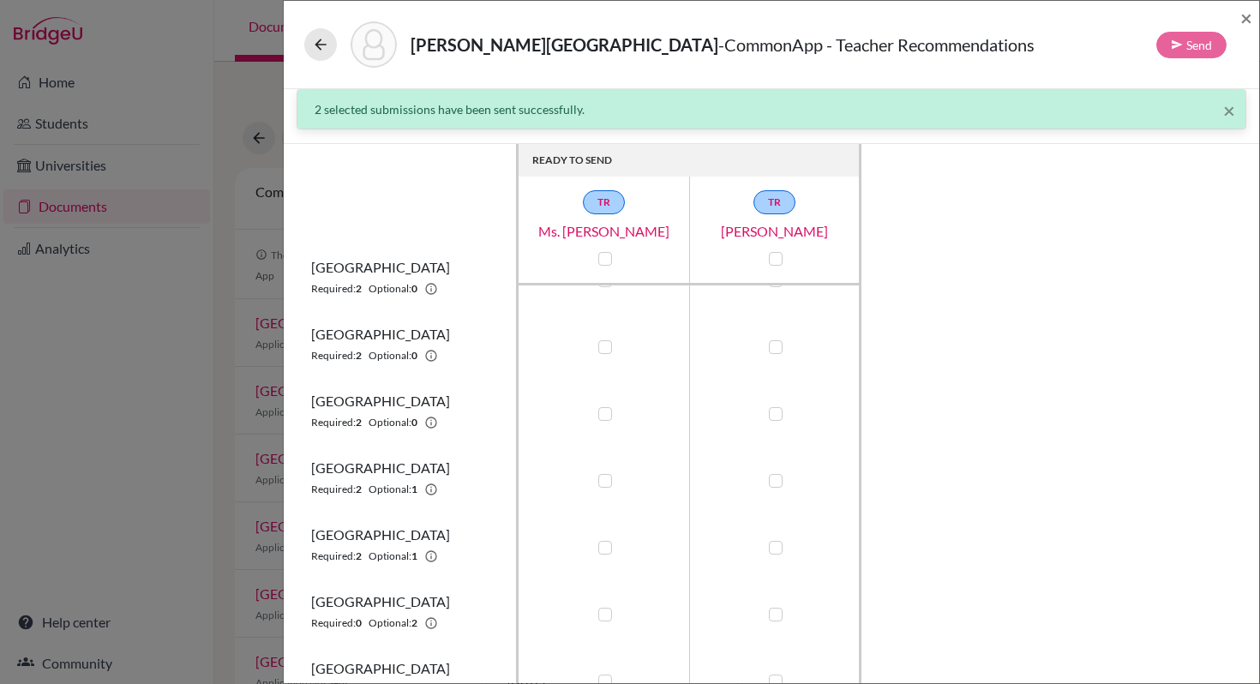
scroll to position [0, 0]
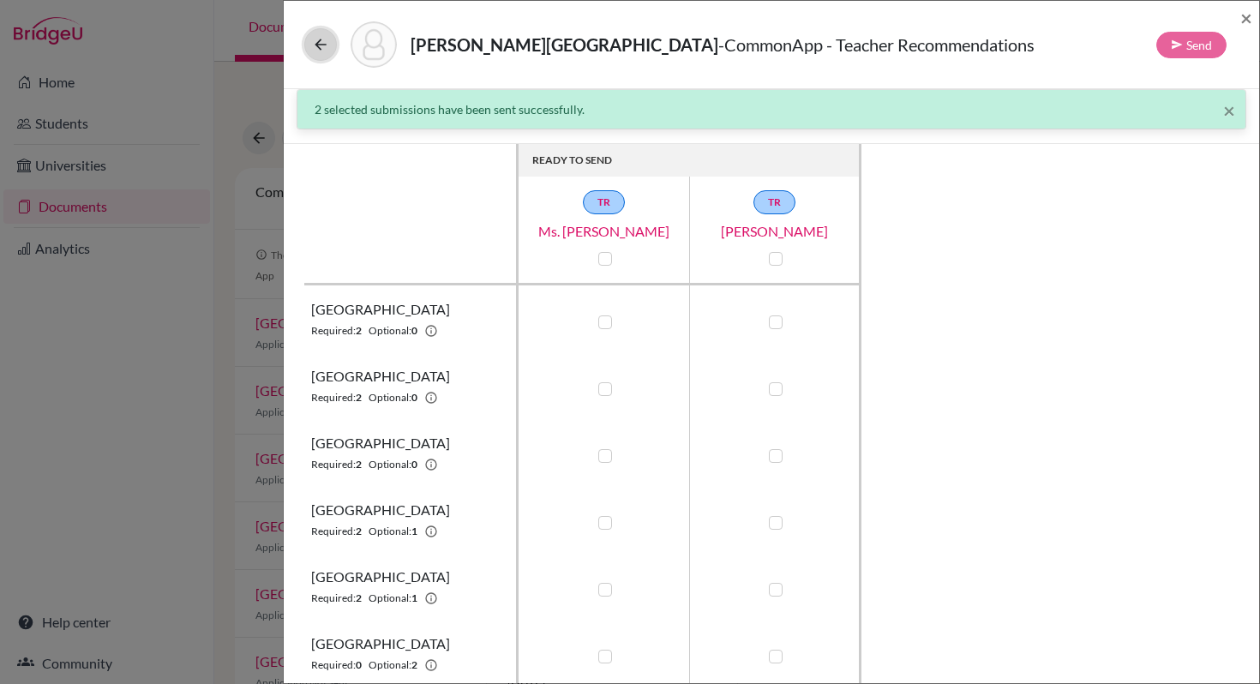
click at [320, 46] on icon at bounding box center [320, 44] width 17 height 17
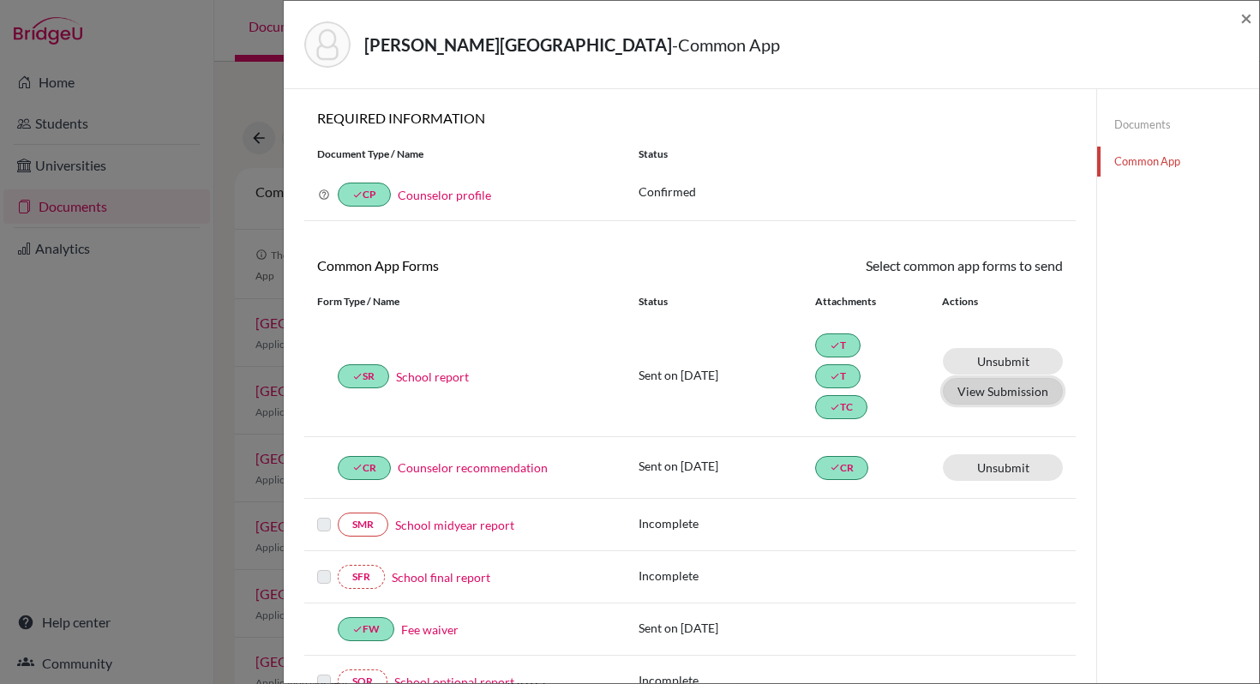
click at [1003, 396] on button "View Submission" at bounding box center [1003, 391] width 120 height 27
click at [1247, 18] on span "×" at bounding box center [1246, 17] width 12 height 25
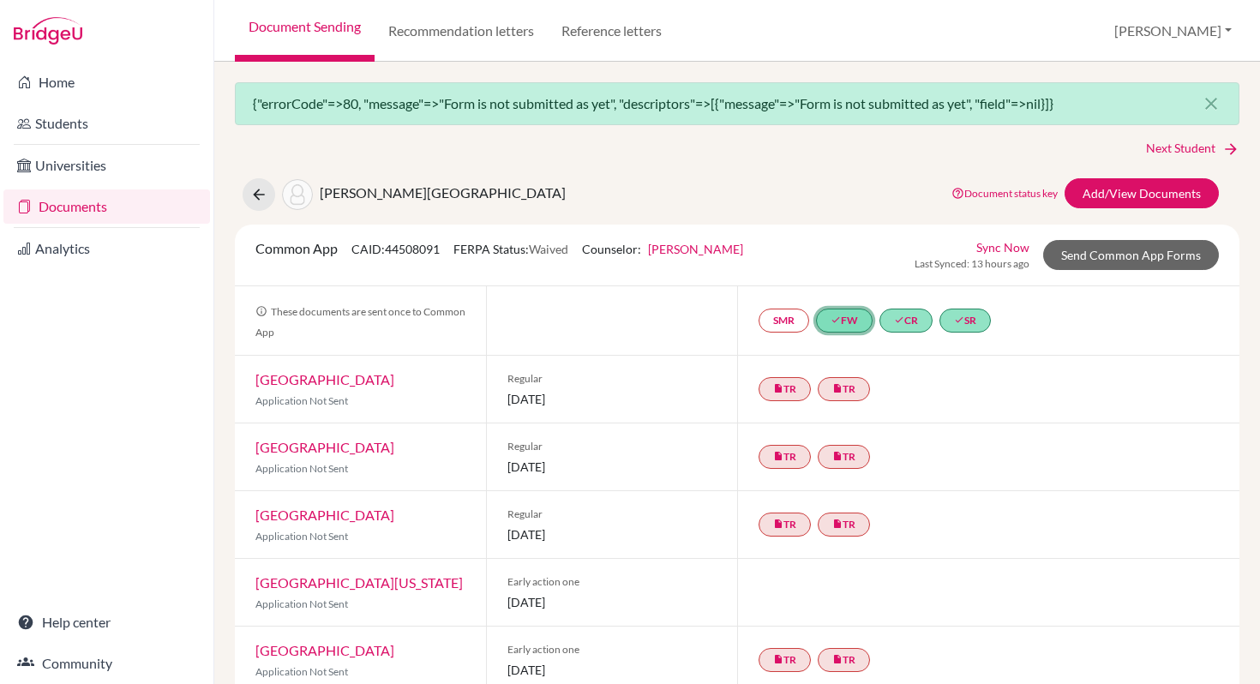
click at [853, 317] on link "done FW" at bounding box center [844, 320] width 57 height 24
click at [916, 316] on link "done CR" at bounding box center [905, 320] width 53 height 24
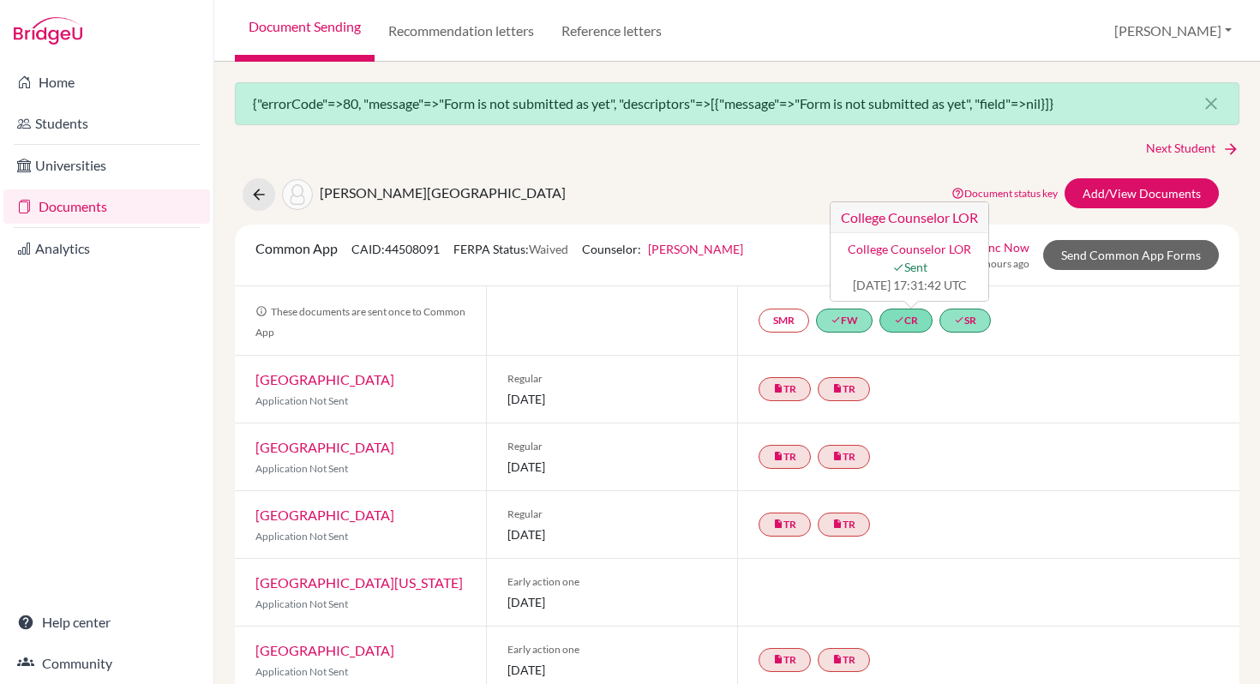
click at [906, 249] on link "College Counselor LOR" at bounding box center [908, 249] width 123 height 15
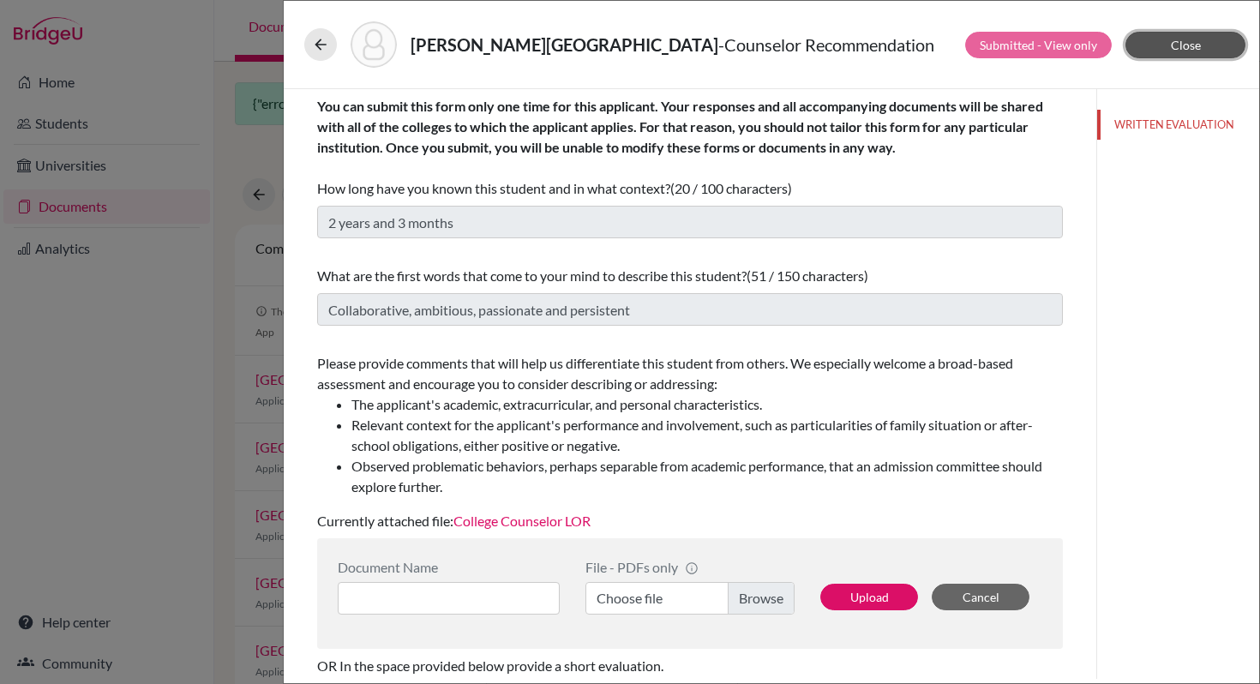
click at [1174, 45] on span "Close" at bounding box center [1186, 45] width 30 height 15
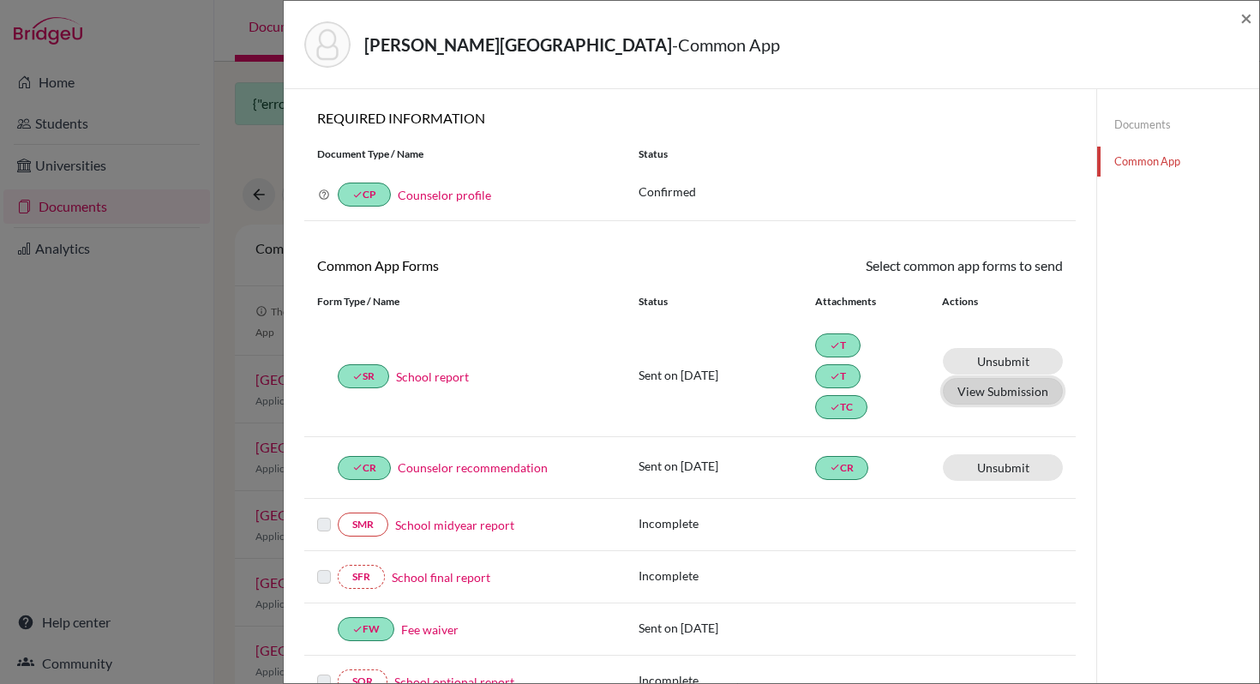
click at [999, 390] on button "View Submission" at bounding box center [1003, 391] width 120 height 27
click at [1247, 15] on span "×" at bounding box center [1246, 17] width 12 height 25
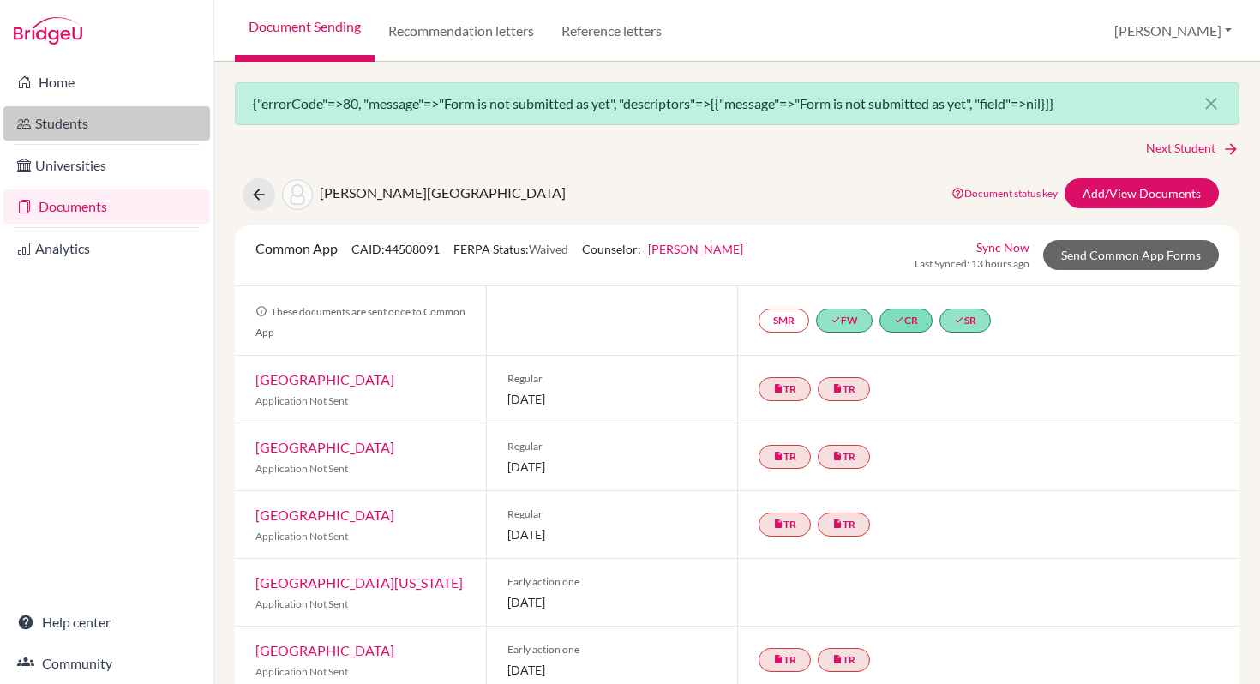
click at [60, 123] on link "Students" at bounding box center [106, 123] width 207 height 34
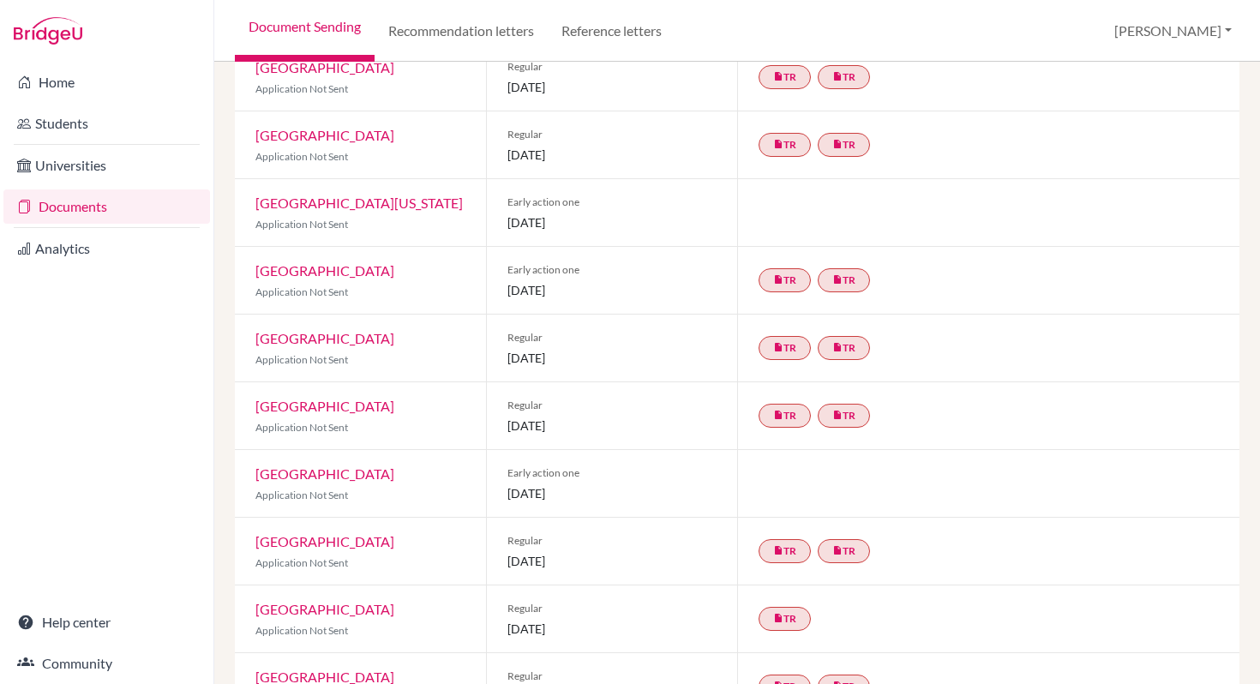
scroll to position [1021, 0]
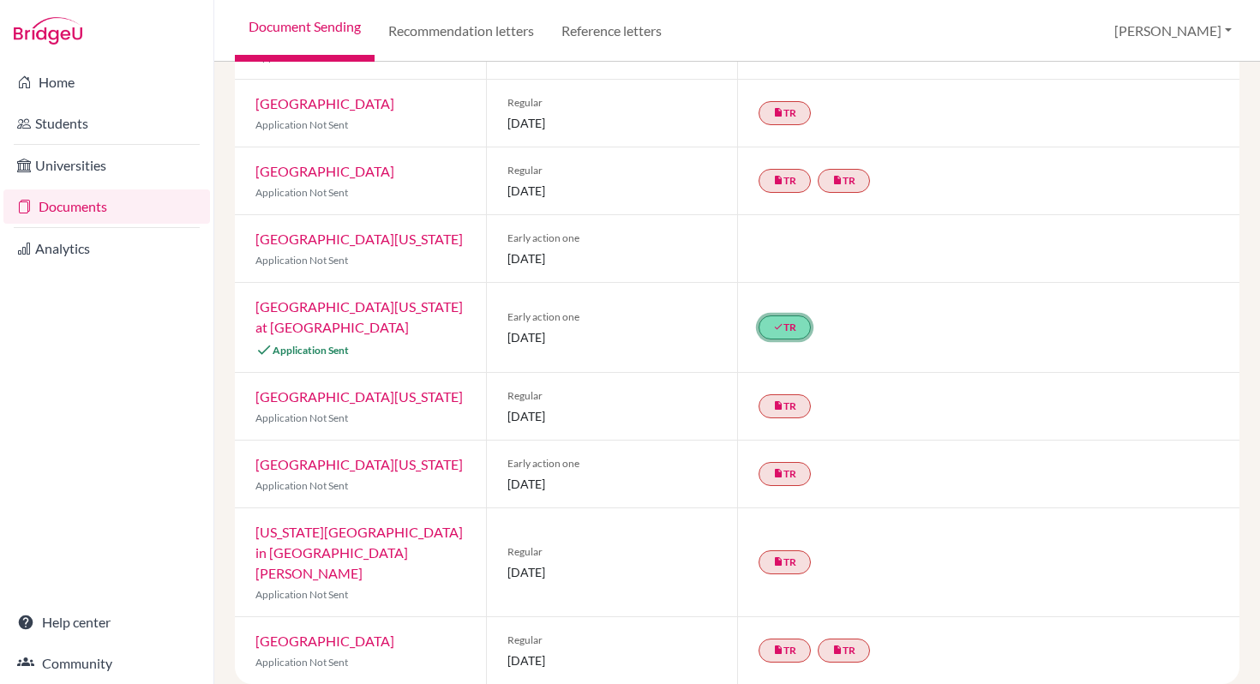
click at [787, 339] on link "done TR" at bounding box center [784, 327] width 52 height 24
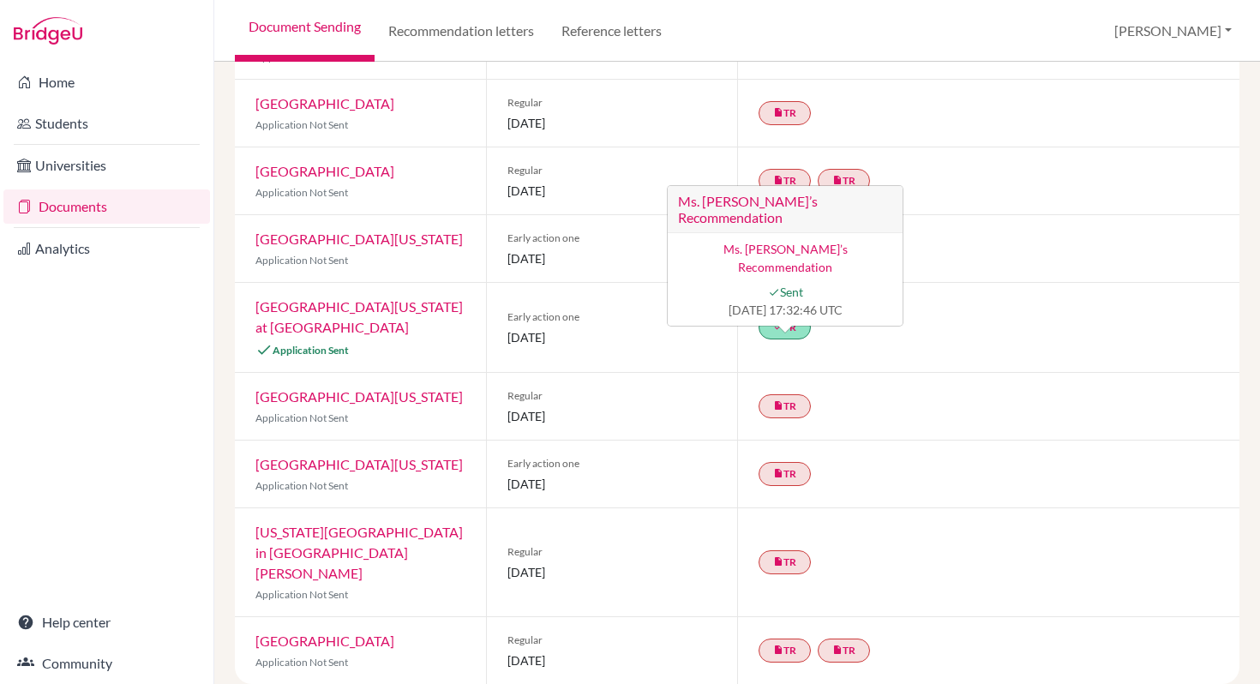
click at [967, 332] on div "done TR Ms. Adriana Añon’s Recommendation Ms. Adriana Añon’s Recommendation don…" at bounding box center [988, 327] width 502 height 89
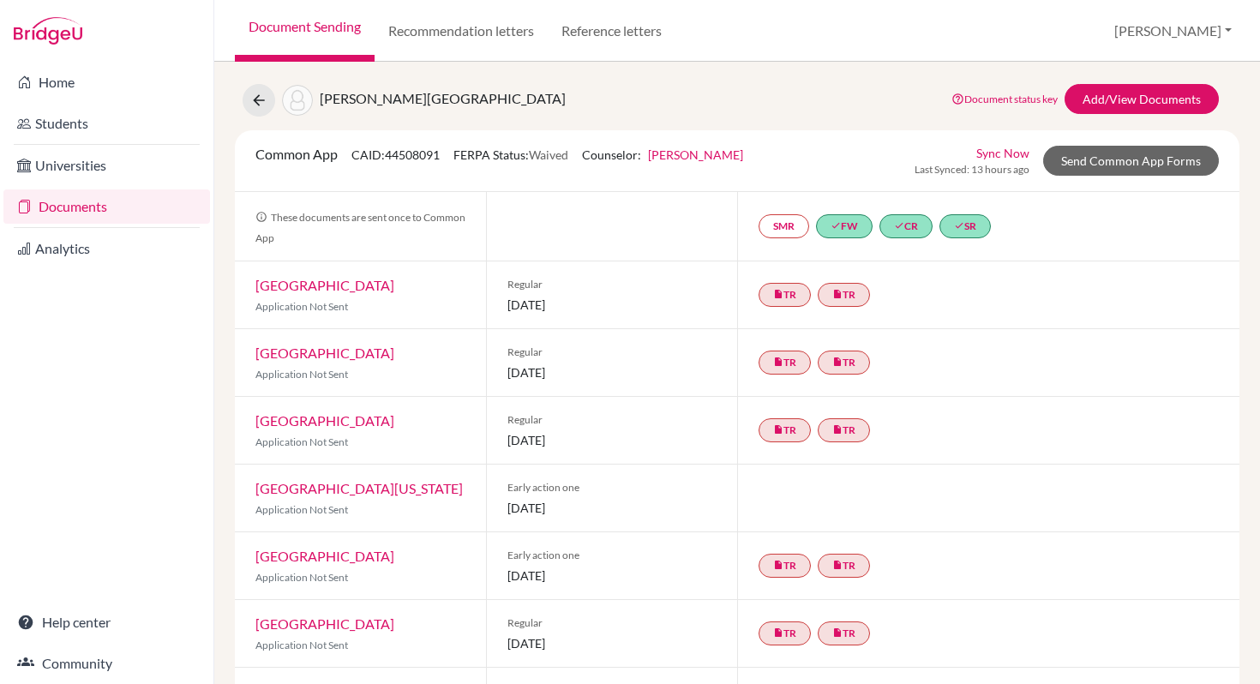
scroll to position [0, 0]
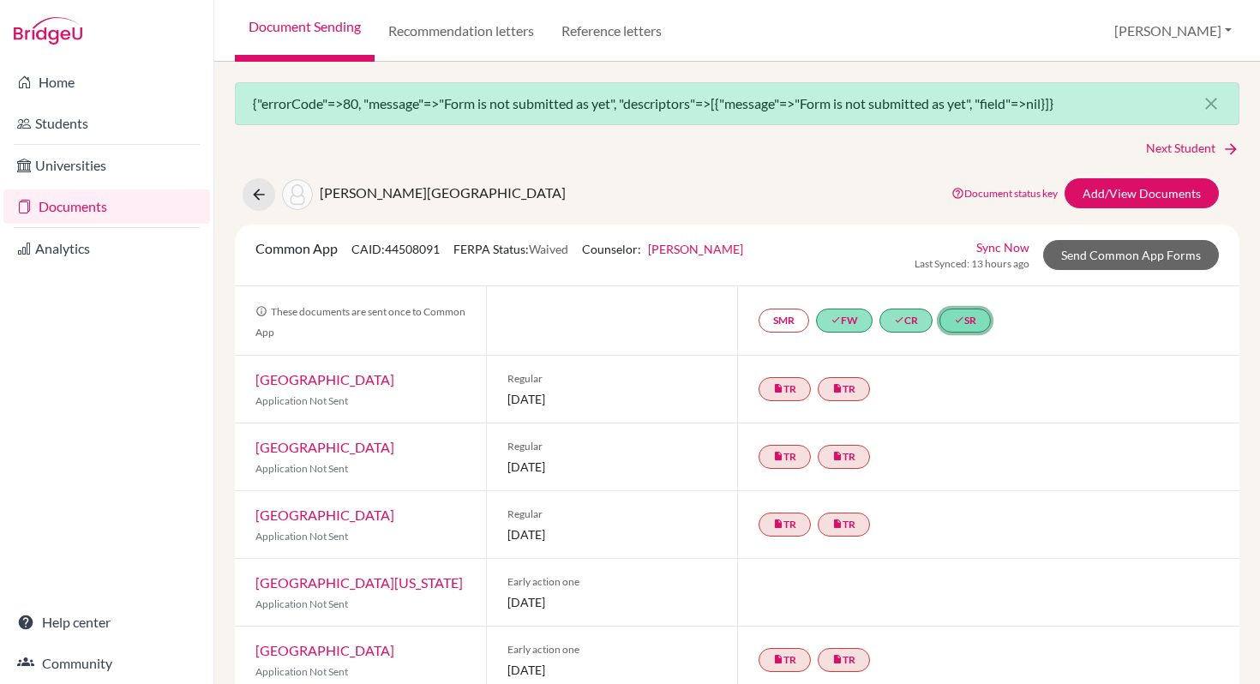
click at [976, 318] on link "done SR" at bounding box center [964, 320] width 51 height 24
click at [965, 246] on link "School report" at bounding box center [957, 249] width 73 height 15
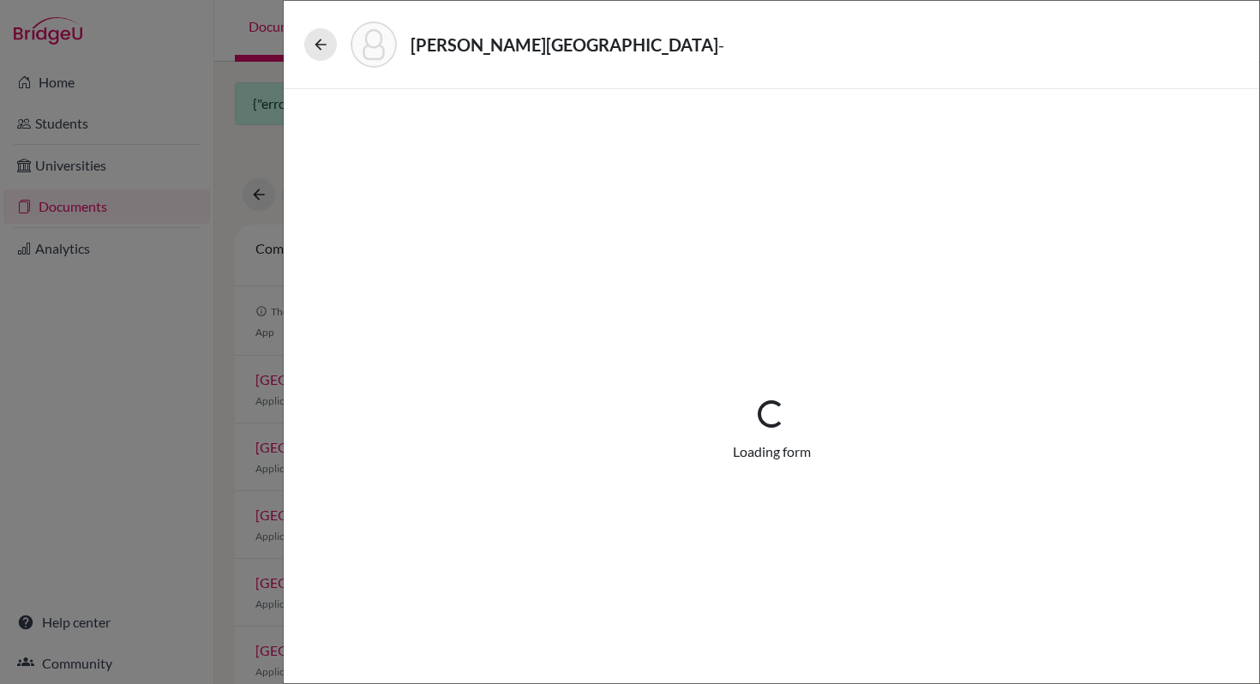
select select "2"
select select "688546"
select select "1"
select select "688553"
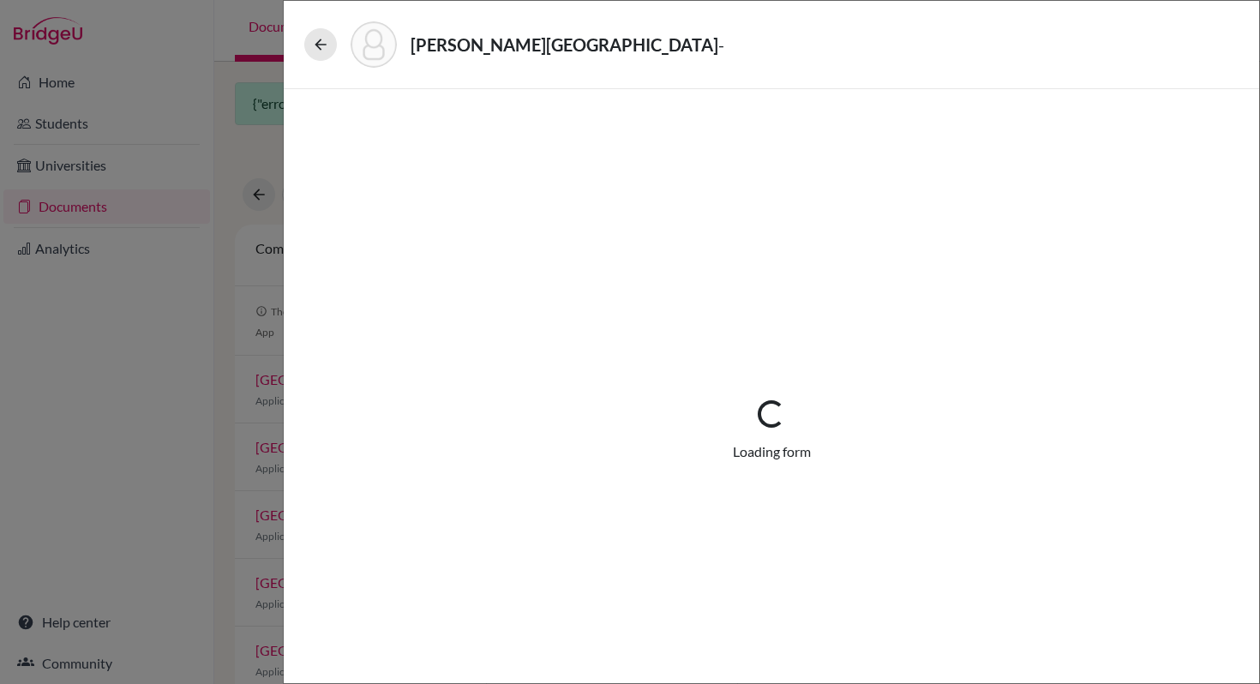
select select "688547"
select select "0"
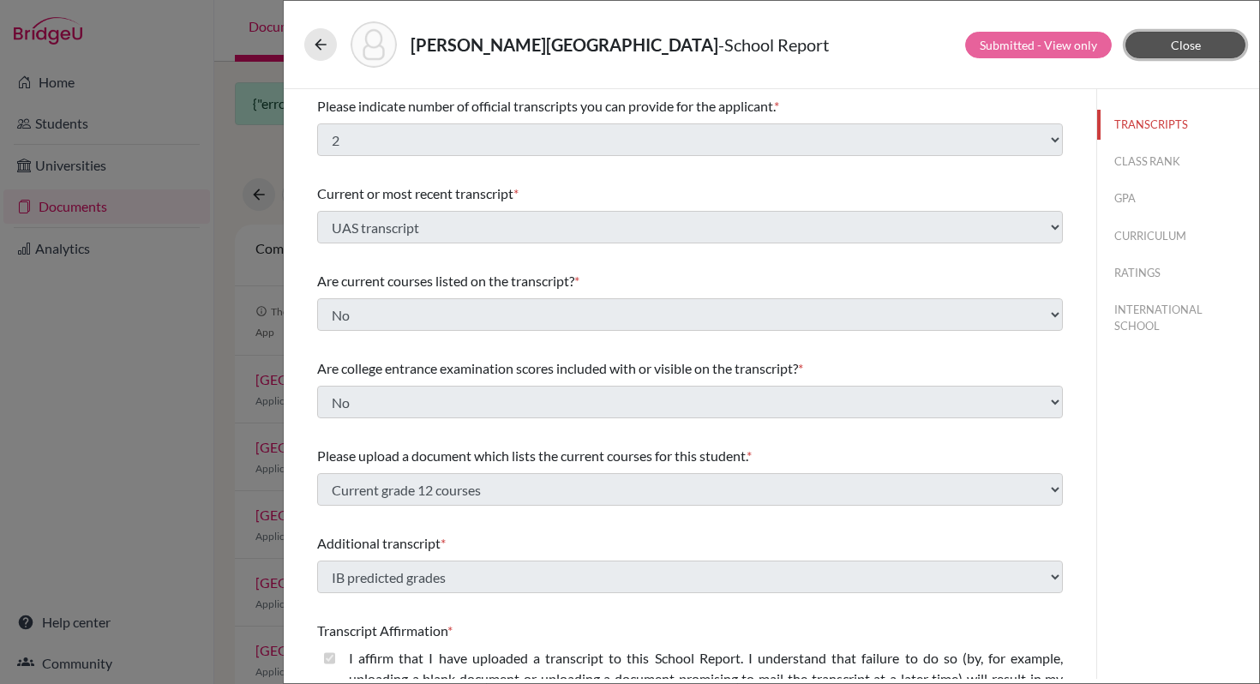
click at [1173, 44] on span "Close" at bounding box center [1186, 45] width 30 height 15
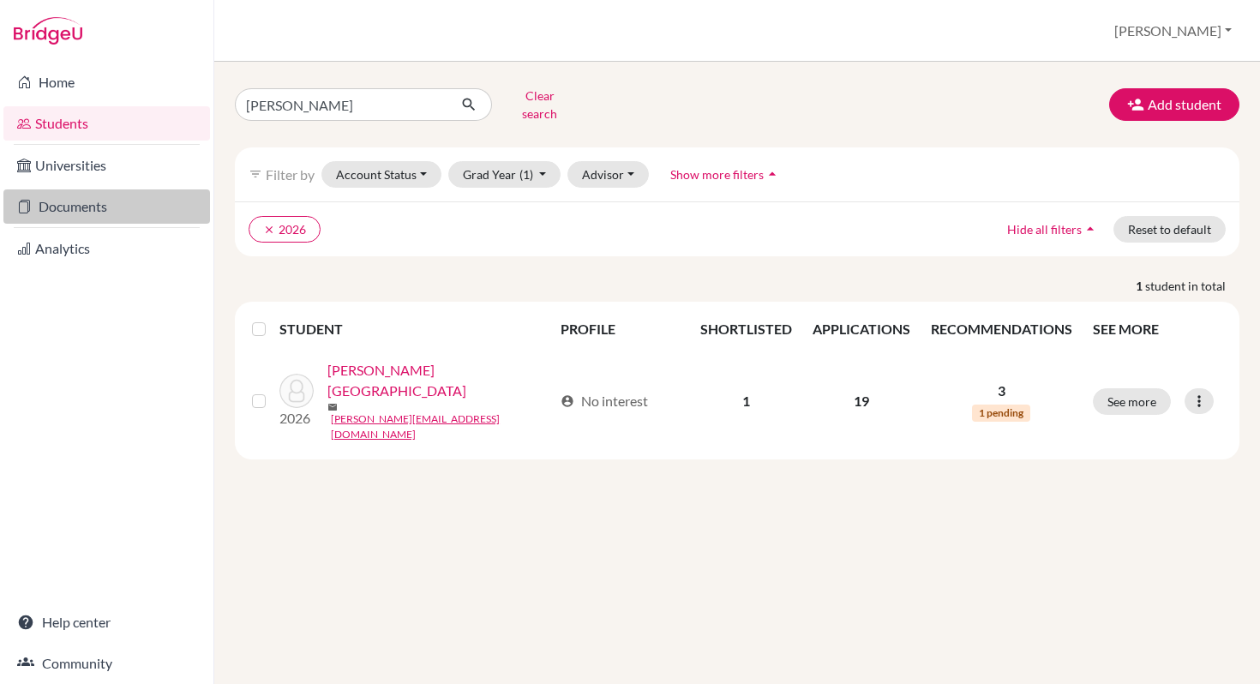
click at [60, 204] on link "Documents" at bounding box center [106, 206] width 207 height 34
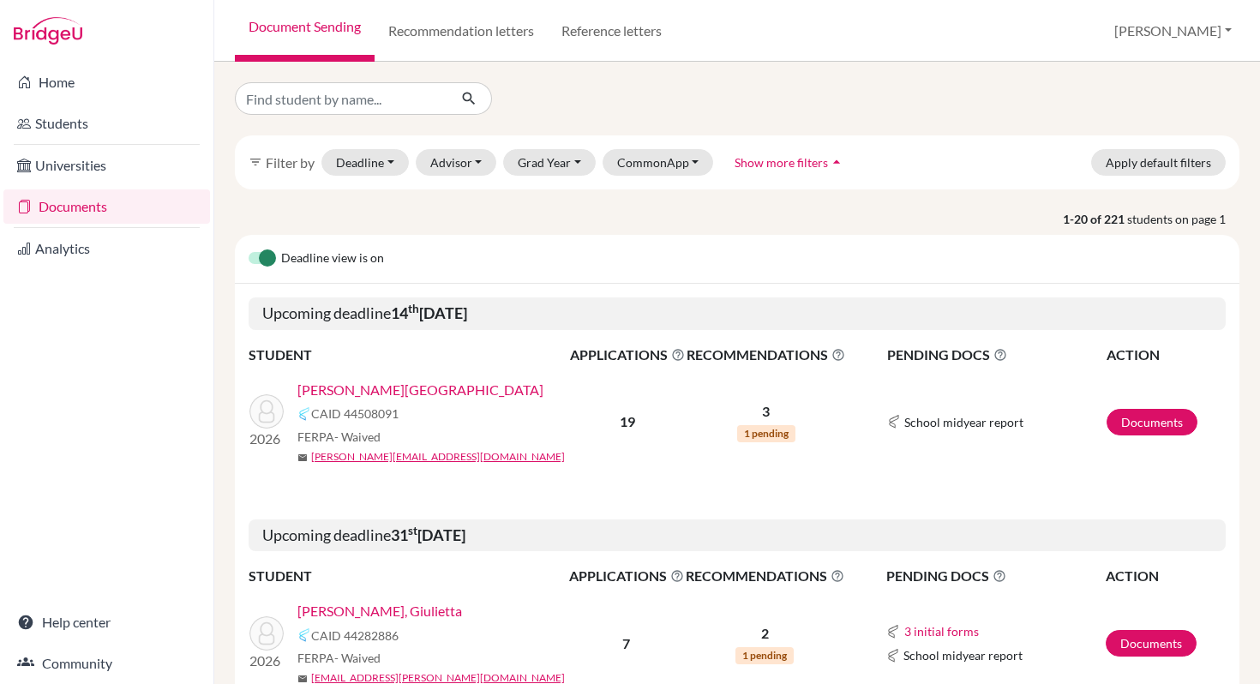
click at [353, 391] on link "[PERSON_NAME][GEOGRAPHIC_DATA]" at bounding box center [420, 390] width 246 height 21
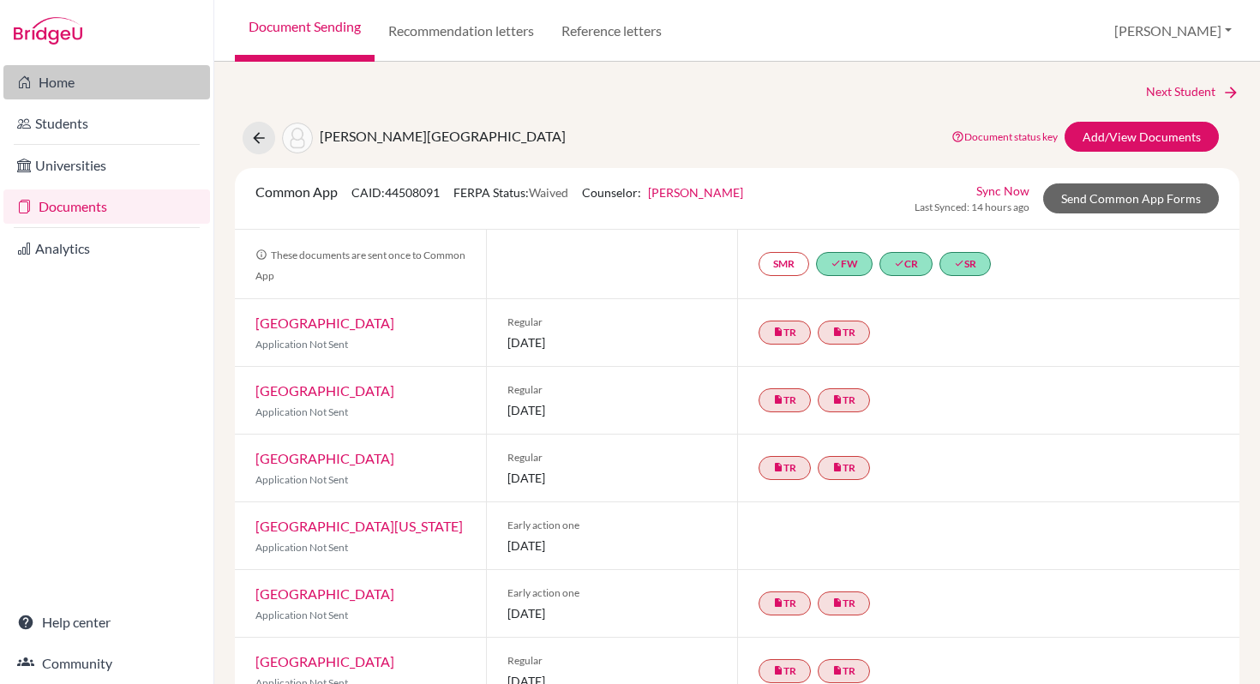
click at [61, 81] on link "Home" at bounding box center [106, 82] width 207 height 34
